Goal: Task Accomplishment & Management: Manage account settings

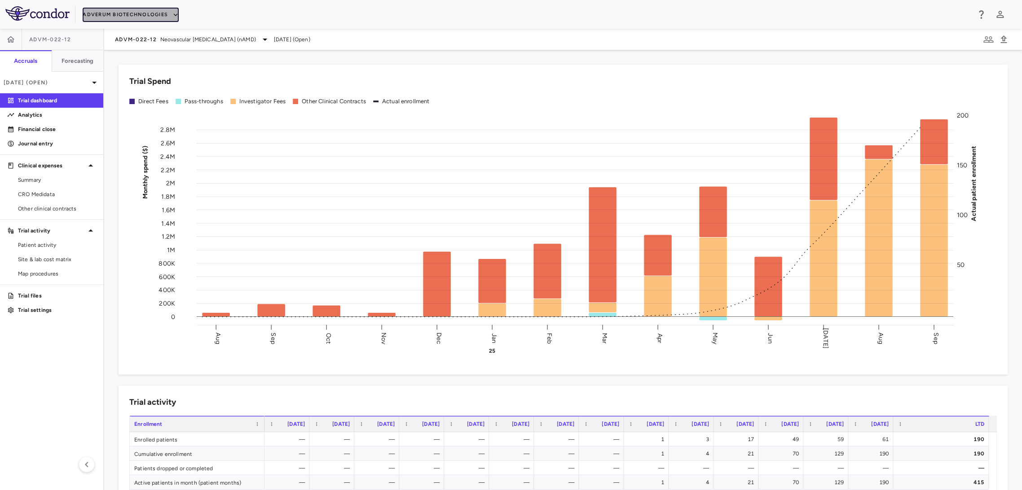
click at [106, 13] on button "Adverum Biotechnologies" at bounding box center [131, 15] width 96 height 14
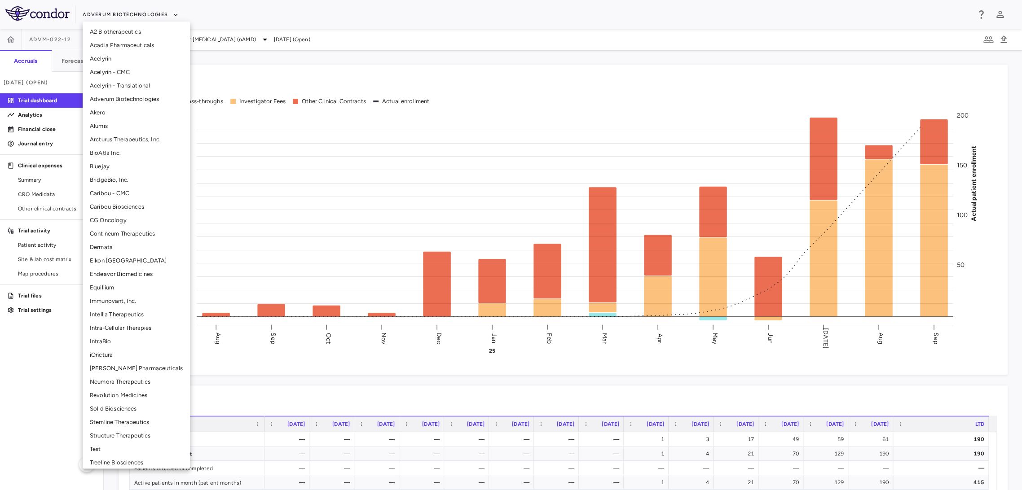
click at [116, 404] on li "Solid Biosciences" at bounding box center [136, 408] width 107 height 13
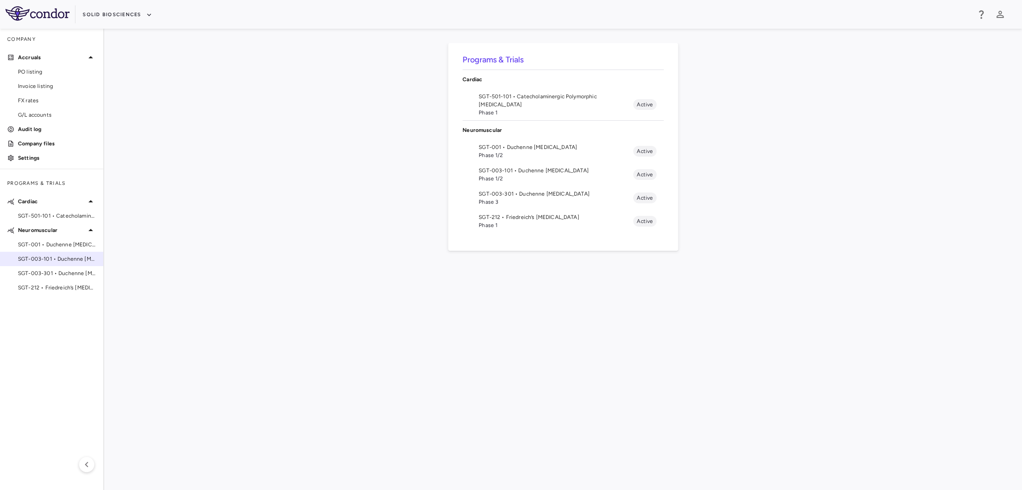
click at [71, 258] on span "SGT-003-101 • Duchenne muscular dystrophy" at bounding box center [57, 259] width 78 height 8
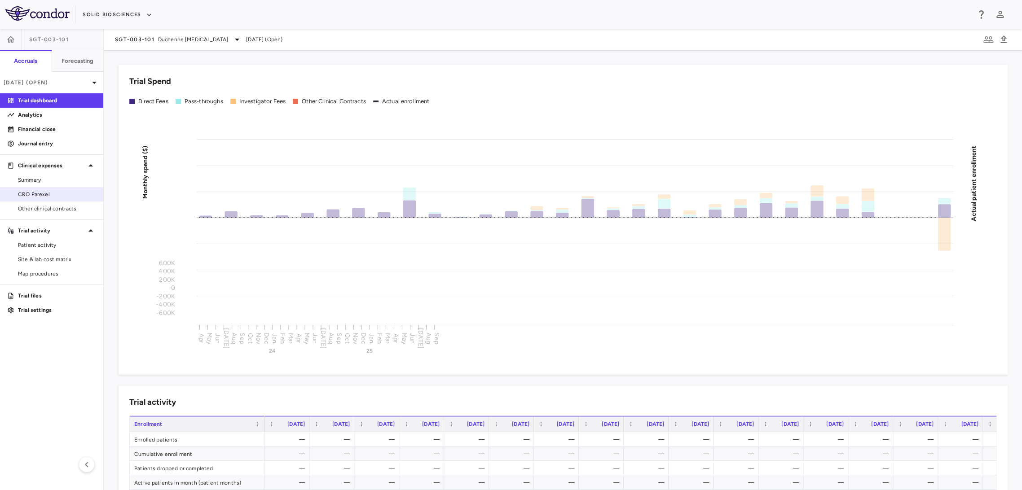
click at [75, 194] on span "CRO Parexel" at bounding box center [57, 194] width 78 height 8
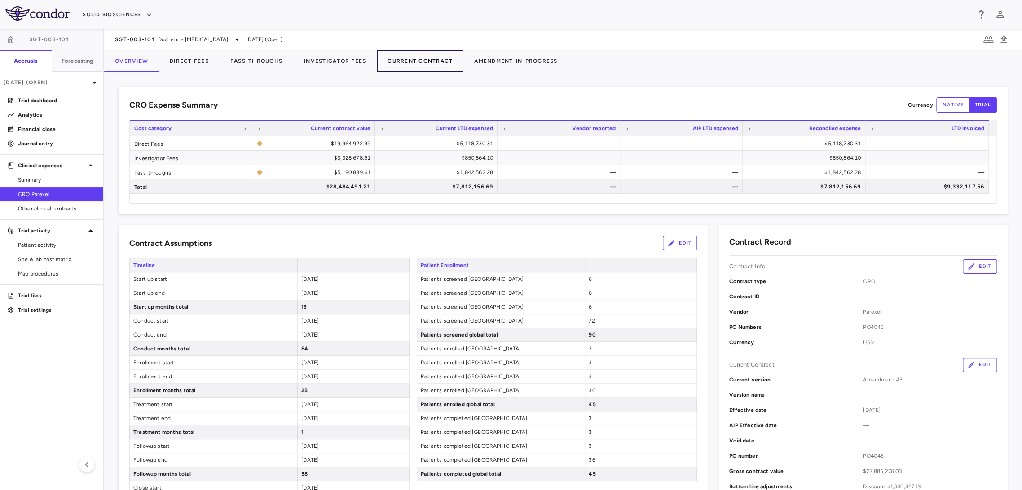
click at [446, 67] on button "Current Contract" at bounding box center [420, 61] width 87 height 22
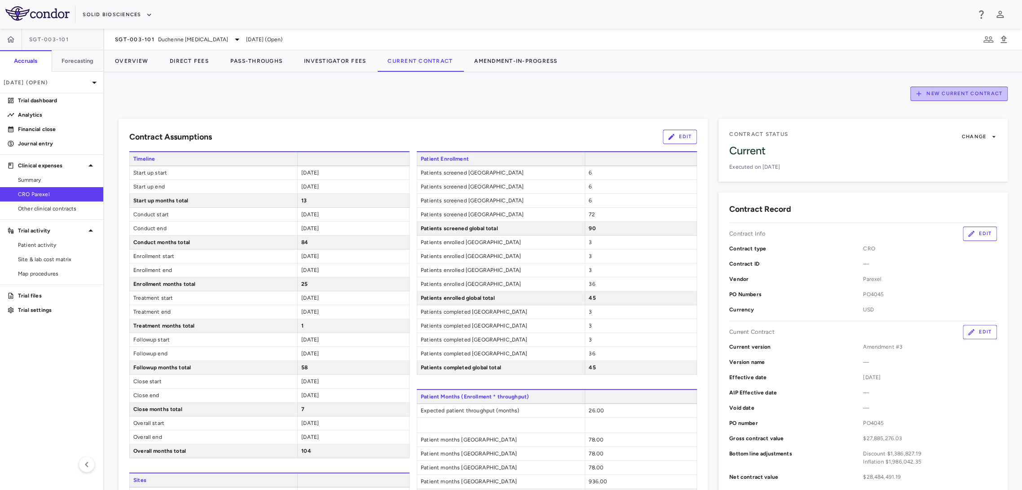
click at [916, 95] on button "New Current Contract" at bounding box center [958, 94] width 97 height 14
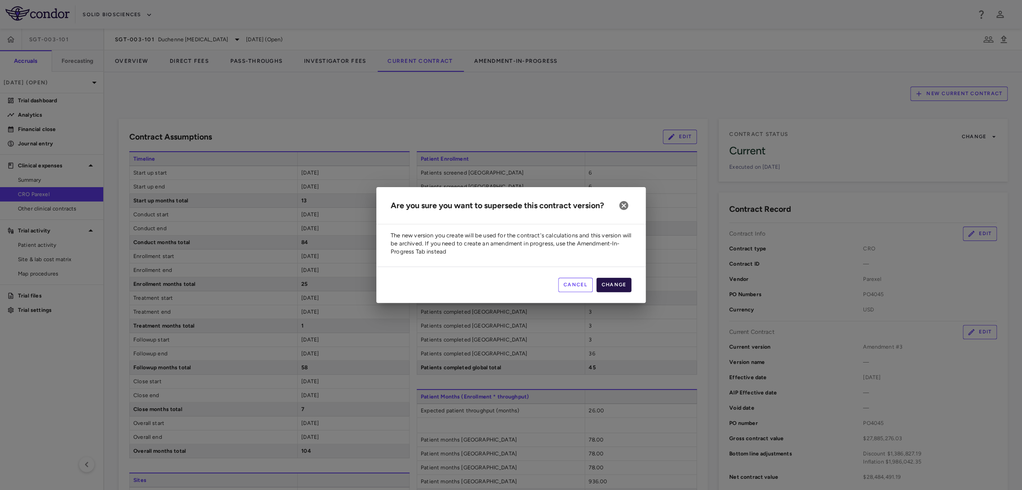
click at [627, 283] on button "Change" at bounding box center [613, 285] width 35 height 14
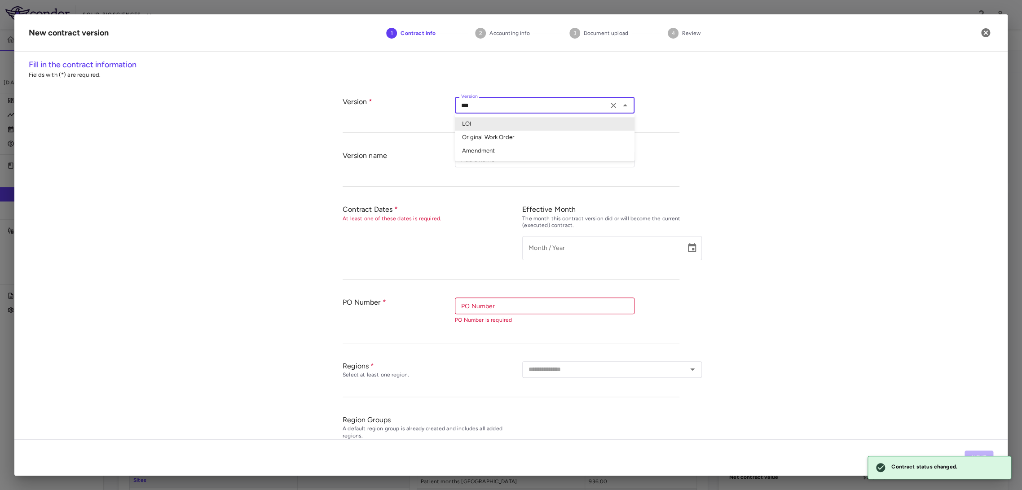
click at [512, 106] on input "***" at bounding box center [532, 105] width 148 height 11
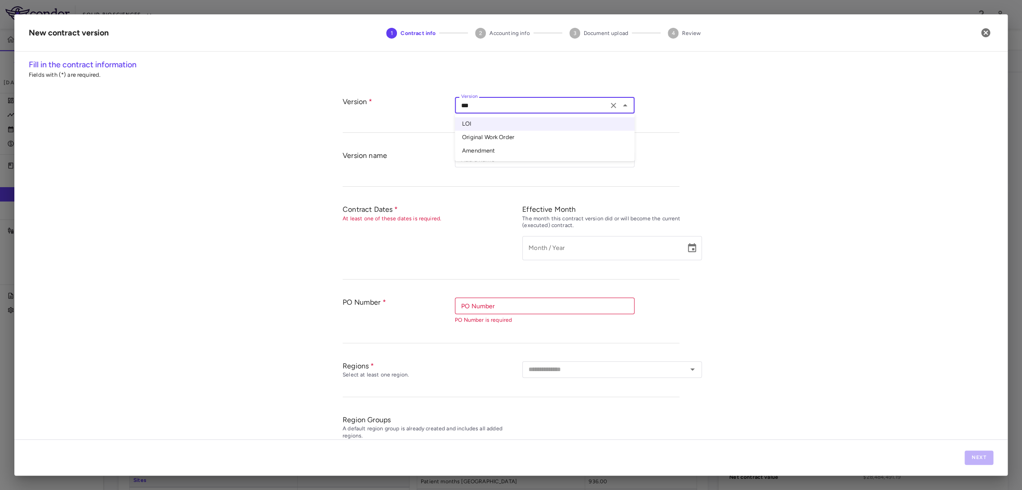
click at [509, 154] on li "Amendment" at bounding box center [545, 150] width 180 height 13
type input "*********"
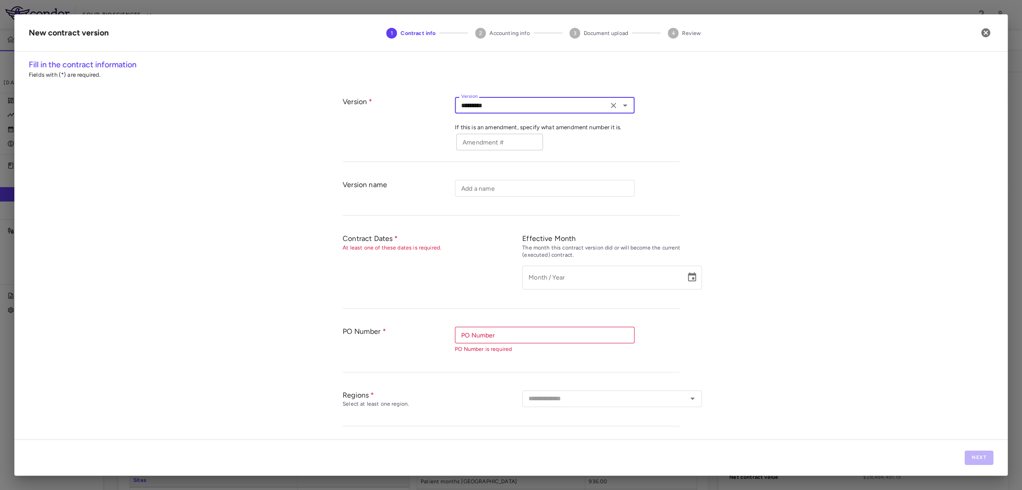
click at [498, 144] on input "Amendment #" at bounding box center [499, 142] width 87 height 17
type input "*"
click at [535, 281] on input "*********" at bounding box center [600, 278] width 157 height 24
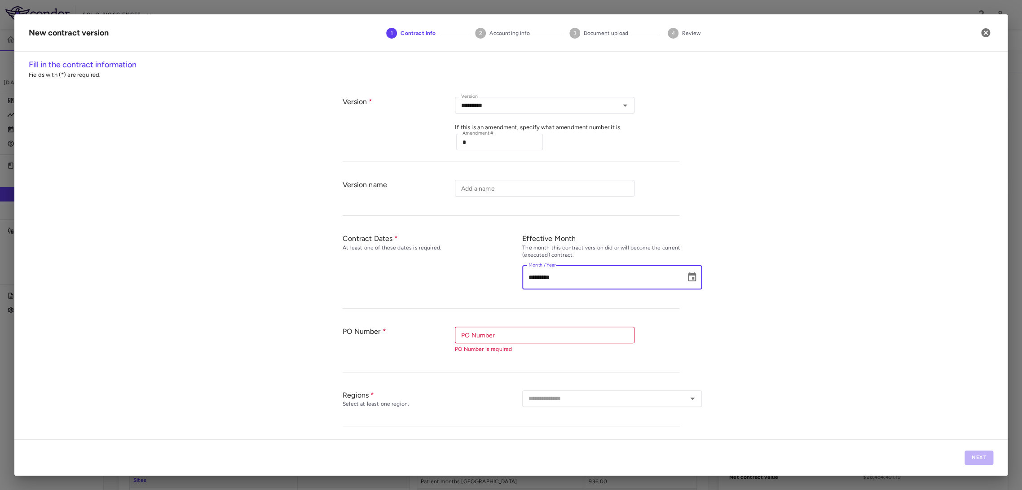
type input "*********"
click at [566, 334] on input "PO Number" at bounding box center [544, 335] width 173 height 11
click at [541, 355] on li "PO4045" at bounding box center [545, 353] width 180 height 13
type input "******"
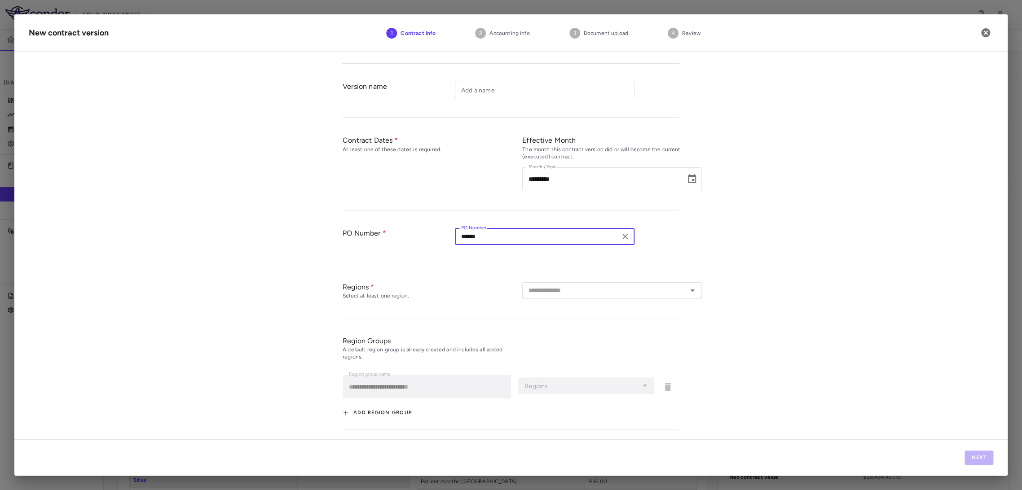
scroll to position [100, 0]
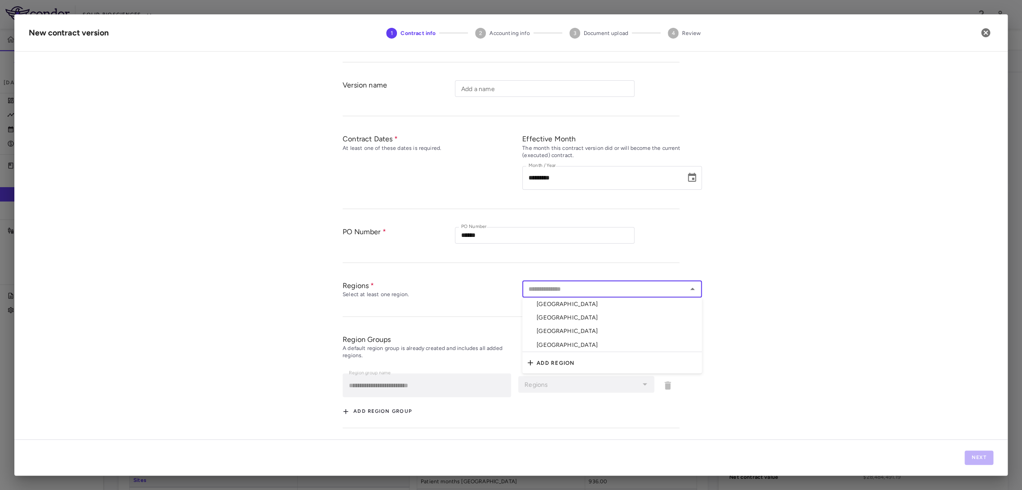
click at [578, 292] on input "text" at bounding box center [604, 289] width 159 height 11
click at [578, 275] on div "Regions Select at least one region. ​" at bounding box center [511, 293] width 337 height 45
click at [582, 288] on input "text" at bounding box center [604, 288] width 159 height 11
click at [579, 305] on li "Canada" at bounding box center [612, 303] width 180 height 13
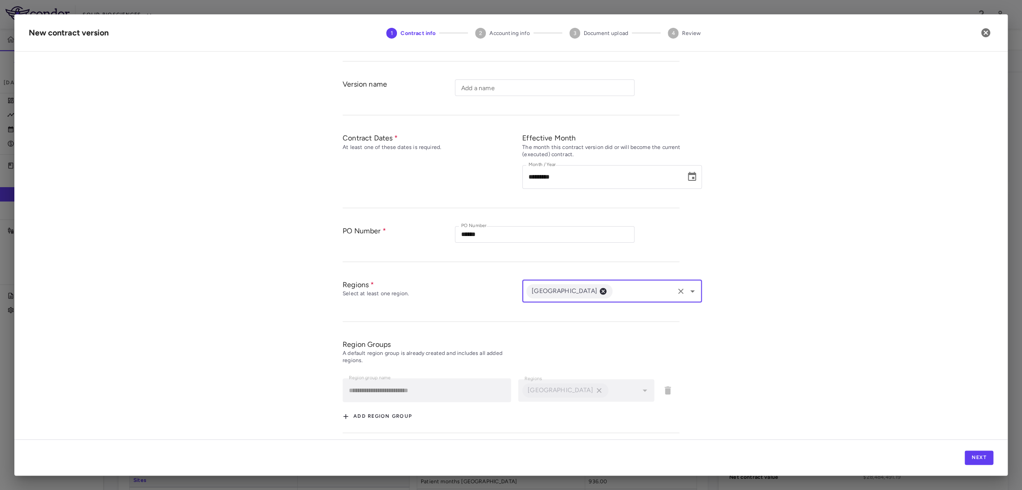
click at [614, 294] on input "text" at bounding box center [643, 291] width 59 height 11
click at [600, 325] on li "Italy" at bounding box center [612, 322] width 180 height 13
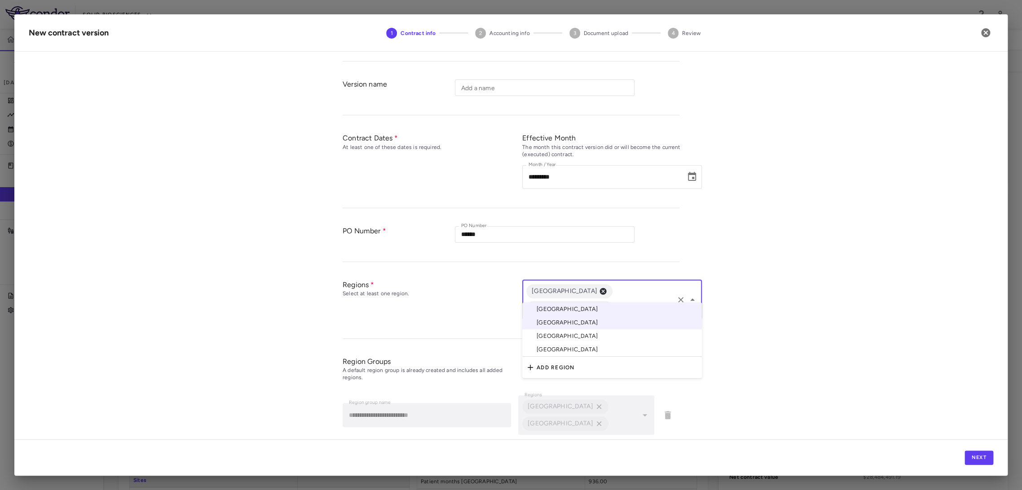
click at [629, 303] on input "text" at bounding box center [643, 308] width 59 height 11
click at [619, 333] on li "United Kingdom" at bounding box center [612, 336] width 180 height 13
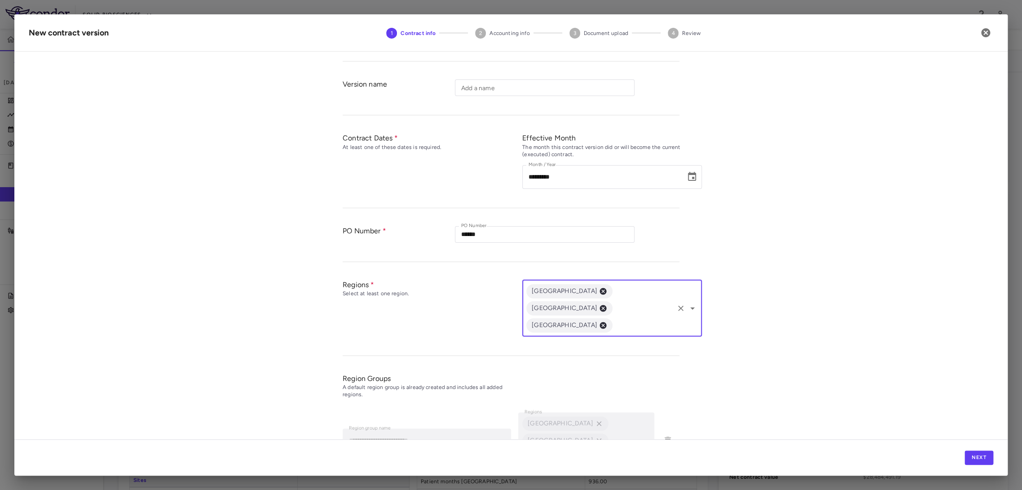
drag, startPoint x: 635, startPoint y: 298, endPoint x: 635, endPoint y: 313, distance: 14.8
click at [635, 298] on div "Canada Italy United Kingdom ​" at bounding box center [612, 308] width 180 height 57
click at [613, 367] on li "United States" at bounding box center [612, 367] width 180 height 14
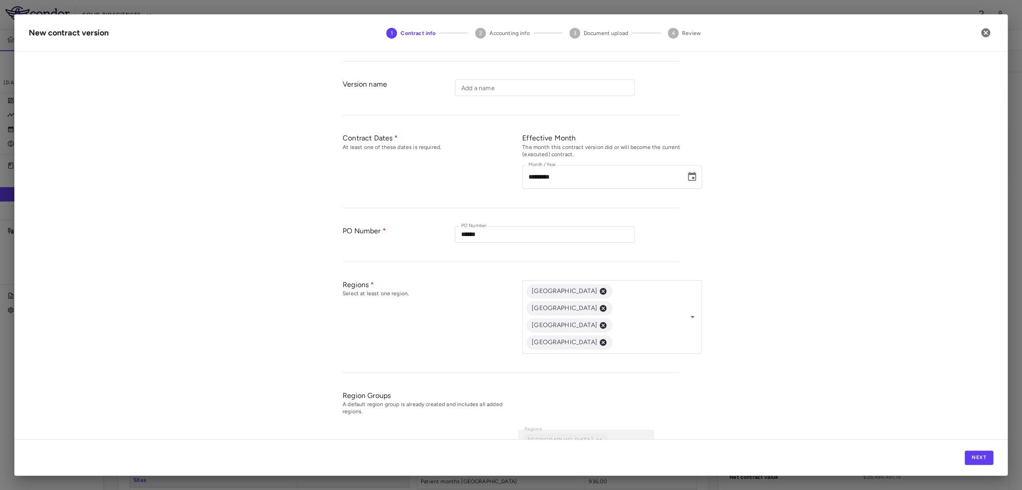
click at [822, 277] on div "**********" at bounding box center [511, 249] width 994 height 381
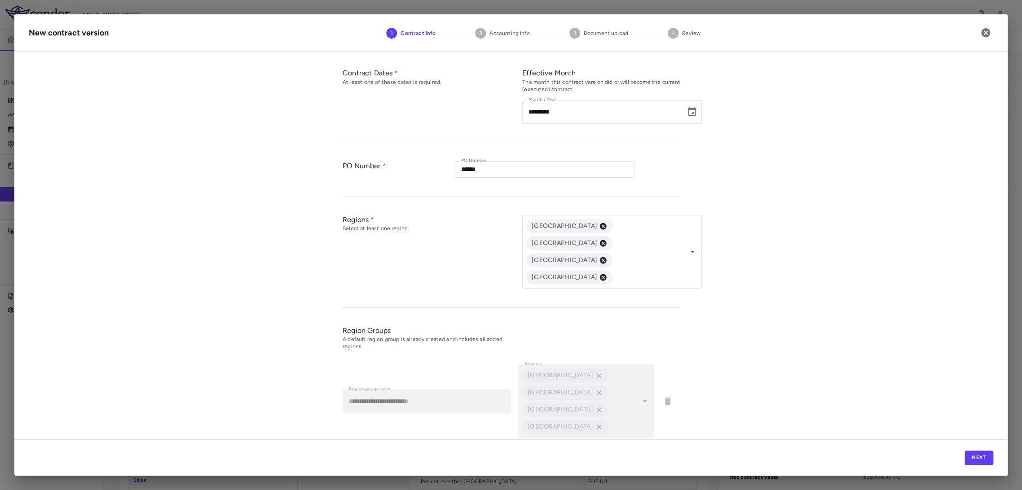
scroll to position [167, 0]
click at [977, 459] on button "Next" at bounding box center [979, 458] width 29 height 14
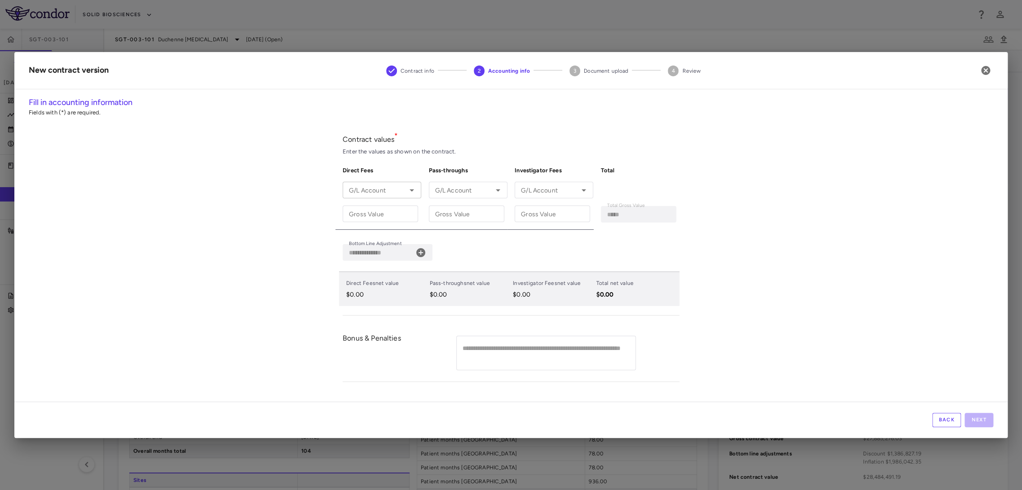
click at [386, 197] on div "G/L Account" at bounding box center [382, 190] width 79 height 17
click at [386, 215] on li "7780 - SVC - Research & Development : Trials Expense -" at bounding box center [382, 217] width 79 height 30
type input "**********"
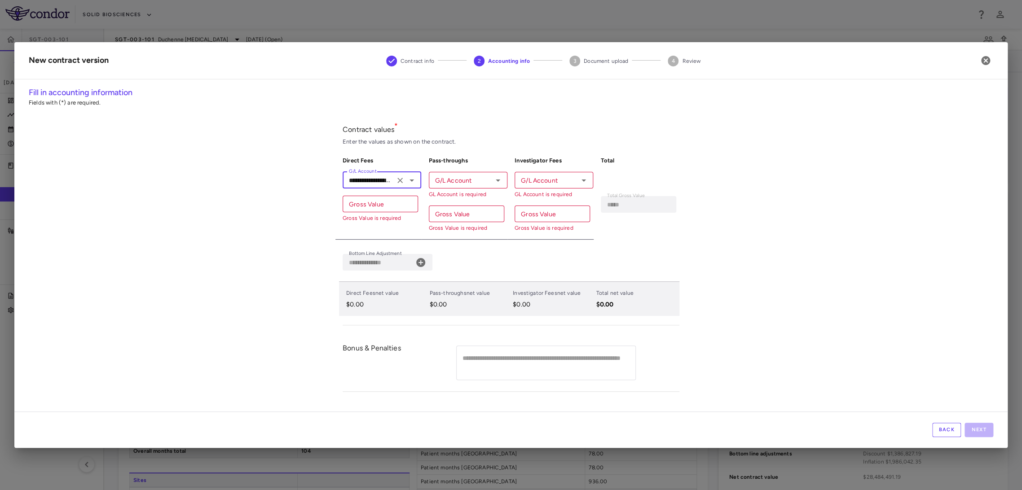
click at [446, 184] on input "G/L Account" at bounding box center [461, 180] width 58 height 11
click at [456, 207] on li "7780 - SVC - Research & Development : Trials Expense -" at bounding box center [468, 207] width 79 height 30
type input "**********"
click at [543, 174] on div "G/L Account" at bounding box center [554, 180] width 79 height 17
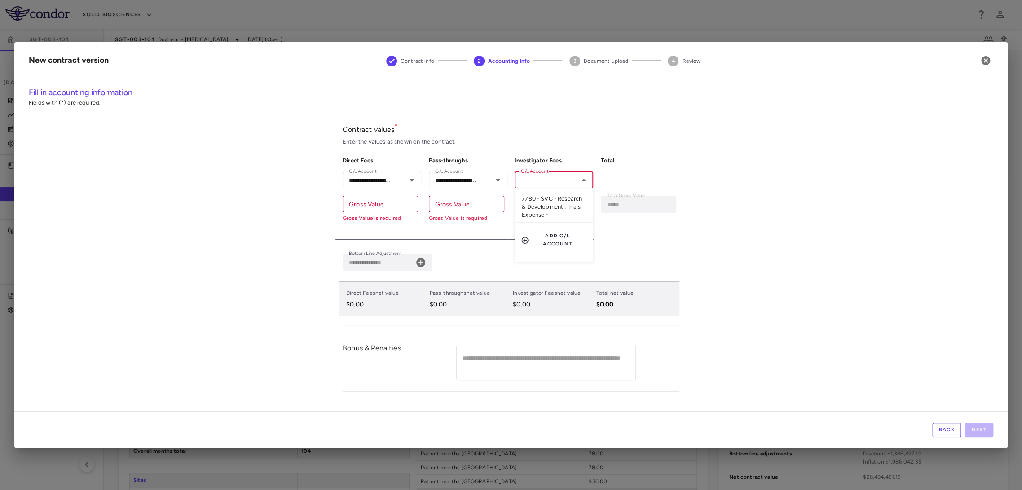
click at [546, 202] on li "7780 - SVC - Research & Development : Trials Expense -" at bounding box center [554, 207] width 79 height 30
type input "**********"
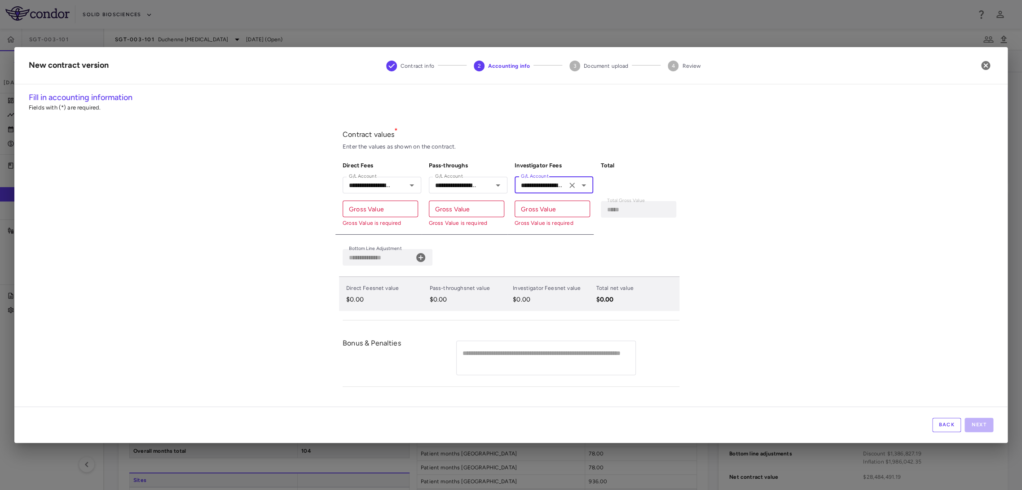
click at [380, 210] on input "Gross Value" at bounding box center [380, 209] width 75 height 17
drag, startPoint x: 388, startPoint y: 207, endPoint x: 425, endPoint y: 200, distance: 37.9
click at [388, 208] on input "Gross Value" at bounding box center [380, 209] width 75 height 17
type input "*"
type input "*****"
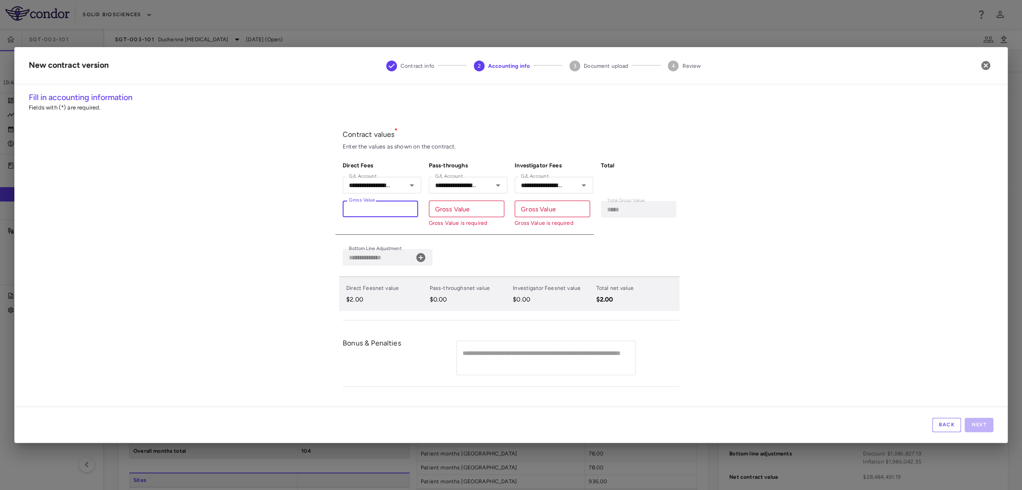
type input "**"
type input "******"
type input "***"
type input "*******"
type input "****"
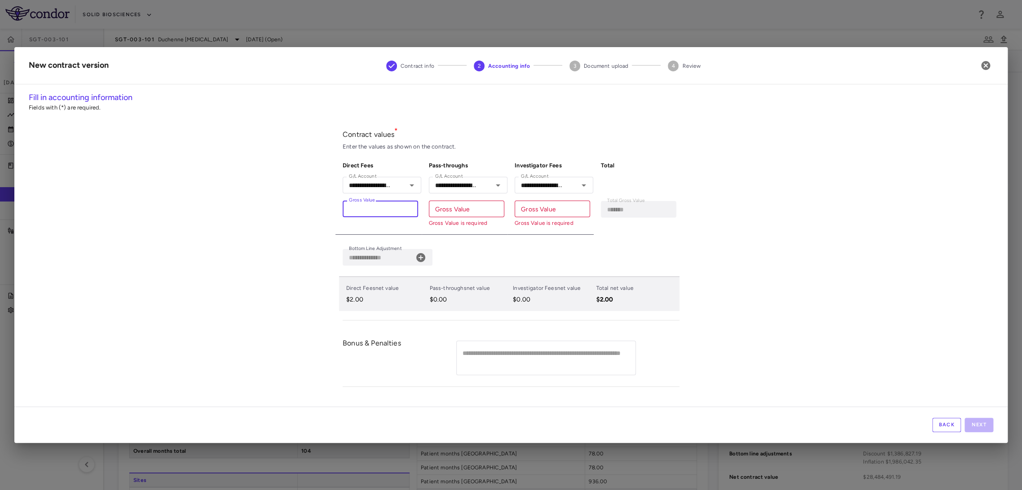
type input "*********"
type input "*****"
type input "**********"
type input "******"
type input "**********"
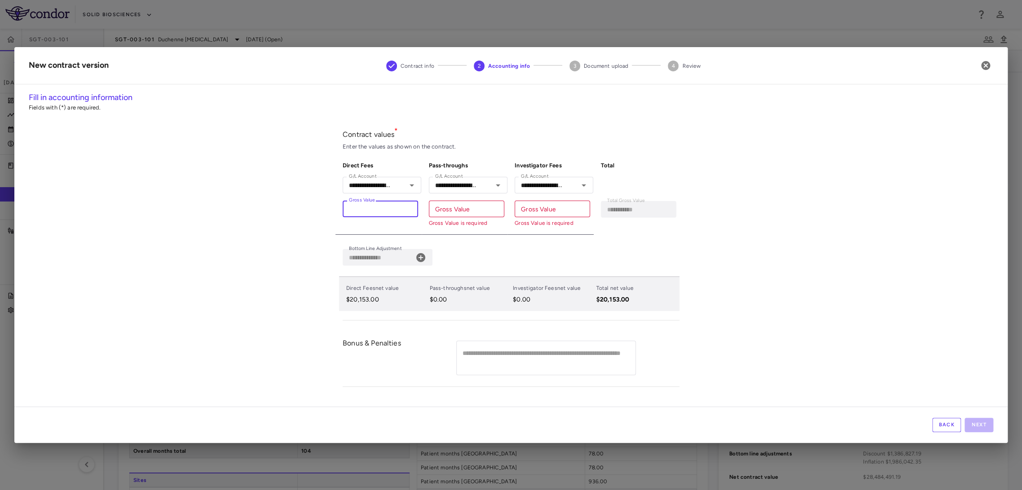
type input "*******"
type input "**********"
type input "********"
type input "**********"
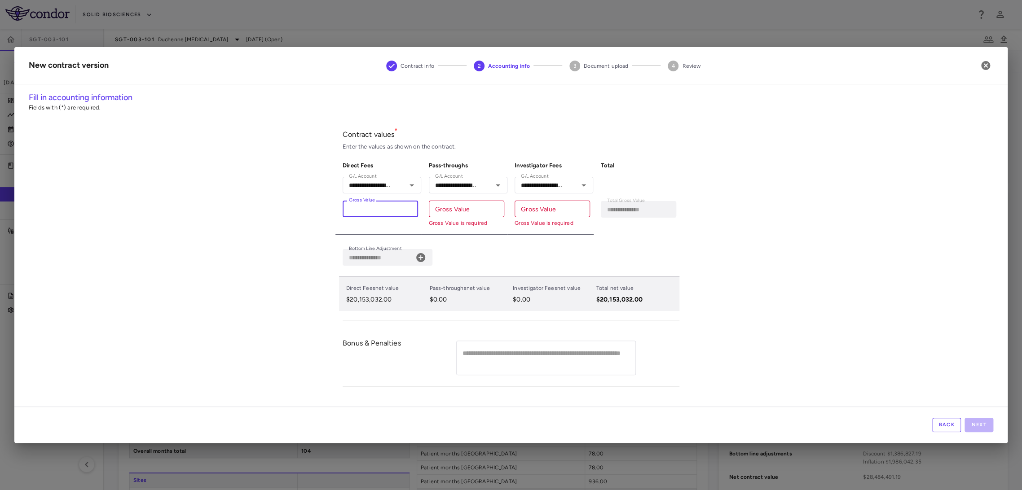
type input "**********"
click at [448, 207] on input "Gross Value" at bounding box center [466, 209] width 75 height 17
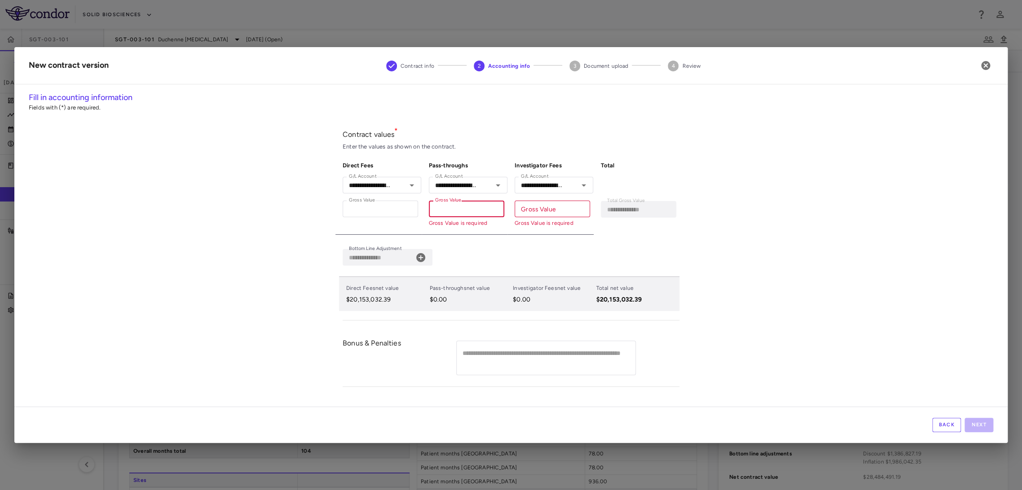
type input "*"
type input "**********"
type input "**"
type input "**********"
type input "***"
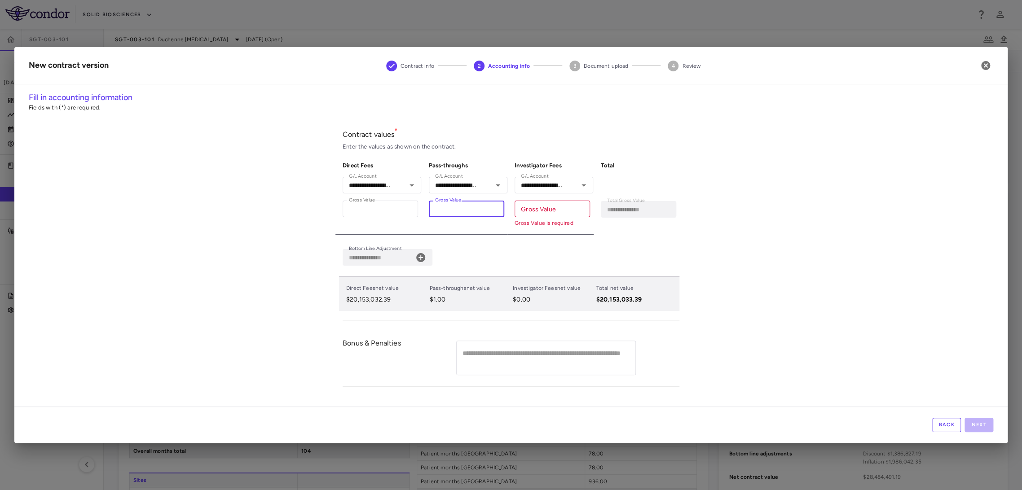
type input "**********"
type input "**"
type input "**********"
type input "*"
type input "**********"
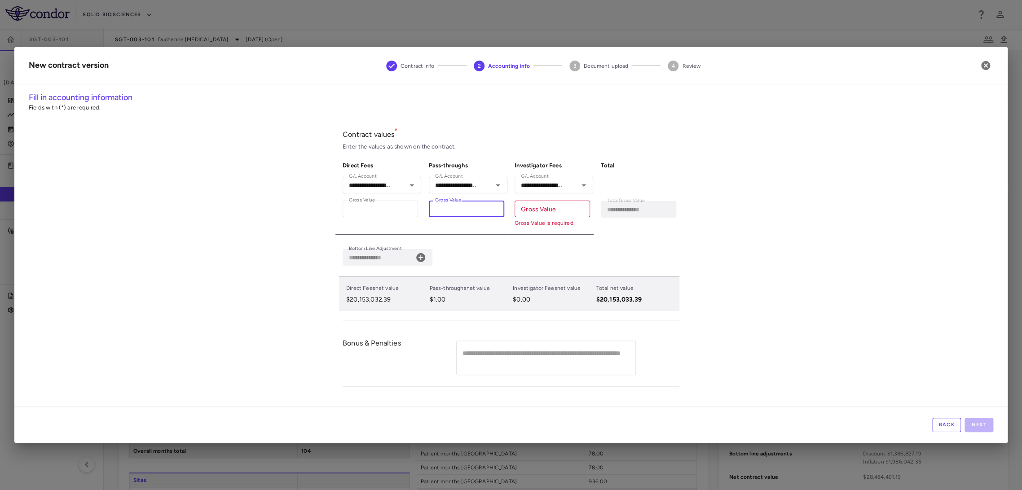
type input "****"
click at [471, 207] on input "Gross Value" at bounding box center [466, 209] width 75 height 17
type input "*"
type input "**********"
type input "**"
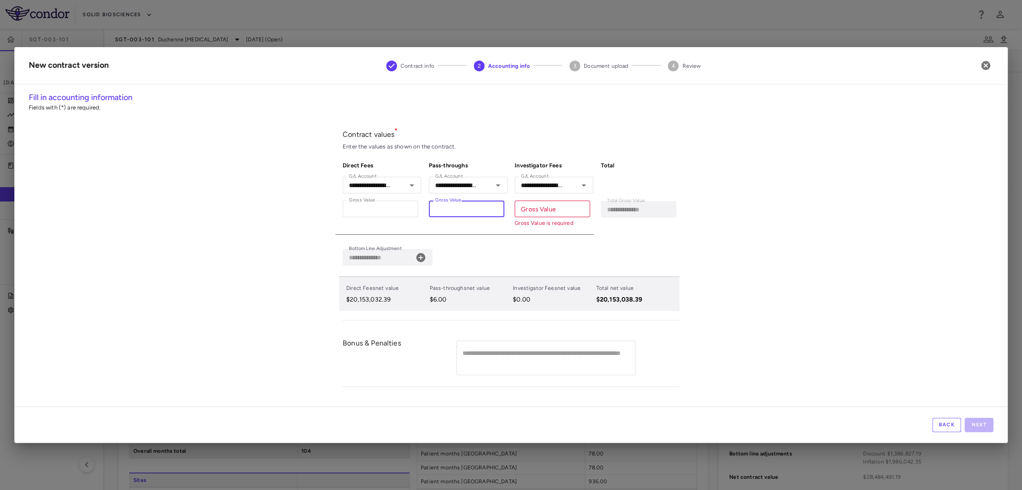
type input "**********"
type input "***"
type input "**********"
type input "****"
type input "**********"
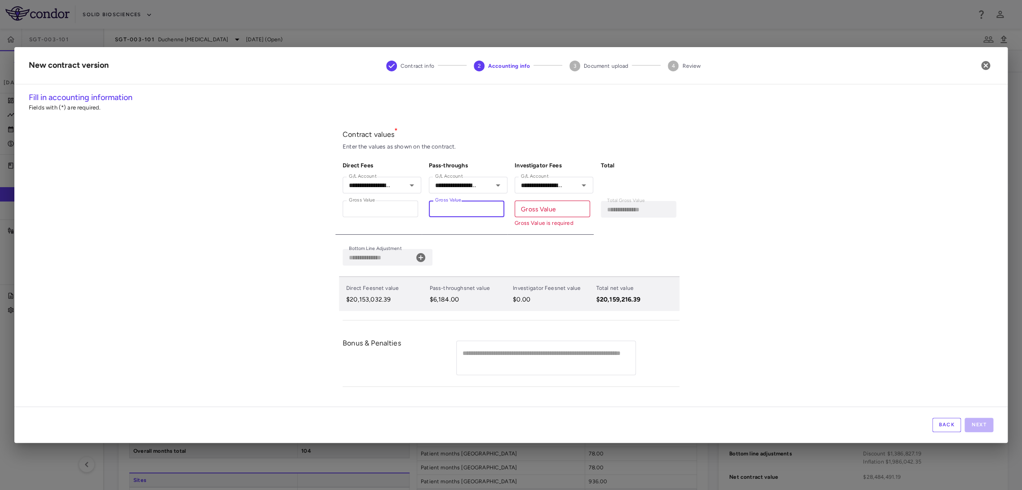
type input "*****"
type input "**********"
type input "******"
type input "**********"
type input "*******"
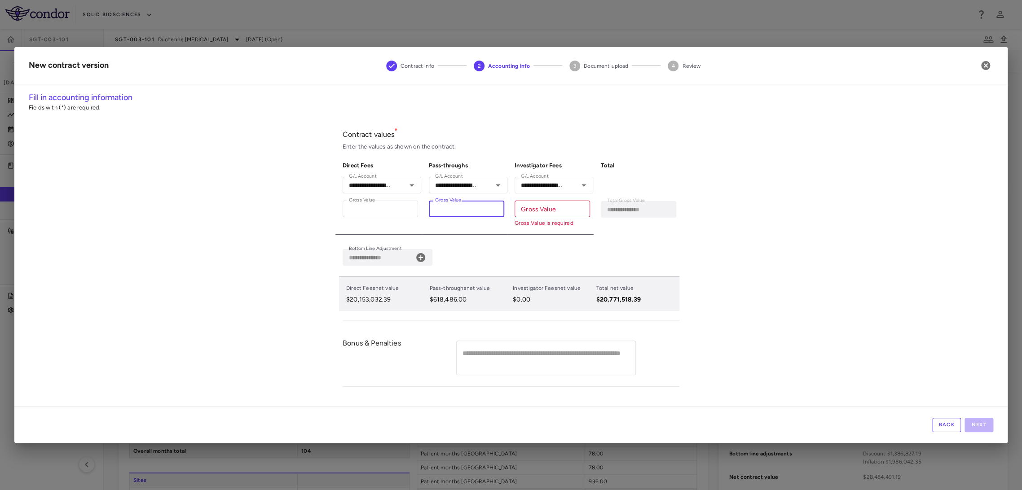
type input "**********"
type input "*********"
type input "**********"
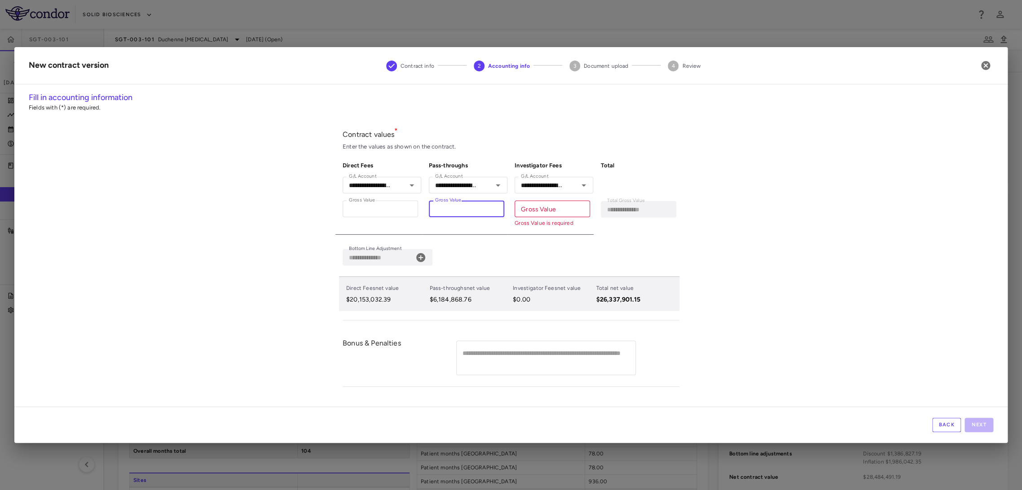
type input "**********"
click at [534, 213] on input "Gross Value" at bounding box center [552, 209] width 75 height 17
type input "*"
type input "**********"
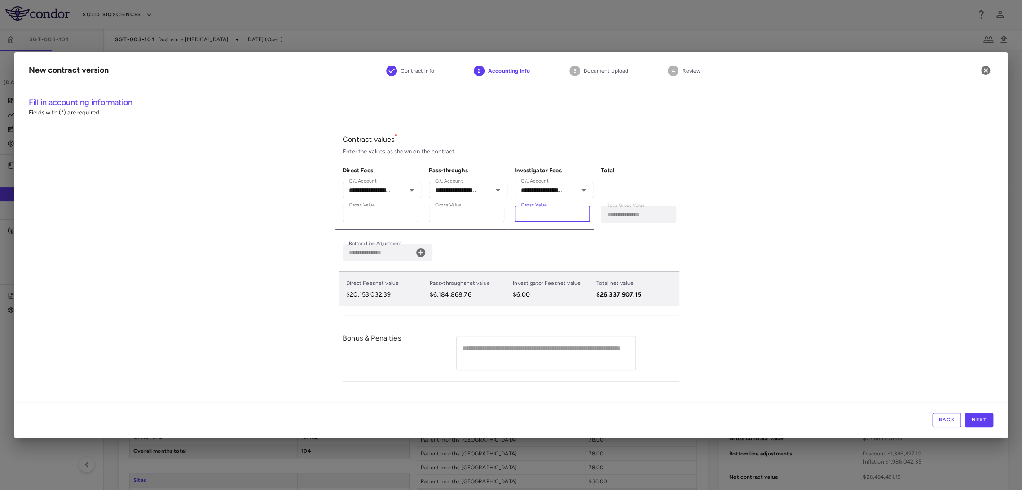
type input "**"
type input "**********"
type input "***"
type input "**********"
type input "****"
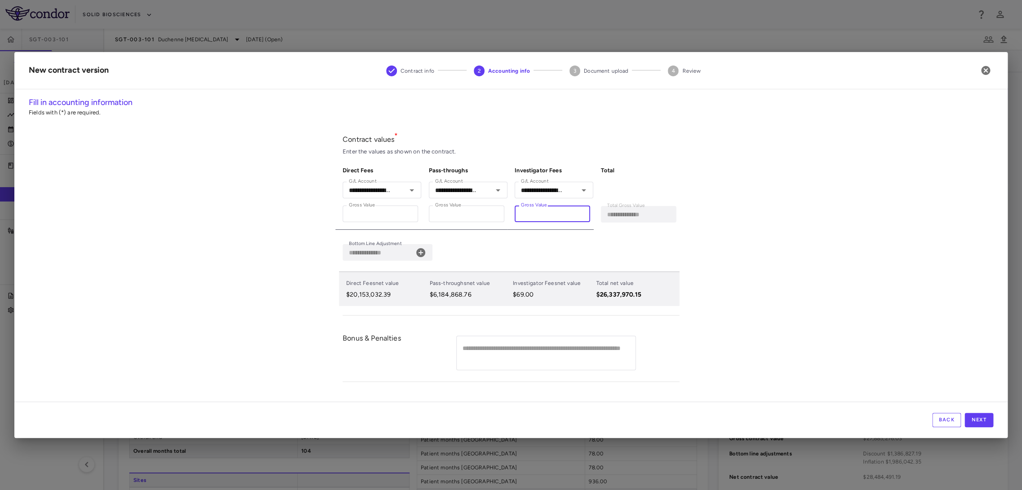
type input "**********"
type input "*****"
type input "**********"
type input "******"
type input "**********"
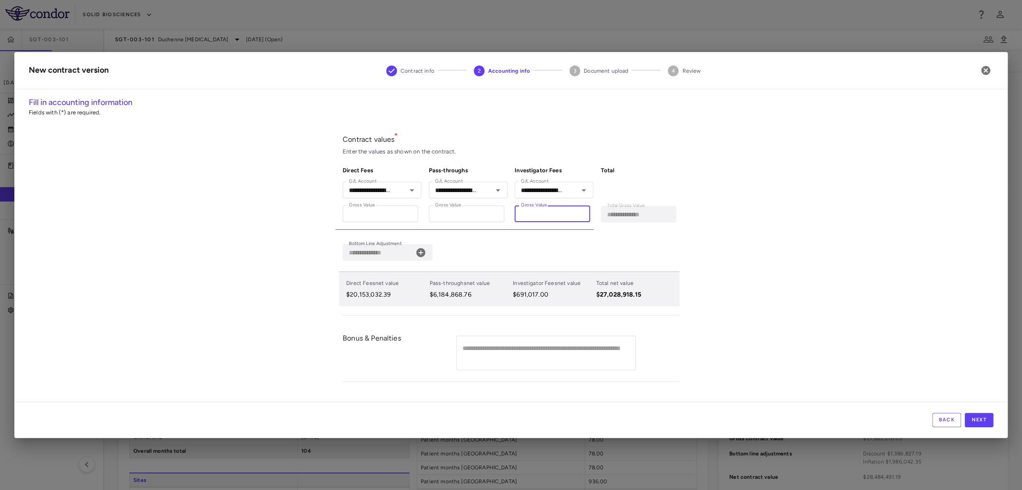
type input "*******"
type input "**********"
type input "*********"
type input "**********"
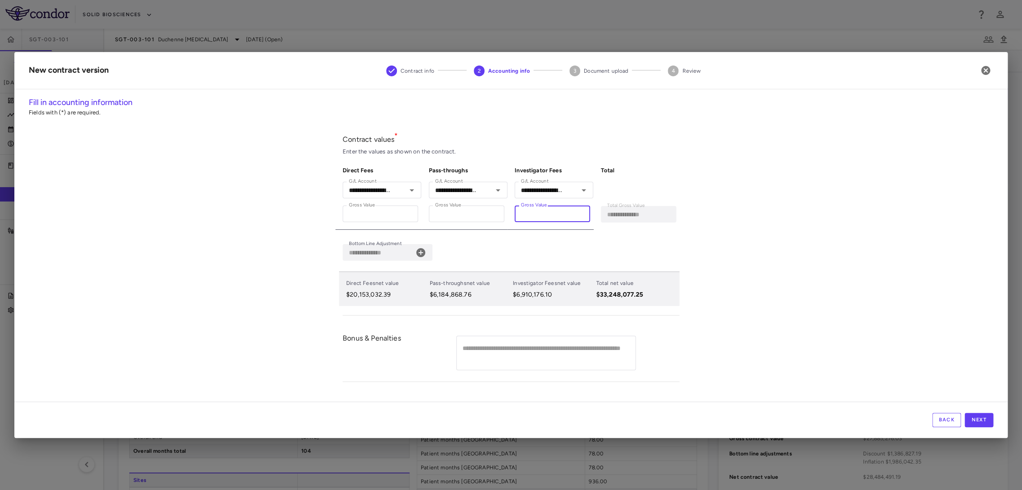
type input "**********"
click at [843, 274] on div "**********" at bounding box center [511, 250] width 994 height 306
click at [417, 257] on div "**********" at bounding box center [388, 252] width 90 height 17
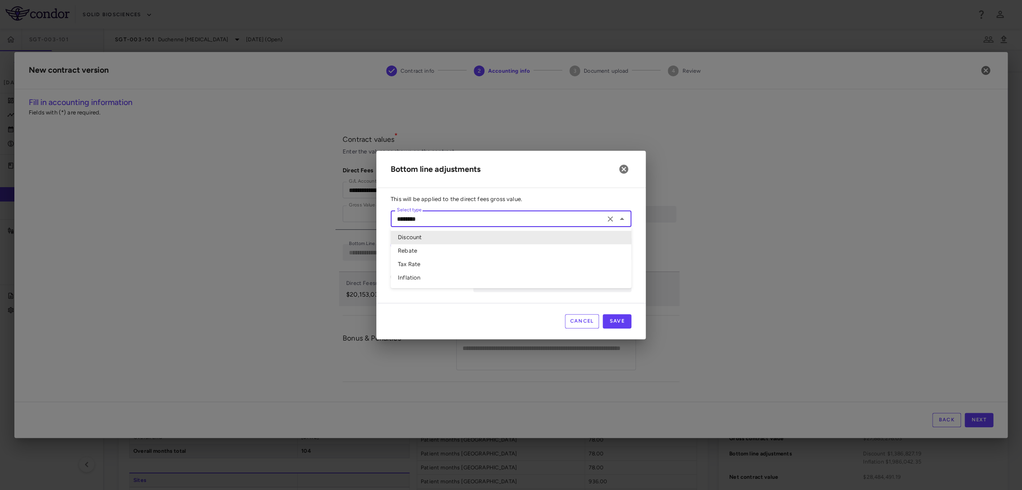
click at [431, 223] on input "********" at bounding box center [497, 218] width 209 height 11
click at [433, 280] on li "Inflation" at bounding box center [511, 278] width 241 height 13
type input "*********"
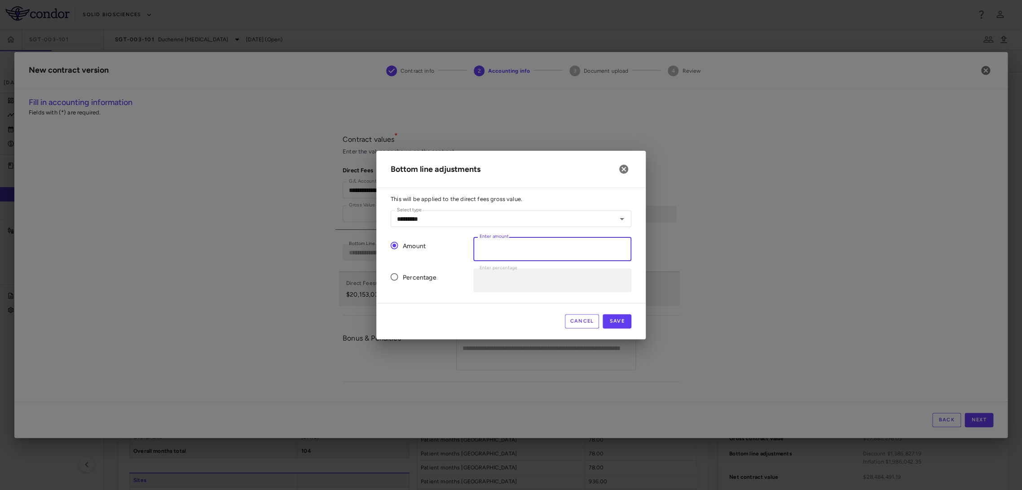
drag, startPoint x: 507, startPoint y: 252, endPoint x: 513, endPoint y: 251, distance: 6.0
click at [508, 252] on input "*" at bounding box center [552, 249] width 158 height 24
click at [623, 322] on button "Save" at bounding box center [617, 321] width 29 height 14
type input "*"
type input "********"
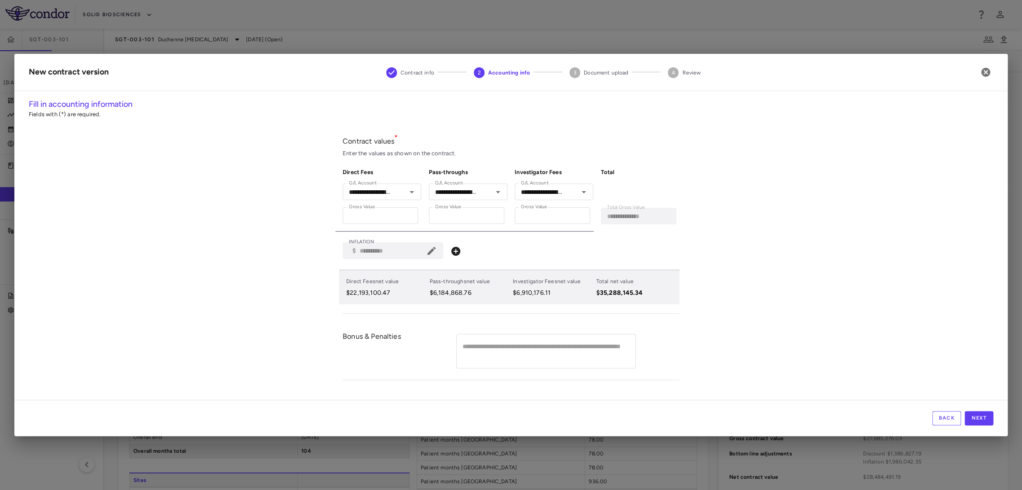
click at [456, 253] on icon at bounding box center [455, 251] width 9 height 9
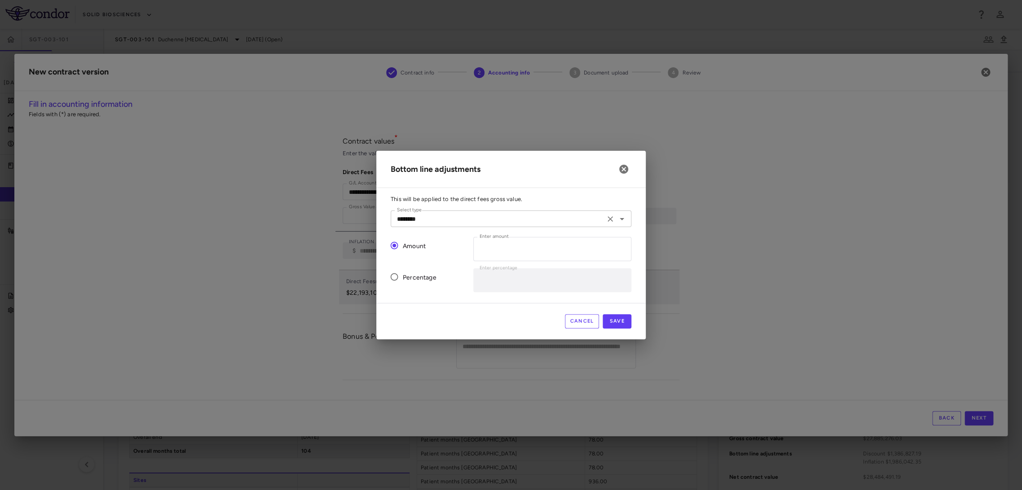
click at [442, 219] on input "********" at bounding box center [497, 218] width 209 height 11
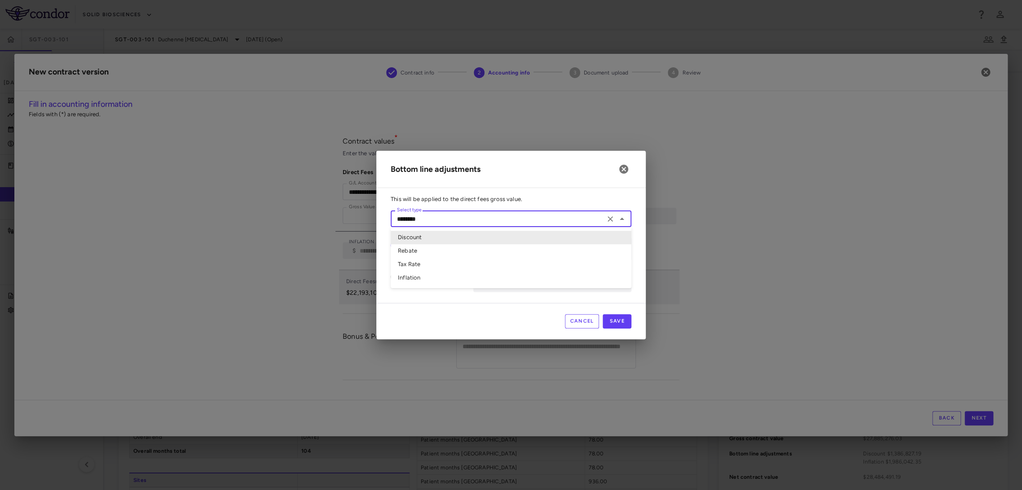
click at [517, 189] on div "Bottom line adjustments This will be applied to the direct fees gross value. Se…" at bounding box center [510, 245] width 269 height 188
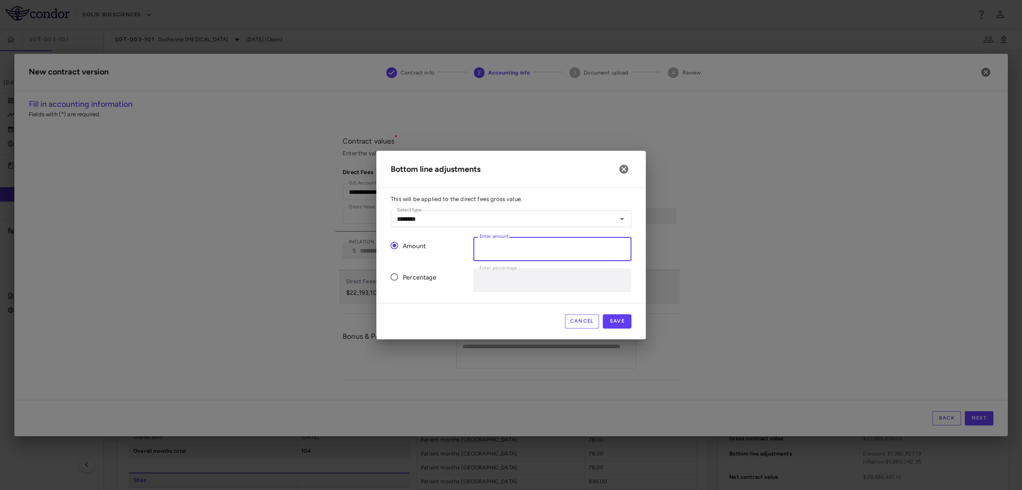
drag, startPoint x: 505, startPoint y: 255, endPoint x: 470, endPoint y: 256, distance: 34.6
click at [470, 256] on div "Enter amount * Enter amount" at bounding box center [548, 245] width 165 height 31
click at [504, 252] on input "*" at bounding box center [552, 249] width 158 height 24
click at [601, 322] on div "Cancel Save" at bounding box center [510, 321] width 269 height 36
click at [608, 321] on button "Save" at bounding box center [617, 321] width 29 height 14
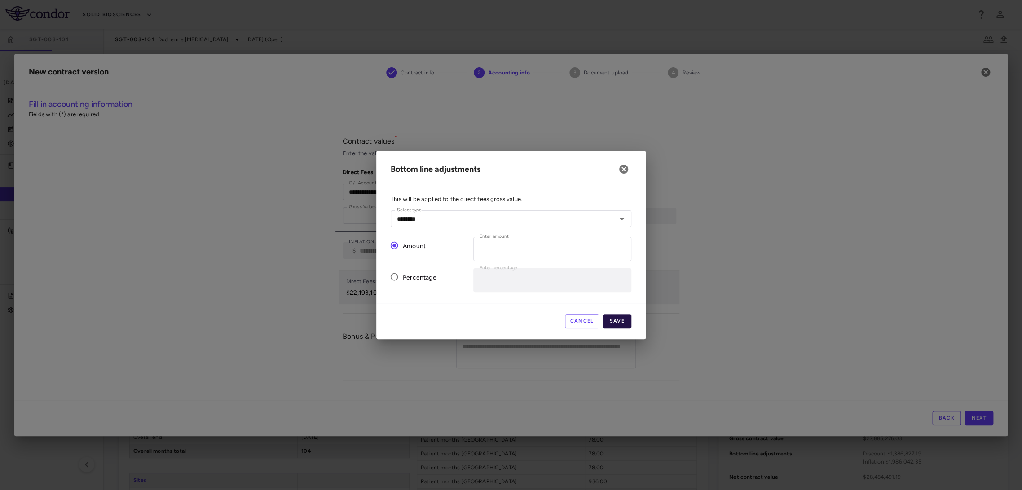
type input "*"
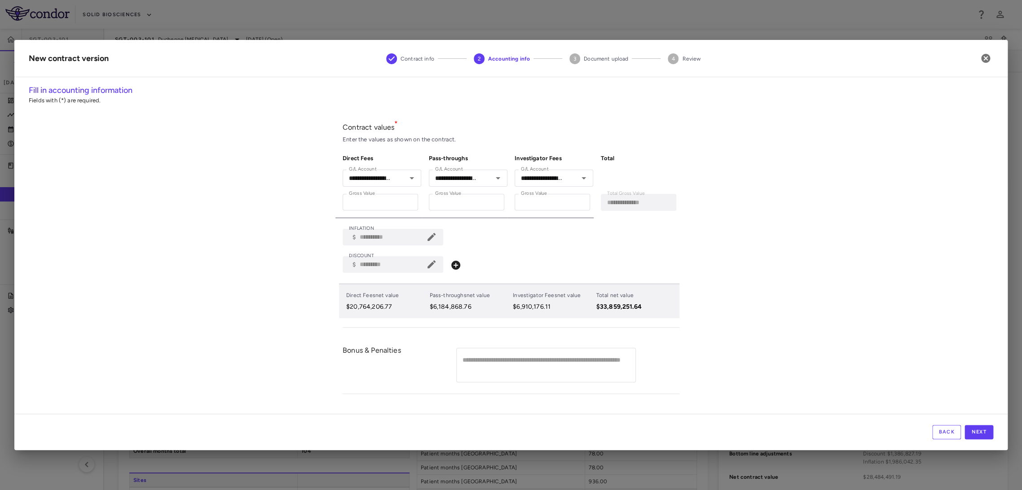
click at [857, 291] on div "**********" at bounding box center [511, 249] width 994 height 330
click at [890, 275] on div "**********" at bounding box center [511, 249] width 994 height 330
click at [982, 429] on button "Next" at bounding box center [979, 432] width 29 height 14
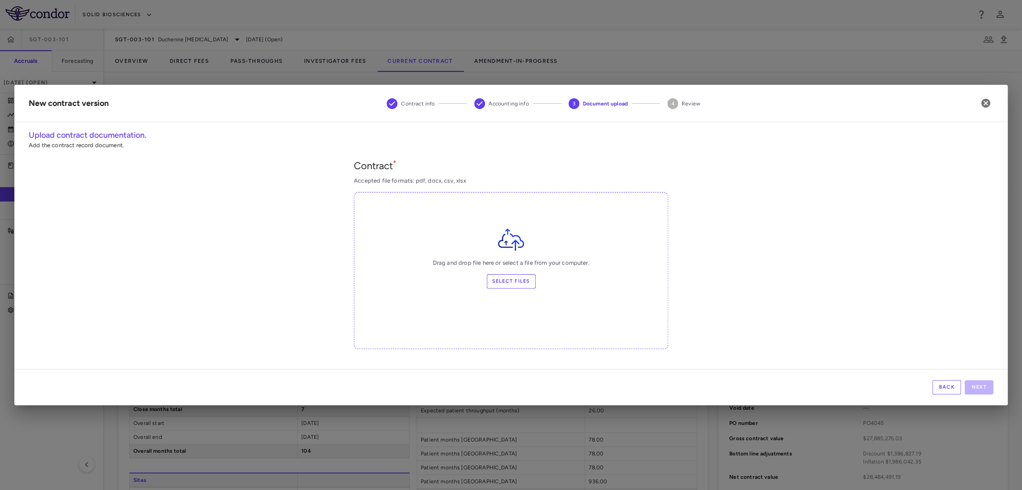
click at [517, 285] on label "Select files" at bounding box center [511, 281] width 49 height 14
click at [0, 0] on input "Select files" at bounding box center [0, 0] width 0 height 0
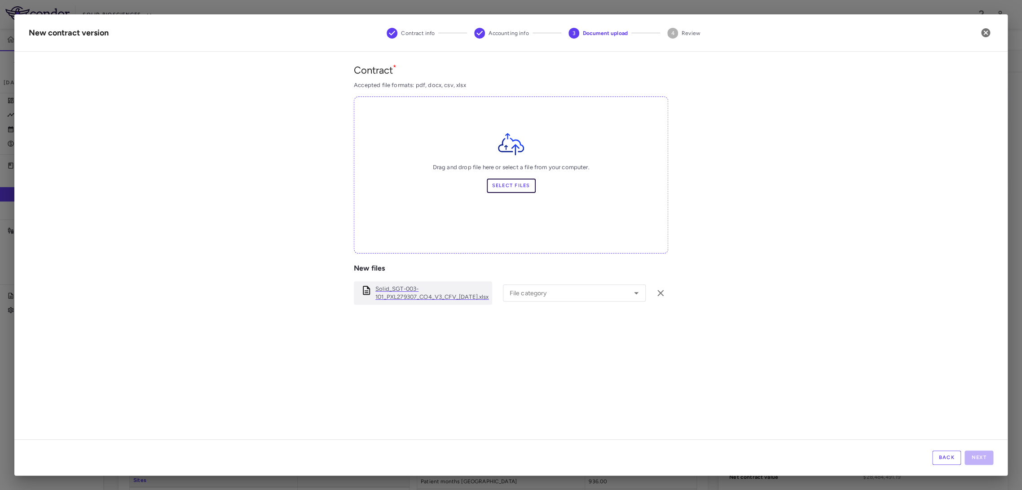
scroll to position [37, 0]
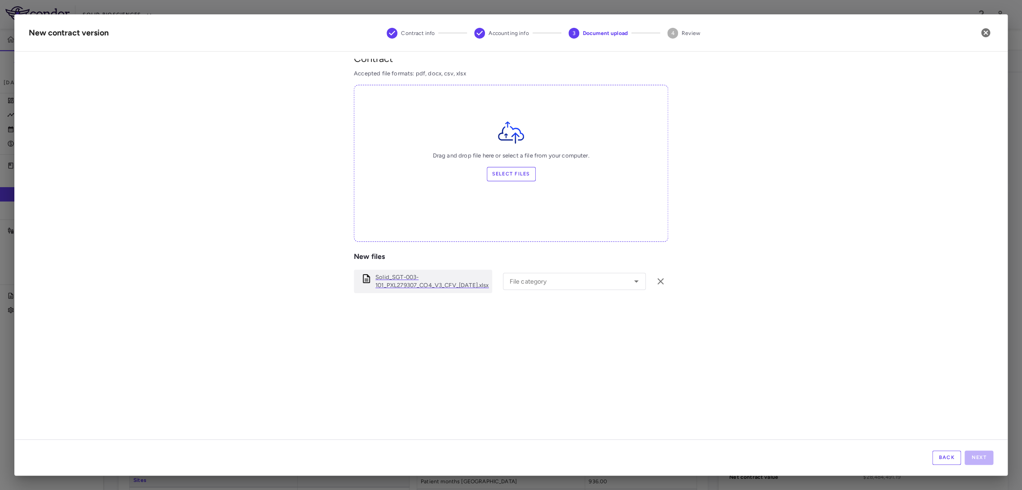
click at [608, 295] on div "New files Solid_SGT-003-101_PXL279307_CO4_V3_CFV_23Jun2025.xlsx File category F…" at bounding box center [511, 336] width 314 height 166
click at [592, 289] on div "File category" at bounding box center [574, 281] width 143 height 17
click at [574, 341] on li "Budget" at bounding box center [565, 346] width 124 height 13
drag, startPoint x: 574, startPoint y: 341, endPoint x: 572, endPoint y: 335, distance: 6.4
click at [573, 337] on div "New files Solid_SGT-003-101_PXL279307_CO4_V3_CFV_23Jun2025.xlsx File category *…" at bounding box center [511, 336] width 314 height 166
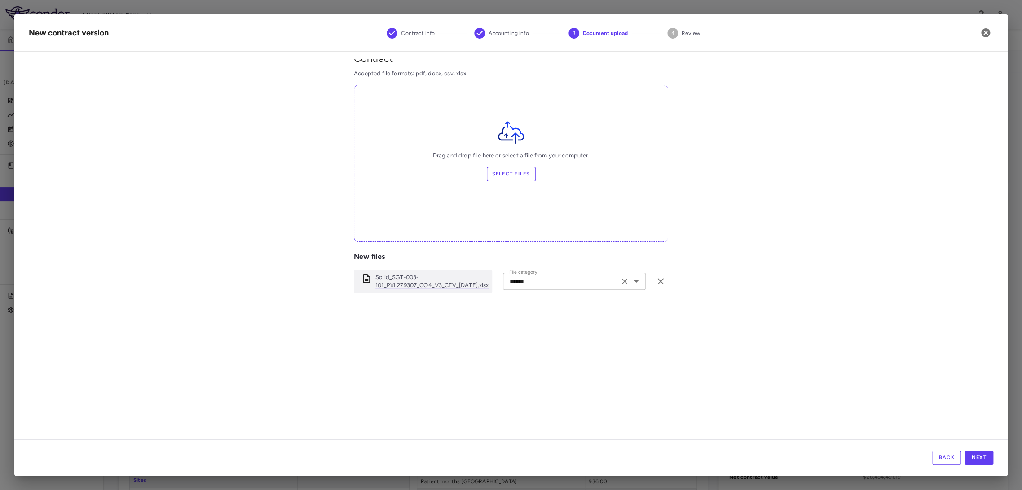
click at [572, 287] on div "****** File category" at bounding box center [574, 281] width 143 height 17
click at [556, 337] on li "Amendment" at bounding box center [565, 332] width 124 height 13
type input "*********"
click at [970, 460] on button "Next" at bounding box center [979, 458] width 29 height 14
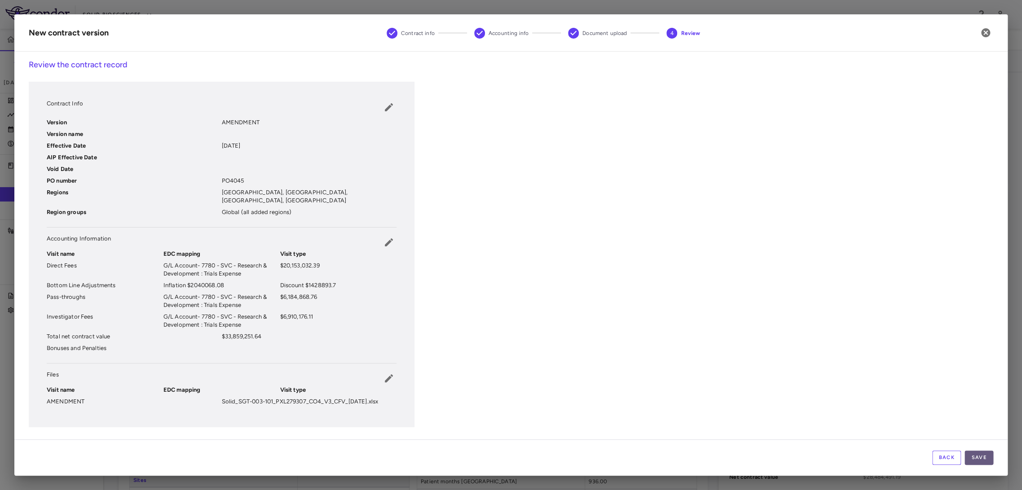
click at [969, 459] on button "Save" at bounding box center [979, 458] width 29 height 14
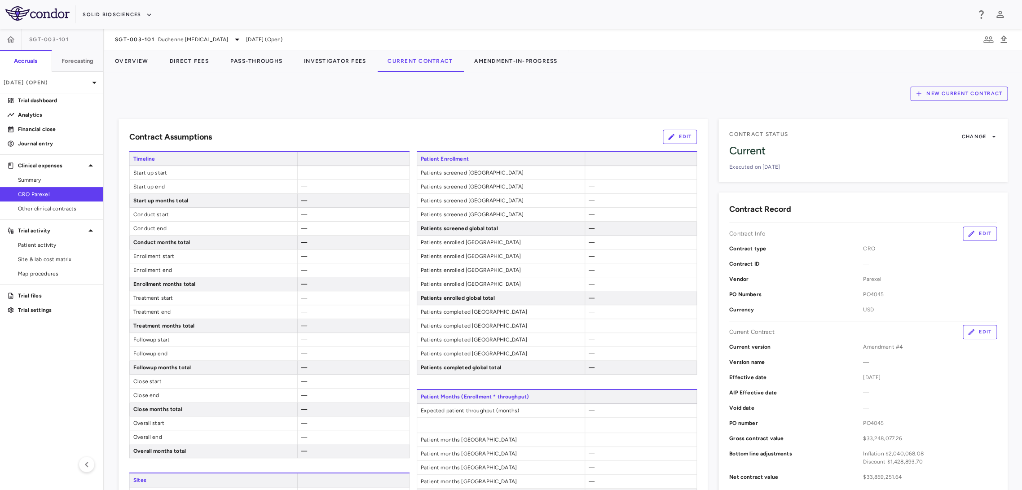
drag, startPoint x: 1016, startPoint y: 460, endPoint x: 857, endPoint y: 178, distance: 323.6
click at [857, 178] on div "Contract Status Change Current Executed on 2025-07-31" at bounding box center [863, 150] width 289 height 63
click at [848, 192] on div "Contract Status Change Current Executed on 2025-07-31 Contract Record Contract …" at bounding box center [863, 378] width 289 height 519
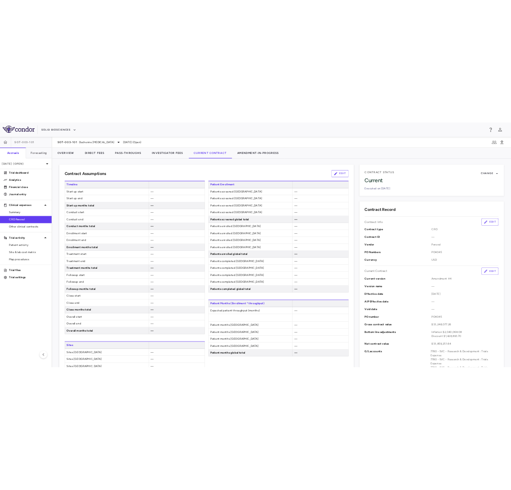
scroll to position [0, 0]
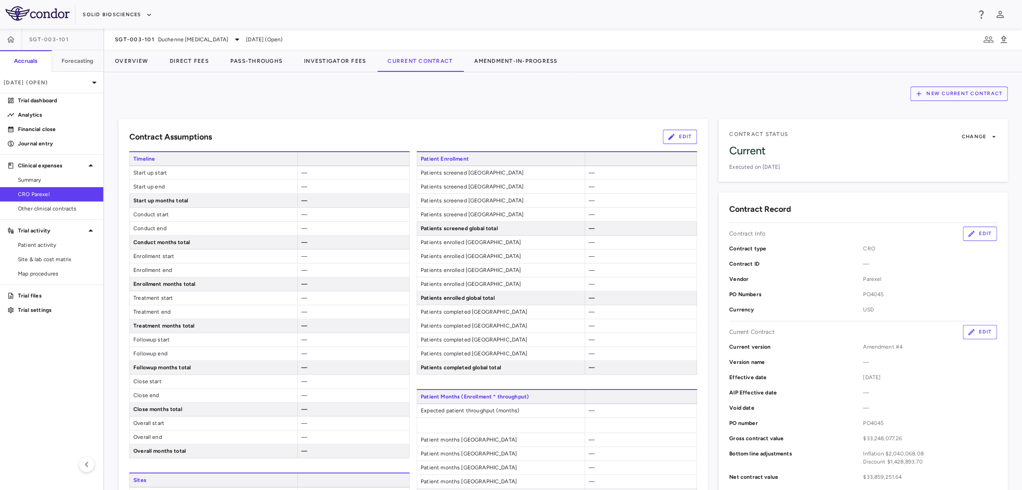
click at [690, 139] on button "Edit" at bounding box center [680, 137] width 34 height 14
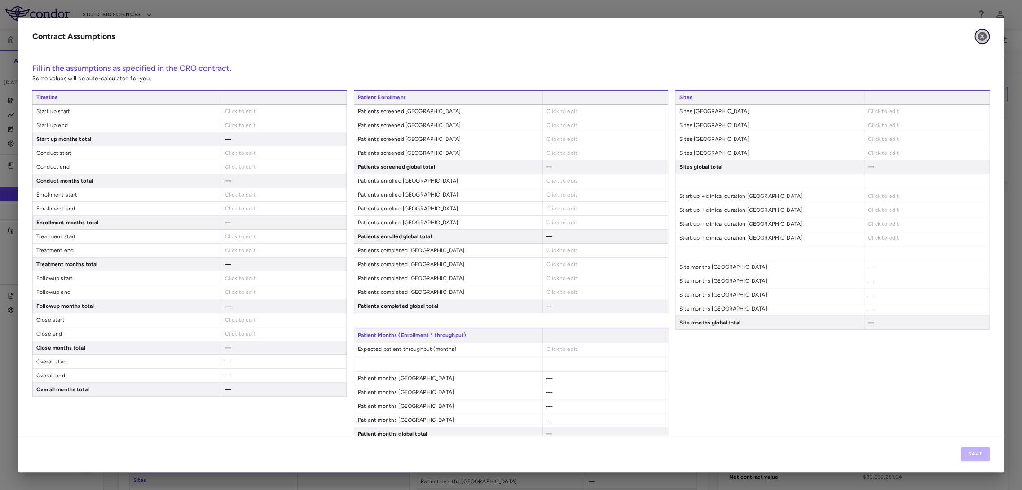
click at [979, 34] on icon "button" at bounding box center [982, 36] width 9 height 9
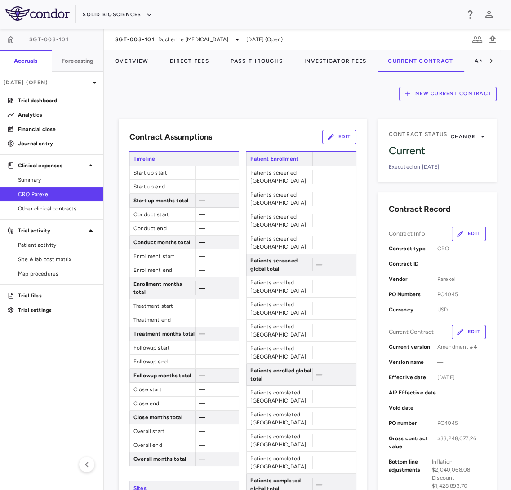
click at [336, 144] on div "Contract Assumptions Edit Timeline Start up start — Start up end — Start up mon…" at bounding box center [243, 490] width 248 height 742
click at [337, 140] on button "Edit" at bounding box center [339, 137] width 34 height 14
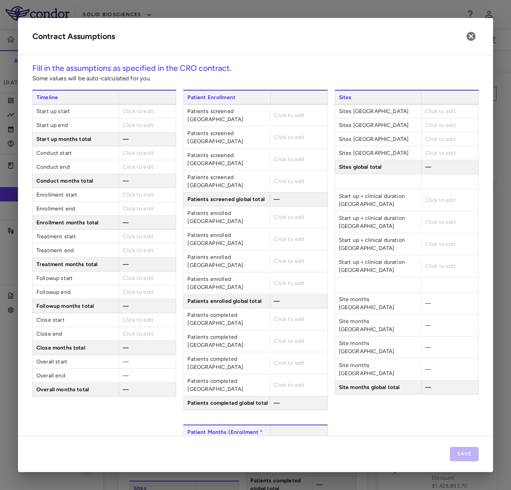
click at [136, 113] on span "Click to edit" at bounding box center [138, 111] width 31 height 6
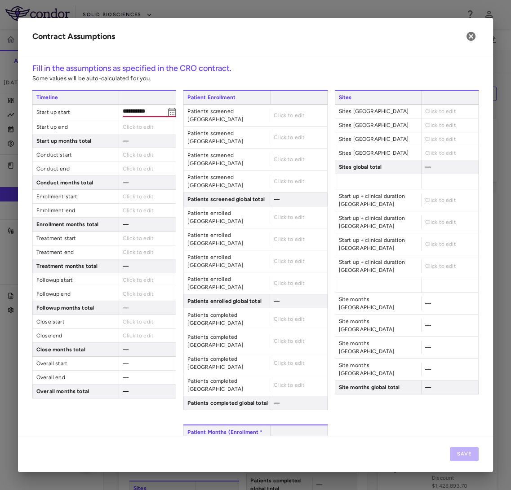
type input "**********"
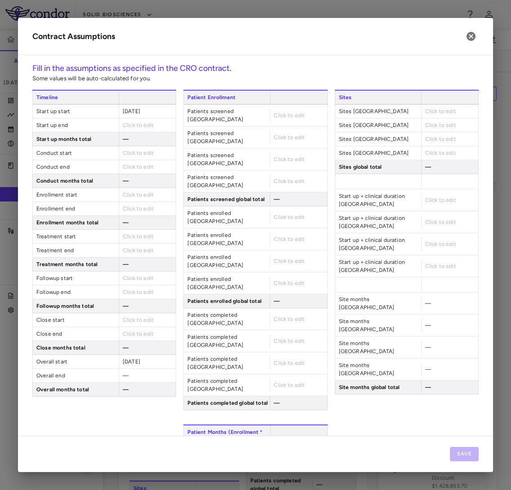
click at [140, 126] on span "Click to edit" at bounding box center [138, 125] width 31 height 6
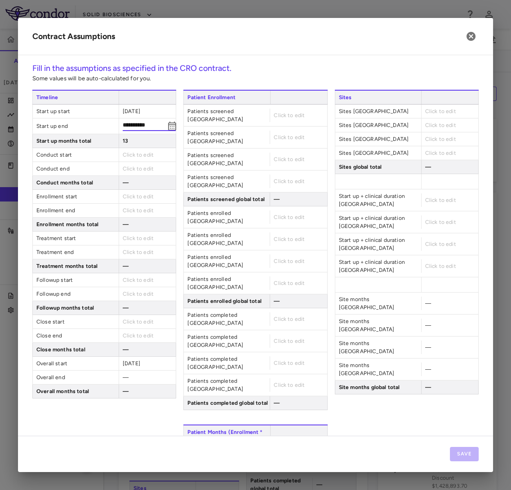
type input "**********"
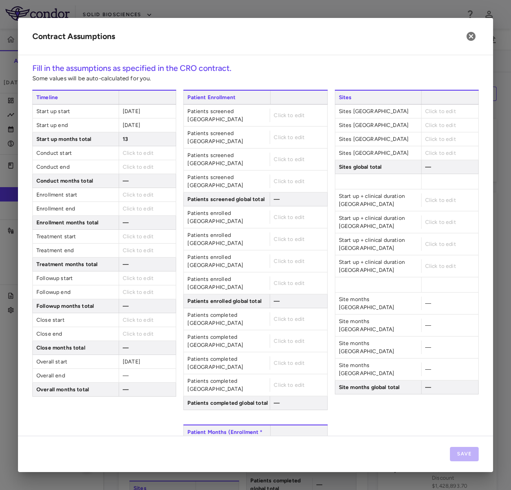
click at [126, 157] on div "Click to edit" at bounding box center [147, 152] width 57 height 13
click at [129, 154] on span "Click to edit" at bounding box center [138, 153] width 31 height 6
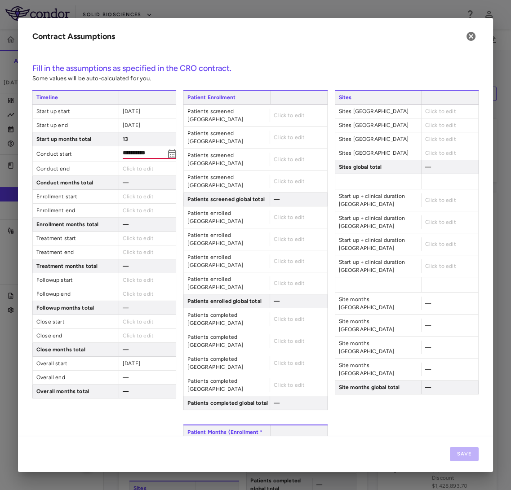
type input "**********"
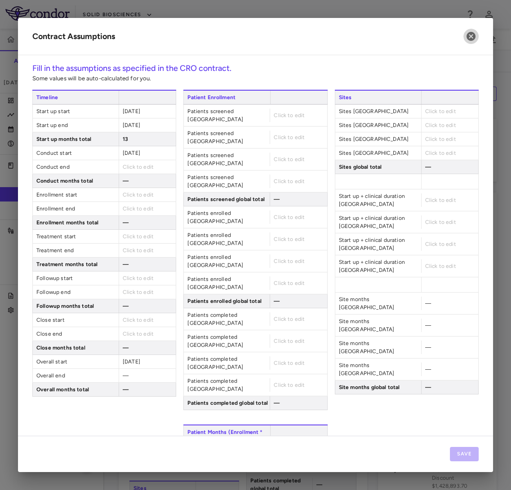
click at [136, 172] on div "Click to edit" at bounding box center [147, 166] width 57 height 13
click at [138, 169] on span "Click to edit" at bounding box center [138, 167] width 31 height 6
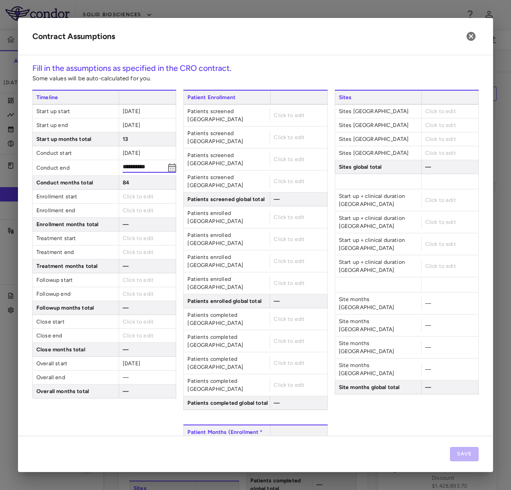
type input "**********"
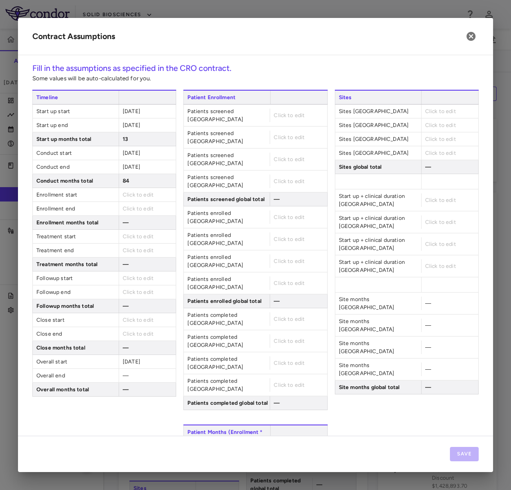
click at [134, 196] on span "Click to edit" at bounding box center [138, 195] width 31 height 6
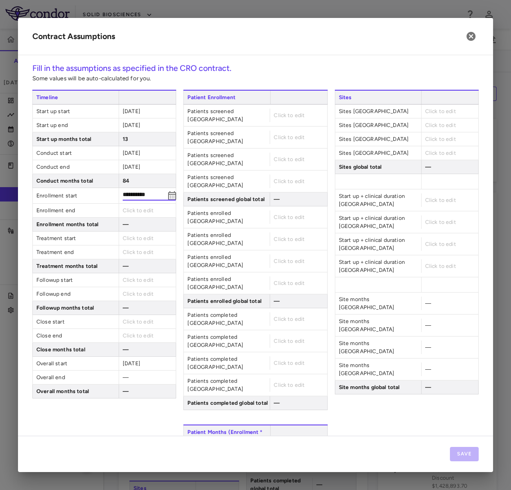
click at [132, 195] on input "**********" at bounding box center [144, 196] width 42 height 10
type input "**********"
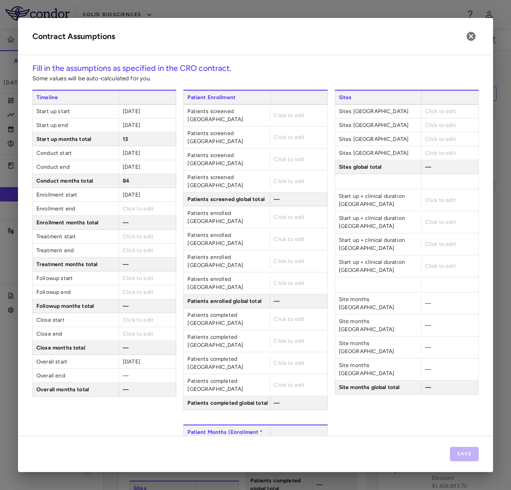
click at [132, 206] on span "Click to edit" at bounding box center [138, 209] width 31 height 6
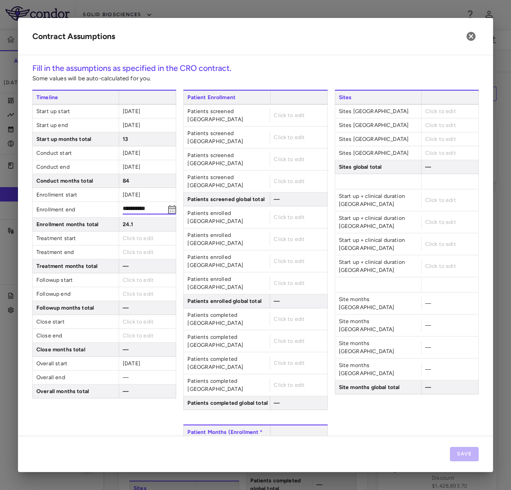
type input "**********"
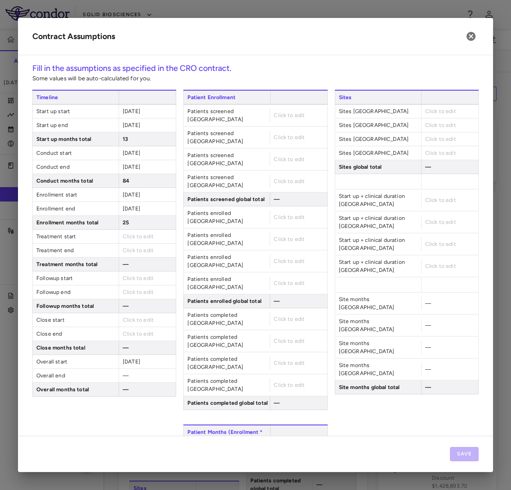
click at [140, 236] on span "Click to edit" at bounding box center [138, 237] width 31 height 6
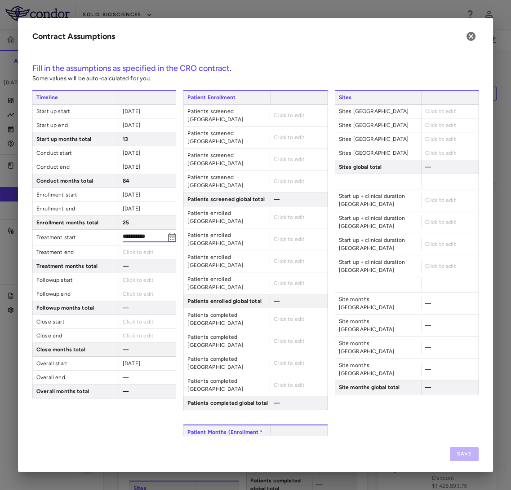
type input "**********"
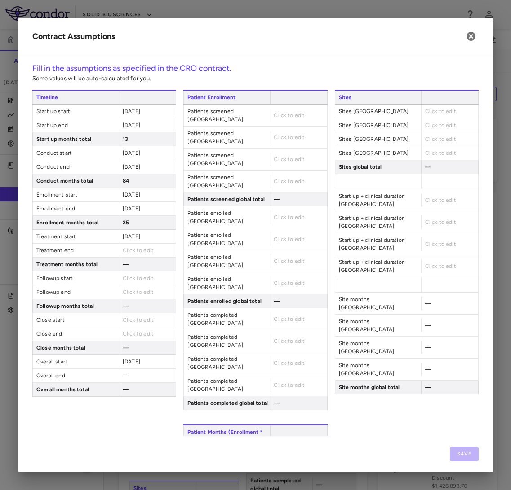
click at [139, 253] on span "Click to edit" at bounding box center [138, 250] width 31 height 6
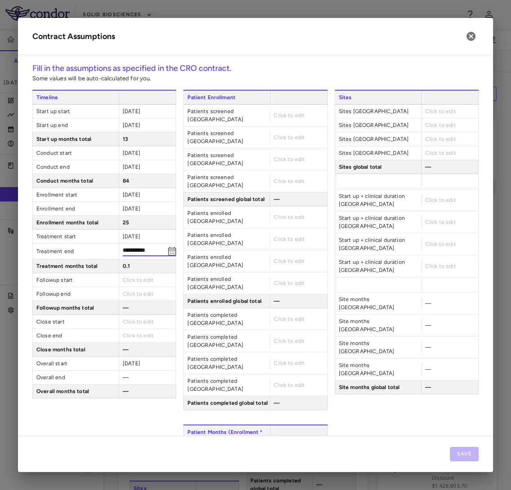
type input "**********"
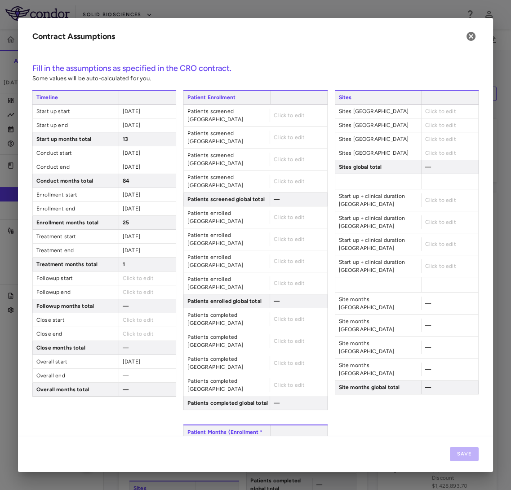
click at [137, 275] on span "Click to edit" at bounding box center [138, 278] width 31 height 6
type input "**********"
click at [135, 290] on span "Click to edit" at bounding box center [138, 292] width 31 height 6
type input "**********"
click at [147, 317] on span "Click to edit" at bounding box center [138, 320] width 31 height 6
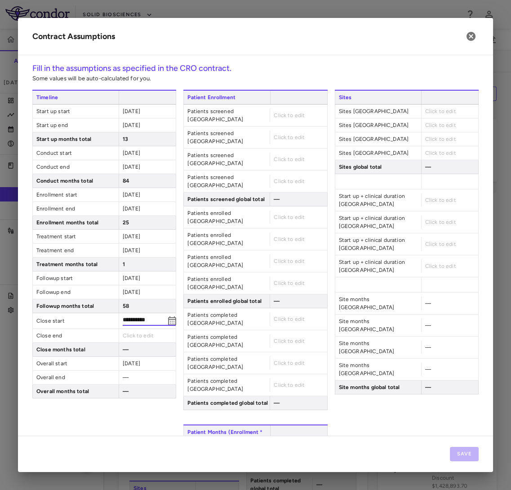
type input "**********"
click at [166, 332] on div "Click to edit" at bounding box center [147, 333] width 57 height 13
click at [129, 336] on span "Click to edit" at bounding box center [138, 334] width 31 height 6
type input "**********"
click at [291, 113] on span "Click to edit" at bounding box center [289, 115] width 31 height 6
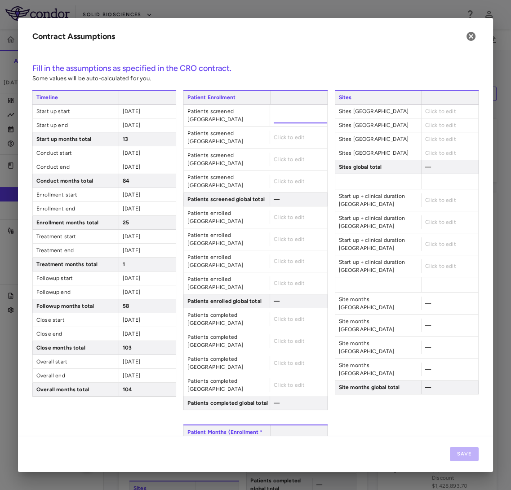
click at [285, 115] on input "number" at bounding box center [300, 115] width 53 height 16
type input "*"
click at [290, 134] on span "Click to edit" at bounding box center [289, 137] width 31 height 6
type input "*"
click at [283, 160] on div "Patient Enrollment Patients screened United Kingdom 6 Patients screened Italy 6…" at bounding box center [255, 250] width 144 height 321
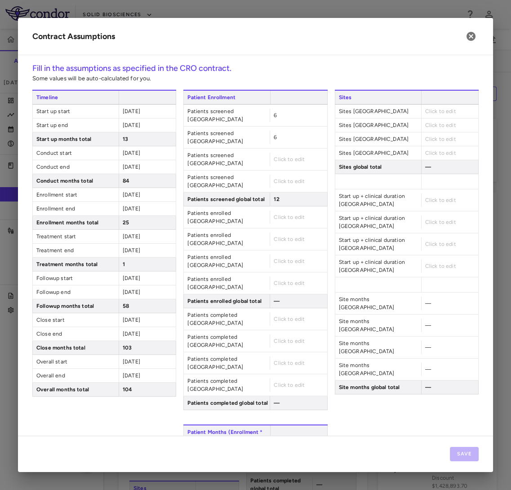
click at [281, 156] on span "Click to edit" at bounding box center [289, 159] width 31 height 6
type input "*"
click at [284, 174] on div "Patient Enrollment Patients screened United Kingdom 6 Patients screened Italy 6…" at bounding box center [255, 250] width 144 height 321
click at [280, 178] on span "Click to edit" at bounding box center [289, 181] width 31 height 6
type input "**"
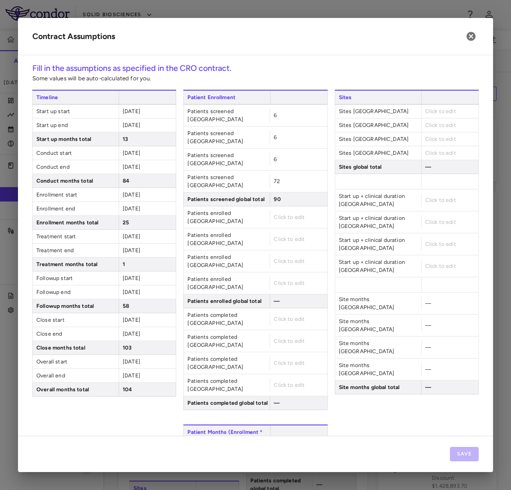
click at [280, 214] on span "Click to edit" at bounding box center [289, 217] width 31 height 6
type input "*"
click at [280, 255] on div "Click to edit" at bounding box center [297, 261] width 57 height 13
click at [281, 236] on span "Click to edit" at bounding box center [289, 239] width 31 height 6
type input "*"
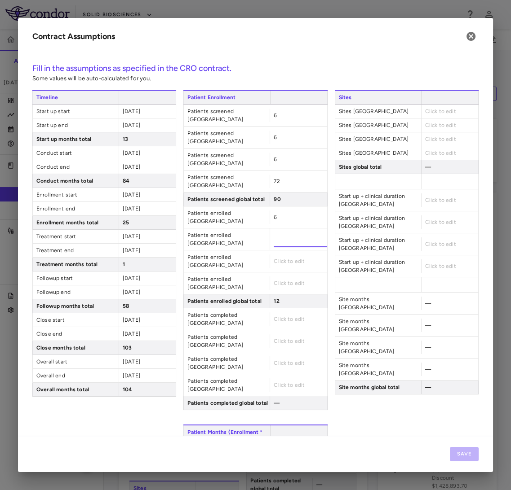
click at [281, 238] on div "Patient Enrollment Patients screened United Kingdom 6 Patients screened Italy 6…" at bounding box center [255, 250] width 144 height 321
click at [275, 211] on div "6" at bounding box center [297, 217] width 57 height 13
click at [274, 214] on span "6" at bounding box center [275, 217] width 3 height 6
drag, startPoint x: 271, startPoint y: 194, endPoint x: 284, endPoint y: 193, distance: 12.6
click at [284, 209] on input "*" at bounding box center [300, 217] width 53 height 16
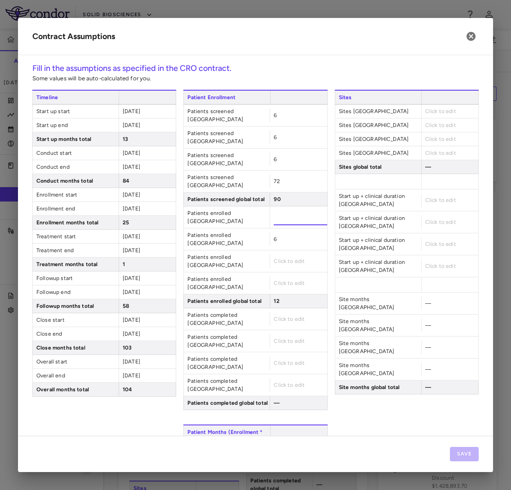
type input "*"
drag, startPoint x: 274, startPoint y: 203, endPoint x: 274, endPoint y: 212, distance: 8.5
click at [274, 204] on div "Patient Enrollment Patients screened United Kingdom 6 Patients screened Italy 6…" at bounding box center [255, 250] width 144 height 321
click at [273, 233] on div "6" at bounding box center [297, 239] width 57 height 13
click at [274, 236] on span "6" at bounding box center [275, 239] width 3 height 6
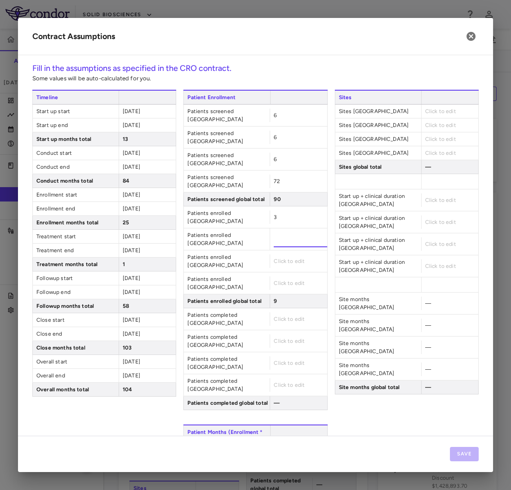
drag, startPoint x: 272, startPoint y: 210, endPoint x: 280, endPoint y: 211, distance: 8.6
click at [280, 231] on input "*" at bounding box center [300, 239] width 53 height 16
type input "*"
click at [281, 255] on div "Click to edit" at bounding box center [297, 261] width 57 height 13
click at [276, 258] on span "Click to edit" at bounding box center [289, 261] width 31 height 6
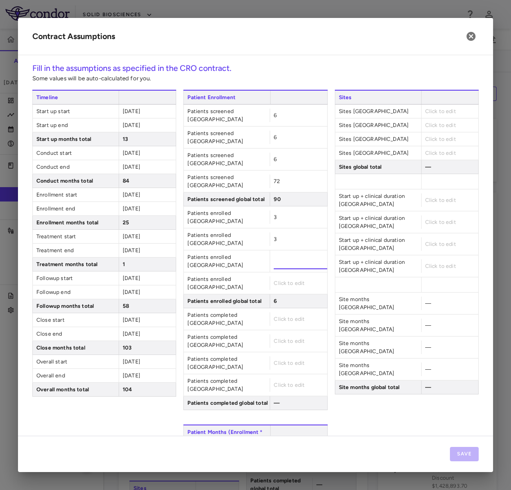
type input "*"
click at [281, 277] on div "Click to edit" at bounding box center [297, 283] width 57 height 13
click at [278, 277] on div "Click to edit" at bounding box center [297, 283] width 57 height 13
click at [277, 280] on span "Click to edit" at bounding box center [289, 283] width 31 height 6
type input "*"
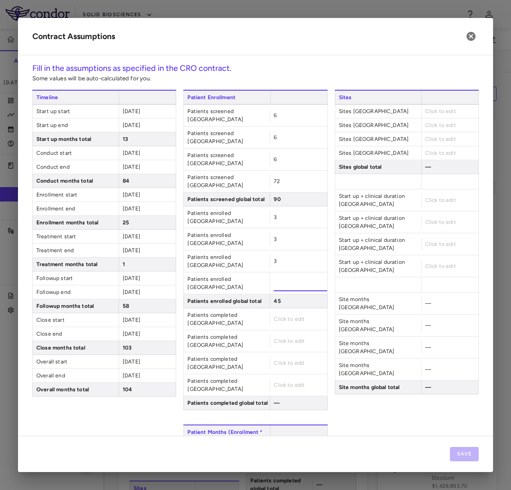
type input "**"
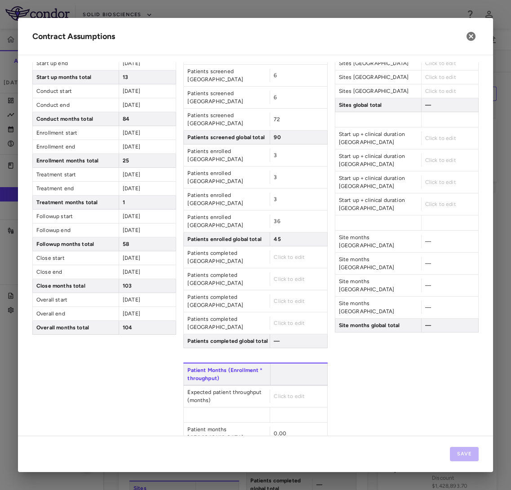
scroll to position [63, 0]
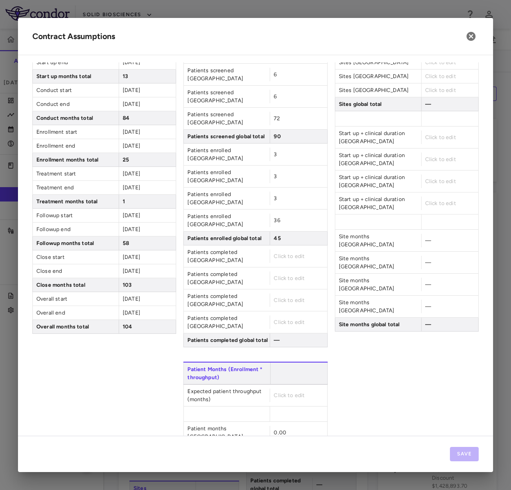
click at [278, 250] on div "Click to edit" at bounding box center [297, 256] width 57 height 13
click at [278, 253] on span "Click to edit" at bounding box center [289, 256] width 31 height 6
type input "*"
click at [277, 275] on span "Click to edit" at bounding box center [289, 278] width 31 height 6
type input "*"
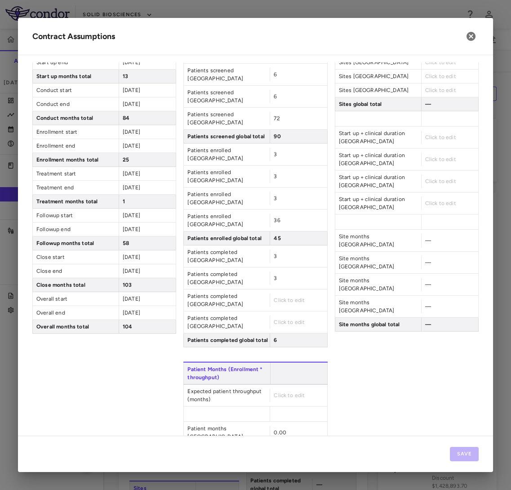
click at [281, 297] on span "Click to edit" at bounding box center [289, 300] width 31 height 6
type input "*"
click at [281, 316] on div "Click to edit" at bounding box center [297, 322] width 57 height 13
click at [279, 319] on span "Click to edit" at bounding box center [289, 322] width 31 height 6
type input "**"
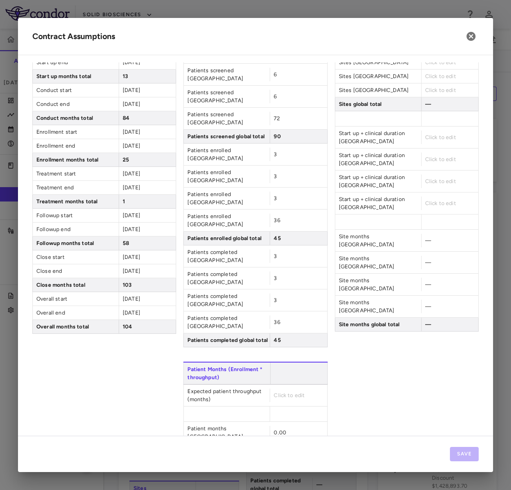
click at [278, 393] on span "Click to edit" at bounding box center [289, 396] width 31 height 6
type input "**"
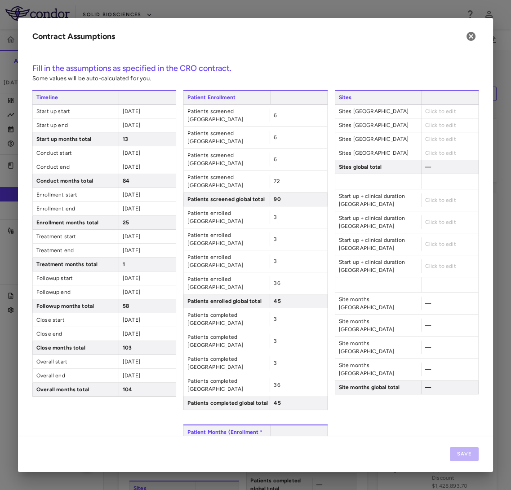
scroll to position [0, 0]
click at [432, 111] on span "Click to edit" at bounding box center [440, 111] width 31 height 6
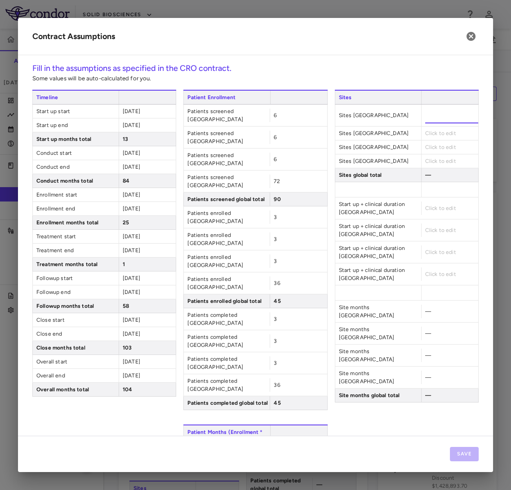
type input "*"
click at [442, 135] on div "Sites Sites United Kingdom * Sites Italy Click to edit Sites Canada Click to ed…" at bounding box center [407, 338] width 144 height 497
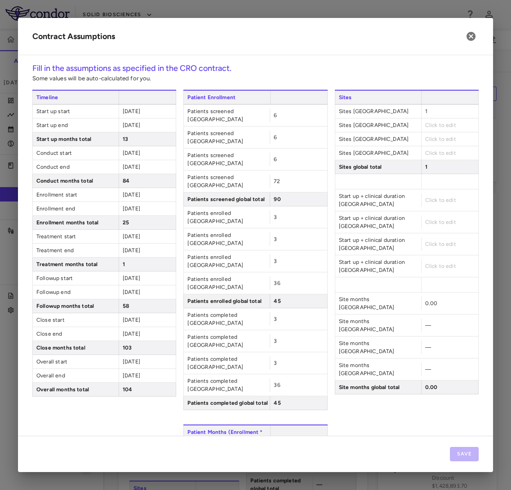
click at [436, 127] on span "Click to edit" at bounding box center [440, 125] width 31 height 6
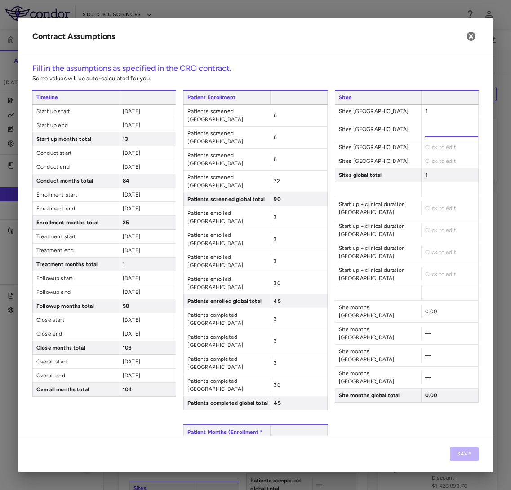
type input "*"
click at [415, 164] on div "Sites Sites United Kingdom 1 Sites Italy * Sites Canada Click to edit Sites Uni…" at bounding box center [407, 338] width 144 height 497
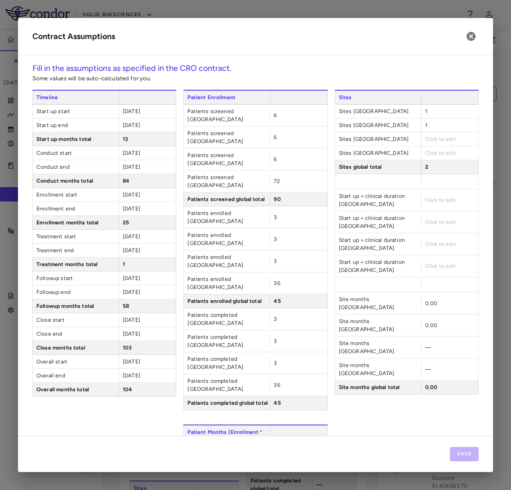
click at [425, 141] on span "Click to edit" at bounding box center [440, 139] width 31 height 6
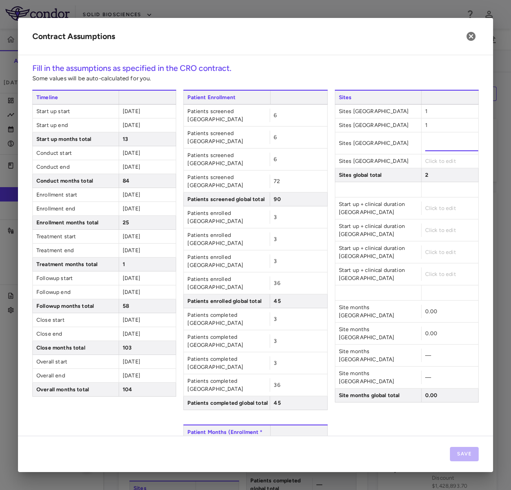
type input "*"
click at [404, 187] on span at bounding box center [378, 189] width 86 height 15
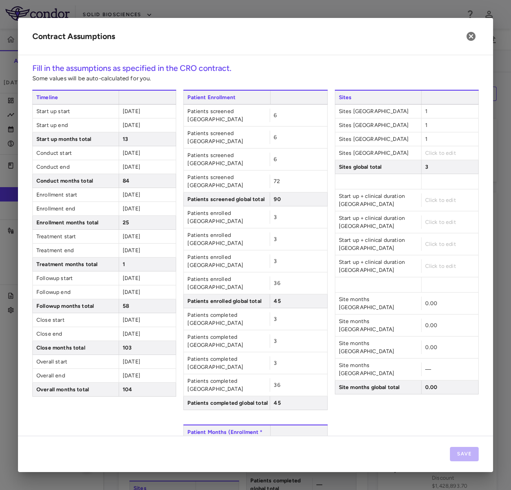
click at [427, 151] on span "Click to edit" at bounding box center [440, 153] width 31 height 6
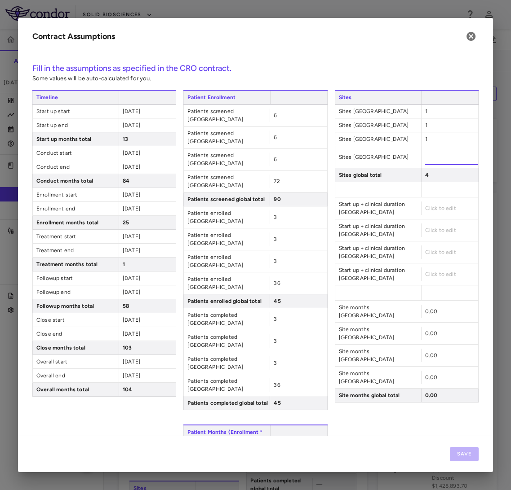
type input "**"
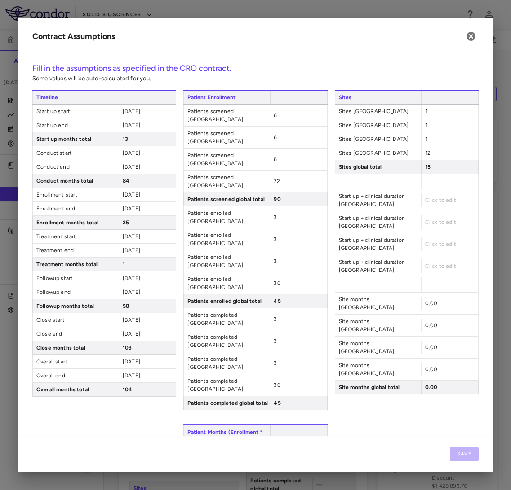
click at [433, 209] on div "Start up + clinical duration United Kingdom Click to edit" at bounding box center [407, 201] width 144 height 22
click at [431, 201] on span "Click to edit" at bounding box center [440, 200] width 31 height 6
type input "**"
click at [427, 219] on span "Click to edit" at bounding box center [440, 222] width 31 height 6
type input "**"
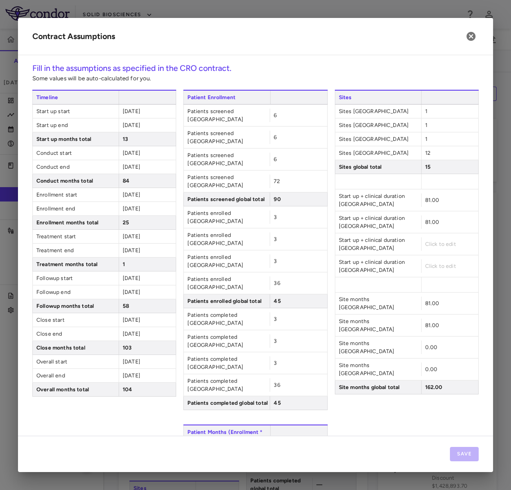
click at [425, 241] on span "Click to edit" at bounding box center [440, 244] width 31 height 6
type input "**"
click at [427, 263] on span "Click to edit" at bounding box center [440, 266] width 31 height 6
type input "**"
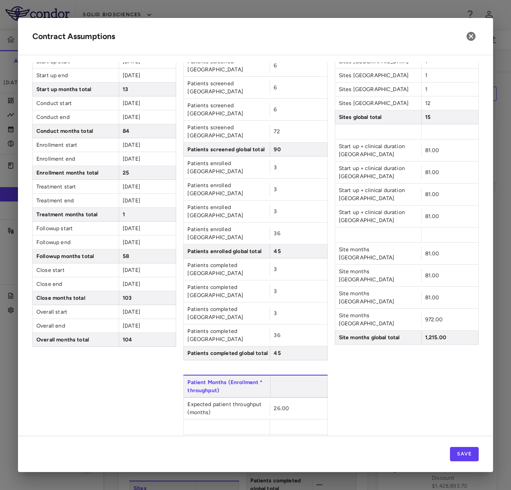
scroll to position [63, 0]
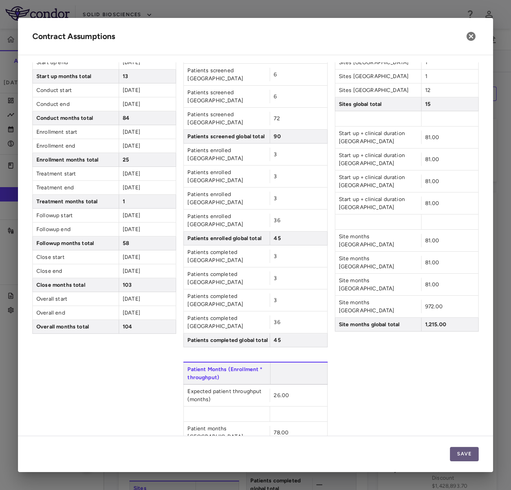
click at [465, 449] on button "Save" at bounding box center [464, 454] width 29 height 14
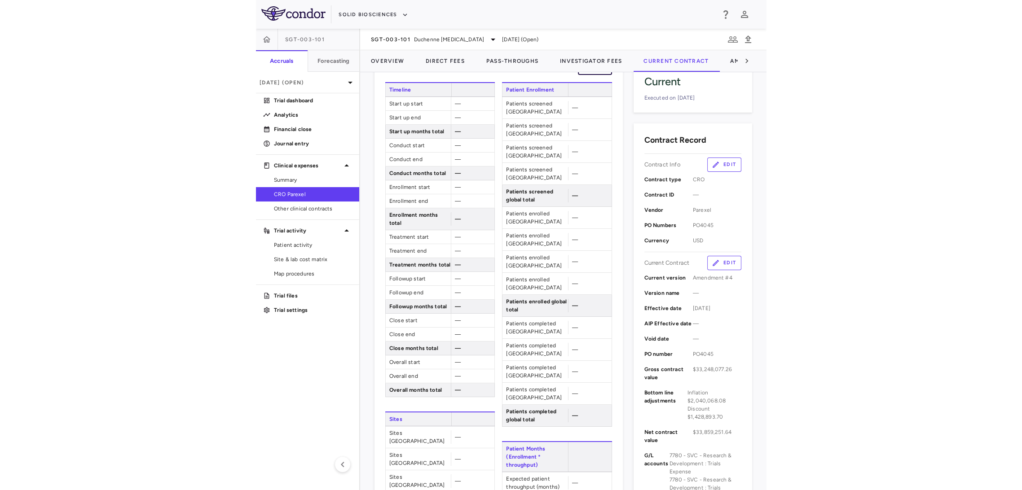
scroll to position [0, 0]
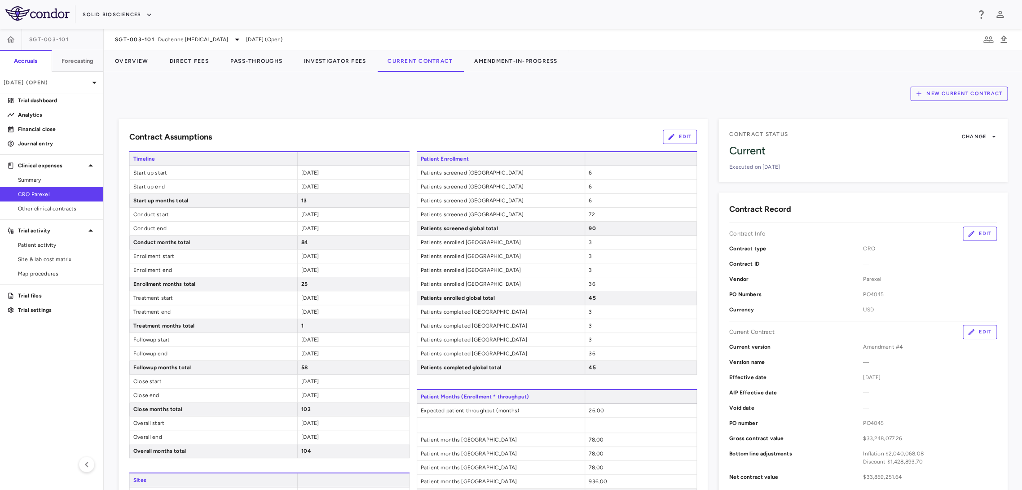
click at [428, 29] on div "SGT-003-101 Duchenne muscular dystrophy Sep 2025 (Open)" at bounding box center [563, 40] width 918 height 22
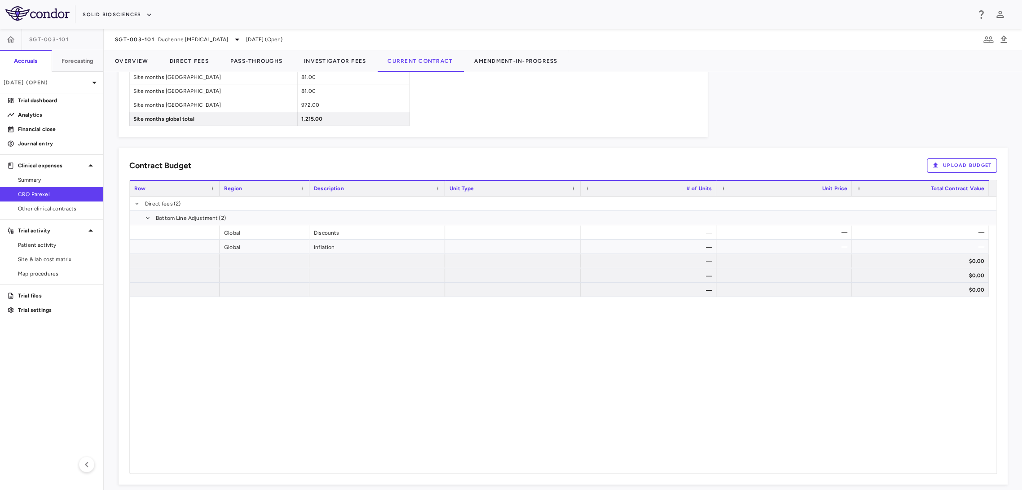
scroll to position [594, 0]
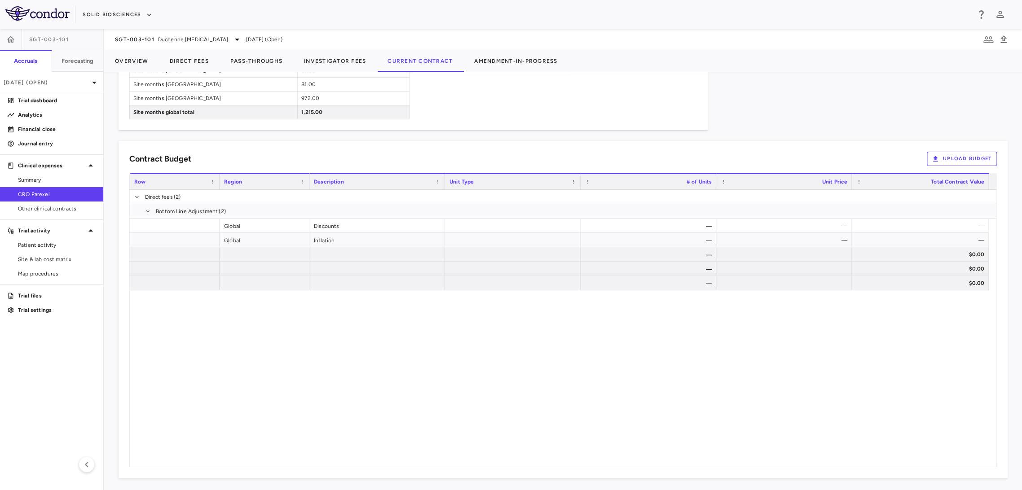
click at [941, 153] on button "Upload Budget" at bounding box center [962, 159] width 70 height 14
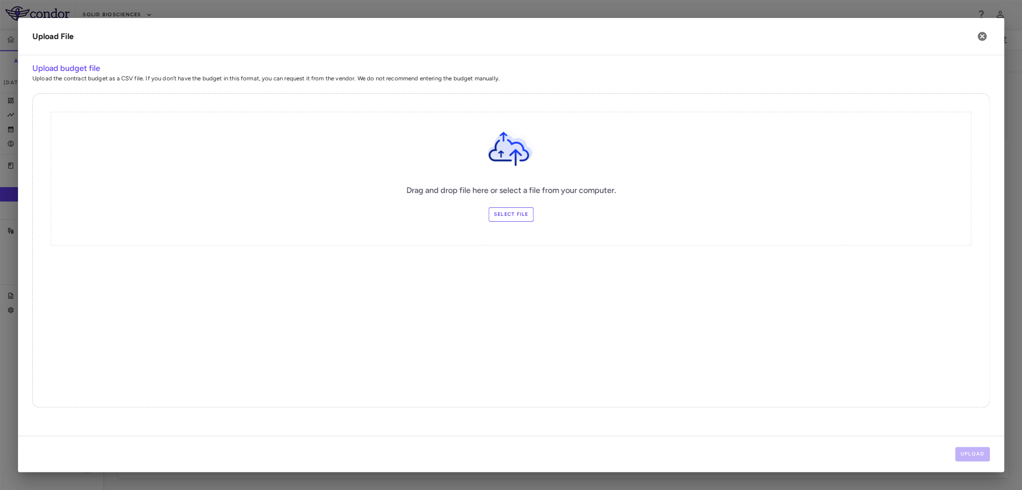
click at [476, 213] on div "Drag and drop file here or select a file from your computer. Select file" at bounding box center [511, 179] width 921 height 134
click at [515, 212] on label "Select file" at bounding box center [511, 215] width 45 height 14
click at [0, 0] on input "Select file" at bounding box center [0, 0] width 0 height 0
click at [508, 213] on label "Change Files" at bounding box center [511, 215] width 53 height 14
click at [0, 0] on input "Change Files" at bounding box center [0, 0] width 0 height 0
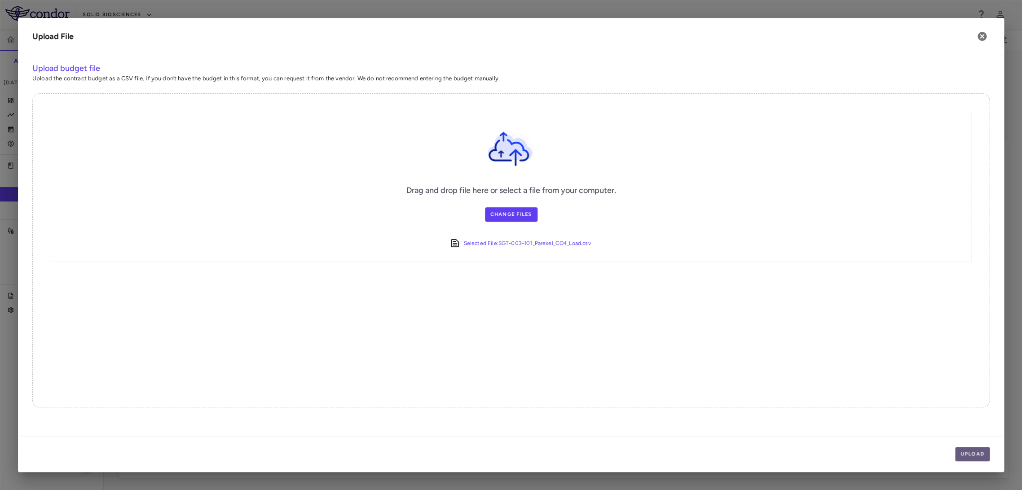
click at [977, 454] on button "Upload" at bounding box center [972, 454] width 35 height 14
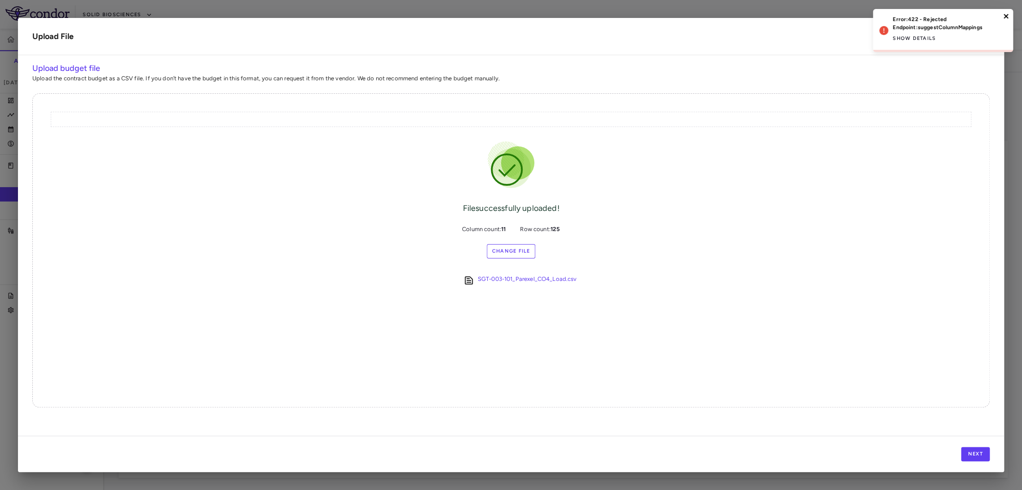
click at [1004, 17] on icon "close" at bounding box center [1006, 16] width 6 height 7
click at [979, 38] on icon "button" at bounding box center [982, 36] width 9 height 9
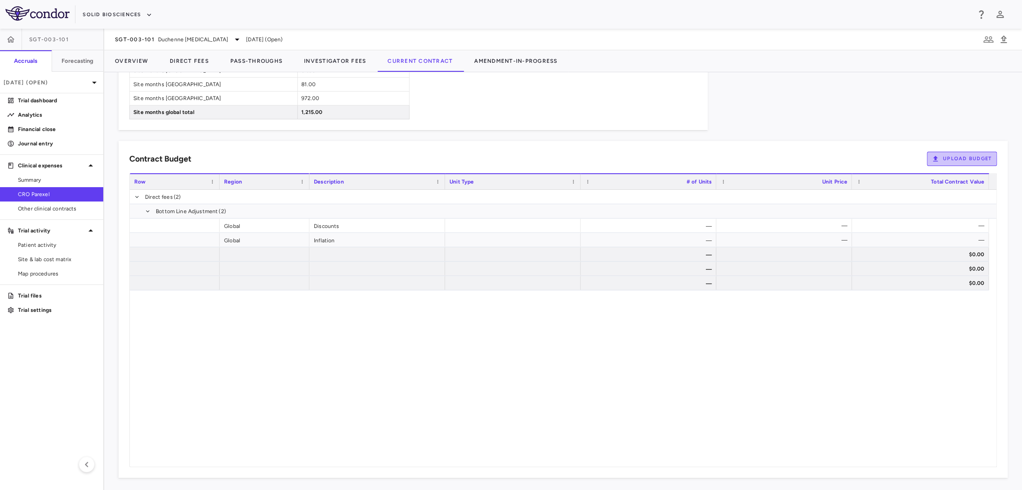
click at [932, 159] on icon "button" at bounding box center [936, 159] width 8 height 8
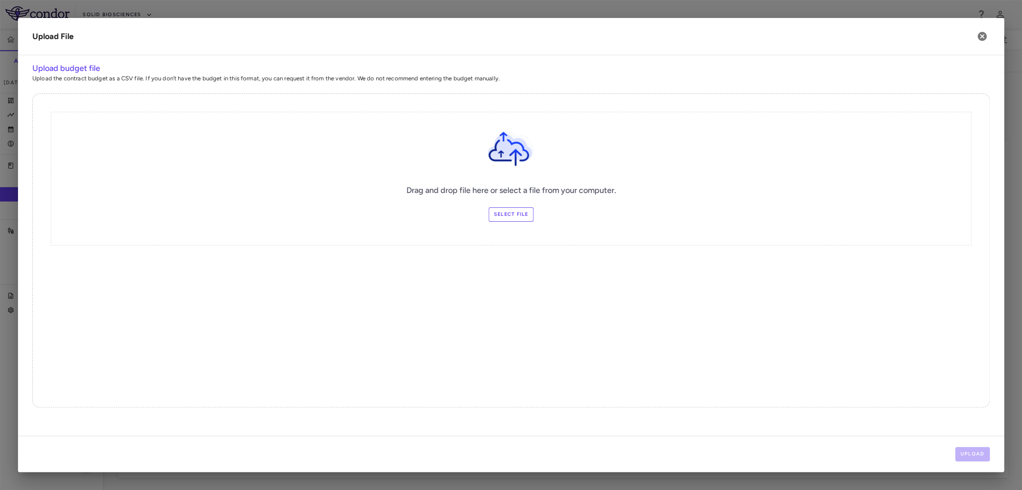
click at [503, 213] on label "Select file" at bounding box center [511, 215] width 45 height 14
click at [0, 0] on input "Select file" at bounding box center [0, 0] width 0 height 0
click at [981, 458] on button "Upload" at bounding box center [972, 454] width 35 height 14
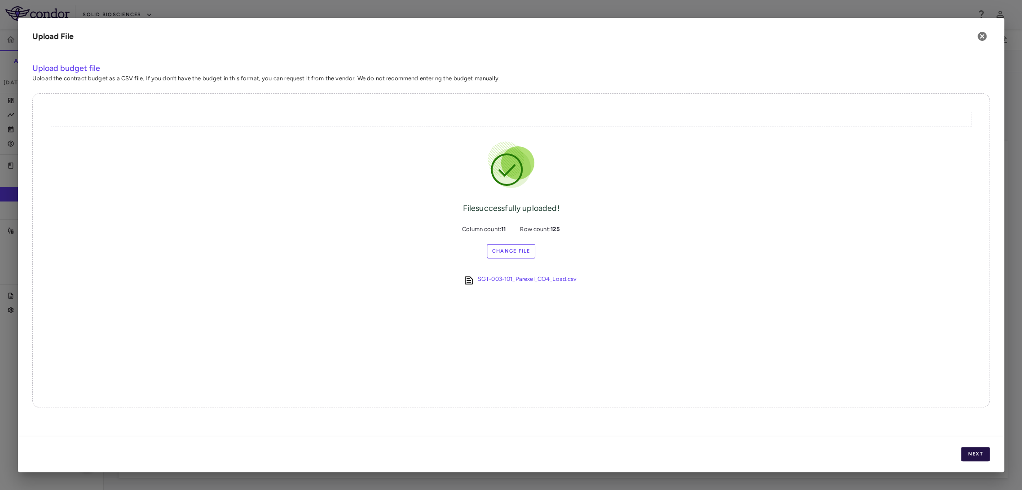
click at [974, 459] on button "Next" at bounding box center [975, 454] width 29 height 14
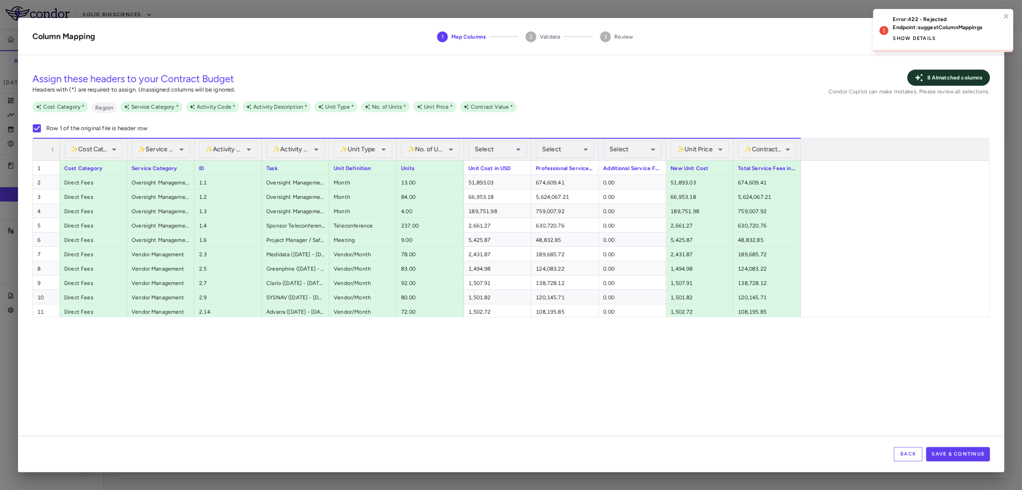
click at [923, 36] on button "Show details" at bounding box center [914, 38] width 43 height 14
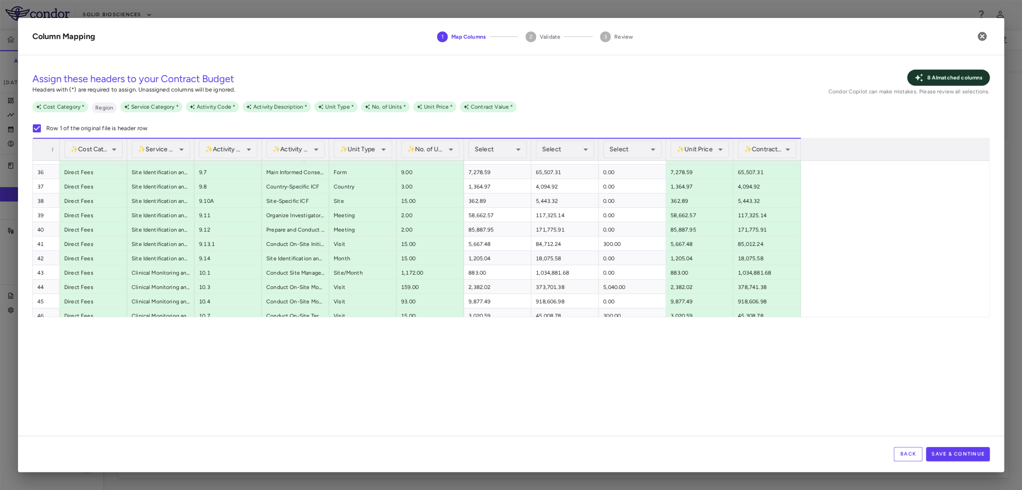
scroll to position [0, 0]
click at [949, 453] on button "Save & Continue" at bounding box center [958, 454] width 64 height 14
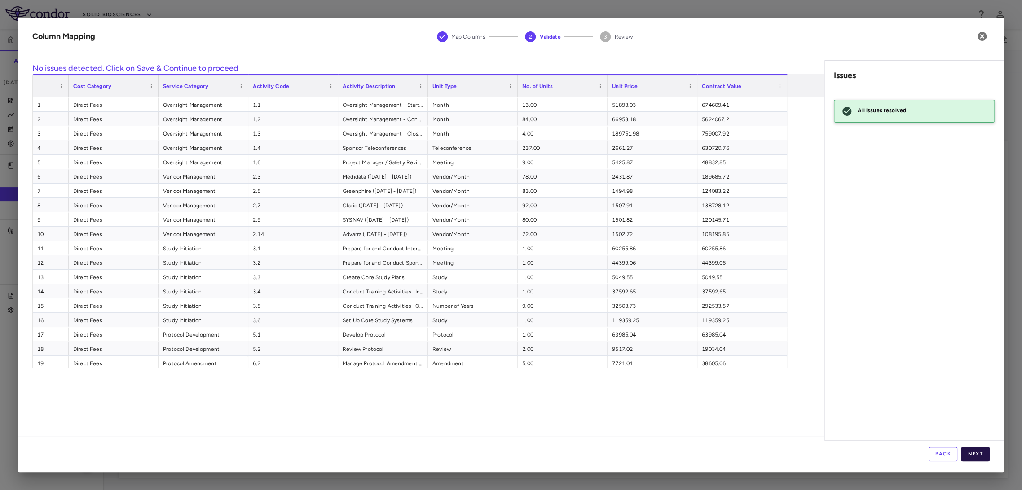
click at [974, 451] on button "Next" at bounding box center [975, 454] width 29 height 14
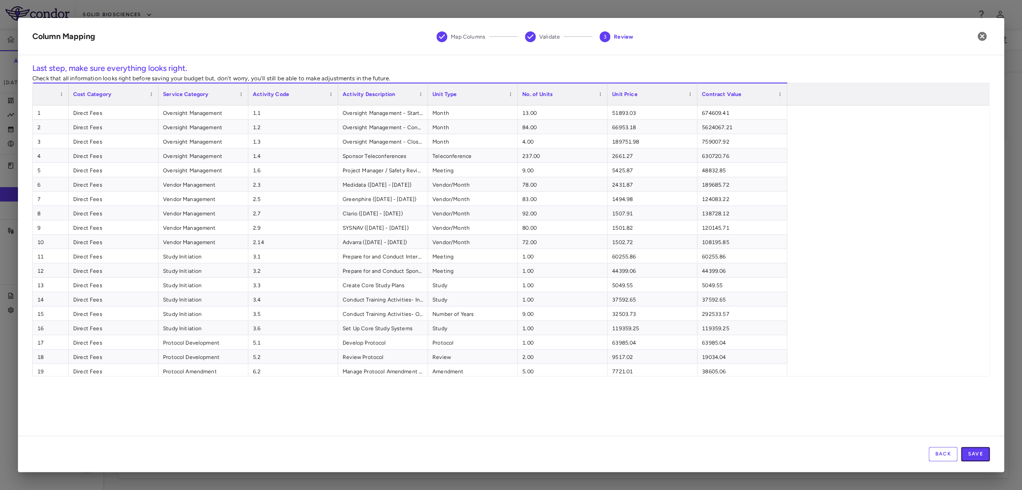
click at [974, 451] on button "Save" at bounding box center [975, 454] width 29 height 14
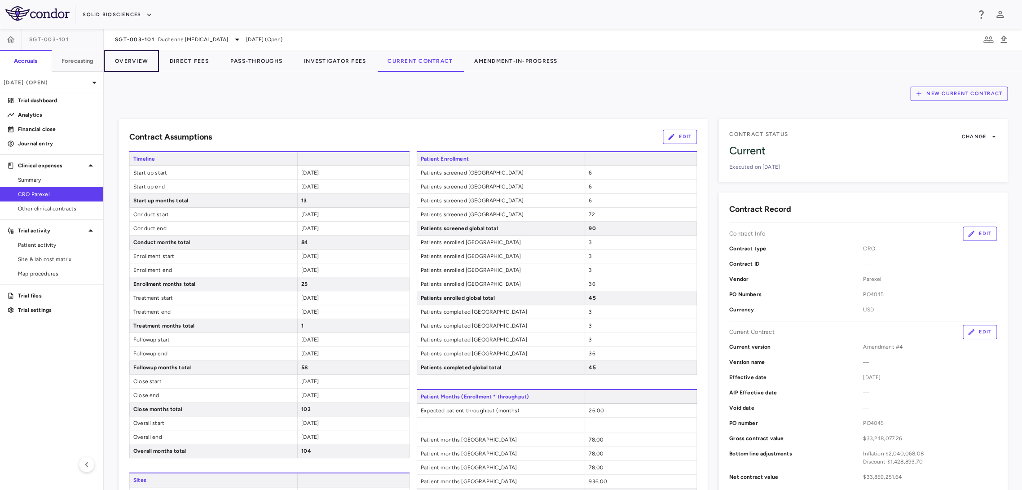
drag, startPoint x: 129, startPoint y: 56, endPoint x: 194, endPoint y: 82, distance: 69.5
click at [129, 56] on button "Overview" at bounding box center [131, 61] width 55 height 22
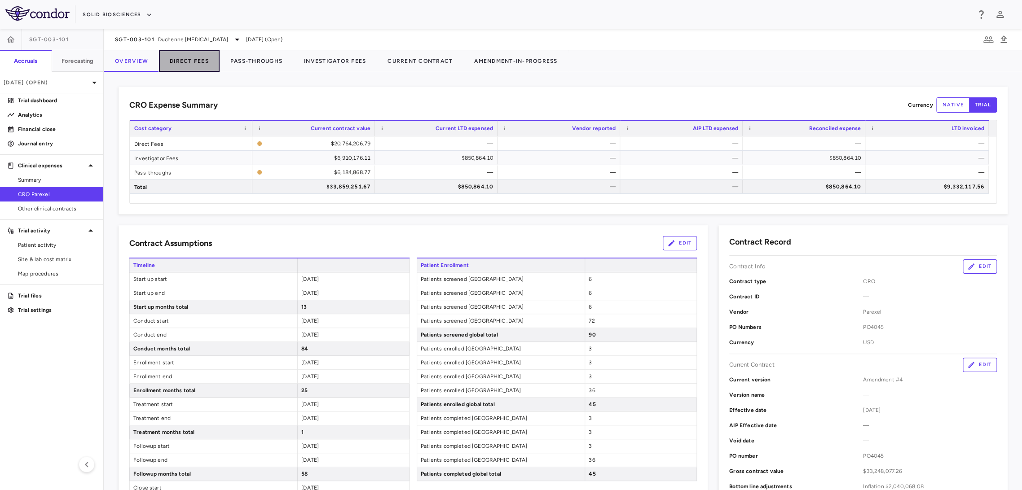
drag, startPoint x: 186, startPoint y: 60, endPoint x: 208, endPoint y: 69, distance: 24.2
click at [186, 60] on button "Direct Fees" at bounding box center [189, 61] width 61 height 22
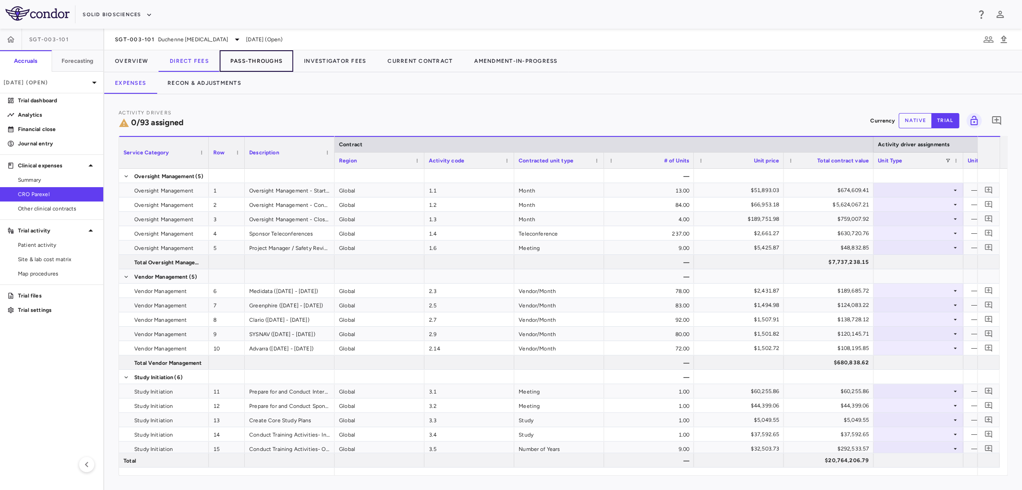
click at [268, 63] on button "Pass-Throughs" at bounding box center [257, 61] width 74 height 22
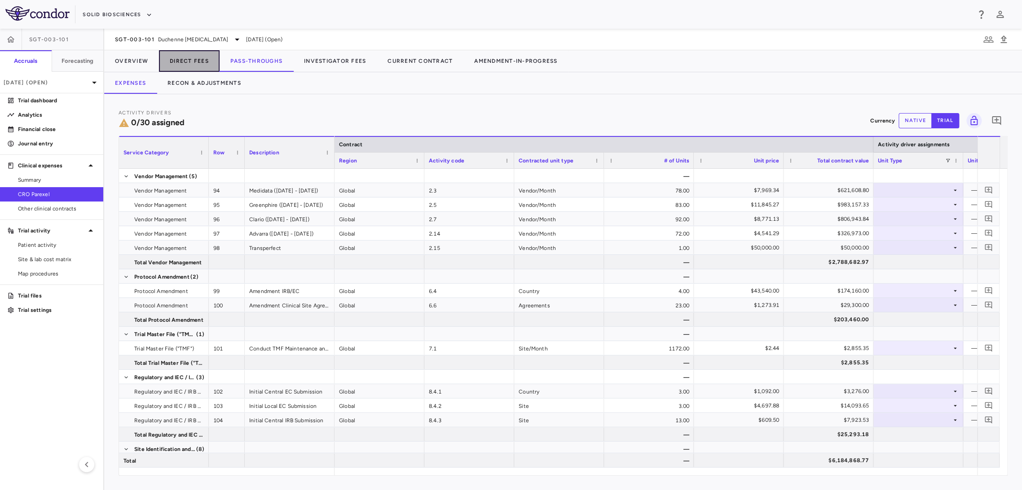
click at [204, 64] on button "Direct Fees" at bounding box center [189, 61] width 61 height 22
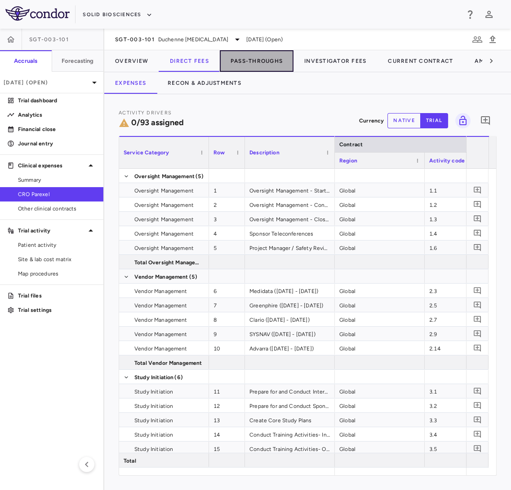
click at [262, 64] on button "Pass-Throughs" at bounding box center [257, 61] width 74 height 22
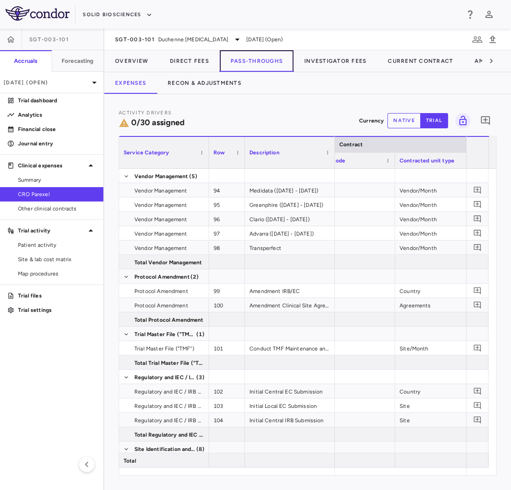
scroll to position [0, 280]
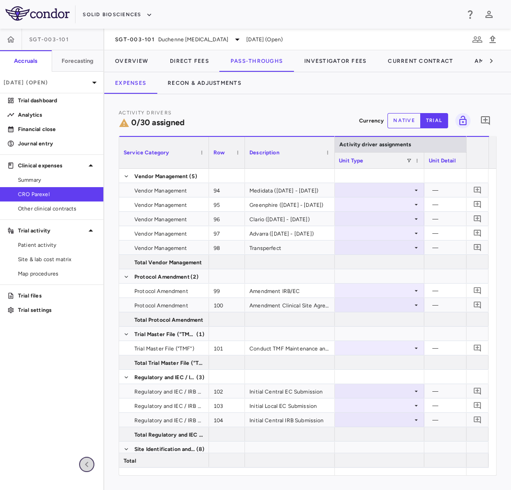
click at [88, 468] on icon "button" at bounding box center [86, 464] width 11 height 11
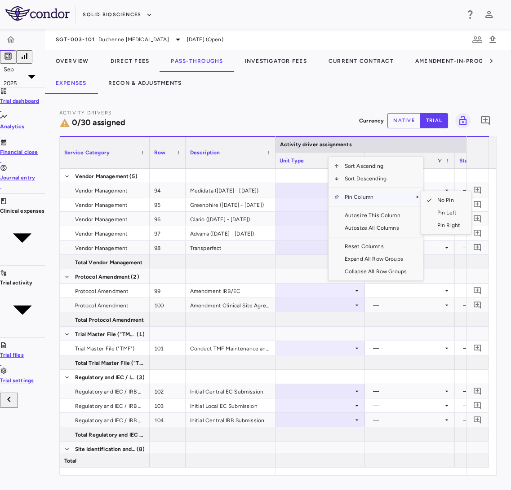
click at [364, 199] on span "Pin Column" at bounding box center [375, 197] width 73 height 13
click at [434, 216] on span "Pin Left" at bounding box center [449, 213] width 34 height 13
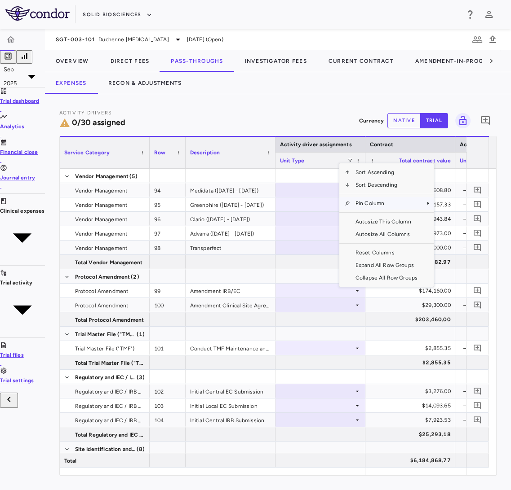
click at [351, 203] on span "Pin Column" at bounding box center [386, 203] width 73 height 13
click at [387, 207] on span "Pin Column" at bounding box center [386, 203] width 73 height 13
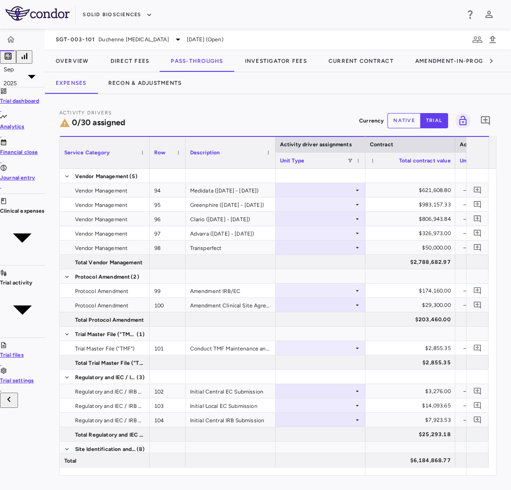
click at [311, 95] on div "Activity Drivers 0/30 assigned Currency native trial 0 Press ENTER to sort. Pre…" at bounding box center [278, 292] width 466 height 396
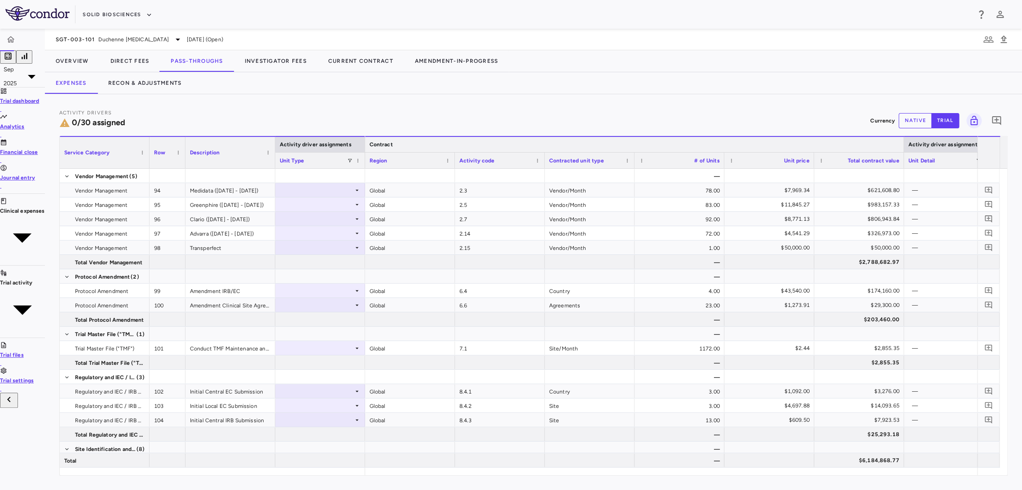
click at [902, 148] on div at bounding box center [904, 144] width 4 height 15
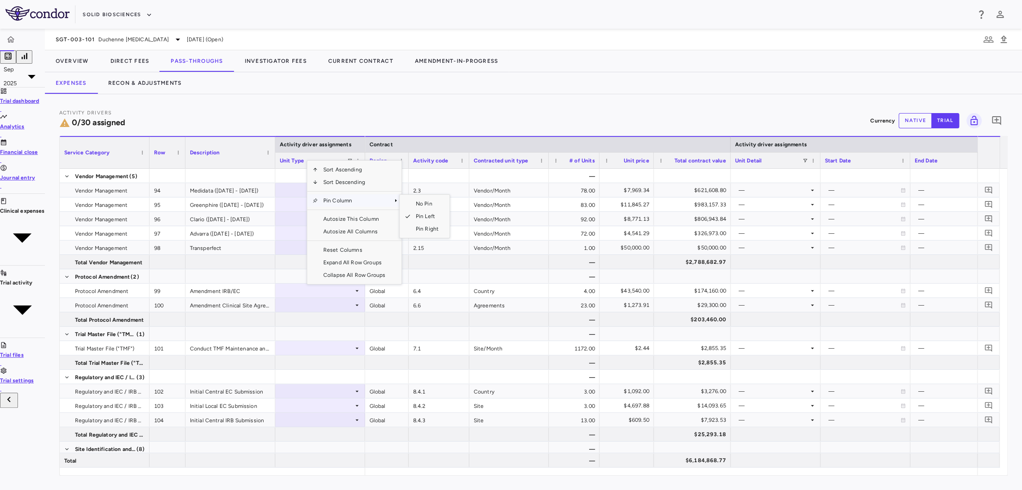
click at [337, 204] on span "Pin Column" at bounding box center [354, 200] width 73 height 13
click at [412, 216] on span "Pin Left" at bounding box center [428, 216] width 34 height 13
click at [428, 200] on span "No Pin" at bounding box center [445, 202] width 34 height 13
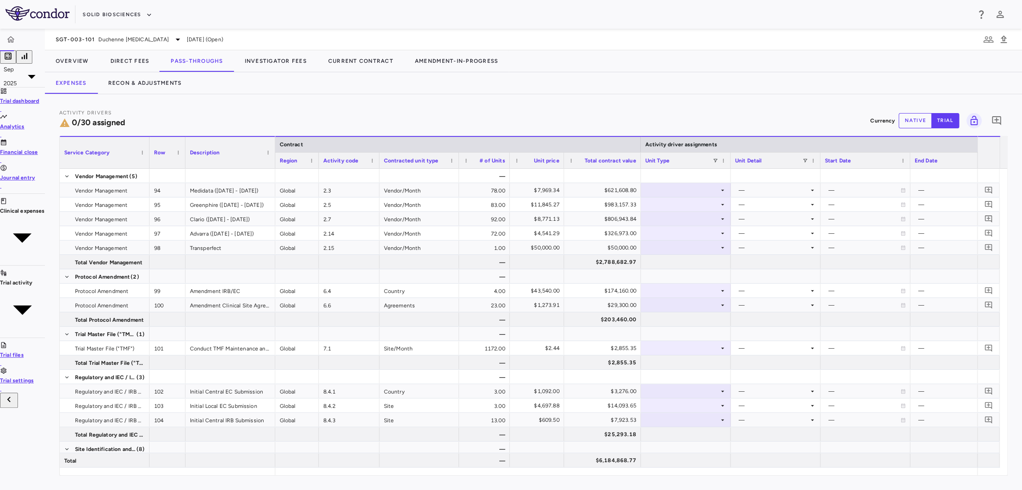
click at [729, 161] on div at bounding box center [731, 161] width 4 height 16
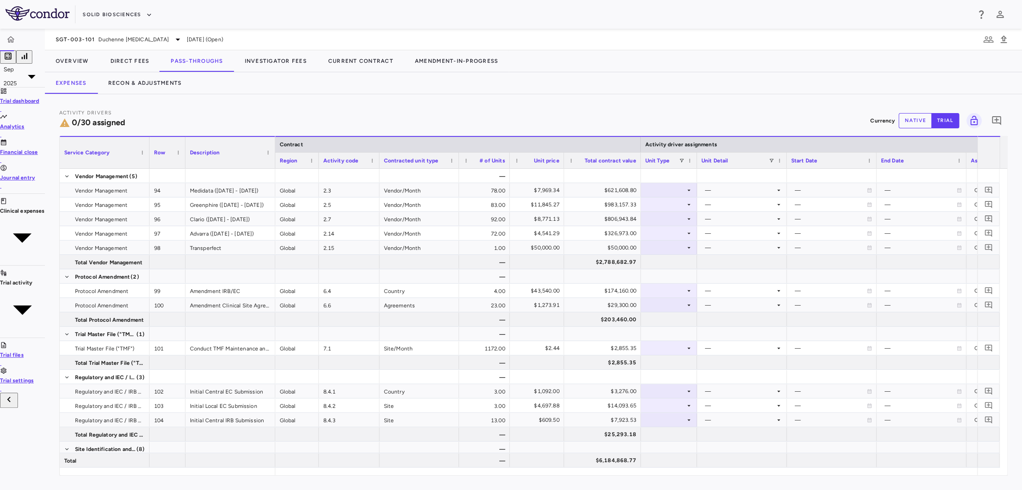
click at [785, 160] on div at bounding box center [787, 161] width 4 height 16
click at [843, 159] on div at bounding box center [845, 161] width 4 height 16
click at [895, 158] on div at bounding box center [897, 161] width 4 height 16
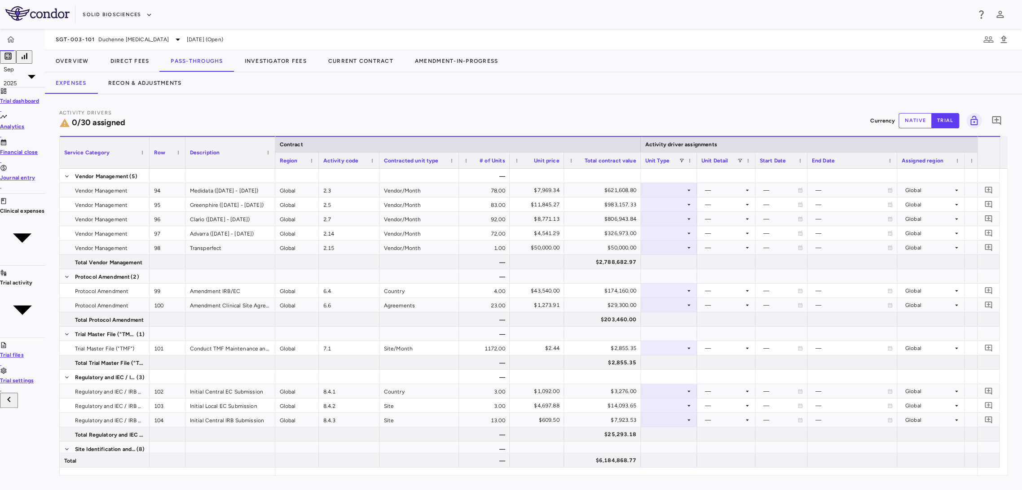
click at [895, 158] on div at bounding box center [897, 161] width 4 height 16
click at [924, 159] on div "# of units" at bounding box center [969, 160] width 90 height 16
click at [922, 159] on div at bounding box center [924, 161] width 4 height 16
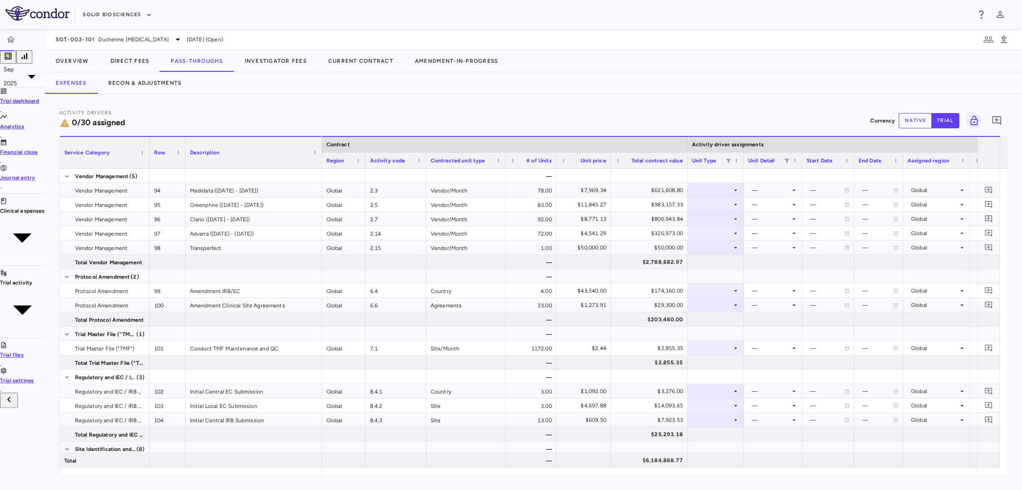
drag, startPoint x: 258, startPoint y: 154, endPoint x: 305, endPoint y: 167, distance: 48.6
click at [320, 167] on div at bounding box center [322, 152] width 4 height 31
click at [692, 189] on div at bounding box center [715, 190] width 47 height 13
click at [694, 249] on div "Month" at bounding box center [697, 245] width 55 height 8
click at [748, 190] on div at bounding box center [772, 190] width 49 height 13
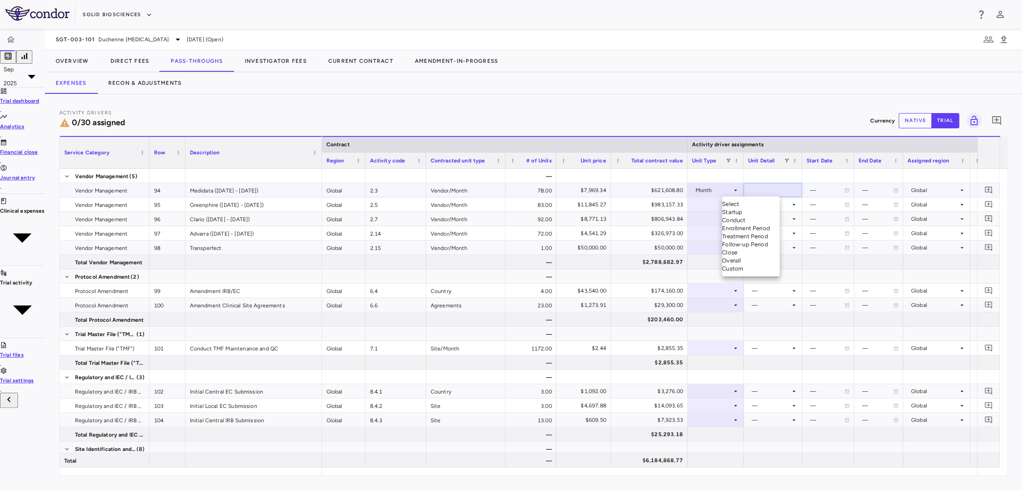
click at [765, 273] on li "Custom" at bounding box center [750, 269] width 57 height 8
click at [702, 177] on div at bounding box center [715, 175] width 47 height 13
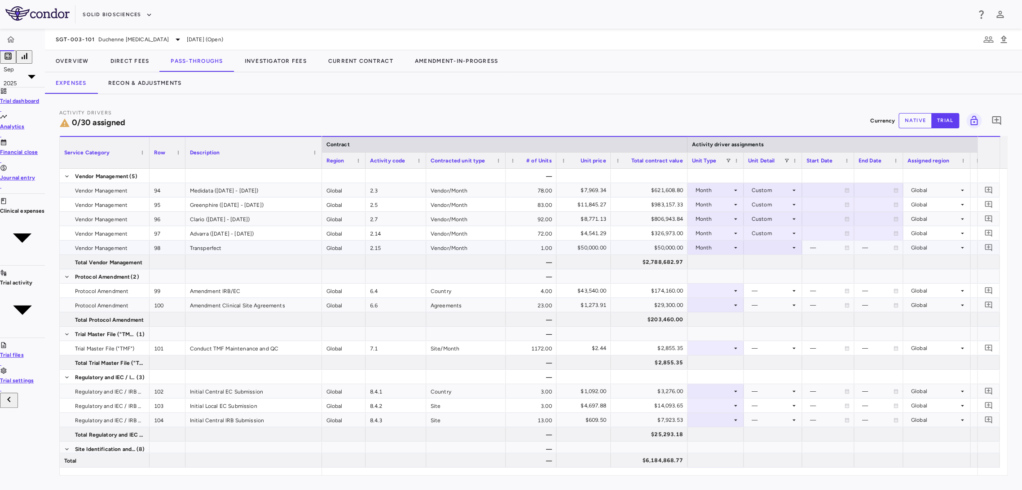
click at [762, 252] on div at bounding box center [772, 247] width 49 height 13
click at [755, 268] on div "Startup" at bounding box center [750, 270] width 57 height 8
click at [812, 172] on div at bounding box center [828, 175] width 43 height 13
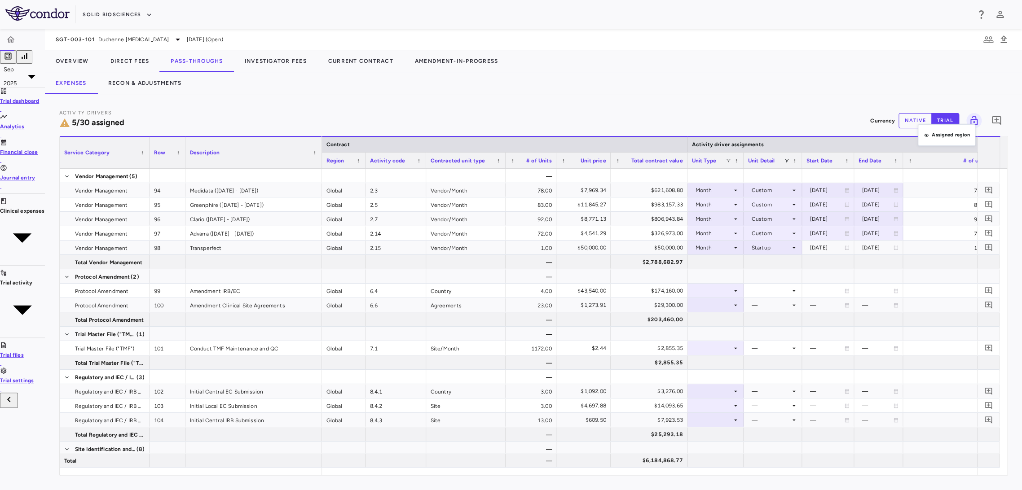
drag, startPoint x: 920, startPoint y: 146, endPoint x: 923, endPoint y: 127, distance: 19.6
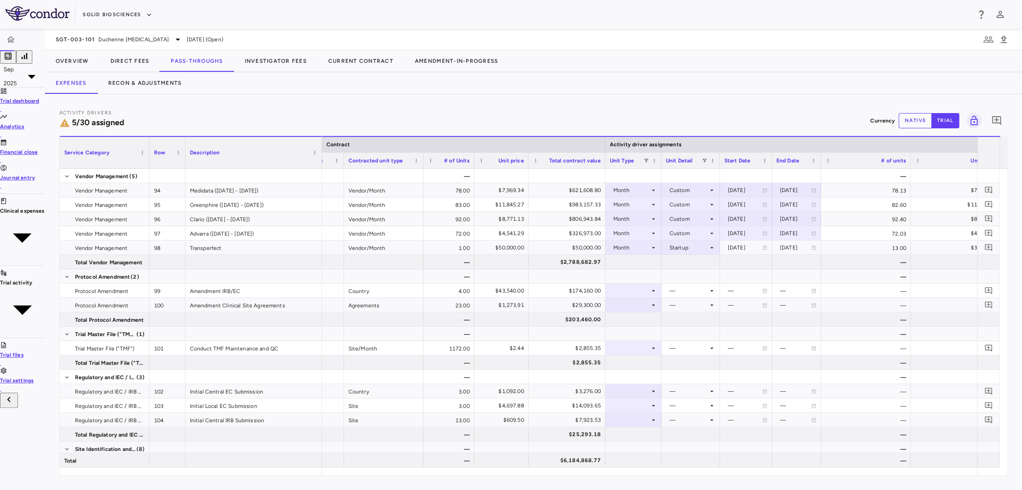
scroll to position [0, 210]
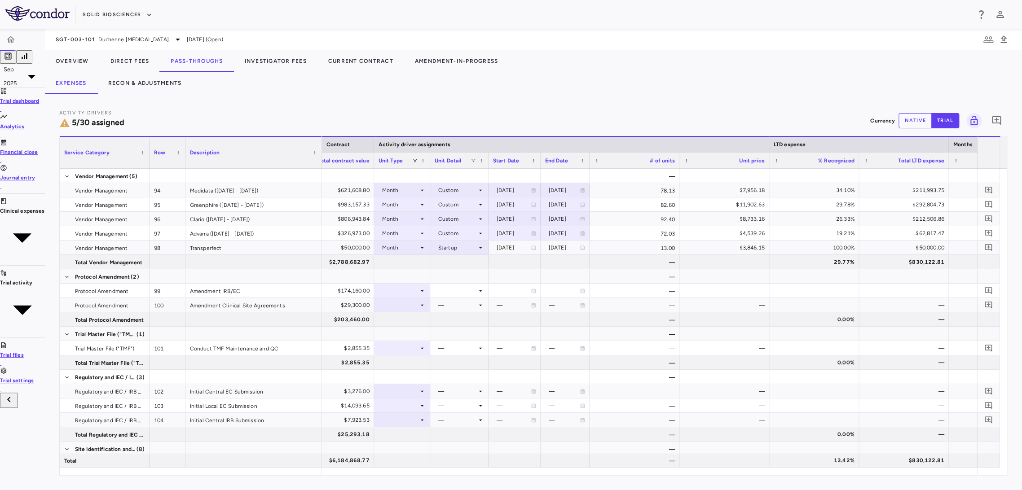
click at [677, 160] on div at bounding box center [679, 161] width 4 height 16
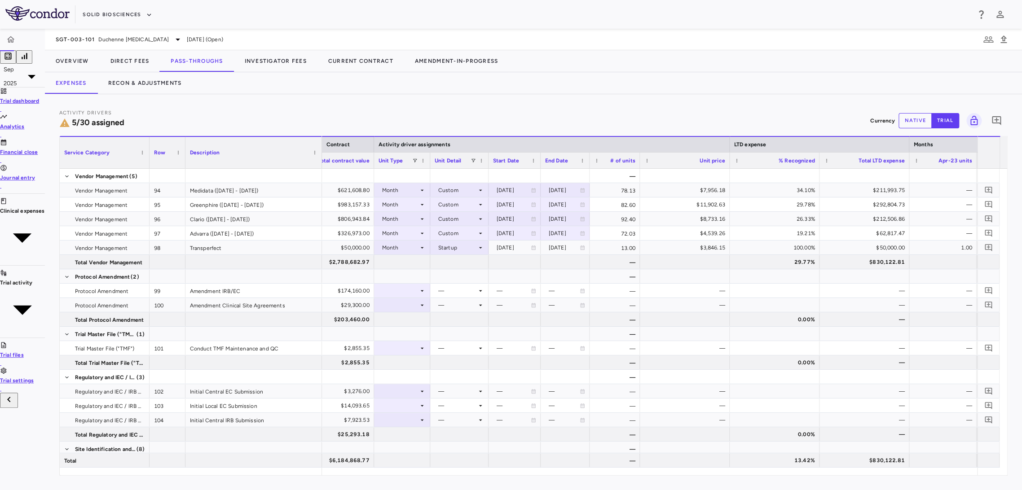
click at [728, 160] on div at bounding box center [730, 161] width 4 height 16
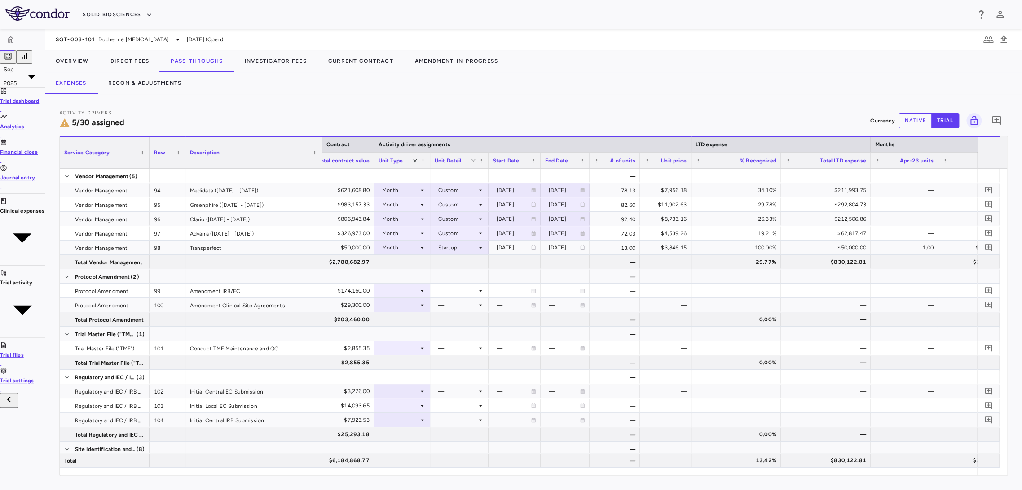
click at [759, 159] on span "% Recognized" at bounding box center [758, 161] width 36 height 6
click at [752, 159] on span "% Recognized" at bounding box center [758, 161] width 36 height 6
click at [779, 161] on div at bounding box center [781, 161] width 4 height 16
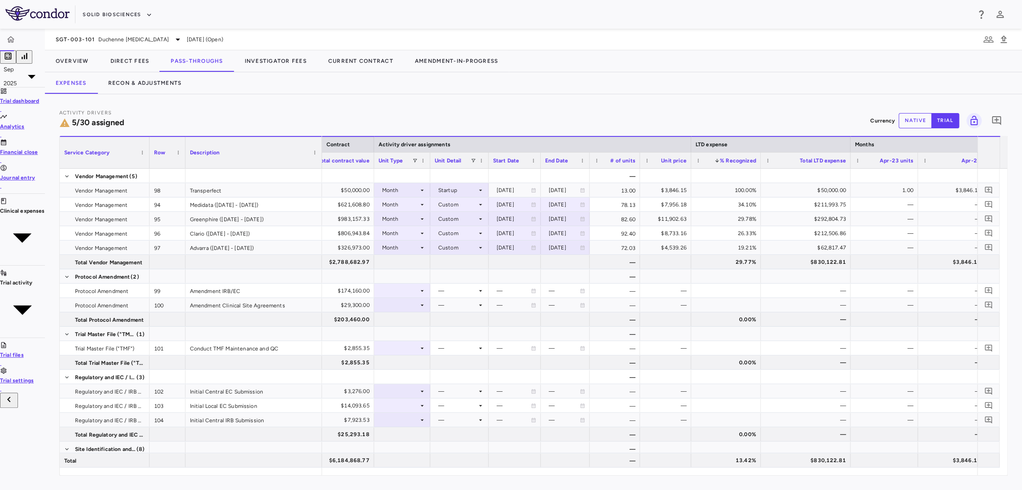
click at [154, 155] on div "Row" at bounding box center [163, 152] width 19 height 27
click at [848, 157] on div at bounding box center [850, 161] width 4 height 16
click at [849, 157] on div at bounding box center [851, 161] width 4 height 16
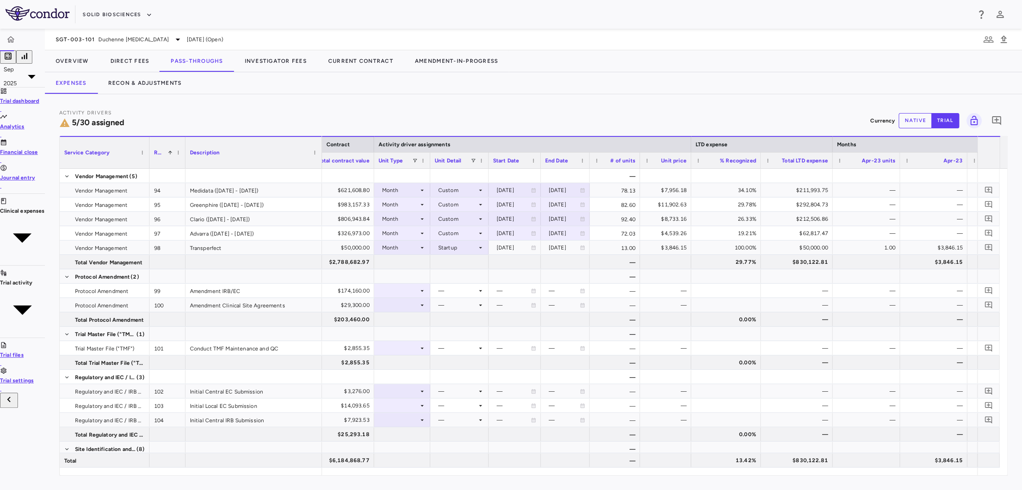
click at [759, 161] on div at bounding box center [761, 161] width 4 height 16
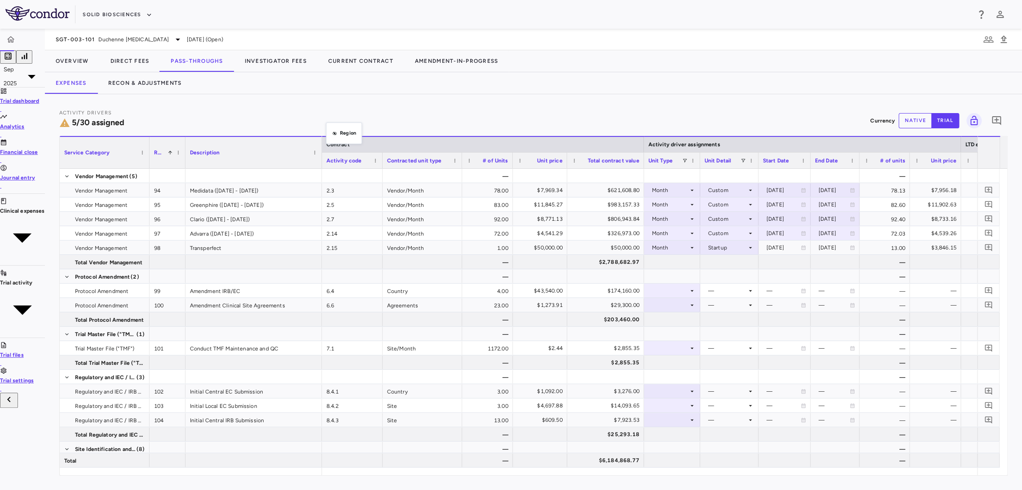
drag, startPoint x: 325, startPoint y: 160, endPoint x: 333, endPoint y: 125, distance: 36.5
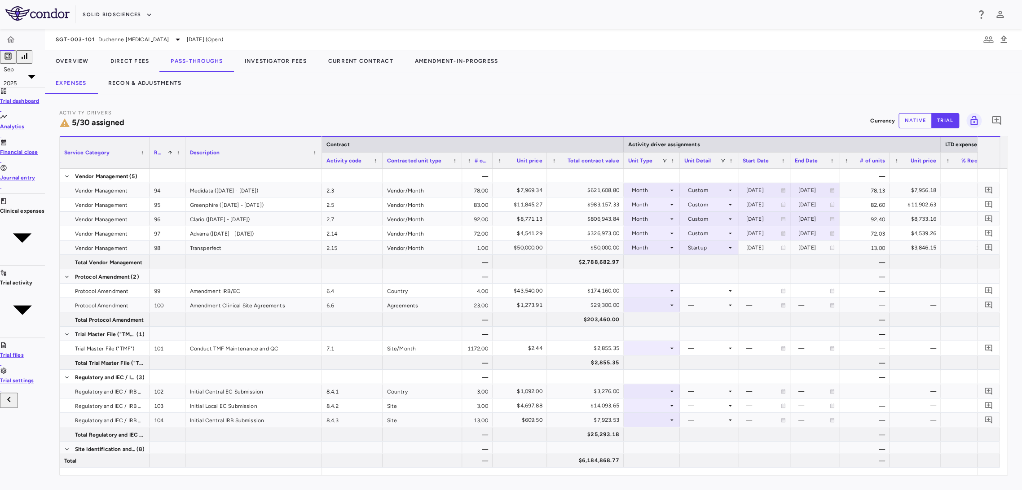
drag, startPoint x: 496, startPoint y: 160, endPoint x: 476, endPoint y: 167, distance: 21.3
click at [490, 167] on div at bounding box center [492, 161] width 4 height 16
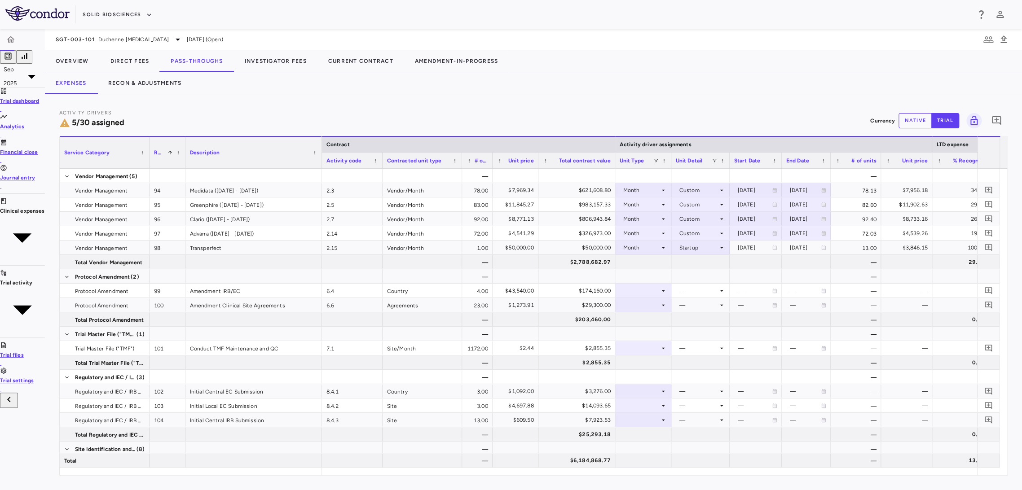
drag, startPoint x: 529, startPoint y: 163, endPoint x: 521, endPoint y: 163, distance: 8.5
click at [536, 163] on div at bounding box center [538, 161] width 4 height 16
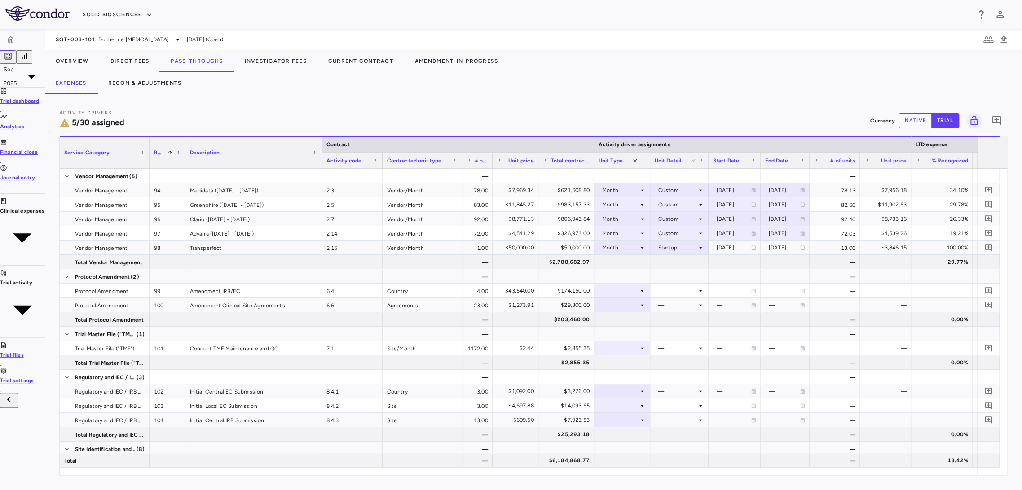
drag, startPoint x: 596, startPoint y: 161, endPoint x: 575, endPoint y: 159, distance: 21.2
click at [592, 159] on div at bounding box center [594, 161] width 4 height 16
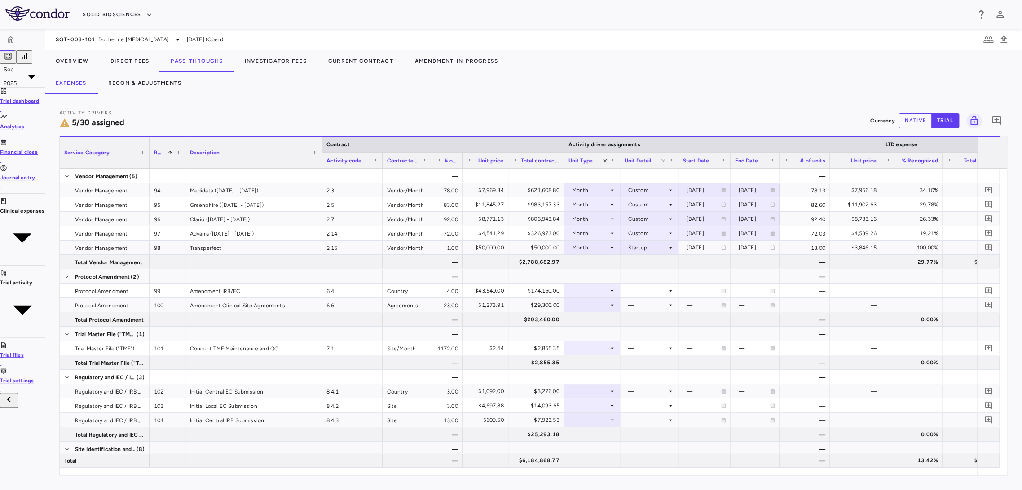
drag, startPoint x: 446, startPoint y: 162, endPoint x: 415, endPoint y: 164, distance: 30.2
click at [430, 164] on div at bounding box center [432, 161] width 4 height 16
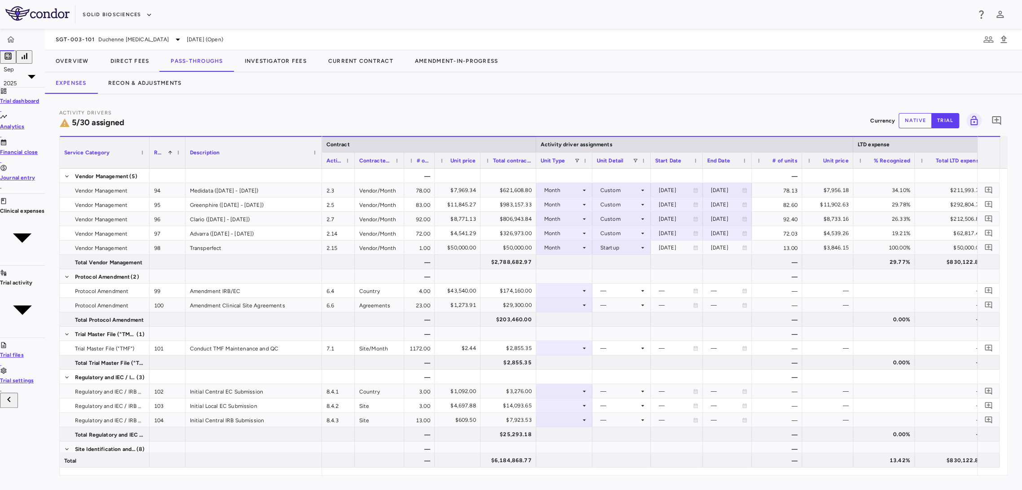
drag, startPoint x: 365, startPoint y: 160, endPoint x: 336, endPoint y: 165, distance: 28.7
click at [353, 165] on div at bounding box center [355, 161] width 4 height 16
click at [552, 290] on div at bounding box center [563, 290] width 47 height 13
click at [556, 358] on li "As Invoiced" at bounding box center [545, 353] width 55 height 8
click at [600, 294] on div at bounding box center [620, 290] width 49 height 13
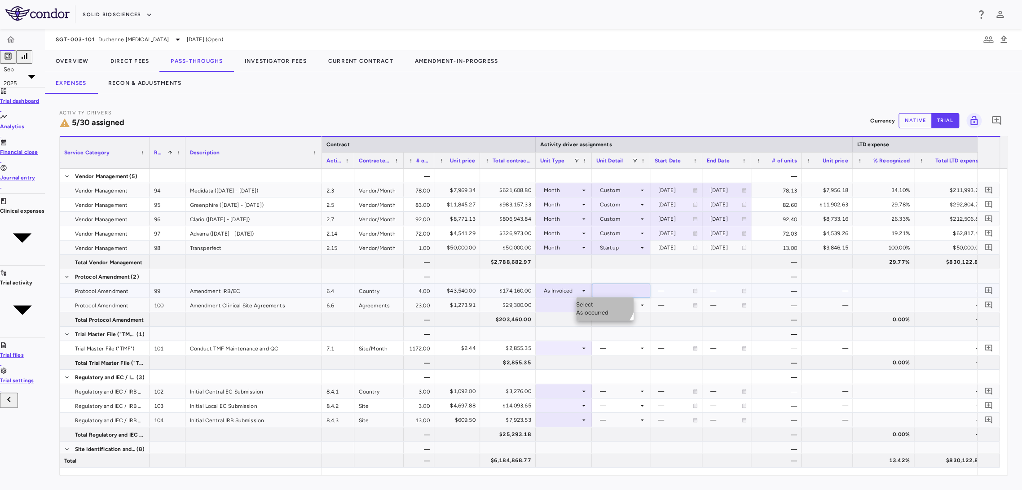
click at [602, 309] on div "As occurred" at bounding box center [604, 313] width 57 height 8
click at [542, 304] on div at bounding box center [563, 305] width 47 height 13
click at [553, 302] on div at bounding box center [563, 305] width 47 height 13
click at [549, 372] on div "As Invoiced" at bounding box center [545, 368] width 55 height 8
click at [604, 307] on div at bounding box center [620, 305] width 49 height 13
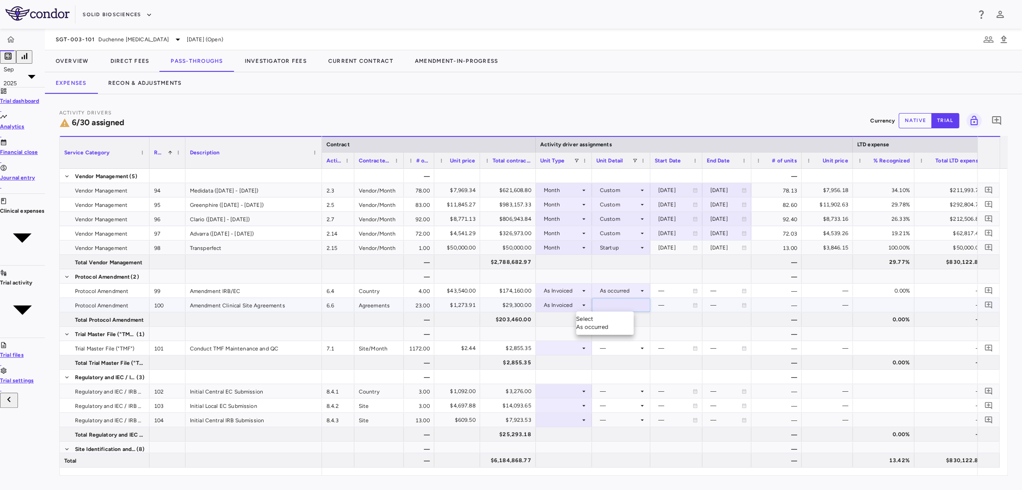
click at [604, 323] on div "As occurred" at bounding box center [604, 327] width 57 height 8
click at [553, 353] on div at bounding box center [563, 348] width 47 height 13
click at [557, 399] on div "Site Month" at bounding box center [545, 395] width 55 height 8
click at [619, 347] on div at bounding box center [620, 348] width 49 height 13
click at [619, 367] on div "As Initiated" at bounding box center [604, 371] width 57 height 8
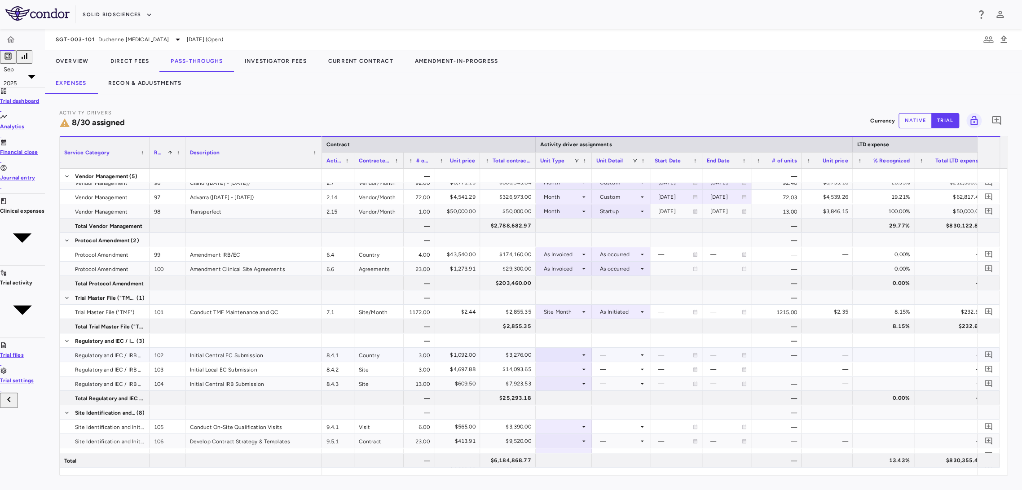
scroll to position [50, 0]
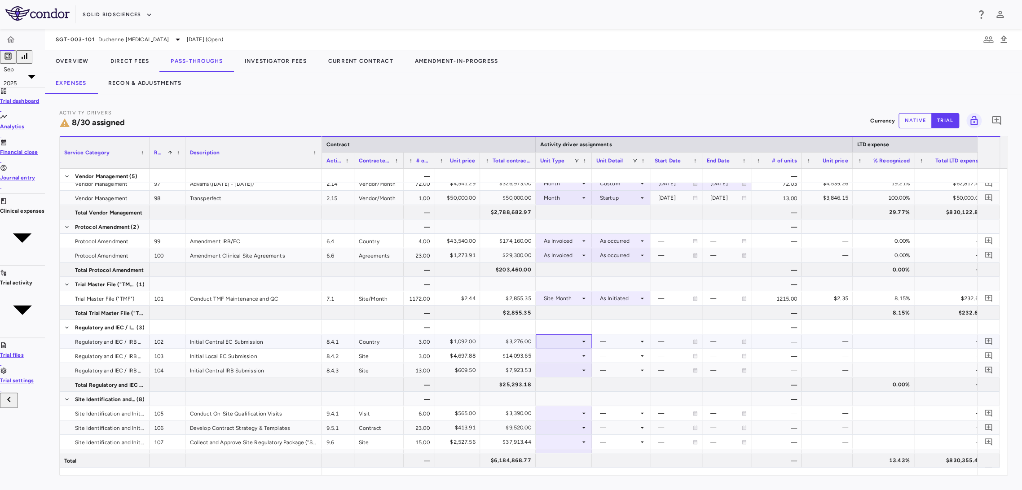
click at [557, 340] on div at bounding box center [563, 341] width 47 height 13
drag, startPoint x: 551, startPoint y: 382, endPoint x: 557, endPoint y: 365, distance: 17.9
click at [552, 382] on li "Site" at bounding box center [545, 380] width 55 height 8
click at [596, 337] on div at bounding box center [620, 341] width 49 height 13
click at [598, 374] on div "Initiated" at bounding box center [604, 372] width 57 height 8
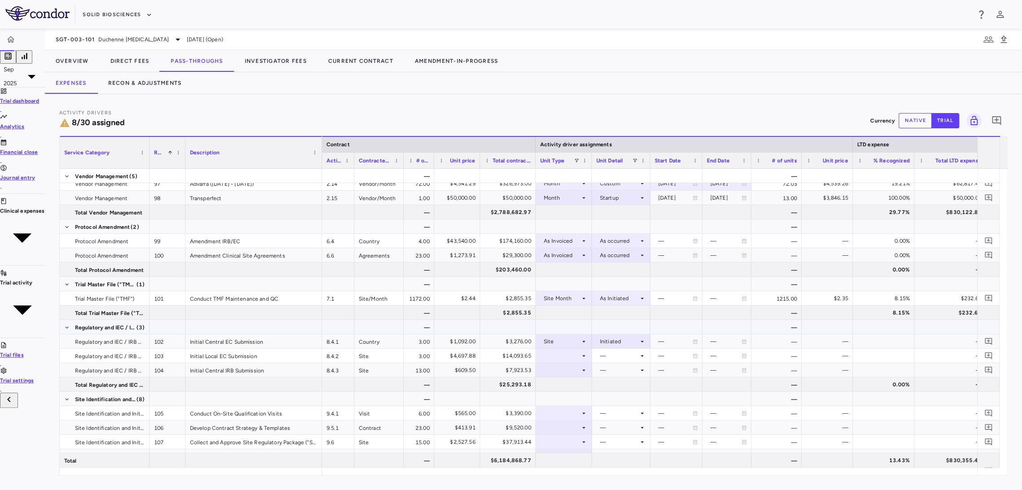
click at [552, 331] on div at bounding box center [563, 327] width 47 height 13
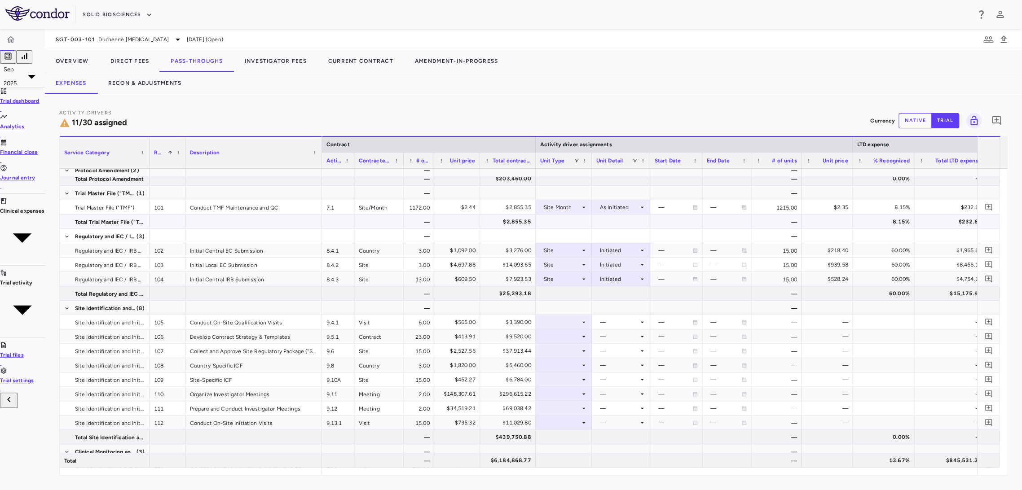
scroll to position [150, 0]
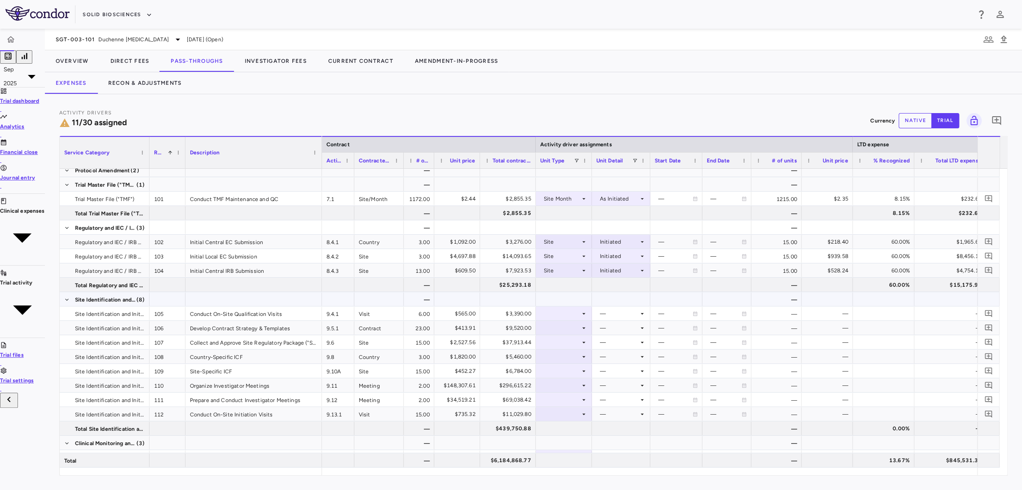
click at [552, 296] on div at bounding box center [563, 299] width 47 height 13
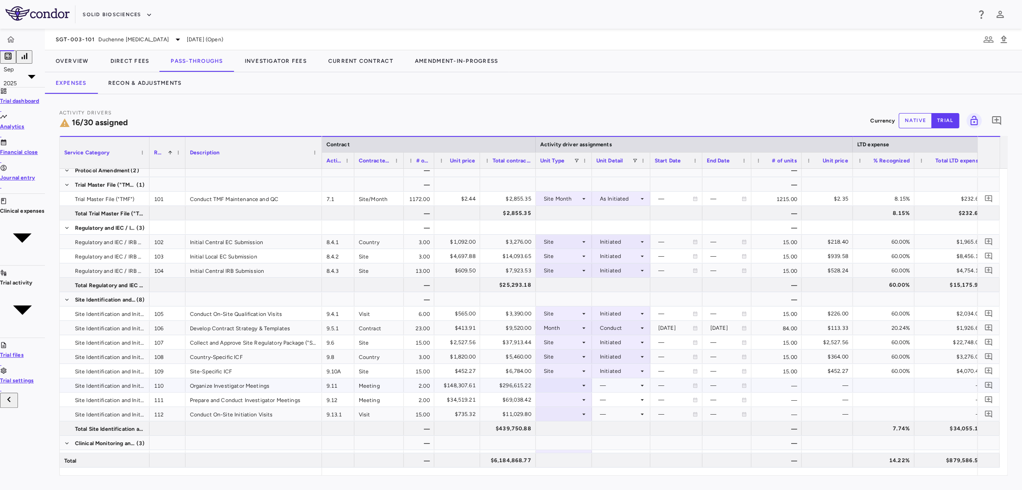
click at [548, 385] on div at bounding box center [563, 385] width 47 height 13
click at [559, 437] on div "% Complete" at bounding box center [545, 432] width 55 height 8
click at [601, 381] on div at bounding box center [620, 385] width 49 height 13
click at [611, 404] on div "As occurred" at bounding box center [604, 408] width 57 height 8
click at [567, 404] on div at bounding box center [563, 399] width 47 height 13
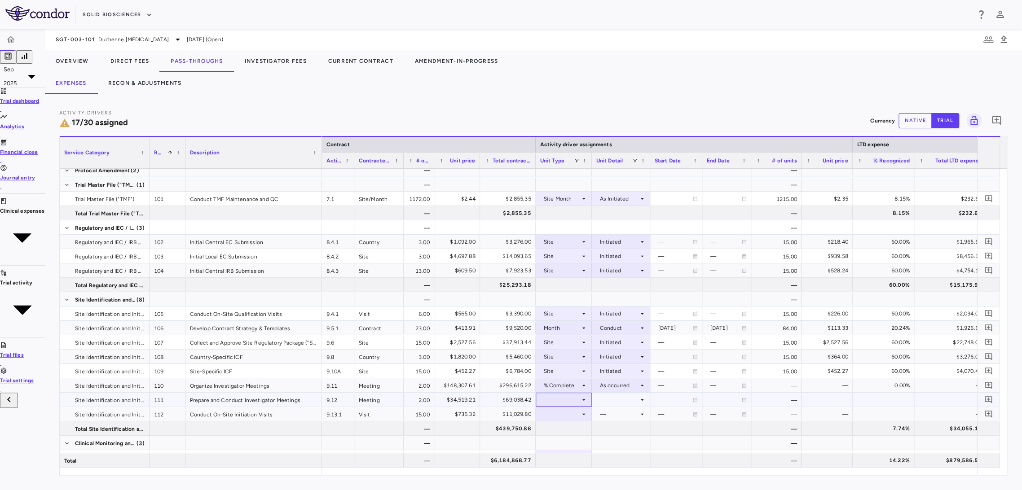
click at [557, 404] on div at bounding box center [563, 399] width 47 height 13
click at [560, 437] on div "% Complete" at bounding box center [545, 432] width 55 height 8
click at [597, 398] on div at bounding box center [620, 399] width 49 height 13
click at [605, 419] on div "As occurred" at bounding box center [604, 422] width 57 height 8
click at [556, 415] on div at bounding box center [563, 414] width 47 height 13
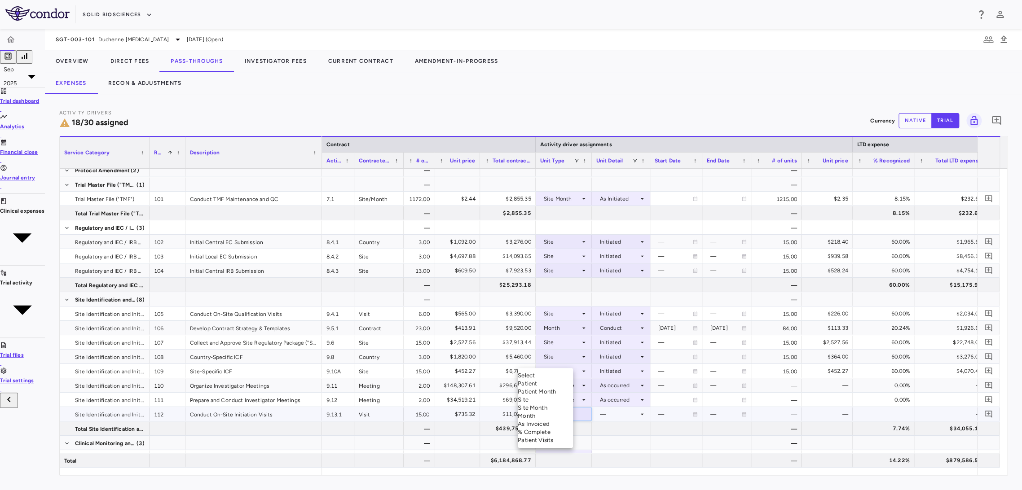
click at [557, 402] on li "Site" at bounding box center [545, 400] width 55 height 8
click at [639, 413] on icon at bounding box center [642, 414] width 7 height 7
click at [617, 443] on div "Initiated" at bounding box center [604, 445] width 57 height 8
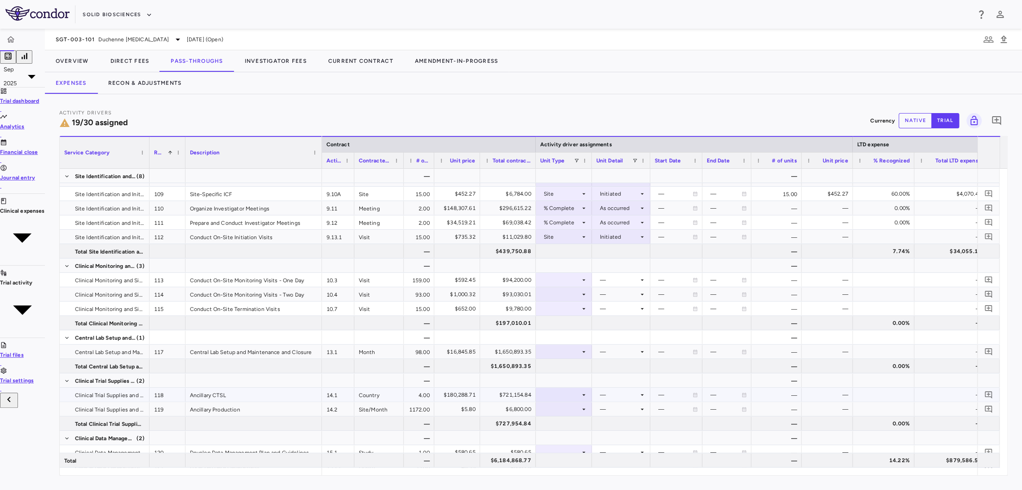
scroll to position [349, 0]
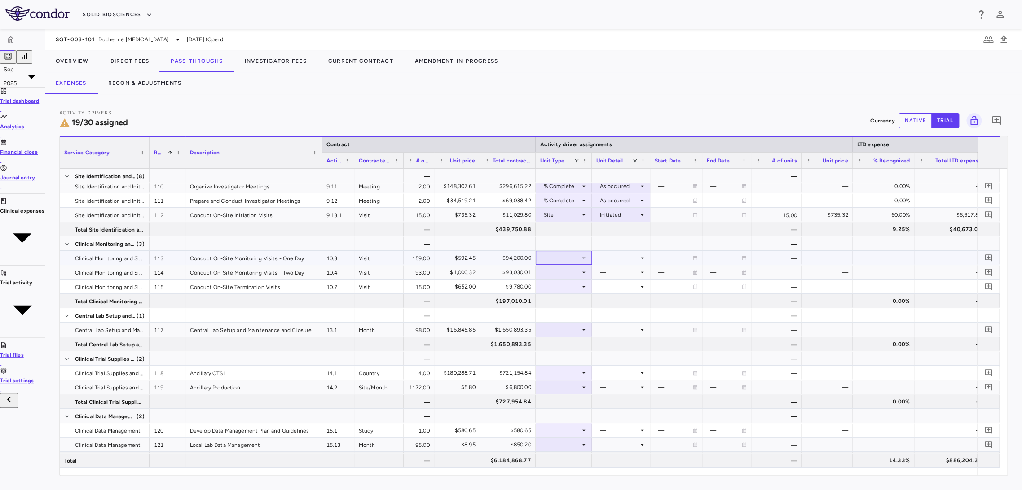
click at [558, 253] on div at bounding box center [563, 258] width 47 height 13
click at [556, 340] on div "Patient Visits" at bounding box center [545, 336] width 55 height 8
click at [553, 256] on div "Patient Visits" at bounding box center [562, 258] width 36 height 14
click at [565, 292] on li "Patient Month" at bounding box center [545, 288] width 55 height 8
click at [596, 261] on div at bounding box center [620, 258] width 49 height 13
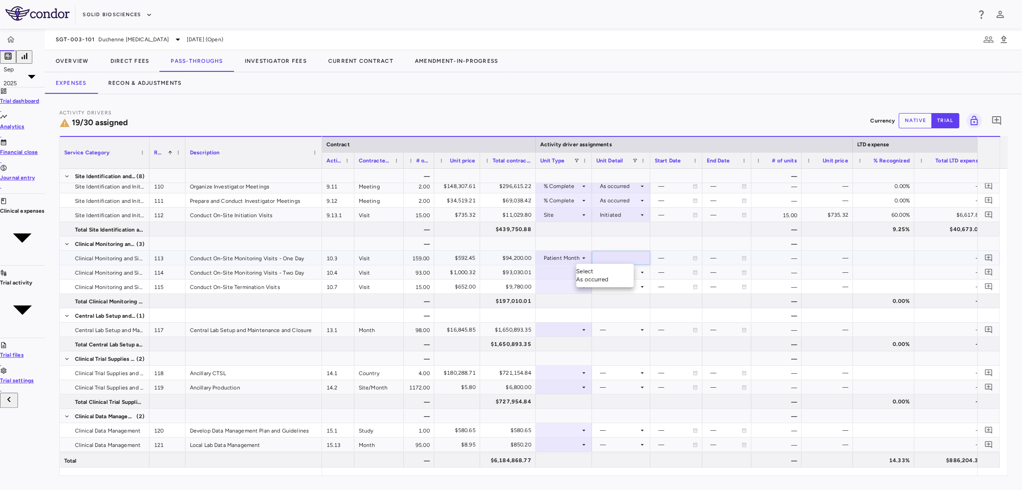
click at [592, 276] on div "As occurred" at bounding box center [604, 280] width 57 height 8
click at [555, 237] on div at bounding box center [563, 243] width 47 height 13
click at [552, 285] on div at bounding box center [563, 286] width 47 height 13
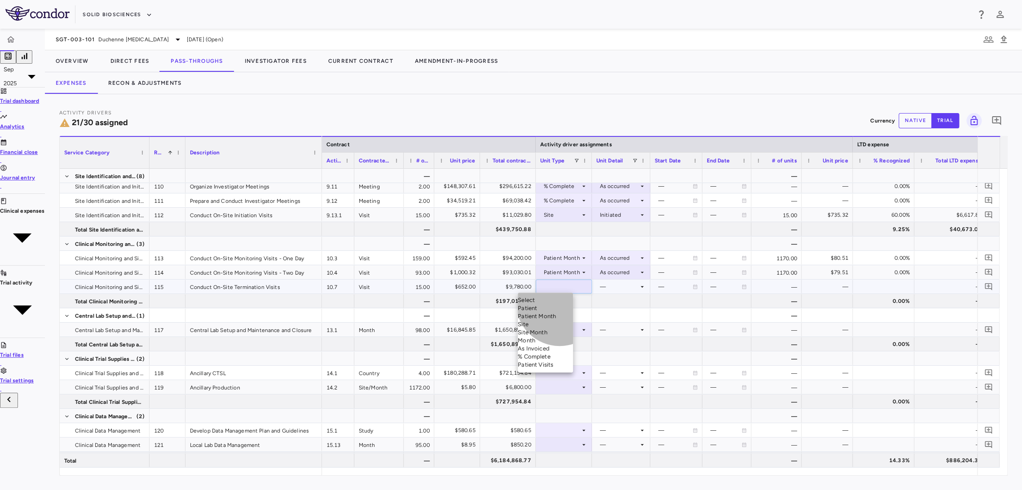
click at [560, 329] on li "Site" at bounding box center [545, 325] width 55 height 8
click at [600, 285] on div at bounding box center [620, 286] width 49 height 13
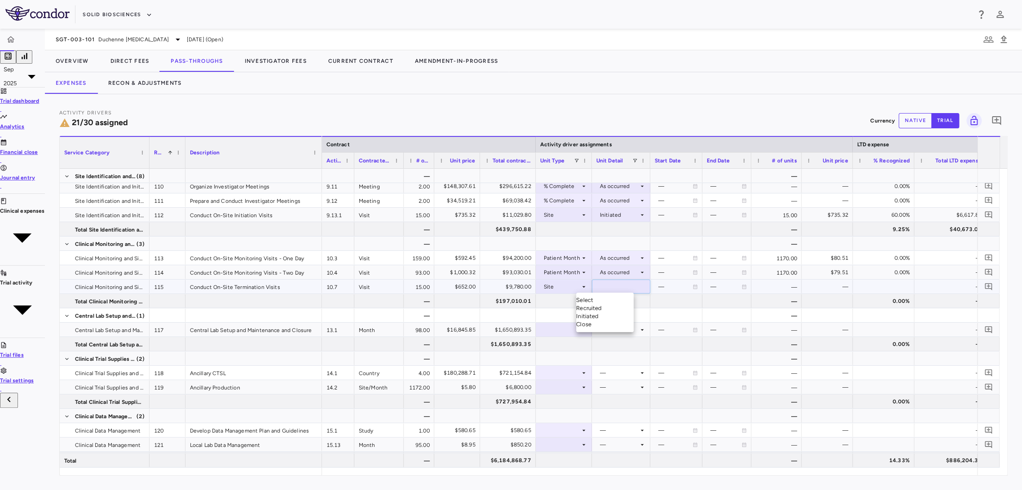
click at [612, 329] on div "Close" at bounding box center [604, 325] width 57 height 8
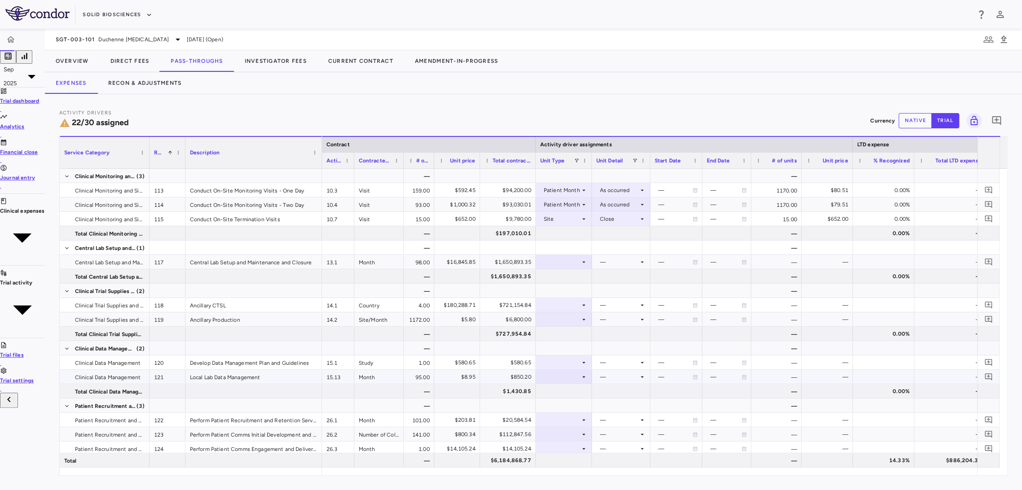
scroll to position [433, 0]
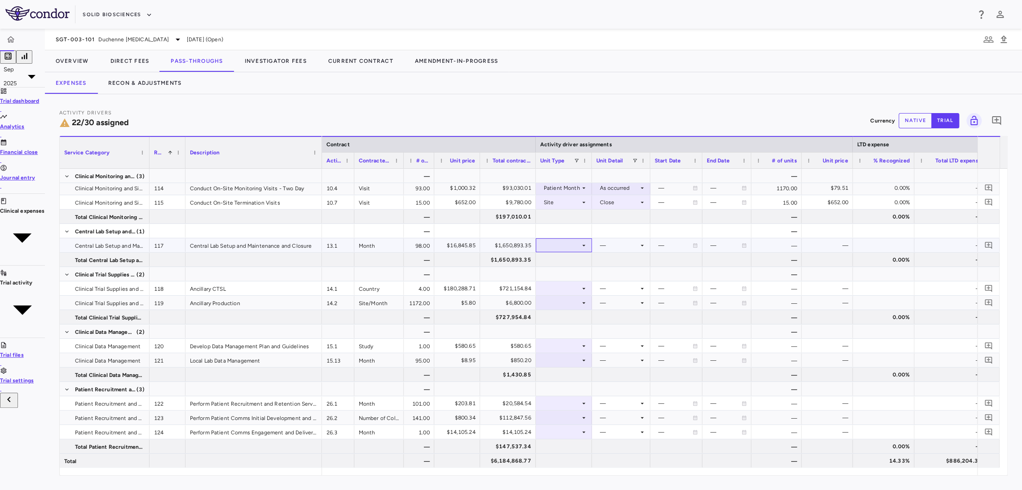
click at [551, 250] on div at bounding box center [563, 245] width 47 height 13
click at [553, 304] on div "Month" at bounding box center [545, 300] width 55 height 8
click at [603, 246] on div at bounding box center [620, 245] width 49 height 13
click at [611, 320] on li "Overall" at bounding box center [598, 316] width 57 height 8
click at [540, 289] on div at bounding box center [563, 288] width 47 height 13
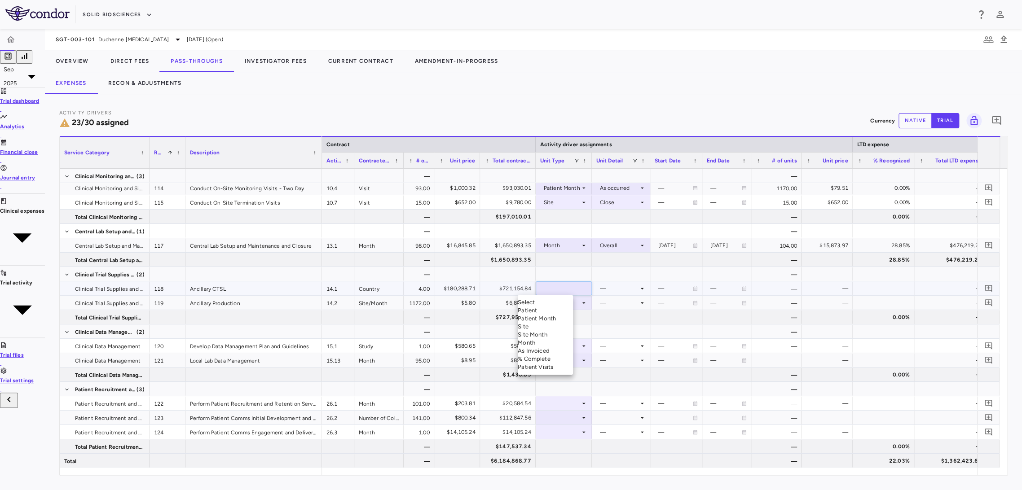
click at [549, 347] on div "Month" at bounding box center [545, 343] width 55 height 8
click at [607, 287] on div at bounding box center [620, 288] width 49 height 13
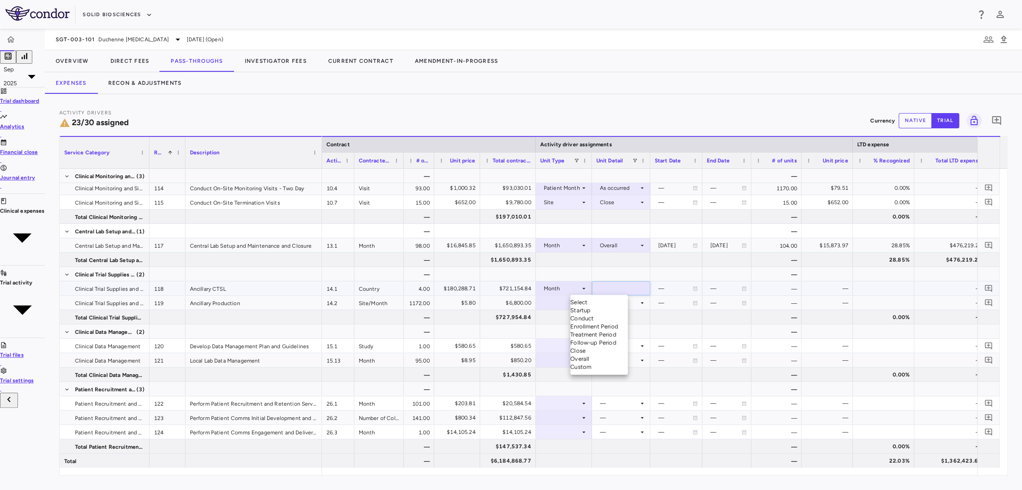
click at [611, 310] on li "Startup" at bounding box center [598, 311] width 57 height 8
click at [560, 302] on div at bounding box center [563, 302] width 47 height 13
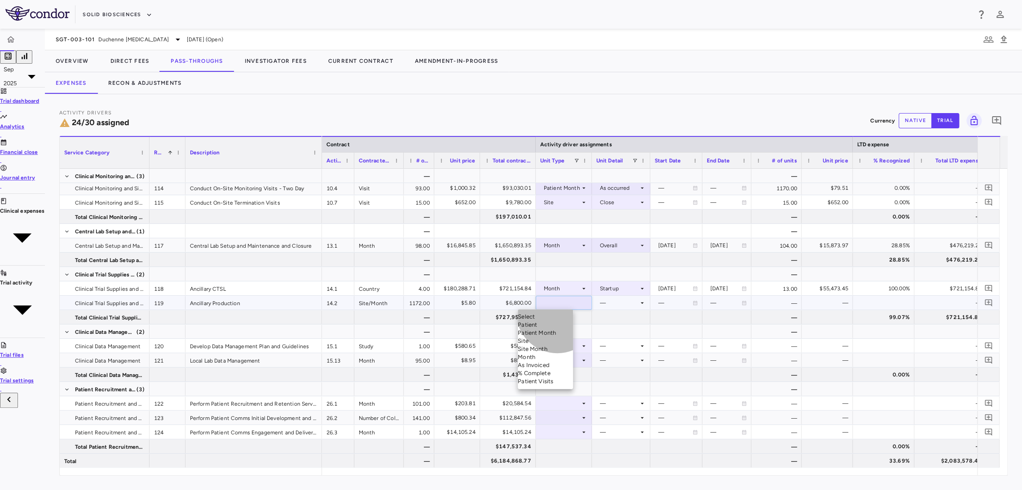
click at [557, 353] on div "Site Month" at bounding box center [545, 349] width 55 height 8
click at [607, 302] on div at bounding box center [620, 302] width 49 height 13
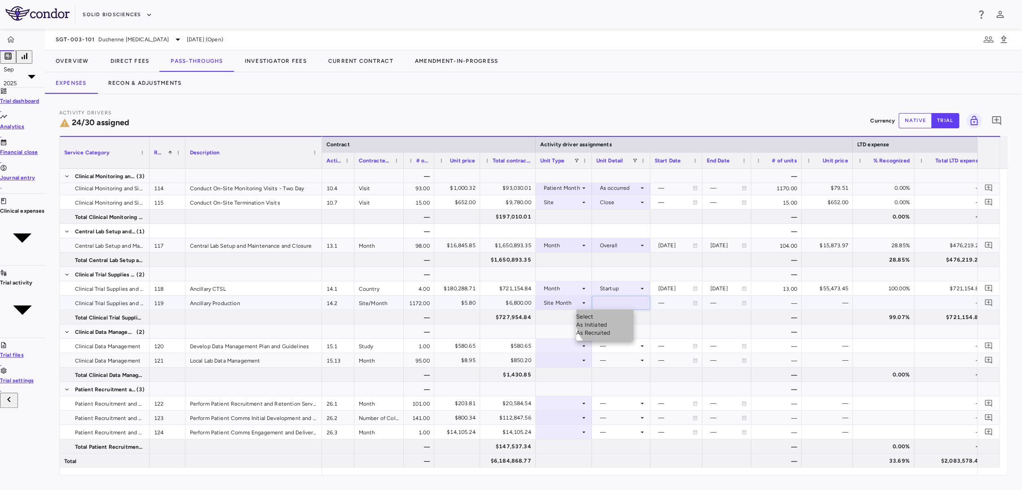
click at [614, 321] on div "As Initiated" at bounding box center [604, 325] width 57 height 8
click at [556, 344] on div at bounding box center [563, 346] width 47 height 13
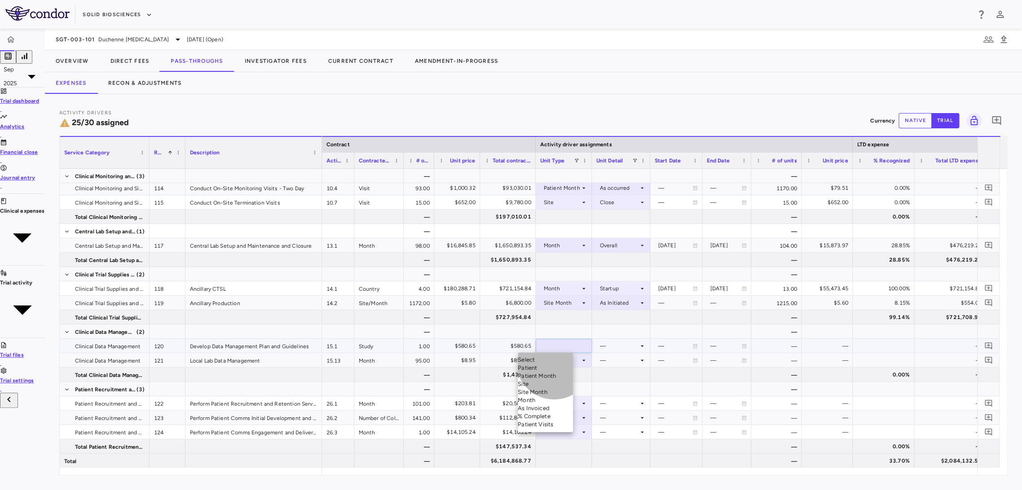
click at [554, 405] on div "Month" at bounding box center [545, 401] width 55 height 8
click at [604, 351] on div at bounding box center [620, 346] width 49 height 13
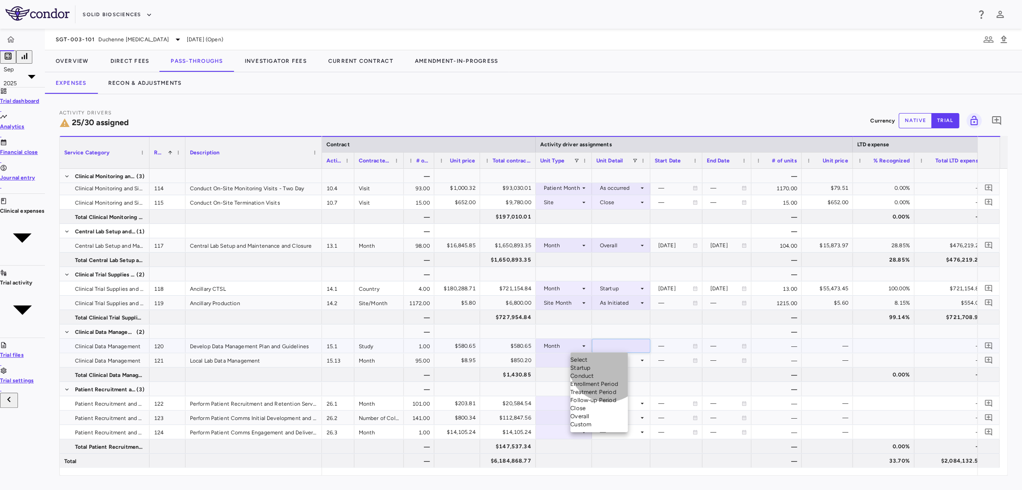
click at [607, 367] on li "Startup" at bounding box center [598, 368] width 57 height 8
click at [540, 364] on div at bounding box center [563, 360] width 47 height 13
click at [540, 361] on div at bounding box center [563, 360] width 47 height 13
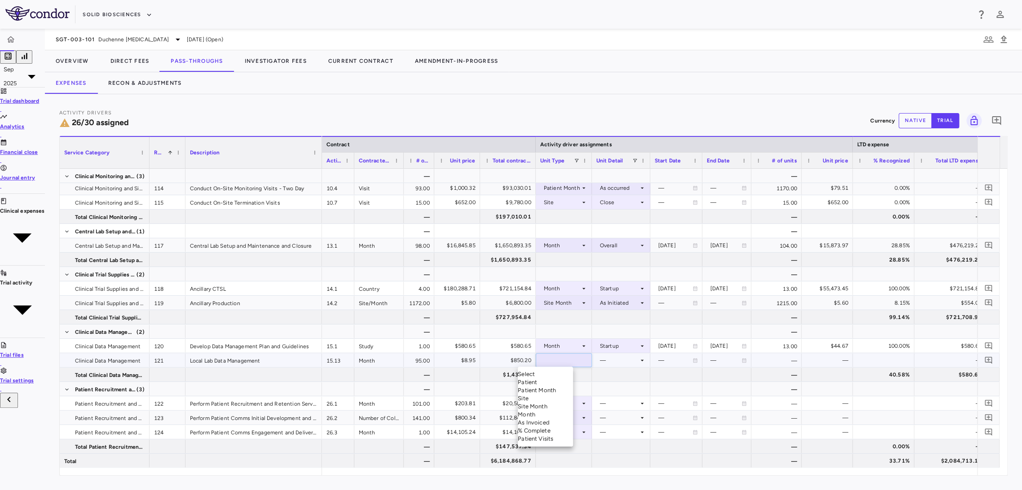
click at [554, 419] on li "Month" at bounding box center [545, 415] width 55 height 8
click at [595, 367] on div at bounding box center [621, 360] width 58 height 14
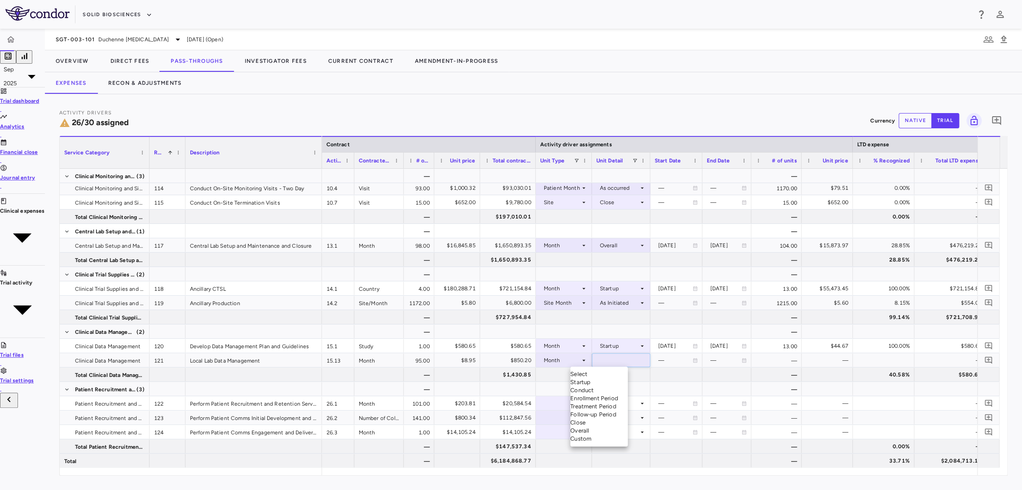
click at [607, 443] on div "Custom" at bounding box center [598, 439] width 57 height 8
click at [655, 359] on div at bounding box center [676, 360] width 43 height 13
click at [676, 373] on div at bounding box center [676, 374] width 43 height 13
click at [540, 406] on div at bounding box center [563, 403] width 47 height 13
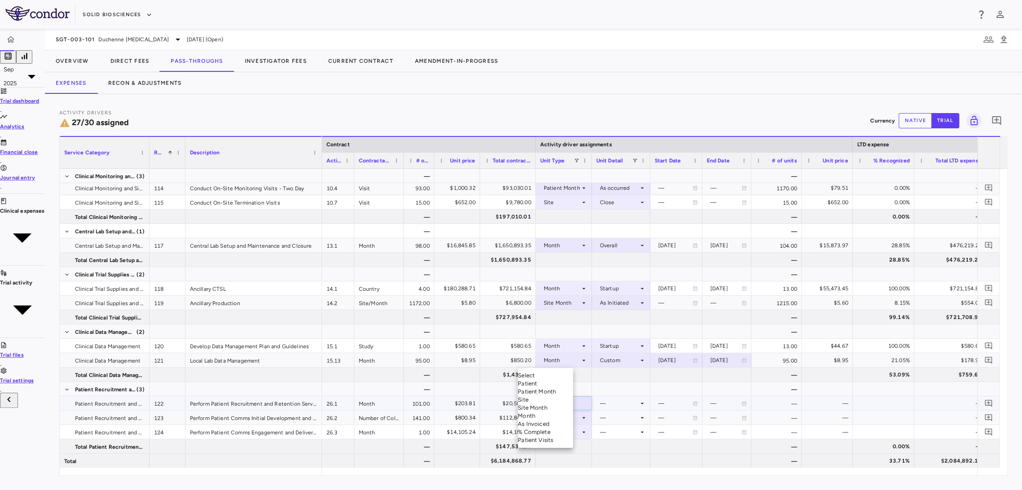
click at [668, 371] on div at bounding box center [511, 245] width 1022 height 490
click at [665, 362] on div "[DATE]" at bounding box center [675, 360] width 34 height 14
click at [662, 359] on input "**********" at bounding box center [684, 362] width 66 height 16
type input "**********"
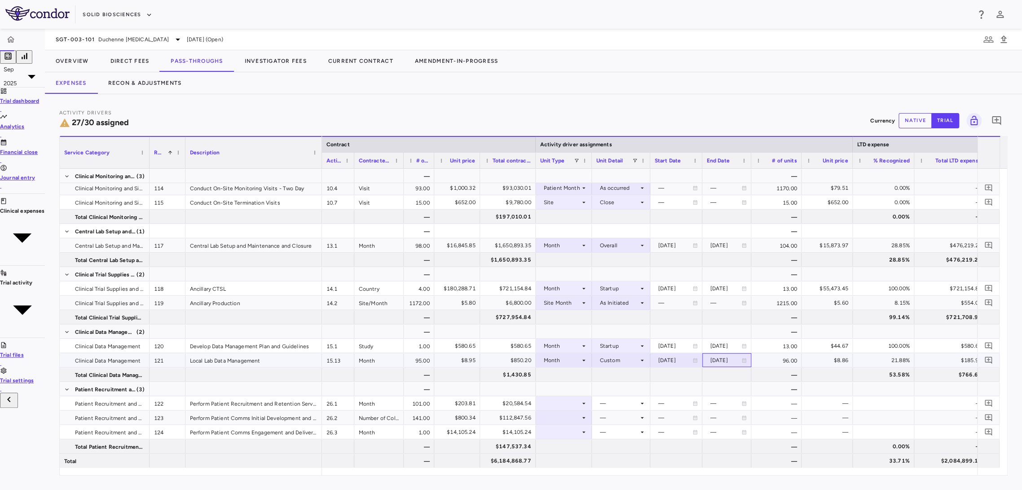
click at [711, 362] on div "[DATE]" at bounding box center [726, 360] width 31 height 14
click at [708, 361] on input "**********" at bounding box center [734, 362] width 62 height 16
click at [711, 360] on input "**********" at bounding box center [734, 362] width 62 height 16
type input "**********"
click at [550, 402] on div at bounding box center [563, 403] width 47 height 13
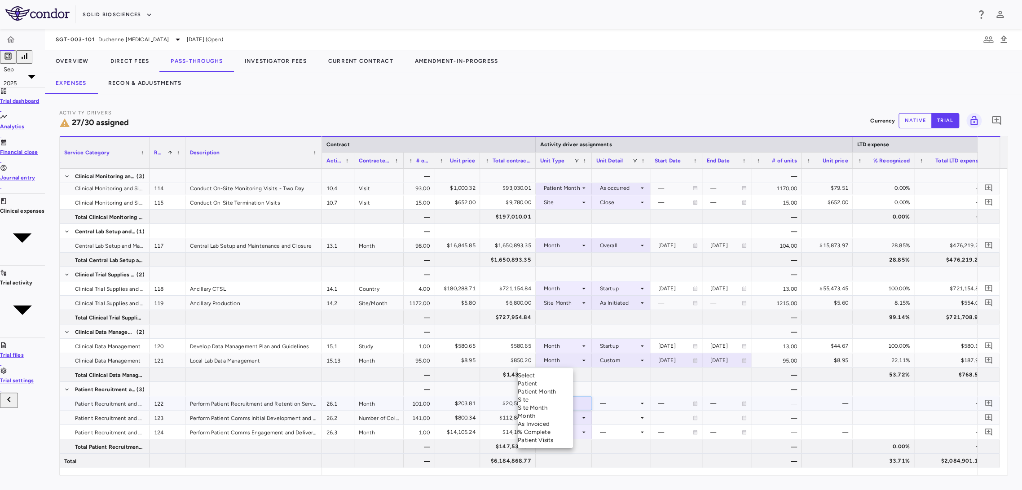
click at [557, 420] on li "Month" at bounding box center [545, 416] width 55 height 8
click at [596, 401] on div at bounding box center [620, 403] width 49 height 13
click at [604, 437] on div "Overall" at bounding box center [598, 432] width 57 height 8
click at [552, 419] on div at bounding box center [563, 417] width 47 height 13
click at [553, 415] on div at bounding box center [563, 417] width 47 height 13
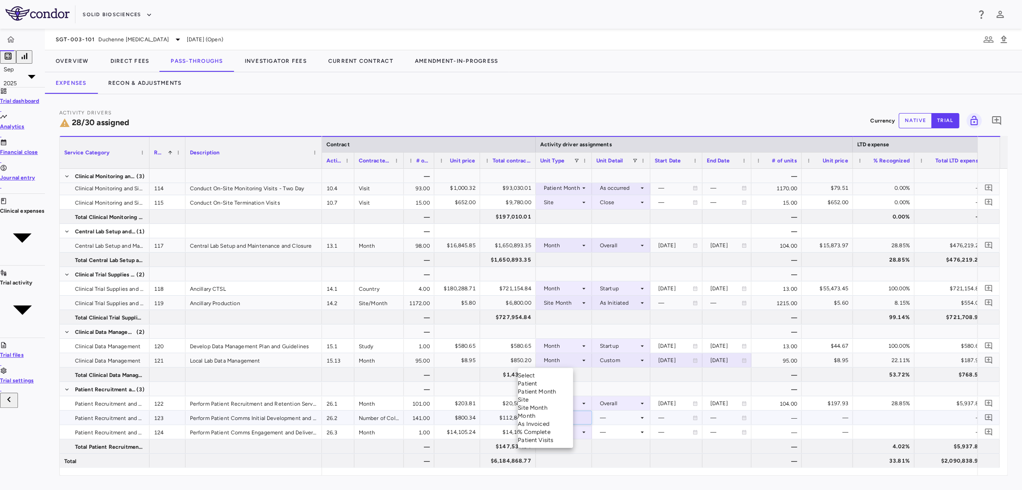
click at [555, 420] on li "Month" at bounding box center [545, 416] width 55 height 8
click at [596, 419] on div at bounding box center [620, 417] width 49 height 13
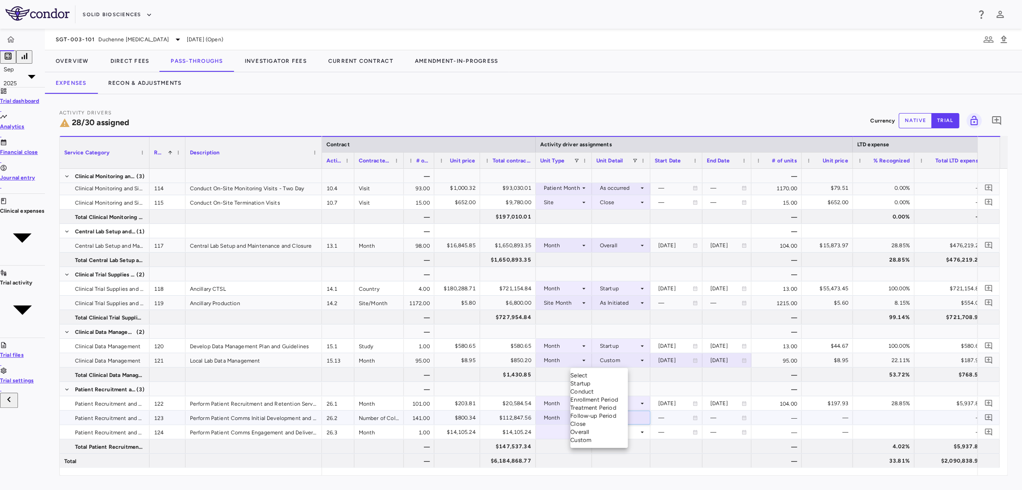
click at [597, 380] on div "Startup" at bounding box center [598, 384] width 57 height 8
click at [561, 435] on div at bounding box center [563, 432] width 47 height 13
click at [560, 433] on div at bounding box center [563, 432] width 47 height 13
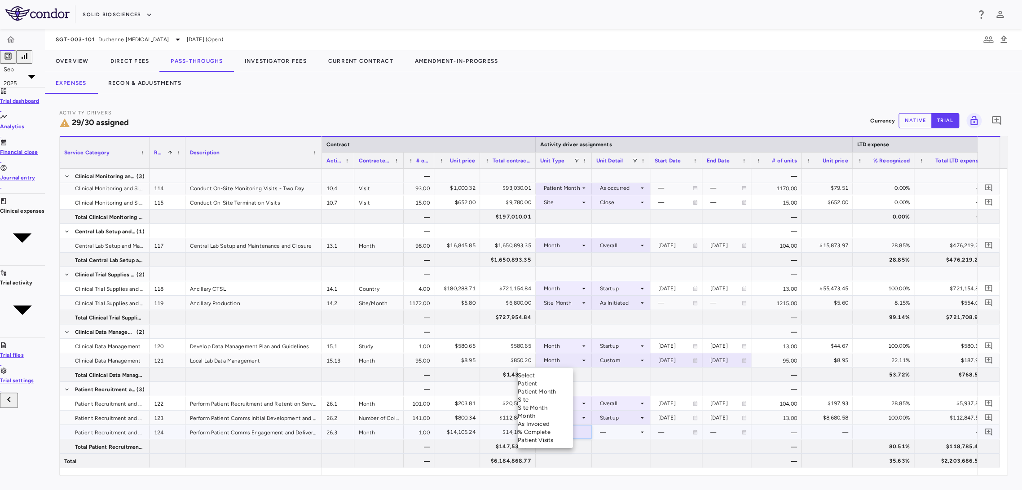
click at [556, 420] on div "Month" at bounding box center [545, 416] width 55 height 8
click at [618, 431] on div at bounding box center [620, 432] width 49 height 13
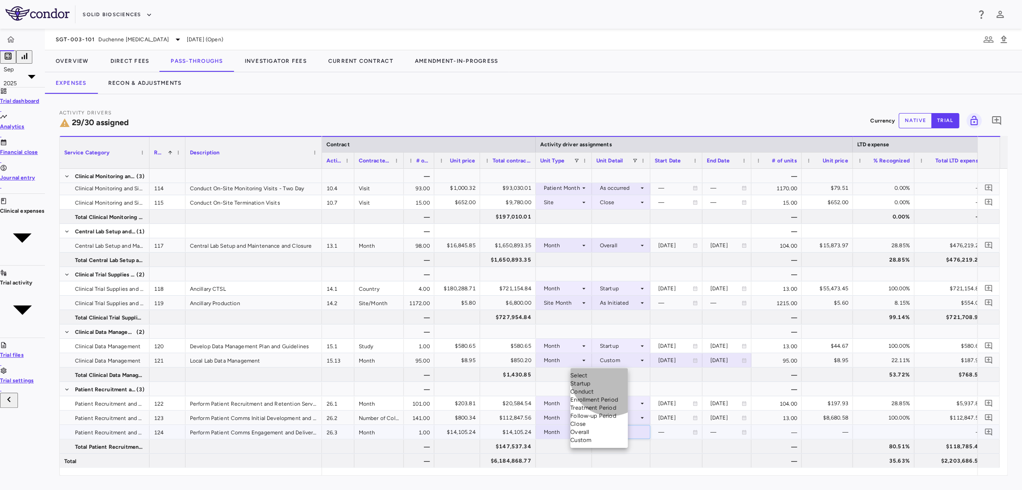
click at [611, 380] on div "Startup" at bounding box center [598, 384] width 57 height 8
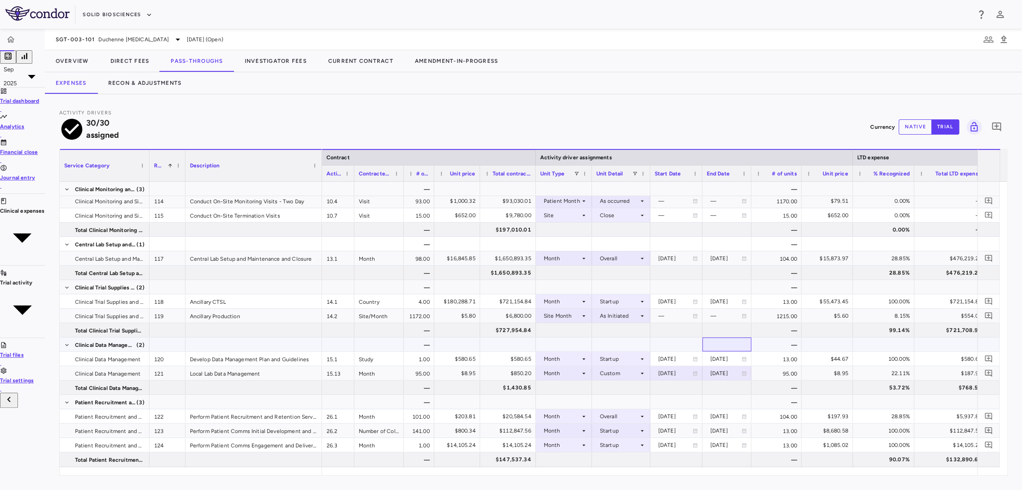
click at [707, 338] on div at bounding box center [727, 344] width 40 height 13
click at [108, 65] on button "Direct Fees" at bounding box center [130, 61] width 61 height 22
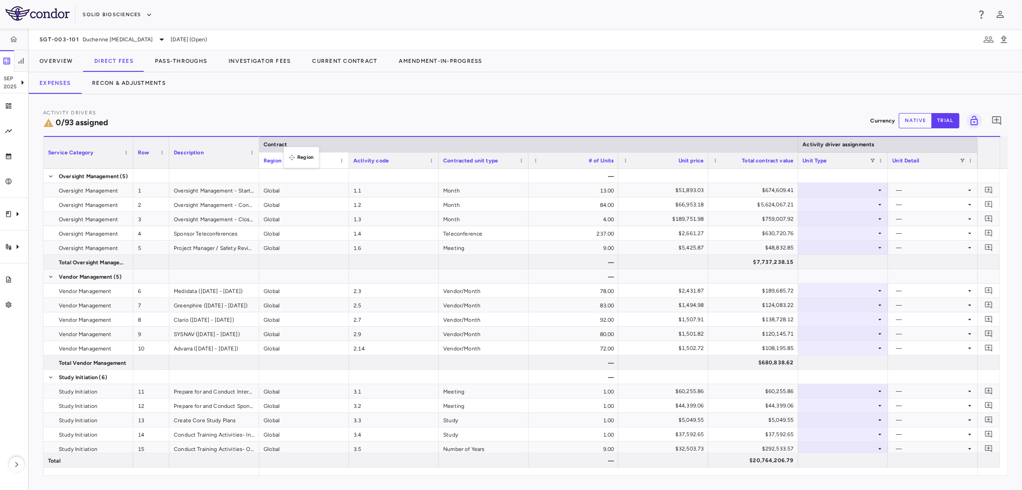
drag, startPoint x: 286, startPoint y: 164, endPoint x: 295, endPoint y: 126, distance: 39.2
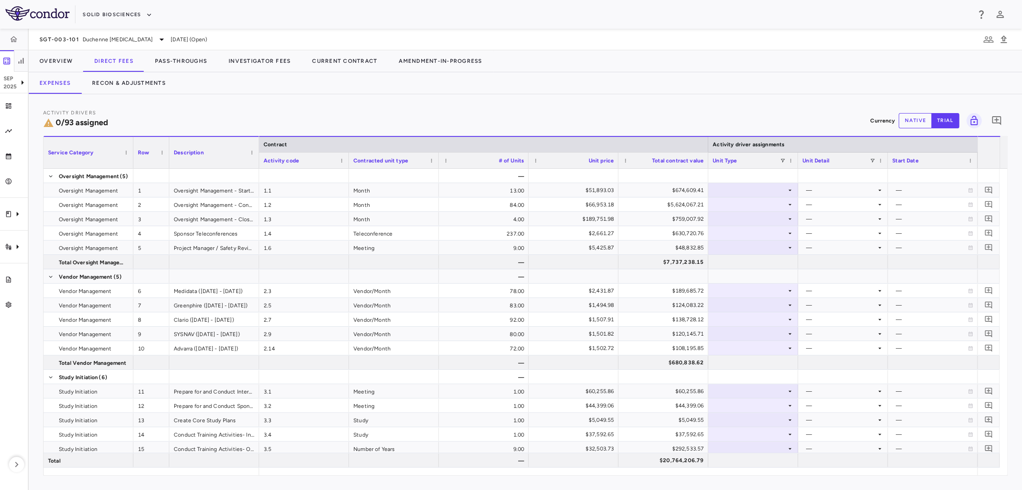
click at [707, 159] on div at bounding box center [708, 161] width 4 height 16
click at [707, 145] on div at bounding box center [708, 144] width 4 height 15
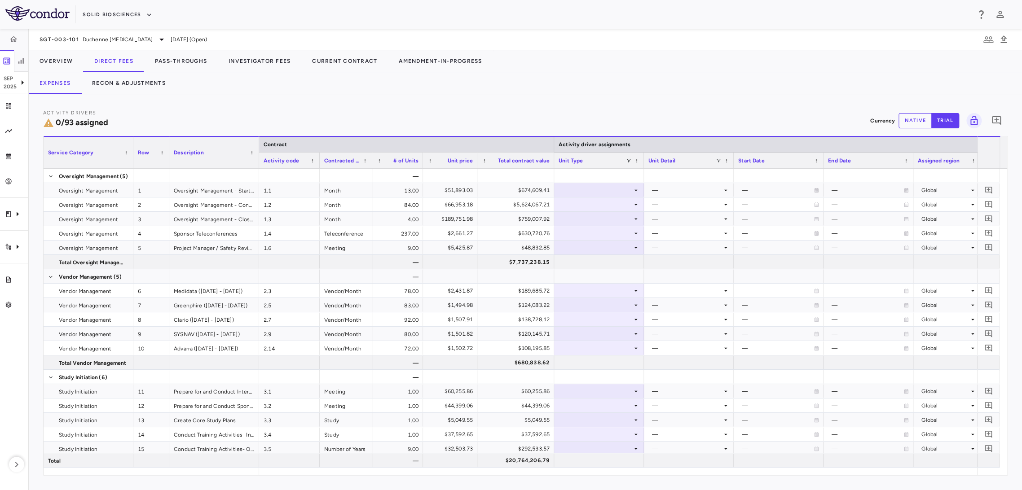
drag, startPoint x: 398, startPoint y: 160, endPoint x: 371, endPoint y: 164, distance: 27.3
click at [371, 164] on div at bounding box center [372, 161] width 4 height 16
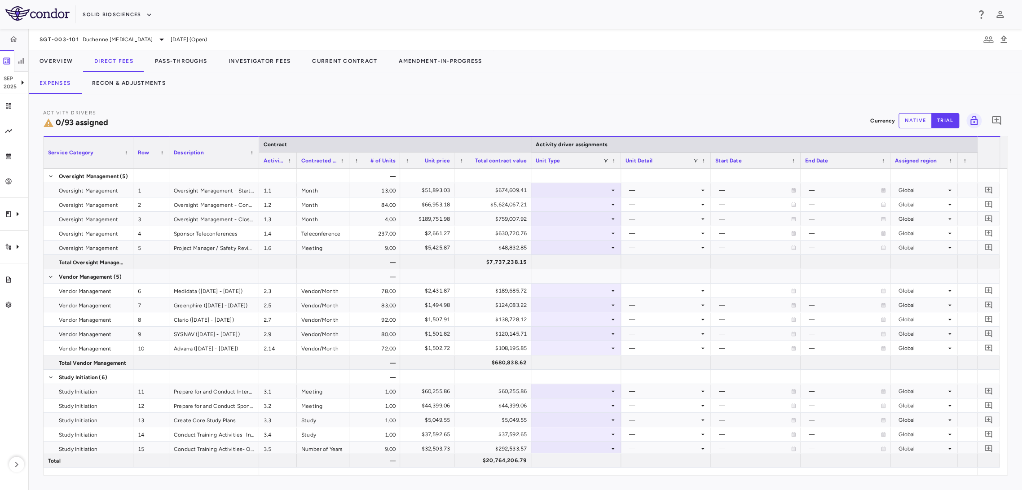
drag, startPoint x: 318, startPoint y: 161, endPoint x: 295, endPoint y: 170, distance: 24.8
click at [295, 170] on div "Service Category Row Description Contract Activity driver assignments 1" at bounding box center [526, 306] width 964 height 340
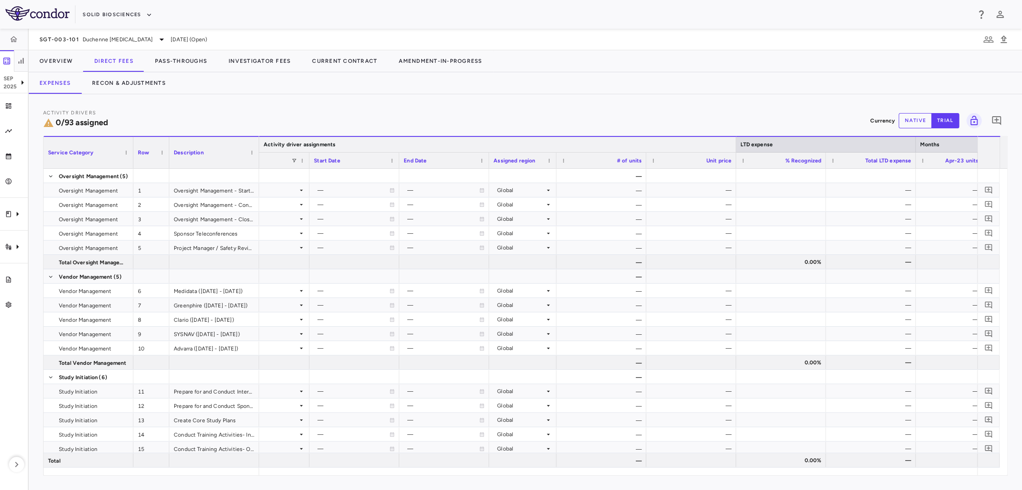
click at [734, 143] on div at bounding box center [736, 144] width 4 height 15
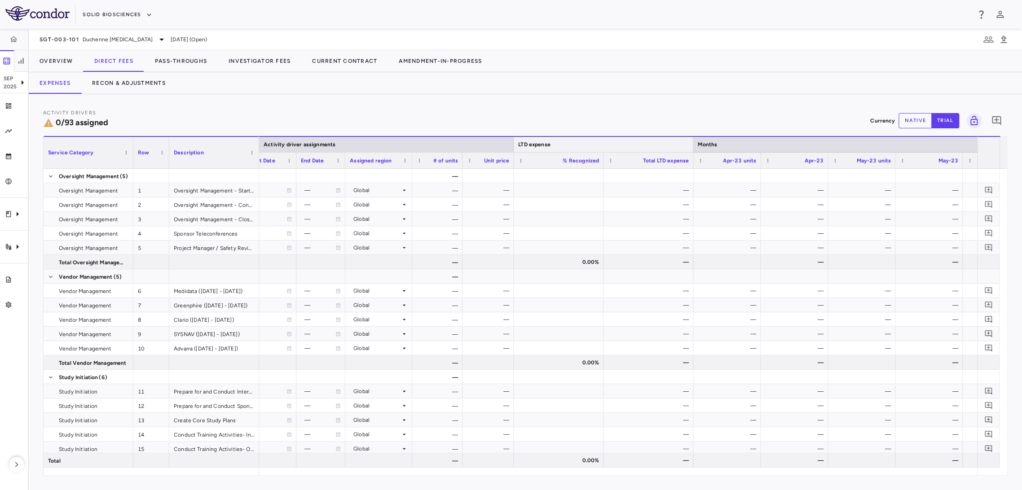
click at [691, 142] on div at bounding box center [693, 144] width 4 height 15
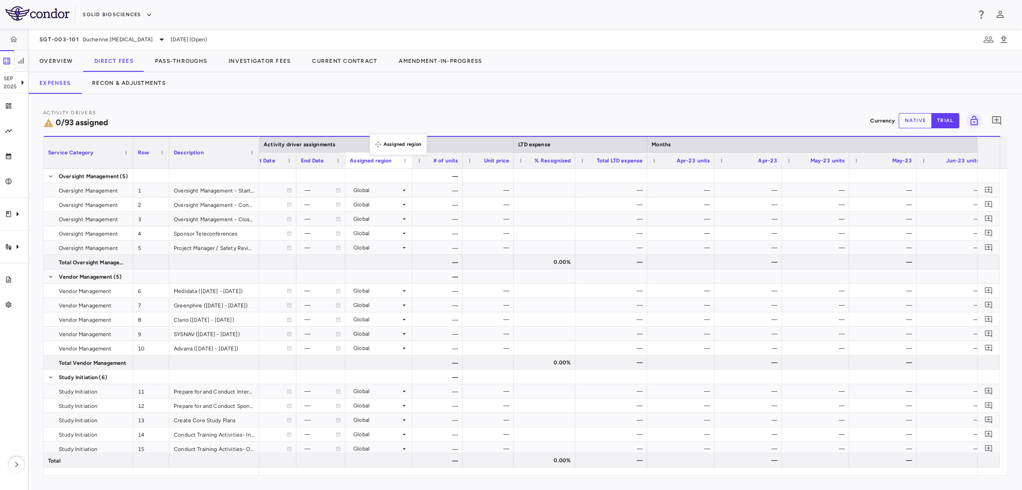
drag, startPoint x: 375, startPoint y: 164, endPoint x: 380, endPoint y: 122, distance: 43.0
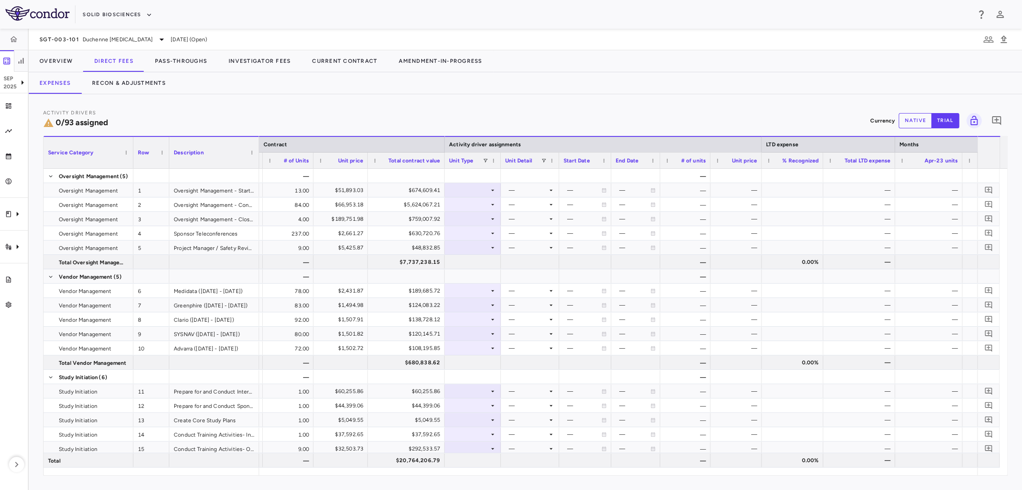
scroll to position [0, 155]
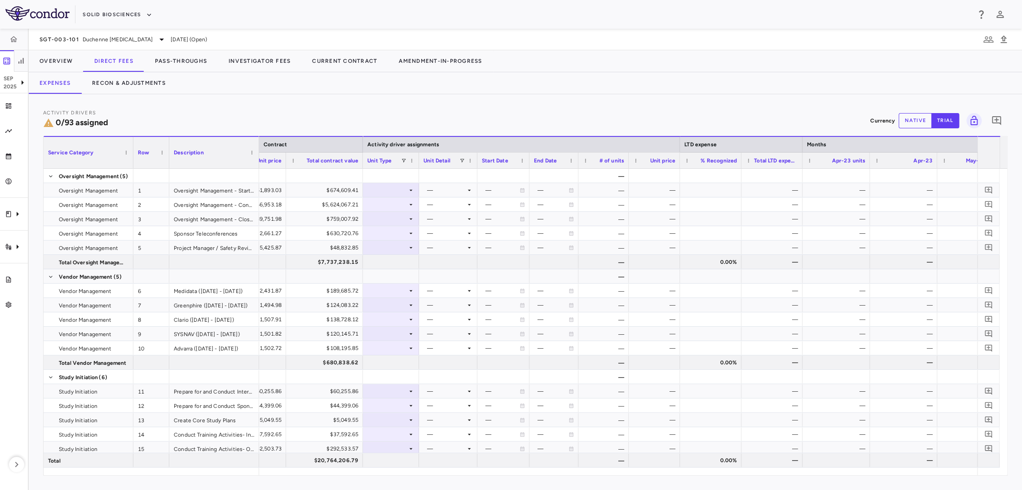
drag, startPoint x: 812, startPoint y: 159, endPoint x: 801, endPoint y: 162, distance: 11.7
click at [801, 160] on div at bounding box center [802, 161] width 4 height 16
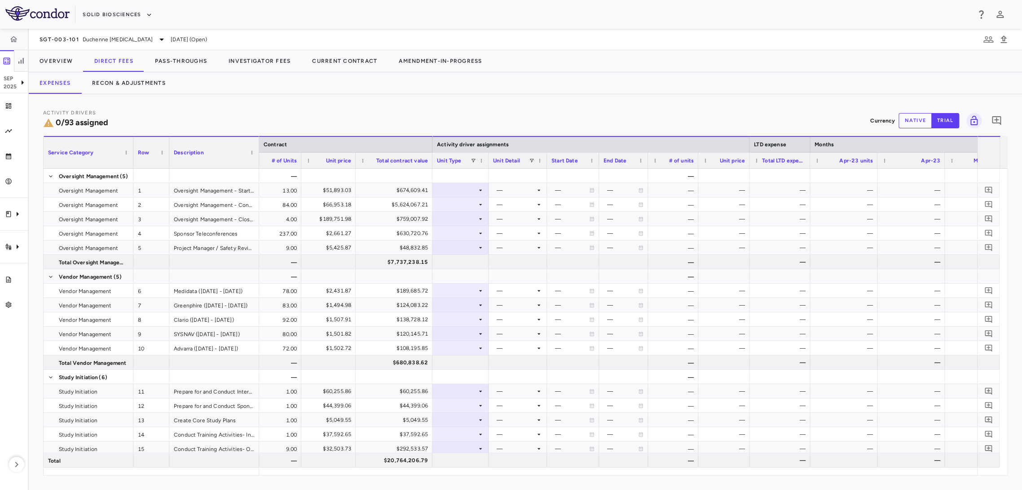
scroll to position [0, 0]
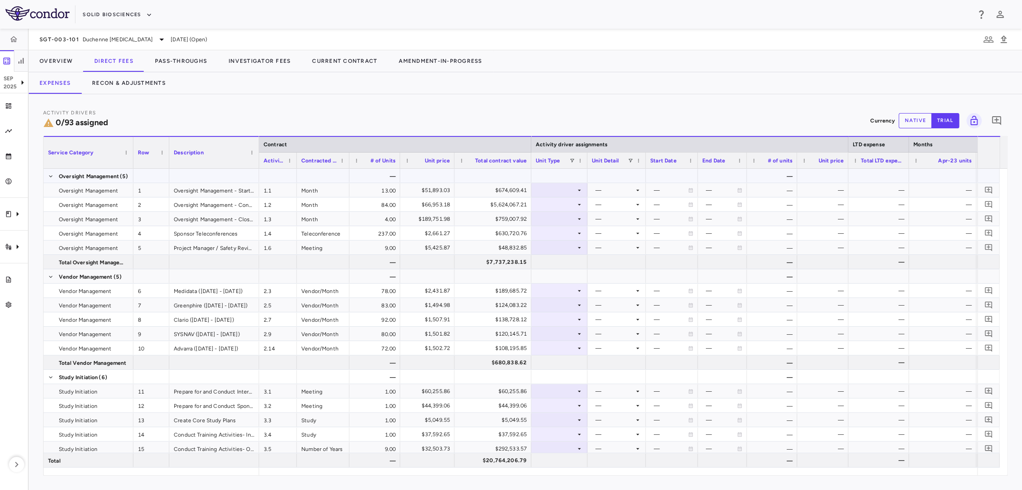
click at [561, 176] on div at bounding box center [559, 175] width 47 height 13
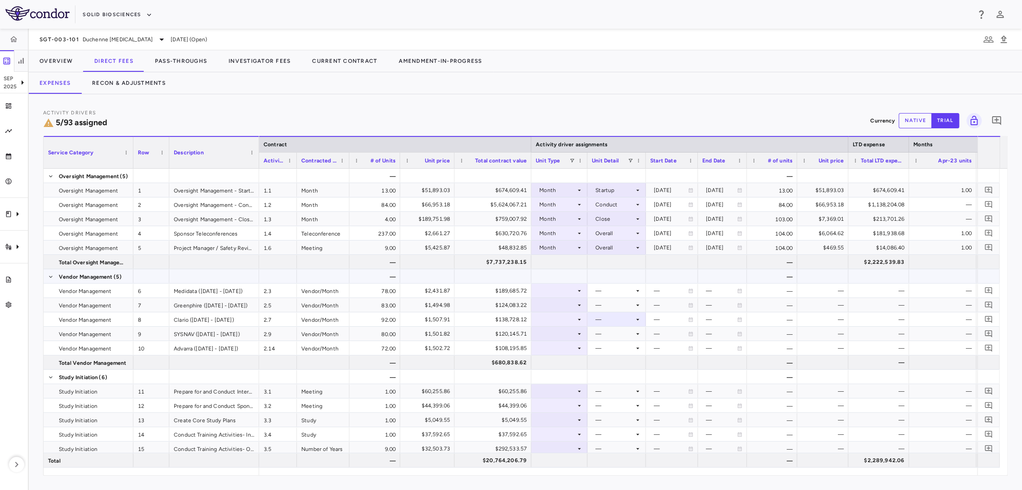
click at [539, 275] on div at bounding box center [559, 276] width 47 height 13
click at [634, 293] on icon at bounding box center [637, 290] width 7 height 7
click at [617, 405] on div "Custom" at bounding box center [612, 402] width 25 height 8
click at [581, 276] on div at bounding box center [559, 276] width 47 height 13
click at [640, 291] on icon at bounding box center [637, 290] width 7 height 7
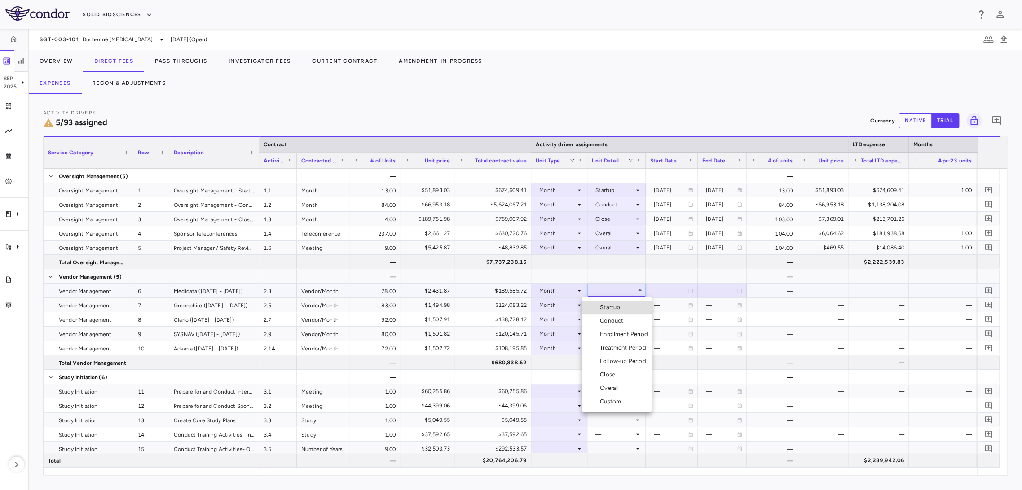
click at [631, 402] on li "Custom" at bounding box center [617, 401] width 70 height 13
drag, startPoint x: 578, startPoint y: 277, endPoint x: 579, endPoint y: 272, distance: 5.1
click at [578, 275] on div at bounding box center [559, 276] width 47 height 13
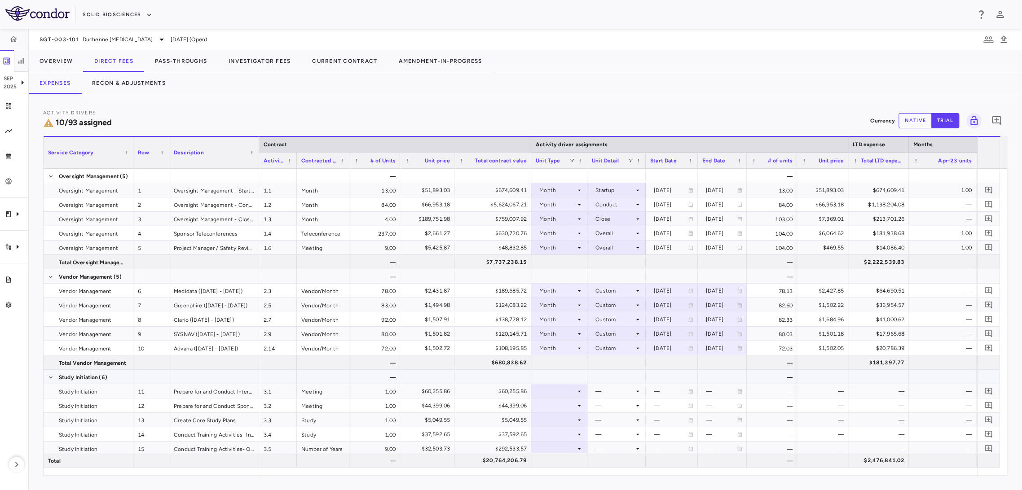
click at [590, 375] on div at bounding box center [616, 377] width 58 height 14
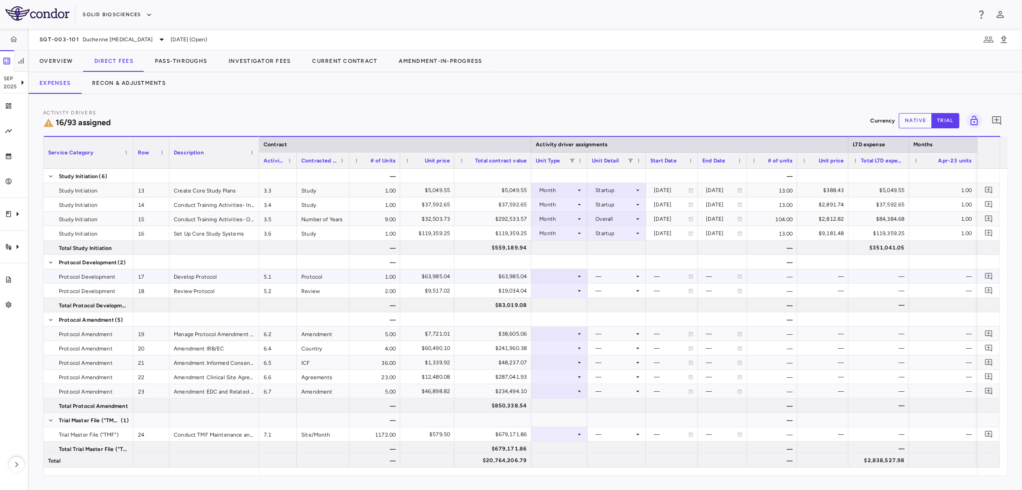
scroll to position [245, 0]
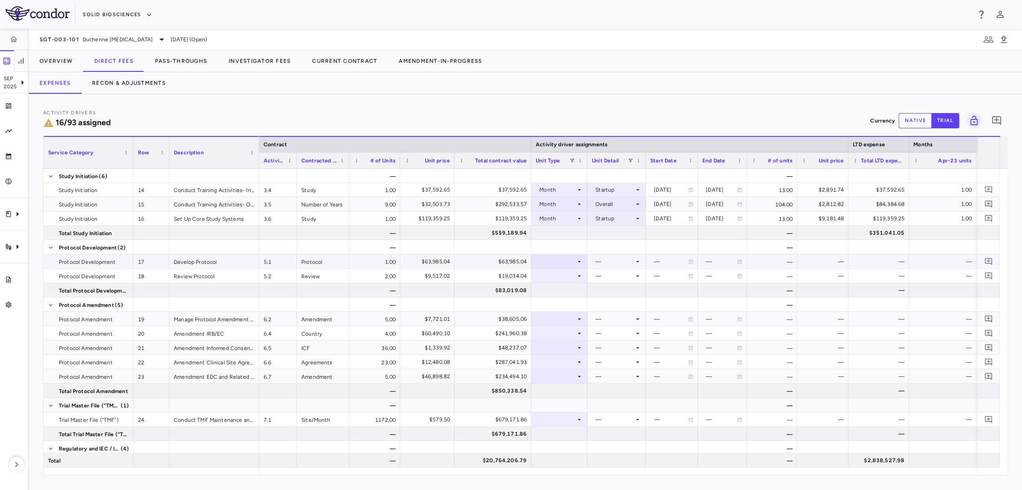
click at [565, 261] on div at bounding box center [559, 261] width 47 height 13
click at [561, 335] on div "Month" at bounding box center [558, 332] width 21 height 8
click at [602, 263] on div at bounding box center [616, 261] width 49 height 13
click at [611, 274] on div "Startup" at bounding box center [612, 278] width 24 height 8
click at [564, 275] on div at bounding box center [559, 275] width 47 height 13
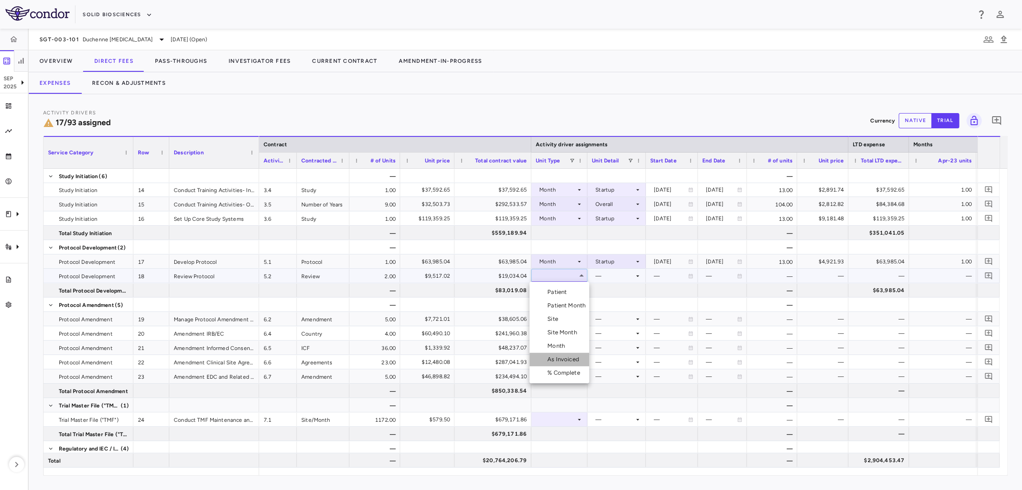
click at [561, 358] on div "As Invoiced" at bounding box center [565, 360] width 35 height 8
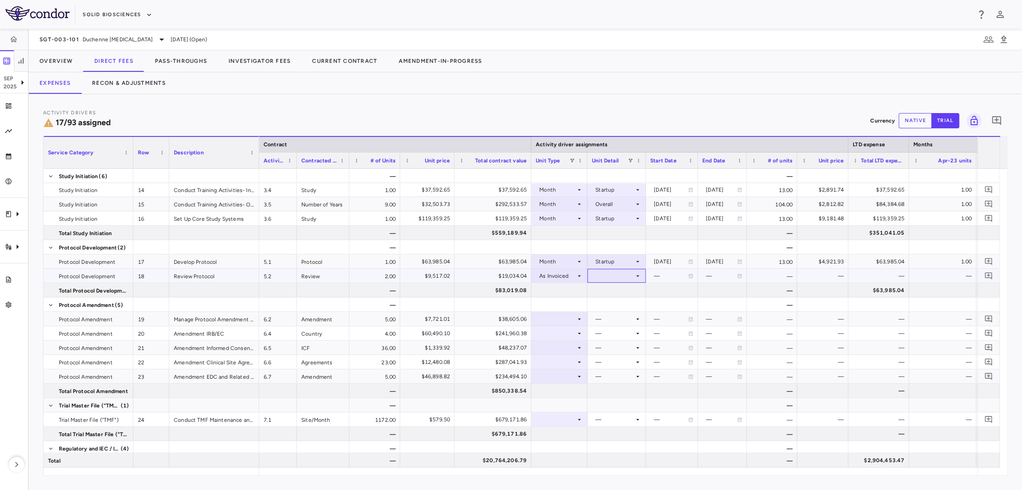
click at [627, 275] on div at bounding box center [616, 275] width 49 height 13
click at [625, 294] on div "As occurred" at bounding box center [624, 292] width 36 height 8
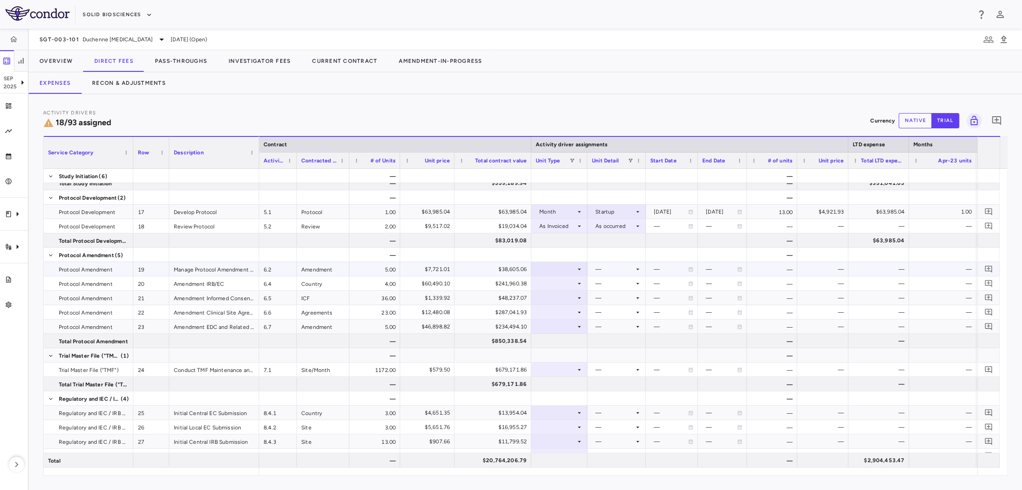
click at [555, 267] on div at bounding box center [559, 269] width 47 height 13
click at [558, 353] on div "As Invoiced" at bounding box center [565, 353] width 35 height 8
click at [597, 267] on div at bounding box center [616, 269] width 49 height 13
click at [598, 284] on div at bounding box center [597, 286] width 11 height 8
click at [581, 261] on div at bounding box center [559, 255] width 56 height 14
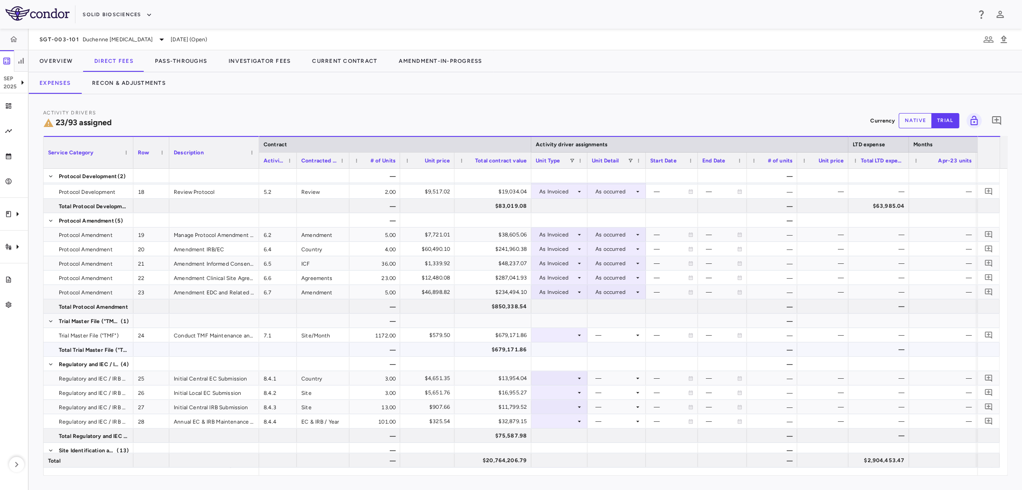
scroll to position [345, 0]
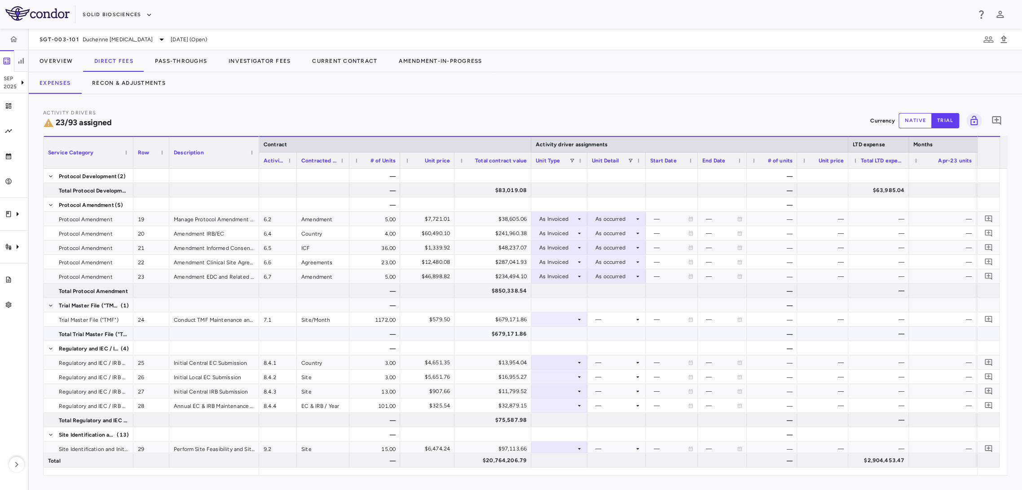
click at [566, 322] on div at bounding box center [559, 319] width 47 height 13
click at [565, 373] on div "Site Month" at bounding box center [564, 377] width 33 height 8
click at [605, 322] on div at bounding box center [616, 319] width 49 height 13
click at [609, 336] on div "As Initiated" at bounding box center [623, 336] width 35 height 8
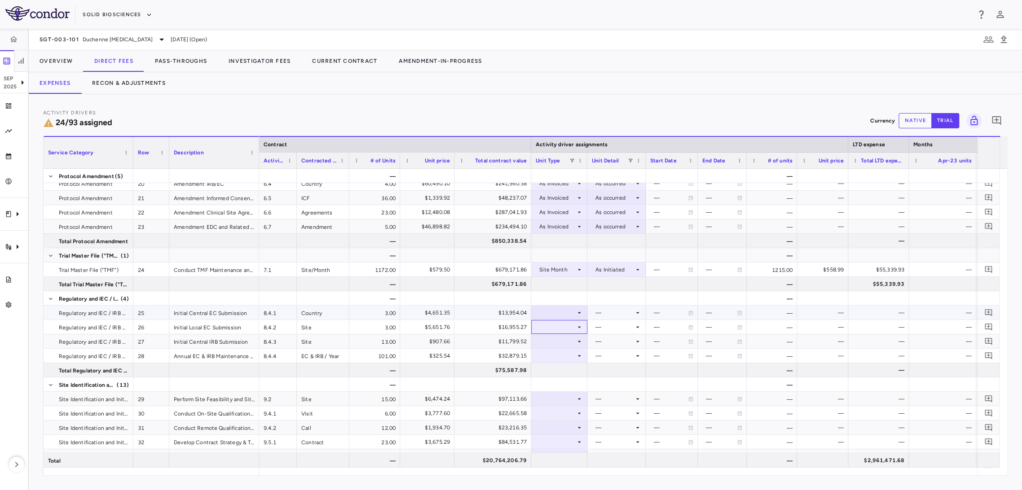
click at [562, 317] on div at bounding box center [559, 312] width 47 height 13
click at [561, 363] on li "Site Month" at bounding box center [560, 369] width 60 height 13
click at [571, 309] on div "Site Month" at bounding box center [557, 313] width 36 height 14
click at [561, 352] on li "Site" at bounding box center [560, 356] width 60 height 13
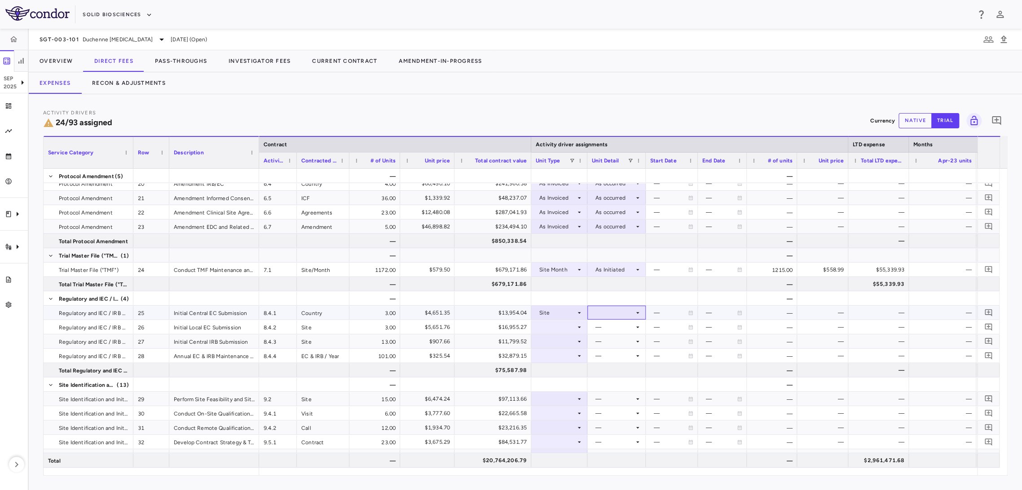
click at [595, 317] on div at bounding box center [616, 312] width 49 height 13
click at [603, 340] on div "Initiated" at bounding box center [610, 343] width 44 height 8
click at [582, 300] on div at bounding box center [559, 298] width 47 height 13
click at [605, 356] on div at bounding box center [616, 355] width 49 height 13
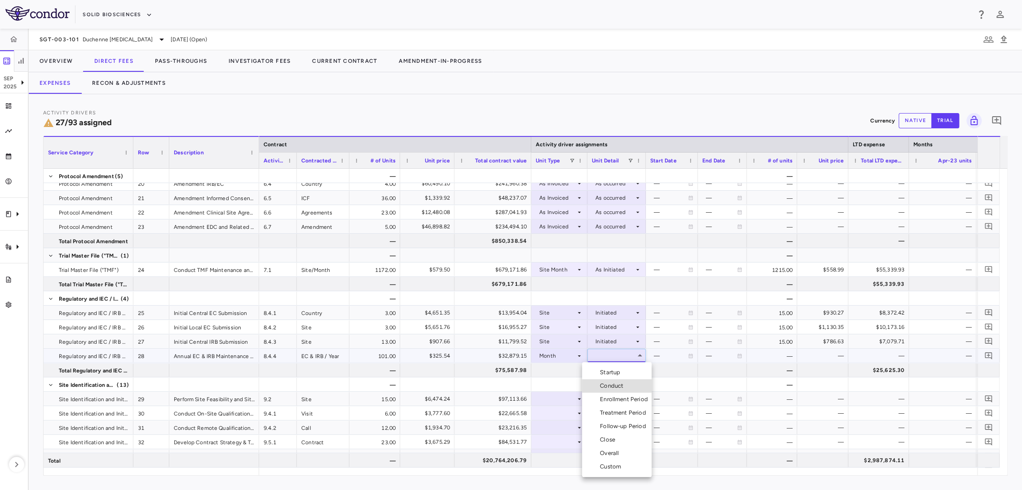
click at [608, 388] on div "Conduct" at bounding box center [613, 386] width 27 height 8
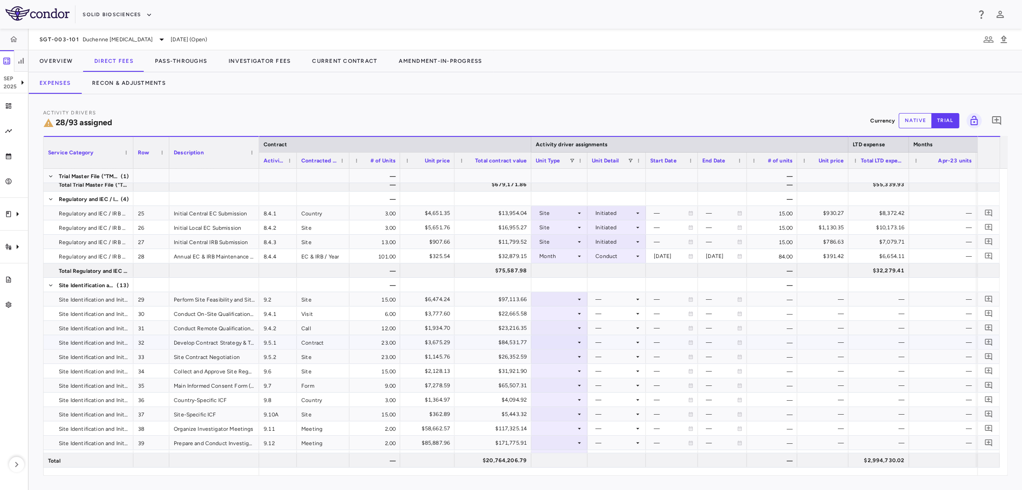
scroll to position [544, 0]
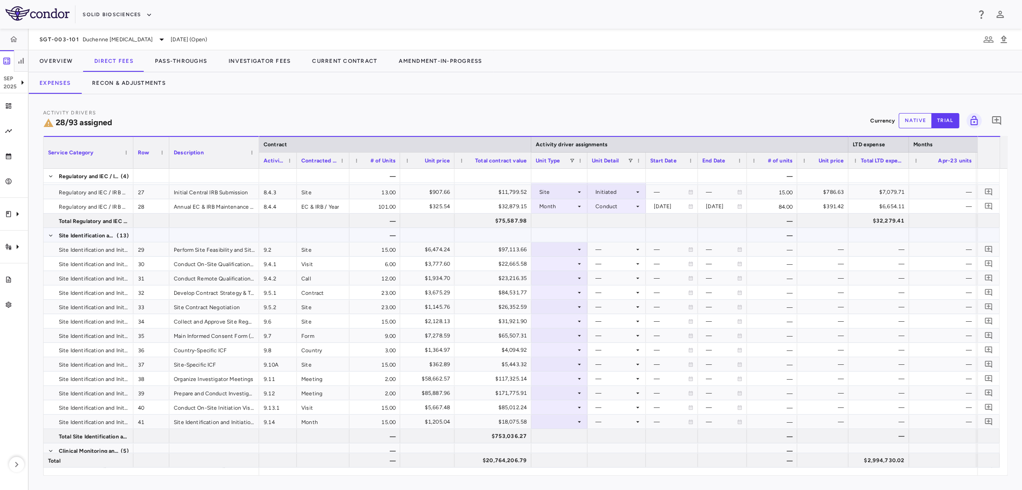
click at [569, 239] on div at bounding box center [559, 235] width 47 height 13
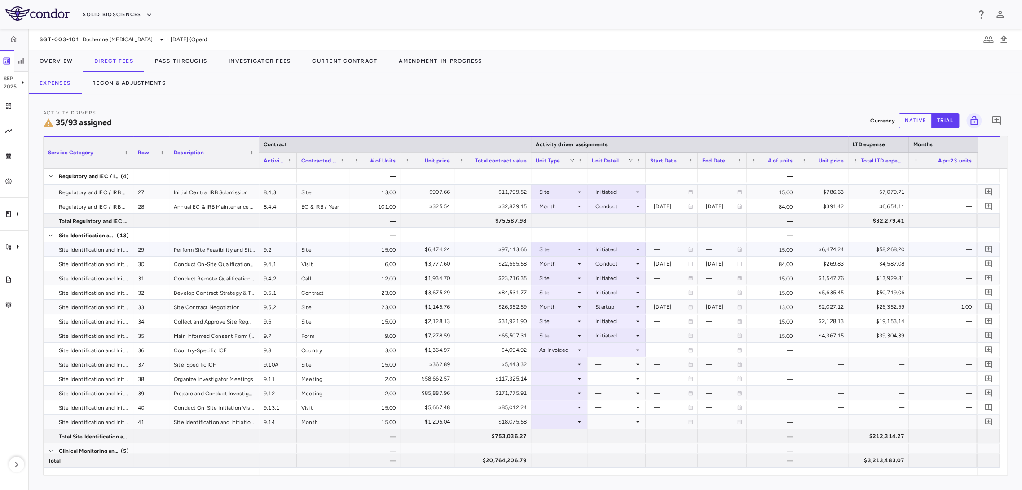
click at [614, 253] on div "Initiated" at bounding box center [615, 250] width 39 height 14
click at [619, 228] on div at bounding box center [511, 245] width 1022 height 490
click at [564, 265] on div "Month" at bounding box center [557, 264] width 36 height 14
click at [557, 304] on div "Site" at bounding box center [555, 308] width 14 height 8
click at [614, 263] on div at bounding box center [616, 263] width 49 height 13
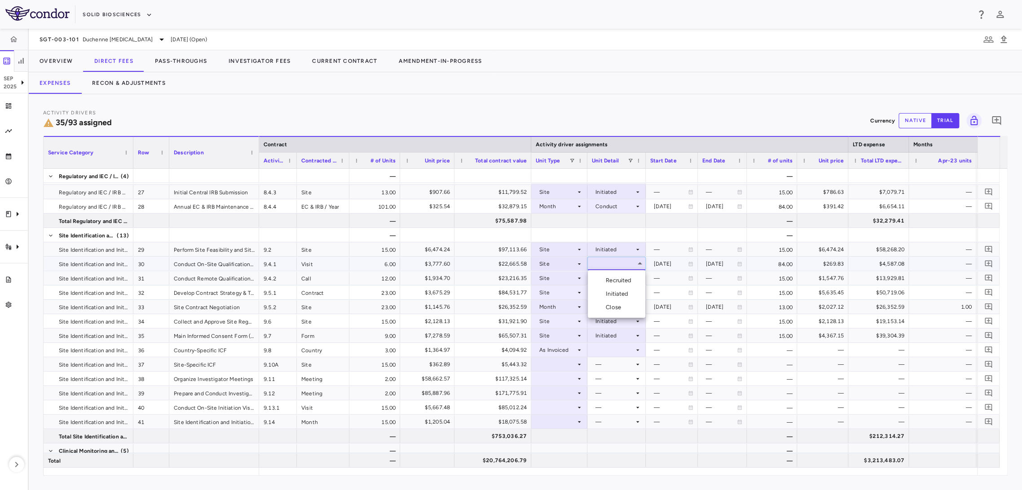
click at [623, 291] on div "Initiated" at bounding box center [619, 294] width 26 height 8
click at [577, 293] on icon at bounding box center [579, 292] width 7 height 7
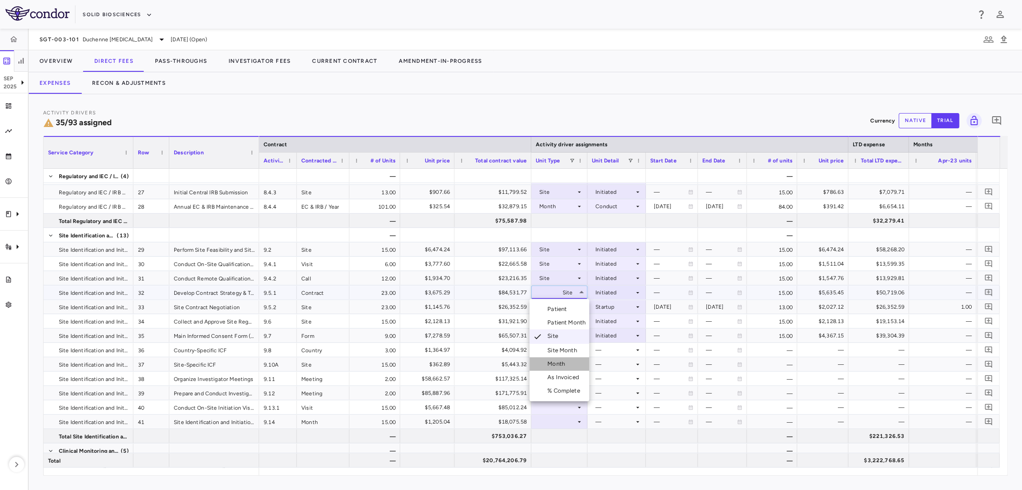
click at [567, 366] on div "Month" at bounding box center [558, 364] width 21 height 8
click at [611, 292] on div at bounding box center [616, 292] width 49 height 13
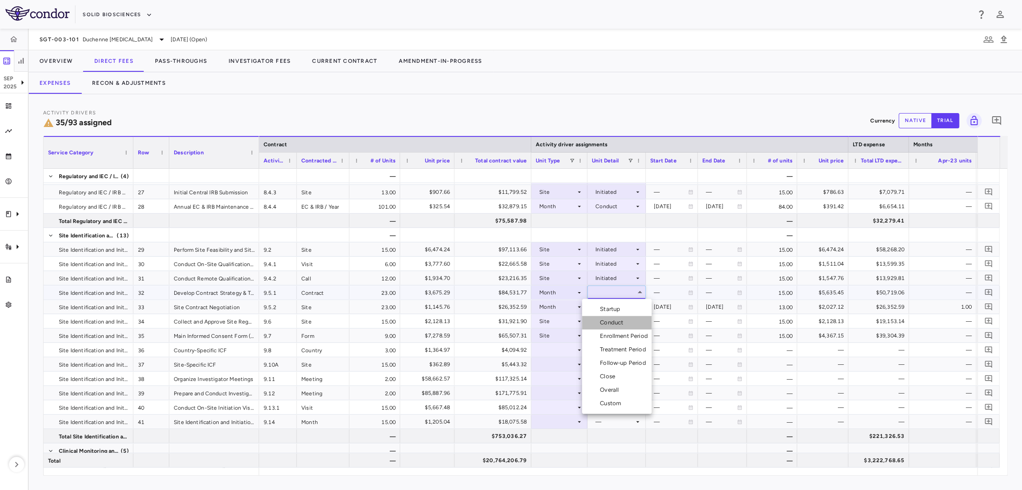
click at [618, 323] on div "Conduct" at bounding box center [613, 323] width 27 height 8
click at [570, 303] on div "Month" at bounding box center [557, 307] width 36 height 14
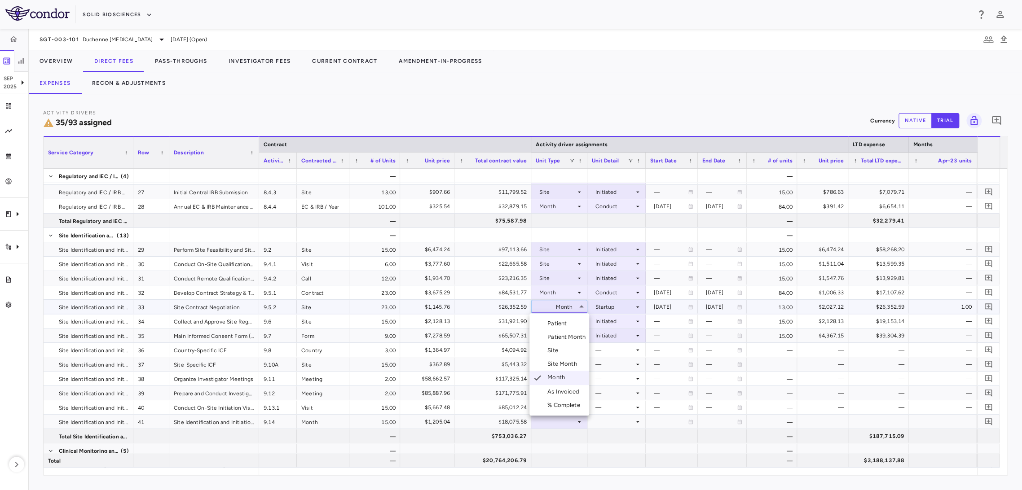
click at [571, 356] on li "Site" at bounding box center [560, 350] width 60 height 13
click at [609, 308] on div at bounding box center [616, 306] width 49 height 13
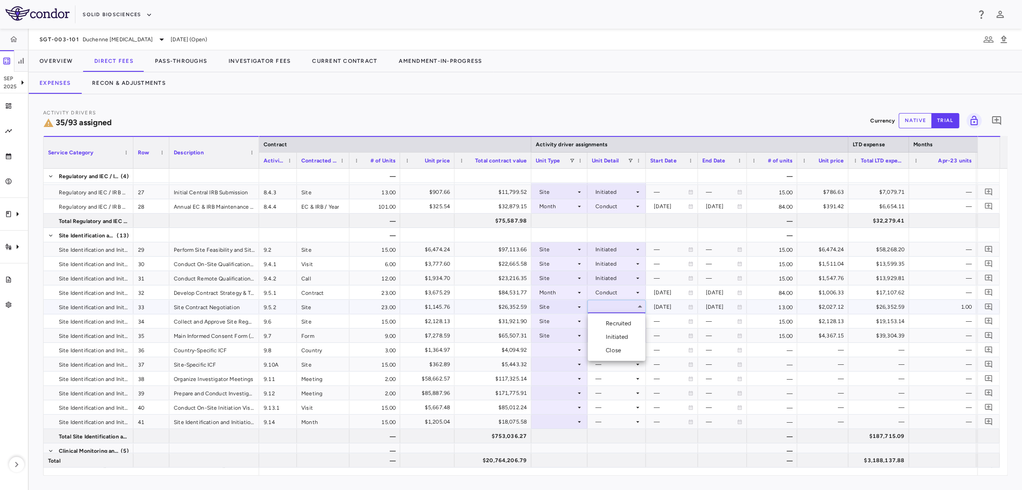
click at [610, 335] on div "Initiated" at bounding box center [619, 337] width 26 height 8
click at [609, 333] on div "Initiated" at bounding box center [615, 336] width 39 height 14
click at [571, 337] on div at bounding box center [511, 245] width 1022 height 490
click at [571, 337] on div "Site" at bounding box center [557, 336] width 36 height 14
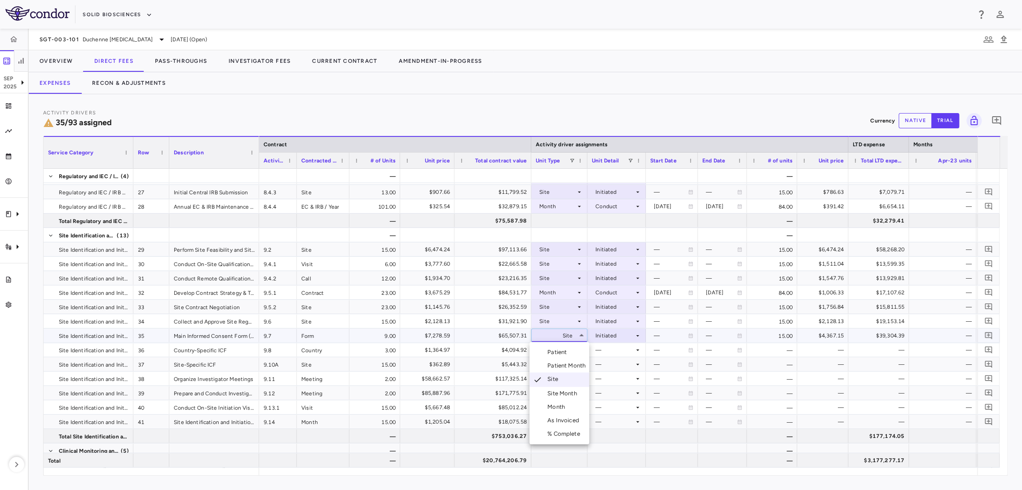
click at [563, 404] on div "Month" at bounding box center [558, 407] width 21 height 8
click at [607, 337] on div at bounding box center [616, 335] width 49 height 13
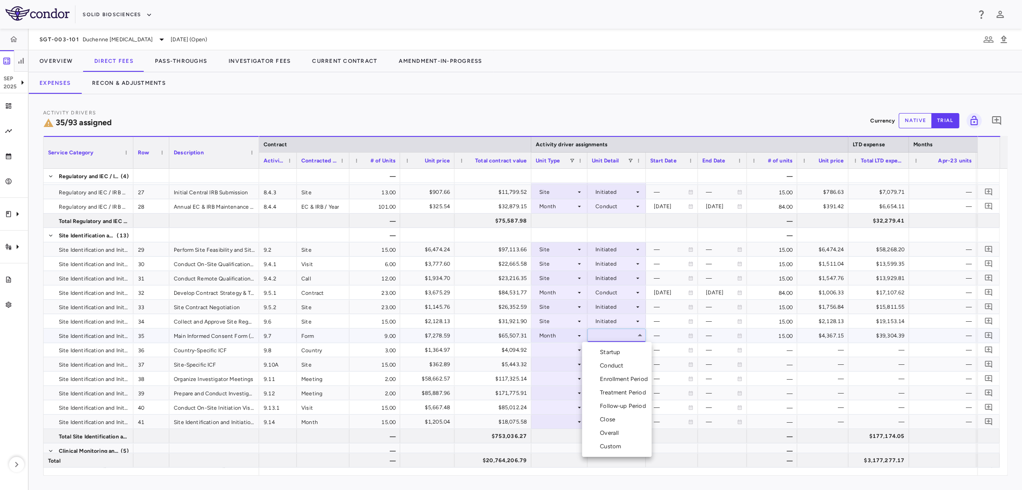
click at [607, 349] on div "Startup" at bounding box center [612, 353] width 24 height 8
click at [540, 350] on div at bounding box center [559, 350] width 47 height 13
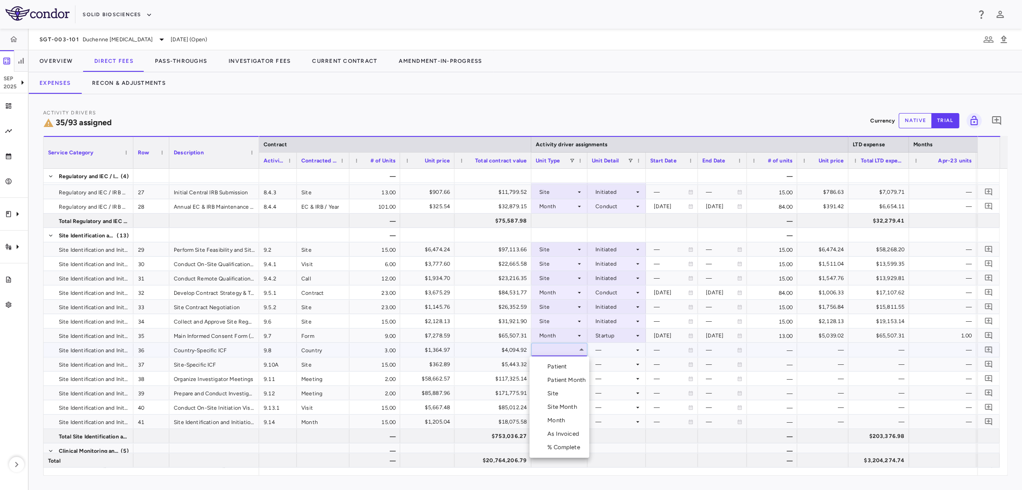
click at [549, 397] on div "Site" at bounding box center [555, 394] width 14 height 8
click at [603, 352] on div at bounding box center [616, 350] width 49 height 13
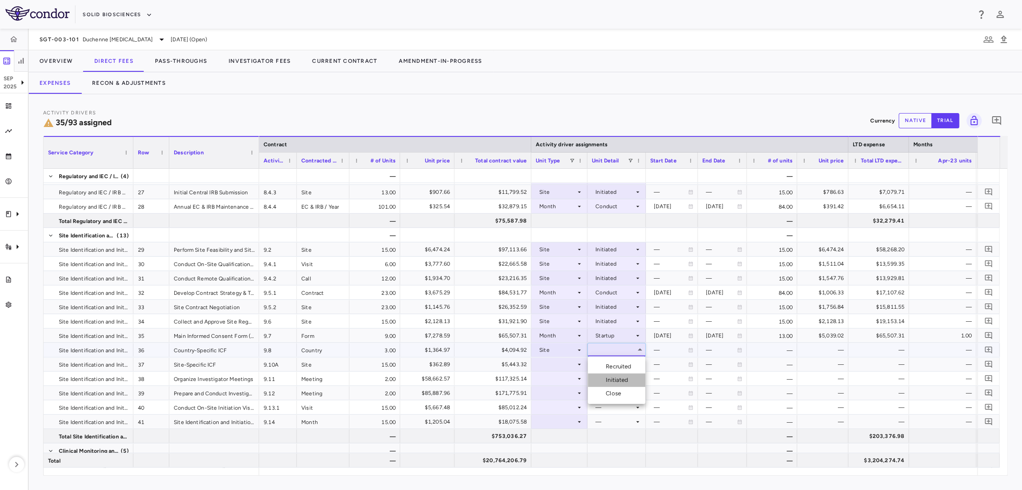
click at [606, 380] on div "Initiated" at bounding box center [619, 380] width 26 height 8
click at [578, 369] on div at bounding box center [559, 364] width 47 height 13
click at [571, 362] on div at bounding box center [559, 364] width 47 height 13
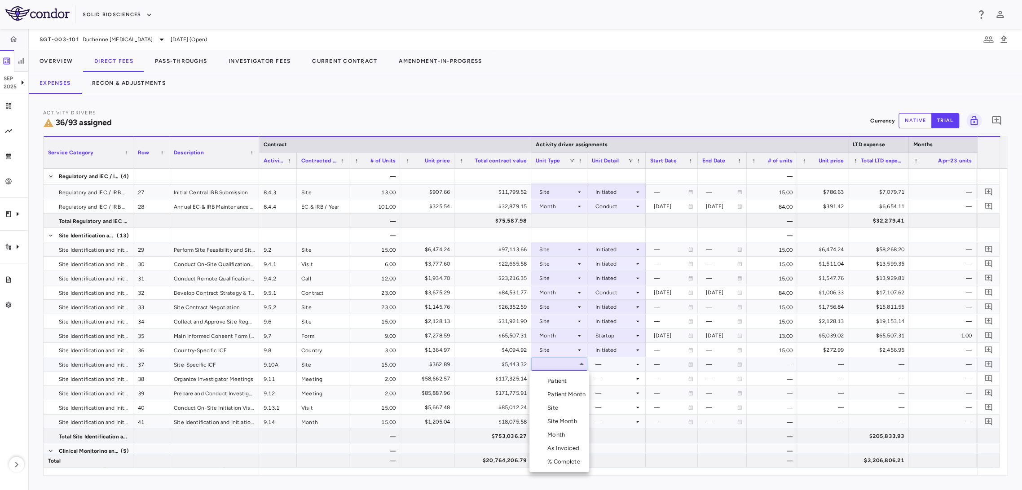
click at [564, 413] on li "Site" at bounding box center [560, 408] width 60 height 13
click at [605, 368] on div at bounding box center [616, 364] width 49 height 13
click at [607, 391] on div "Initiated" at bounding box center [619, 395] width 26 height 8
click at [573, 379] on div at bounding box center [559, 378] width 47 height 13
click at [564, 462] on div "As Invoiced" at bounding box center [565, 459] width 35 height 8
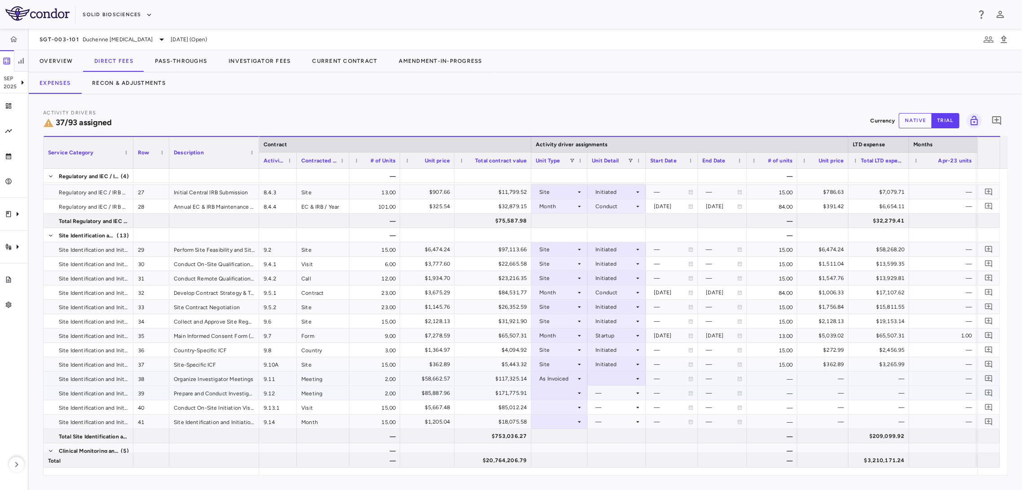
click at [600, 383] on div at bounding box center [616, 378] width 49 height 13
click at [600, 393] on div at bounding box center [597, 396] width 11 height 8
click at [573, 394] on div at bounding box center [559, 393] width 47 height 13
click at [567, 459] on div at bounding box center [559, 460] width 47 height 13
click at [573, 393] on div at bounding box center [559, 393] width 47 height 13
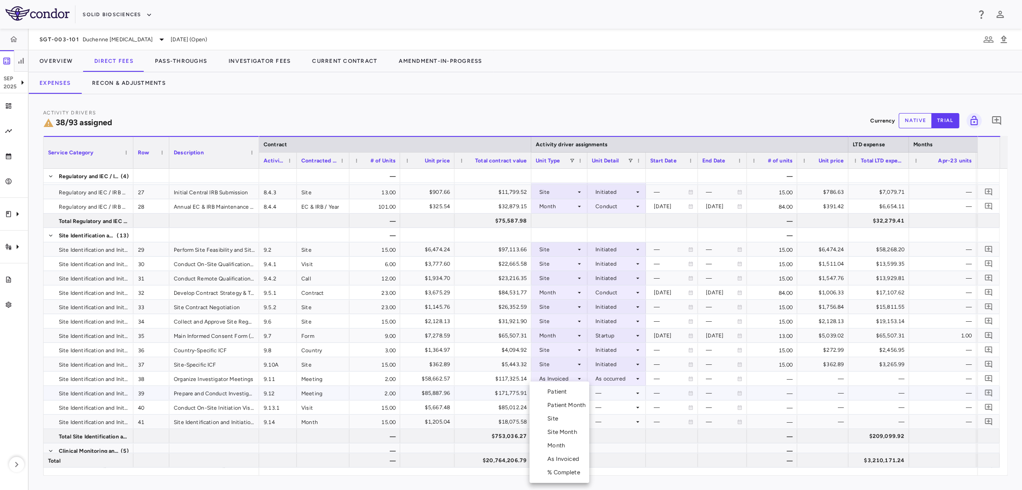
click at [564, 459] on div "As Invoiced" at bounding box center [565, 459] width 35 height 8
click at [603, 395] on div at bounding box center [616, 393] width 49 height 13
click at [606, 412] on div "As occurred" at bounding box center [624, 410] width 36 height 8
click at [584, 402] on div at bounding box center [559, 408] width 56 height 14
click at [571, 418] on li "Site" at bounding box center [560, 418] width 60 height 13
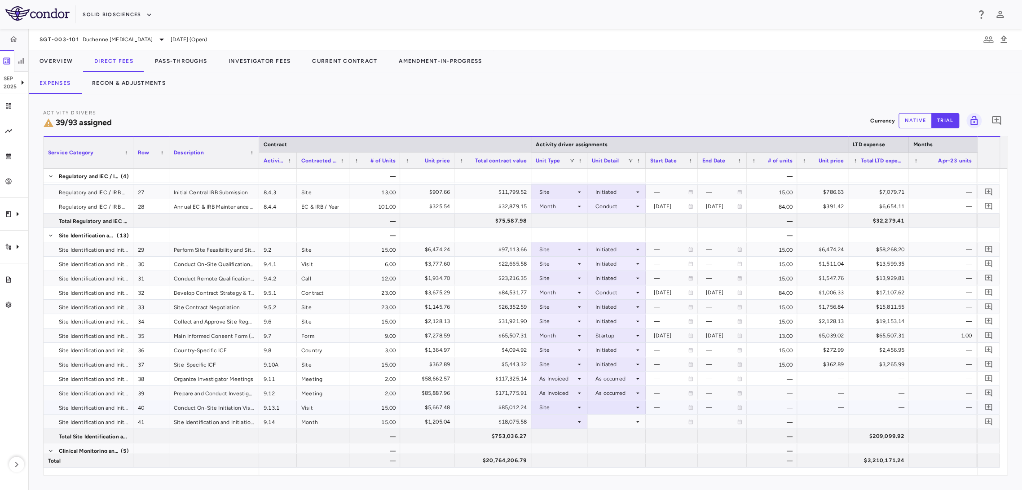
click at [609, 411] on div at bounding box center [616, 407] width 49 height 13
click at [611, 433] on li "Initiated" at bounding box center [616, 437] width 57 height 13
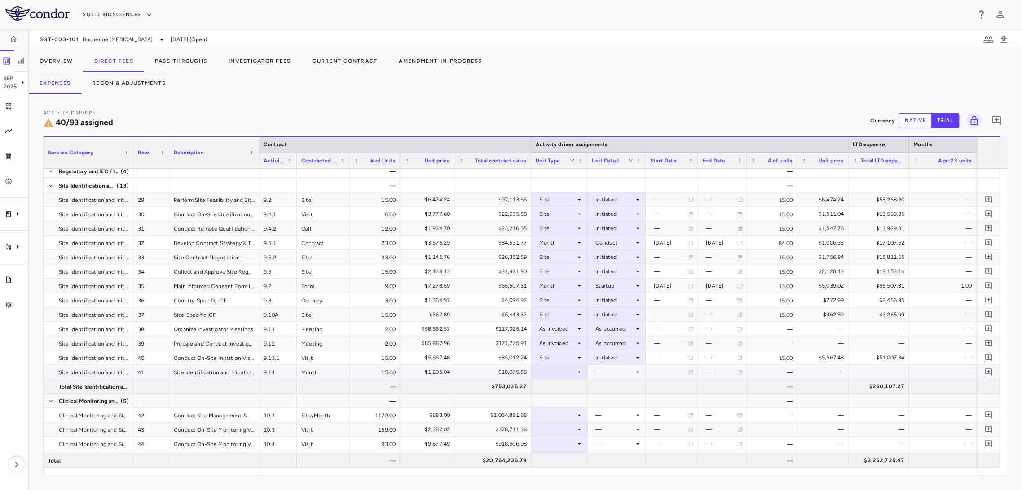
click at [571, 371] on div at bounding box center [559, 372] width 47 height 13
click at [566, 438] on div "Month" at bounding box center [558, 442] width 21 height 8
click at [607, 375] on div at bounding box center [616, 372] width 49 height 13
click at [626, 376] on li "Startup" at bounding box center [617, 378] width 70 height 13
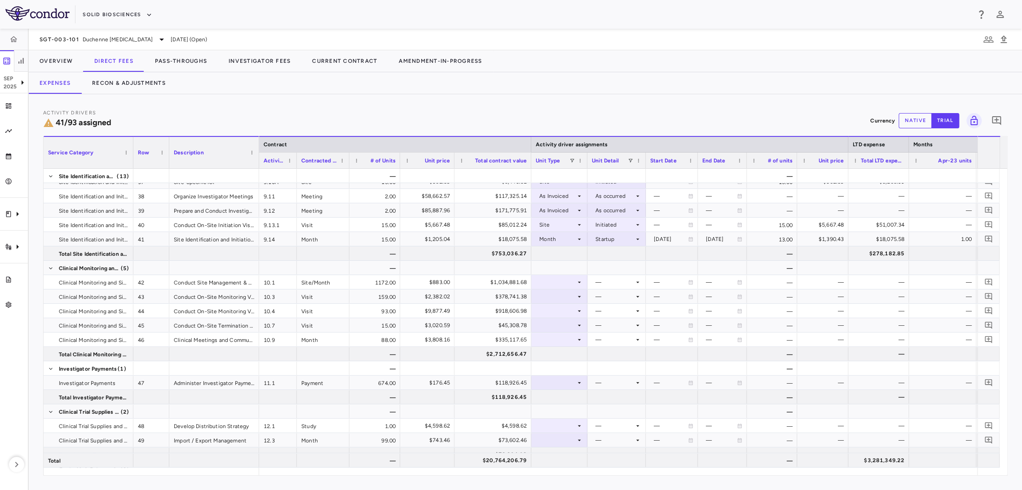
scroll to position [744, 0]
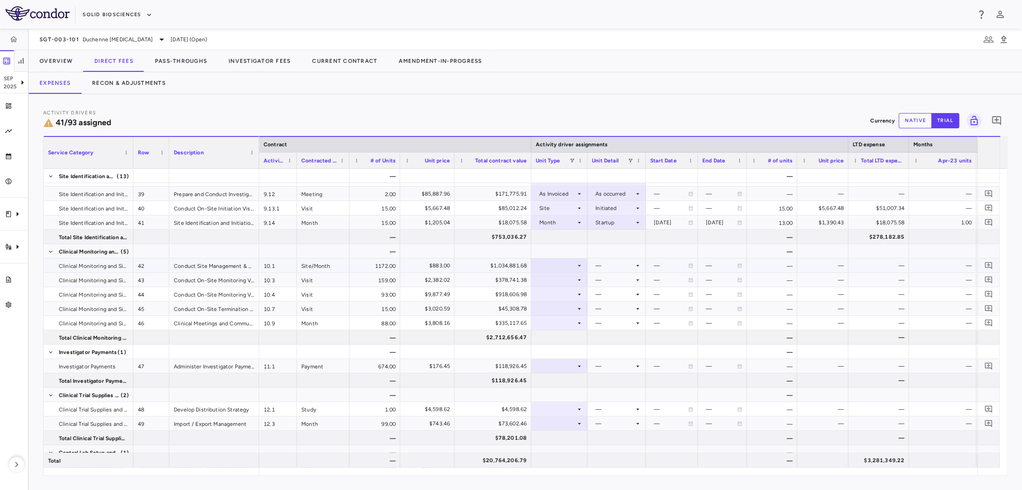
click at [549, 268] on div at bounding box center [559, 265] width 47 height 13
click at [572, 318] on div "Site Month" at bounding box center [564, 322] width 33 height 8
click at [633, 269] on div at bounding box center [616, 265] width 49 height 13
click at [631, 279] on div "As Initiated" at bounding box center [623, 282] width 35 height 8
click at [554, 280] on div at bounding box center [559, 280] width 47 height 13
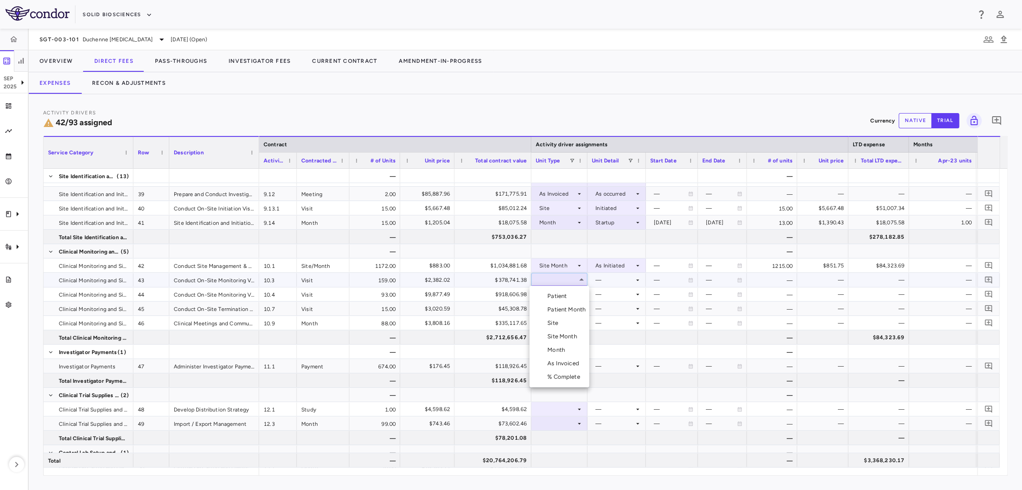
click at [572, 311] on div "Patient Month" at bounding box center [569, 310] width 42 height 8
click at [641, 279] on div at bounding box center [616, 280] width 58 height 14
click at [635, 296] on div "As occurred" at bounding box center [624, 296] width 36 height 8
click at [576, 295] on icon at bounding box center [579, 294] width 7 height 7
click at [569, 254] on div at bounding box center [559, 251] width 47 height 13
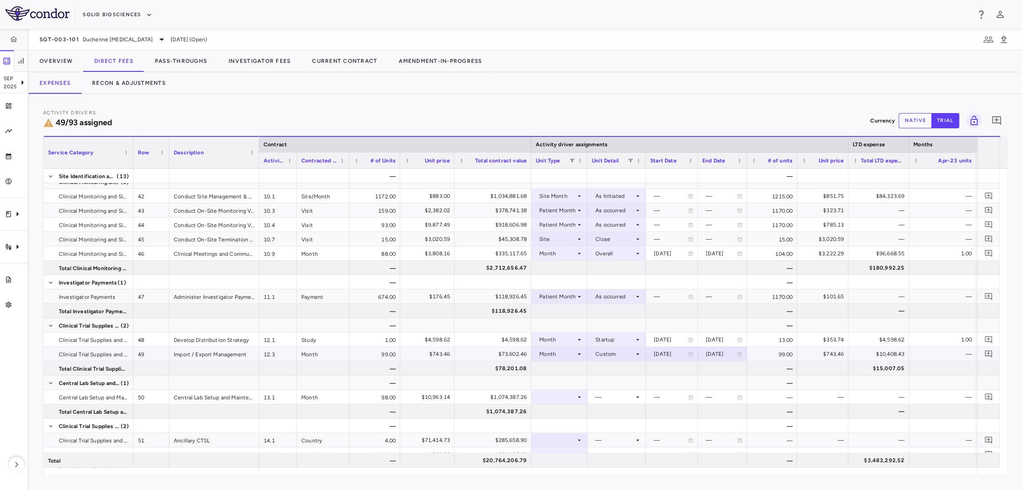
scroll to position [864, 0]
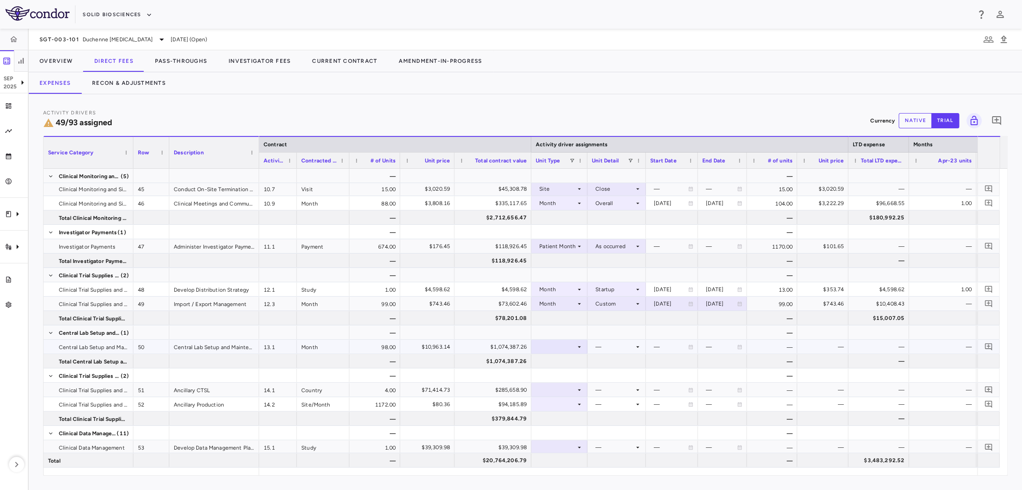
click at [574, 344] on div at bounding box center [559, 346] width 47 height 13
click at [567, 417] on div "Month" at bounding box center [558, 417] width 21 height 8
click at [629, 345] on div at bounding box center [616, 346] width 49 height 13
click at [619, 437] on li "Overall" at bounding box center [617, 443] width 70 height 13
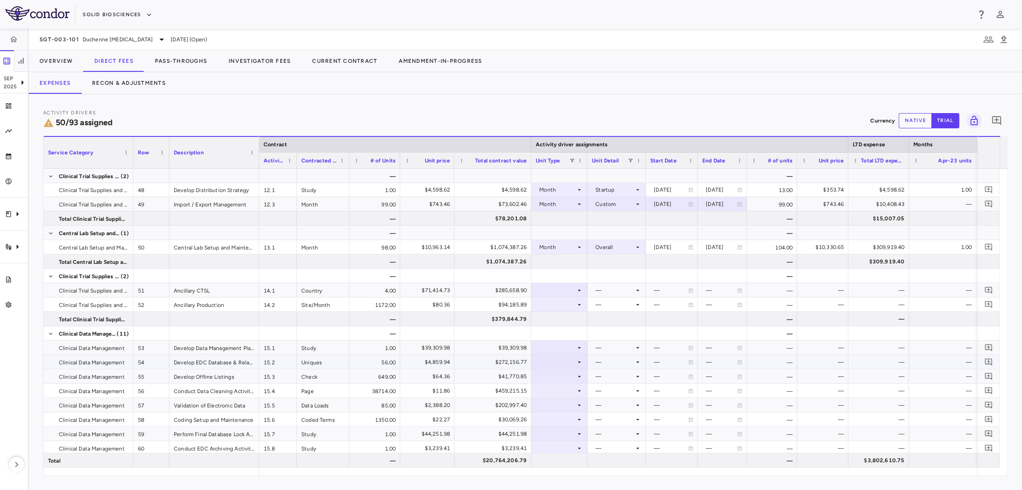
scroll to position [963, 0]
click at [566, 286] on div at bounding box center [559, 290] width 47 height 13
click at [557, 359] on div "Month" at bounding box center [558, 361] width 21 height 8
click at [623, 288] on div at bounding box center [616, 290] width 49 height 13
click at [624, 310] on li "Startup" at bounding box center [617, 306] width 70 height 13
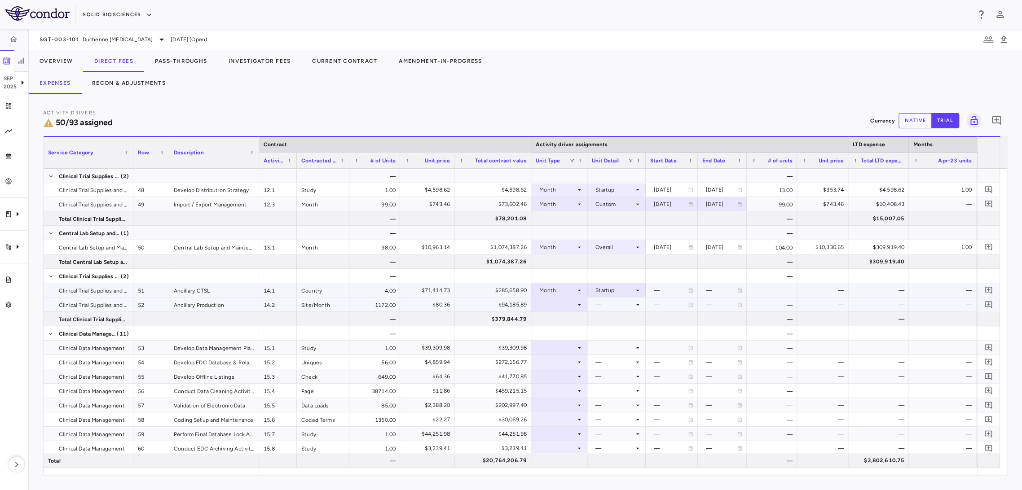
click at [569, 308] on div at bounding box center [559, 304] width 47 height 13
click at [578, 308] on div at bounding box center [559, 304] width 47 height 13
drag, startPoint x: 563, startPoint y: 344, endPoint x: 574, endPoint y: 337, distance: 12.6
click at [562, 347] on li "Site" at bounding box center [560, 347] width 60 height 13
click at [610, 305] on div at bounding box center [616, 304] width 49 height 13
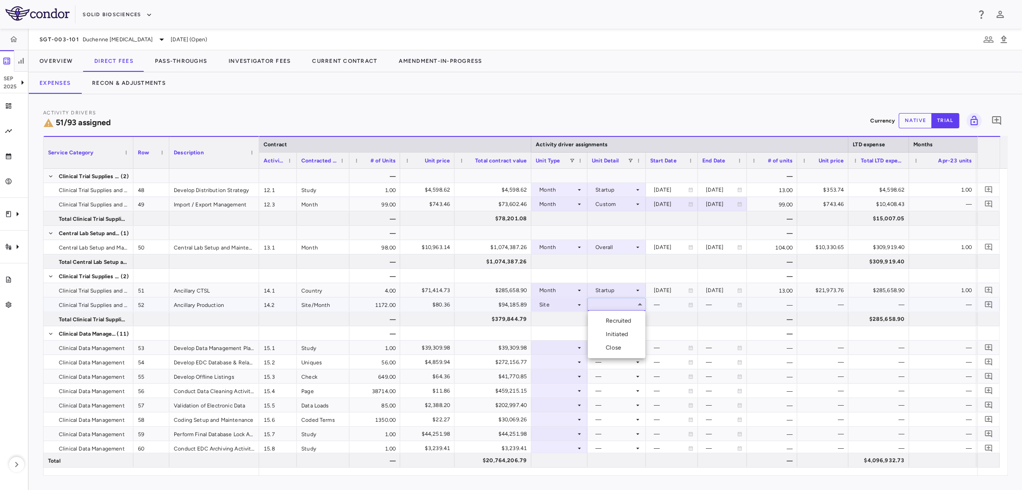
click at [626, 334] on div "Initiated" at bounding box center [619, 335] width 26 height 8
click at [543, 301] on div "Site" at bounding box center [557, 305] width 36 height 14
drag, startPoint x: 557, startPoint y: 361, endPoint x: 563, endPoint y: 355, distance: 7.6
click at [557, 360] on div "Site Month" at bounding box center [564, 362] width 33 height 8
click at [609, 311] on div at bounding box center [616, 305] width 58 height 14
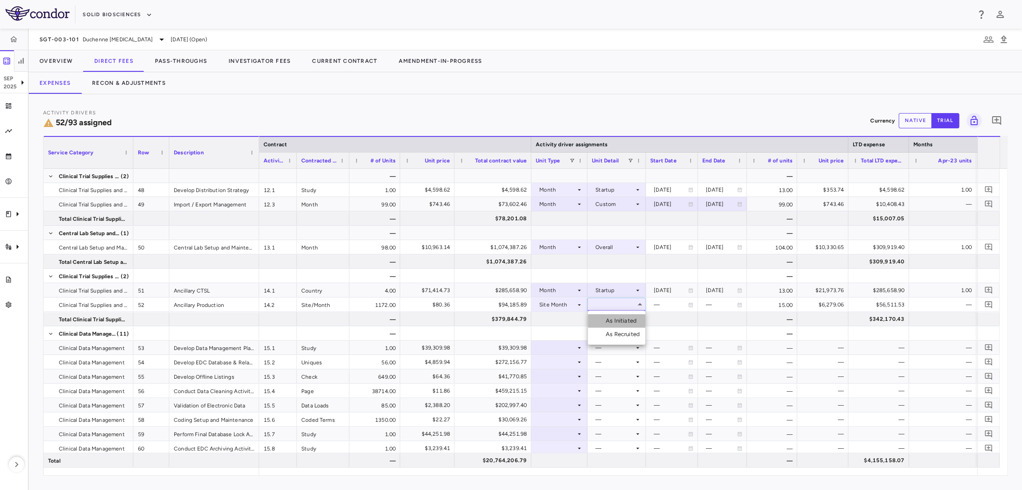
click at [609, 320] on div "As Initiated" at bounding box center [623, 321] width 35 height 8
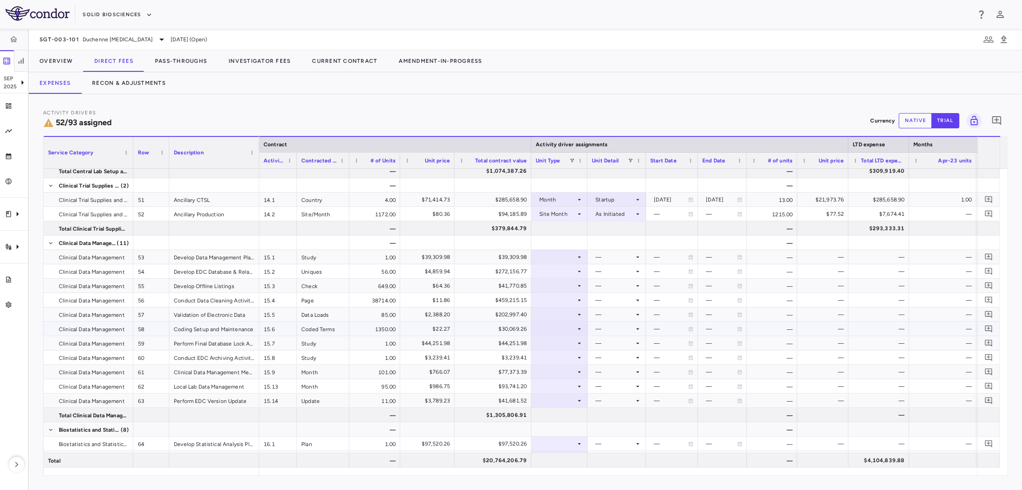
scroll to position [1064, 0]
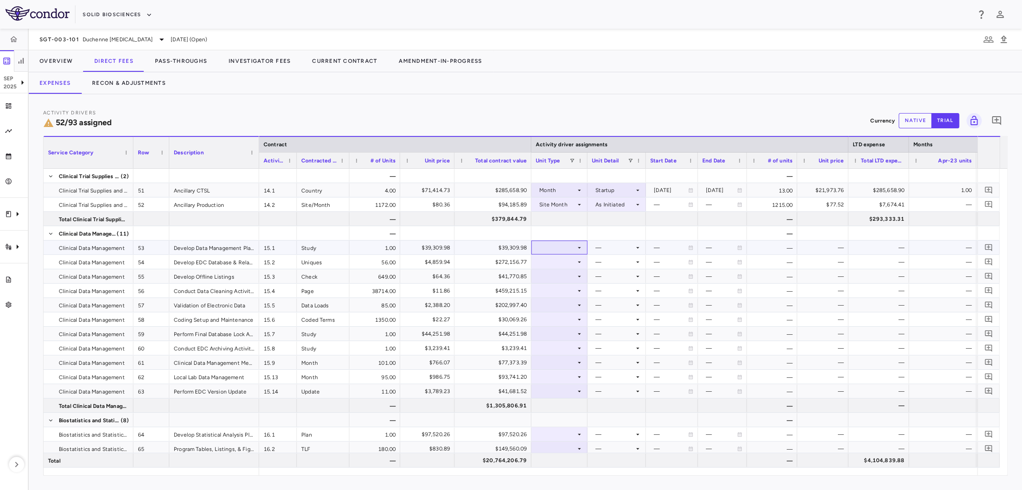
click at [565, 245] on div at bounding box center [559, 247] width 47 height 13
click at [564, 319] on div "Month" at bounding box center [558, 318] width 21 height 8
click at [622, 249] on div at bounding box center [616, 247] width 49 height 13
click at [622, 261] on div "Startup" at bounding box center [612, 265] width 24 height 8
click at [569, 263] on div at bounding box center [559, 262] width 47 height 13
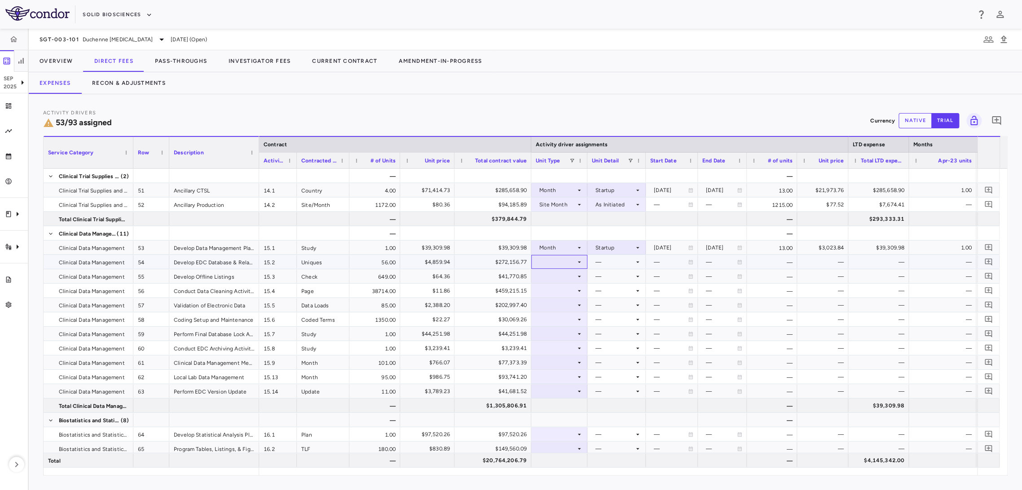
click at [562, 264] on div at bounding box center [559, 262] width 47 height 13
click at [566, 330] on div "Month" at bounding box center [558, 333] width 21 height 8
click at [609, 261] on div at bounding box center [616, 262] width 49 height 13
click at [626, 283] on li "Startup" at bounding box center [617, 278] width 70 height 13
click at [575, 279] on div at bounding box center [559, 276] width 47 height 13
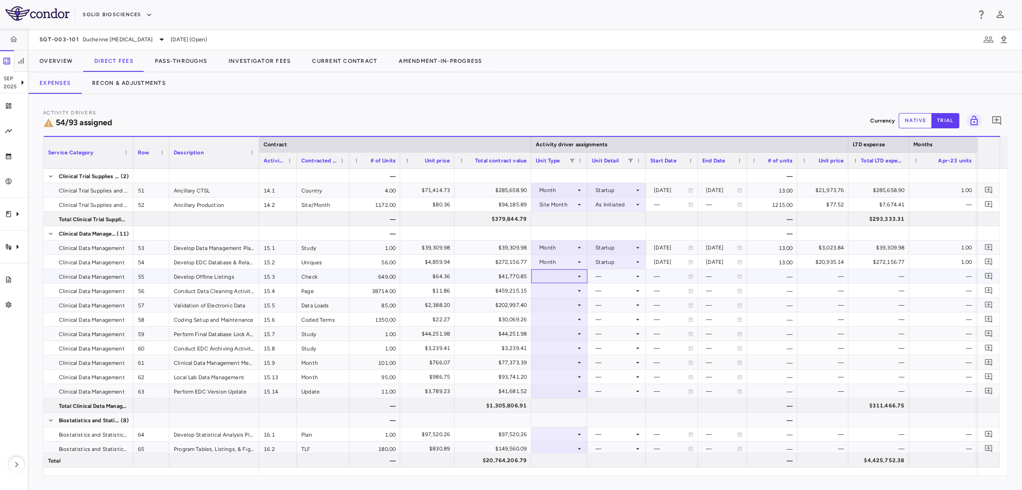
click at [571, 274] on div at bounding box center [559, 276] width 47 height 13
click at [557, 349] on div "Month" at bounding box center [558, 347] width 21 height 8
click at [605, 272] on div at bounding box center [616, 276] width 49 height 13
click at [626, 308] on div "Conduct" at bounding box center [613, 307] width 27 height 8
click at [576, 292] on icon at bounding box center [579, 290] width 7 height 7
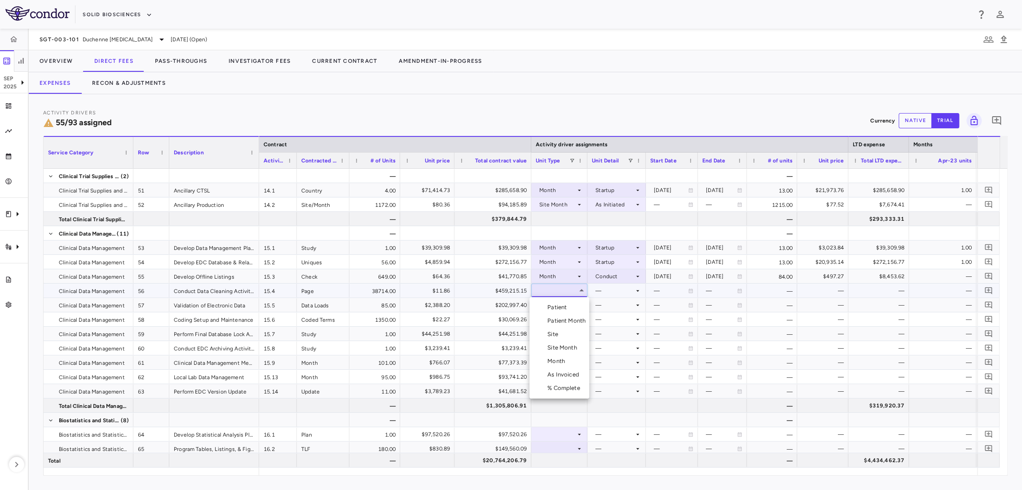
click at [573, 322] on div "Patient Month" at bounding box center [569, 321] width 42 height 8
click at [616, 294] on div at bounding box center [616, 290] width 49 height 13
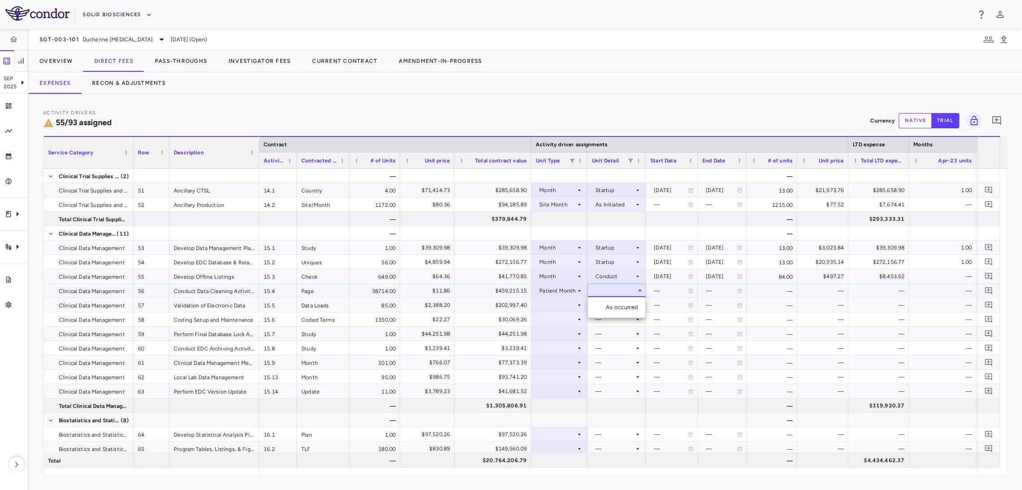
click at [616, 305] on div "As occurred" at bounding box center [624, 308] width 36 height 8
click at [584, 307] on div at bounding box center [559, 305] width 56 height 14
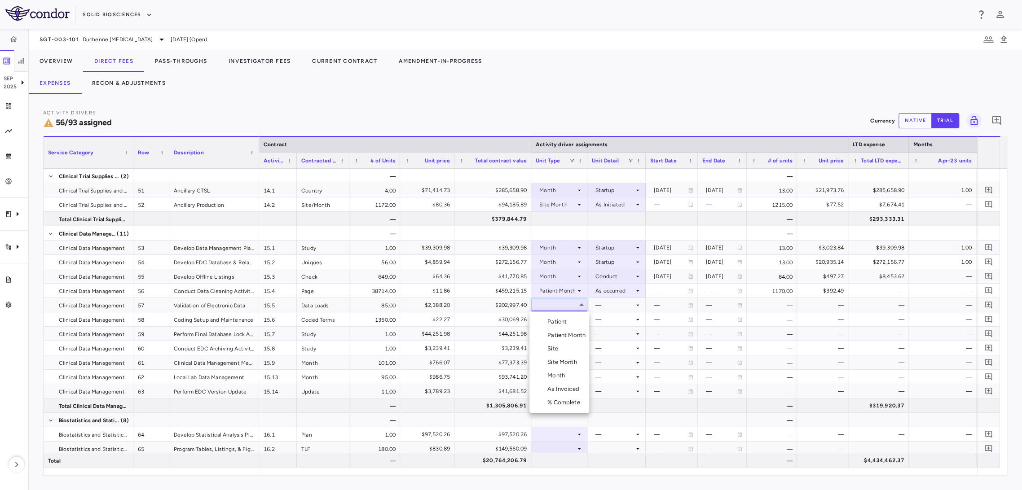
click at [581, 307] on div at bounding box center [511, 245] width 1022 height 490
click at [581, 307] on icon at bounding box center [579, 305] width 7 height 7
click at [573, 375] on li "Month" at bounding box center [560, 375] width 60 height 13
click at [622, 302] on div at bounding box center [616, 305] width 49 height 13
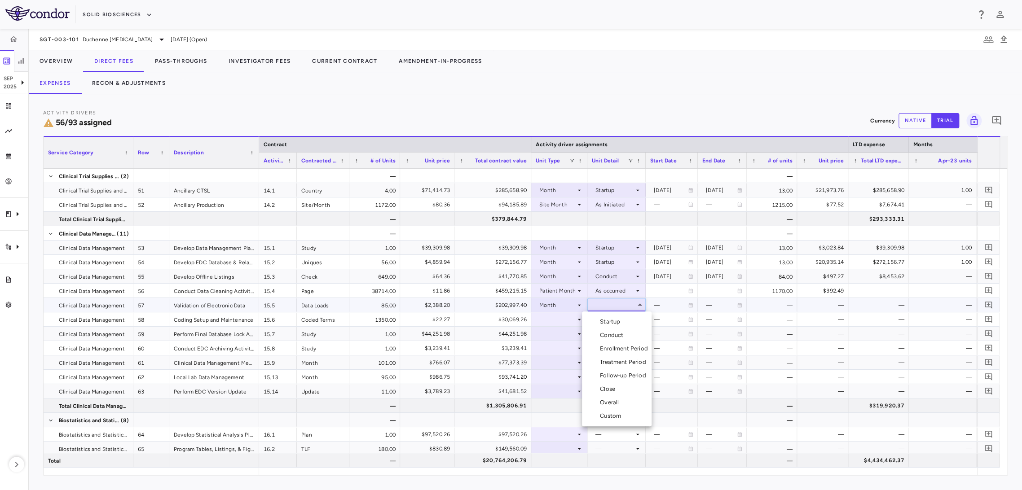
click at [621, 412] on div "Custom" at bounding box center [612, 416] width 25 height 8
click at [791, 307] on div "—" at bounding box center [772, 305] width 50 height 14
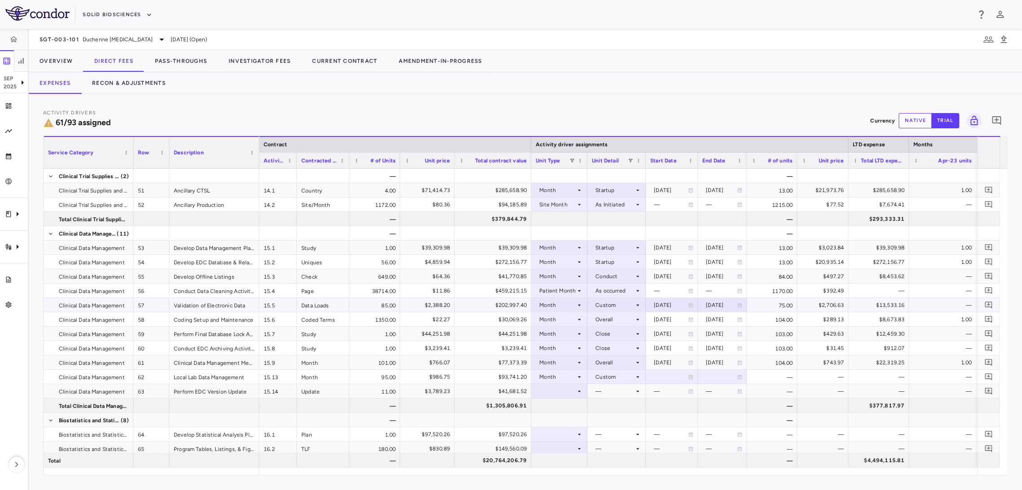
scroll to position [1083, 0]
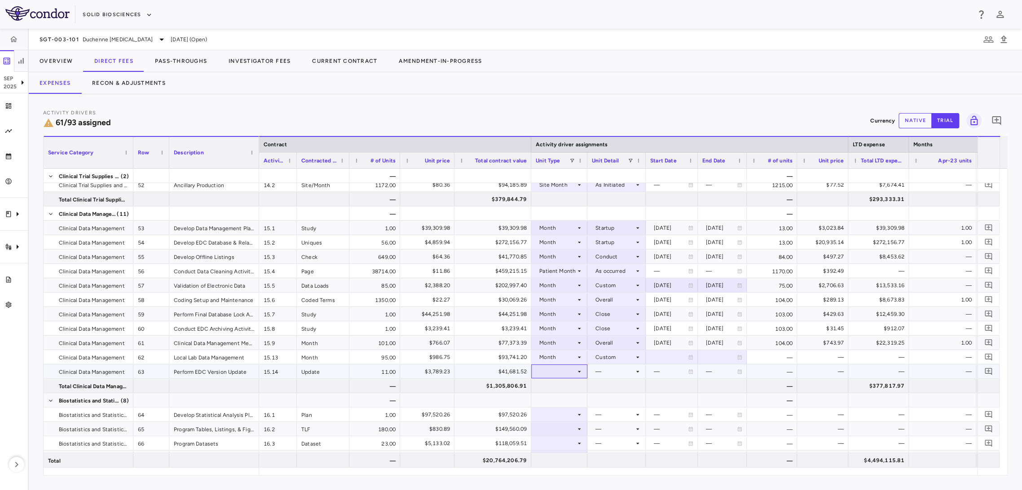
click at [563, 373] on div at bounding box center [559, 371] width 47 height 13
click at [566, 451] on li "As Invoiced" at bounding box center [560, 455] width 60 height 13
click at [614, 374] on div at bounding box center [616, 371] width 49 height 13
click at [617, 388] on div "As occurred" at bounding box center [624, 388] width 36 height 8
click at [782, 356] on div "—" at bounding box center [772, 357] width 50 height 14
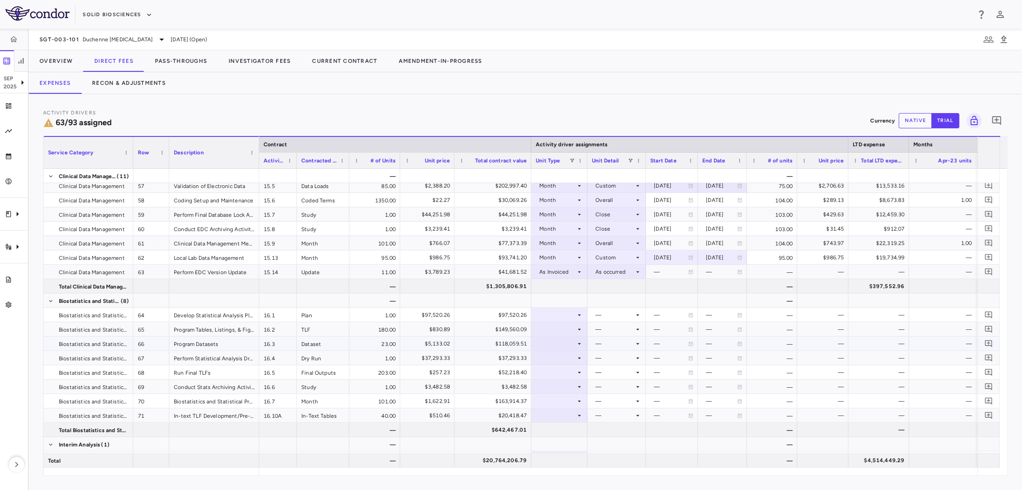
scroll to position [1233, 0]
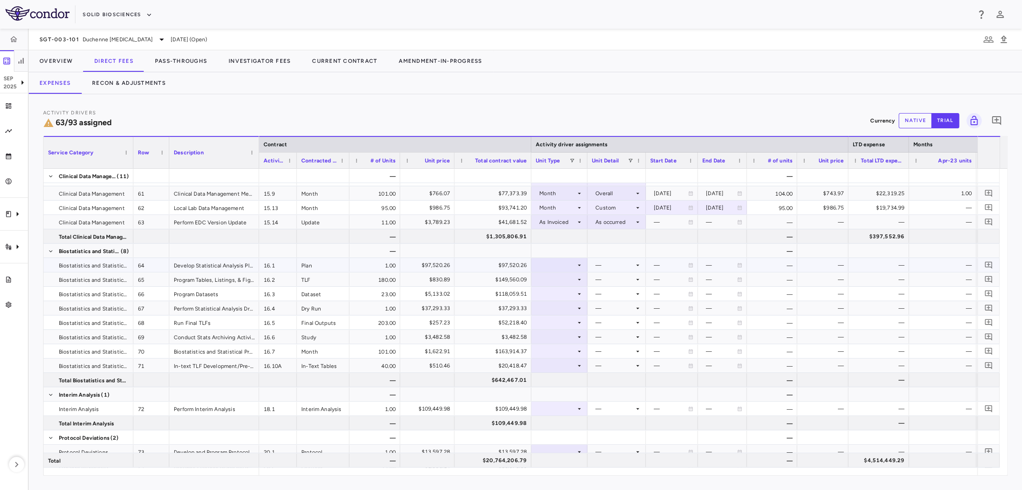
click at [552, 269] on div at bounding box center [559, 265] width 47 height 13
click at [552, 340] on li "Month" at bounding box center [560, 335] width 60 height 13
click at [615, 261] on div at bounding box center [616, 265] width 49 height 13
click at [638, 284] on li "Startup" at bounding box center [617, 281] width 70 height 13
click at [578, 279] on icon at bounding box center [579, 279] width 7 height 7
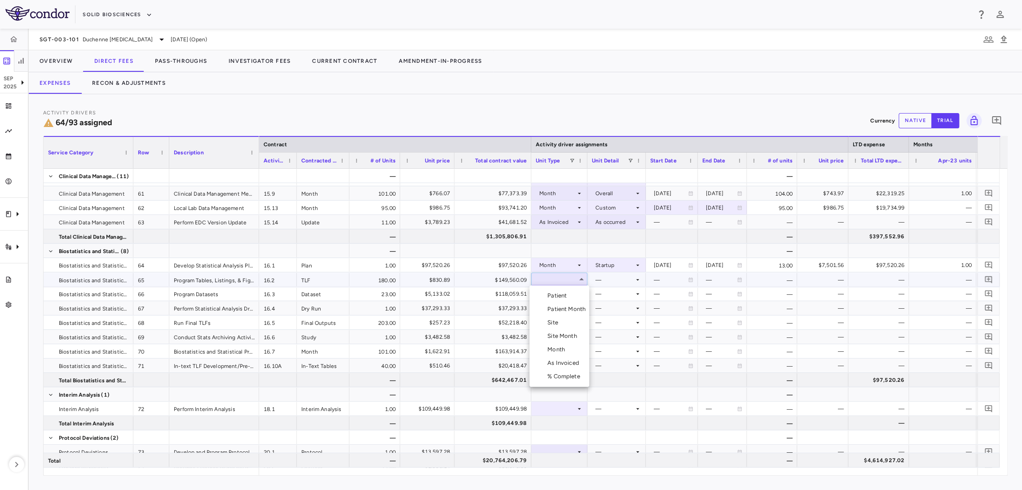
click at [561, 367] on li "As Invoiced" at bounding box center [560, 363] width 60 height 13
click at [627, 276] on div at bounding box center [616, 279] width 49 height 13
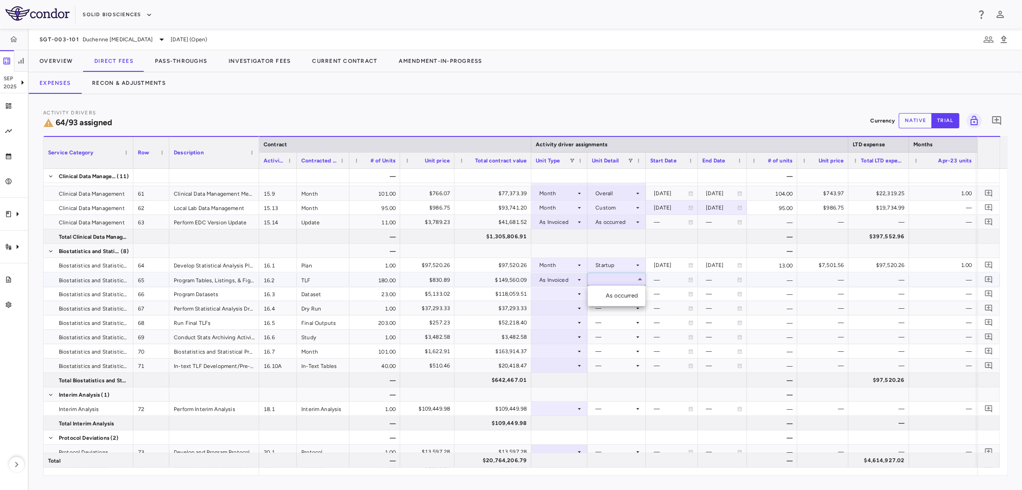
click at [623, 291] on li "As occurred" at bounding box center [616, 295] width 57 height 13
click at [576, 291] on icon at bounding box center [579, 294] width 7 height 7
click at [557, 362] on div "Month" at bounding box center [558, 364] width 21 height 8
click at [615, 297] on div at bounding box center [616, 293] width 49 height 13
click at [609, 379] on div "Close" at bounding box center [609, 378] width 19 height 8
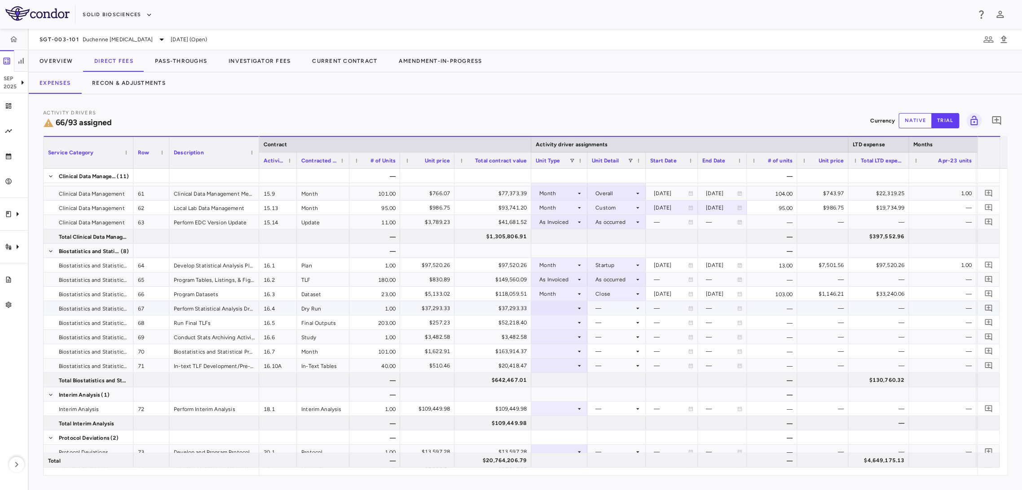
click at [677, 308] on div "—" at bounding box center [671, 308] width 34 height 14
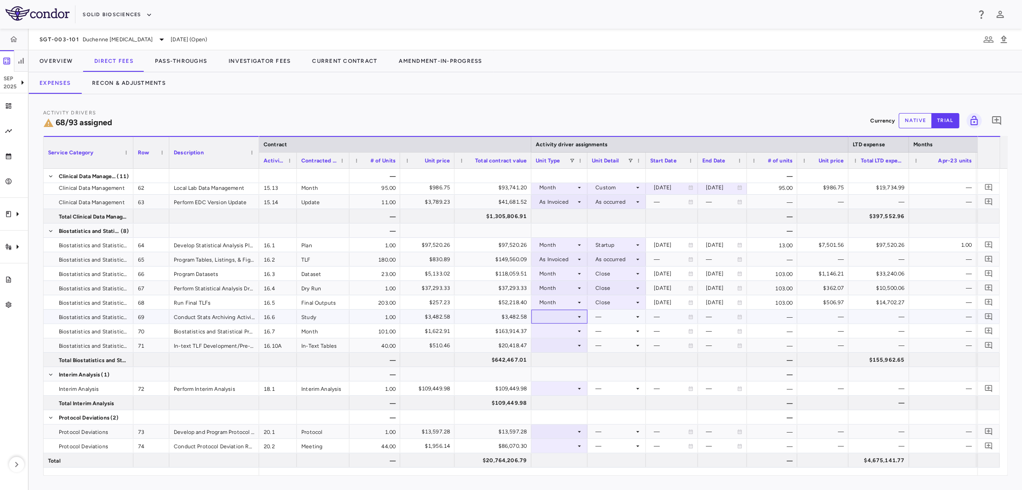
click at [583, 317] on div at bounding box center [559, 317] width 56 height 14
click at [577, 389] on li "Month" at bounding box center [560, 387] width 60 height 13
click at [619, 321] on div at bounding box center [616, 316] width 49 height 13
click at [618, 415] on div "Overall" at bounding box center [611, 415] width 22 height 8
click at [677, 316] on div "—" at bounding box center [671, 317] width 34 height 14
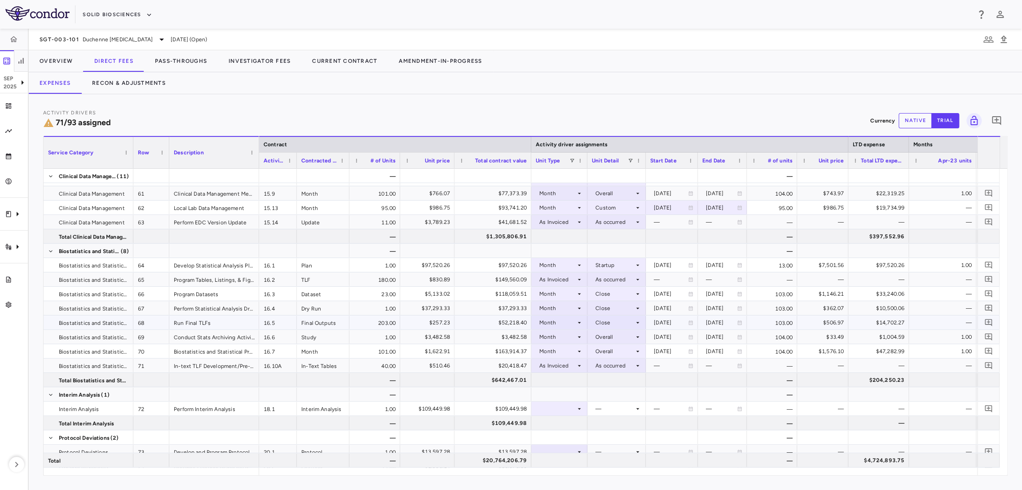
scroll to position [1283, 0]
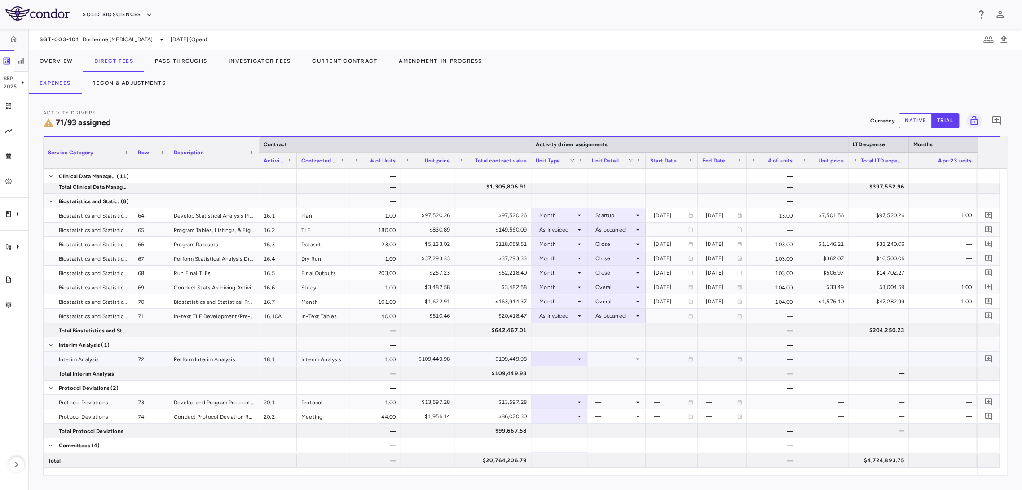
click at [556, 359] on div at bounding box center [559, 359] width 47 height 13
click at [564, 433] on div "Month" at bounding box center [558, 429] width 21 height 8
click at [611, 364] on div at bounding box center [616, 359] width 49 height 13
click at [614, 440] on div "Close" at bounding box center [609, 443] width 19 height 8
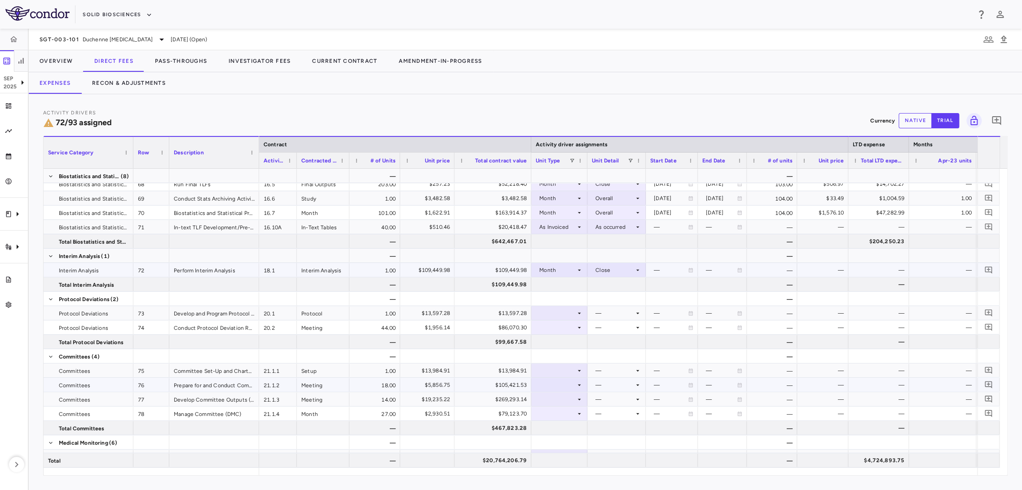
scroll to position [1383, 0]
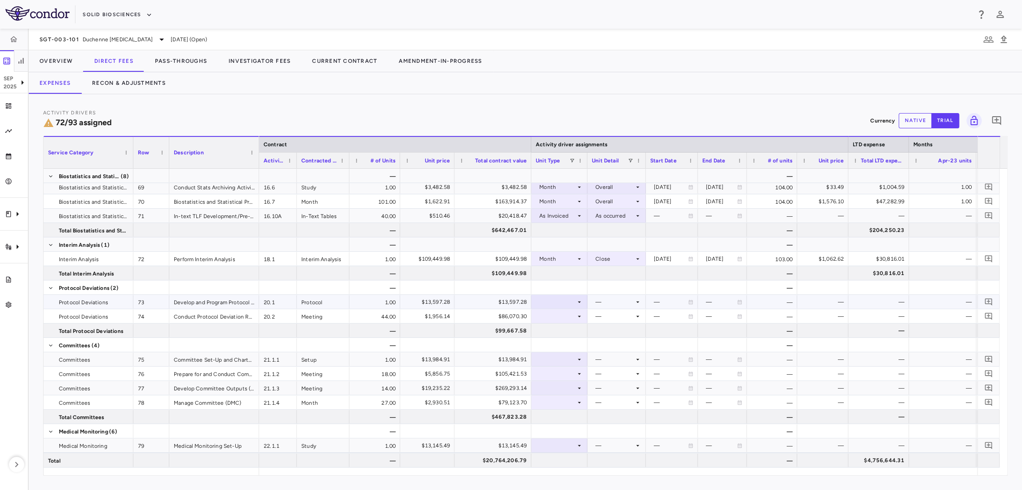
click at [571, 305] on div at bounding box center [559, 302] width 47 height 13
click at [559, 373] on div "Month" at bounding box center [558, 373] width 21 height 8
click at [620, 301] on div at bounding box center [616, 302] width 49 height 13
click at [618, 322] on div "Startup" at bounding box center [612, 319] width 24 height 8
click at [574, 319] on div at bounding box center [559, 316] width 47 height 13
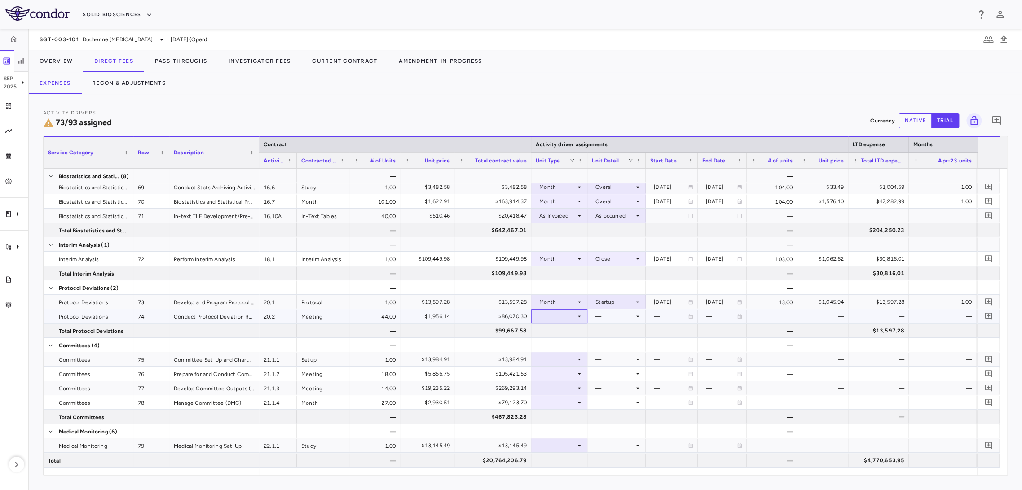
click at [574, 320] on div at bounding box center [559, 316] width 47 height 13
click at [565, 398] on div "As Invoiced" at bounding box center [565, 401] width 35 height 8
click at [622, 320] on div at bounding box center [616, 316] width 49 height 13
click at [623, 332] on div "As occurred" at bounding box center [624, 333] width 36 height 8
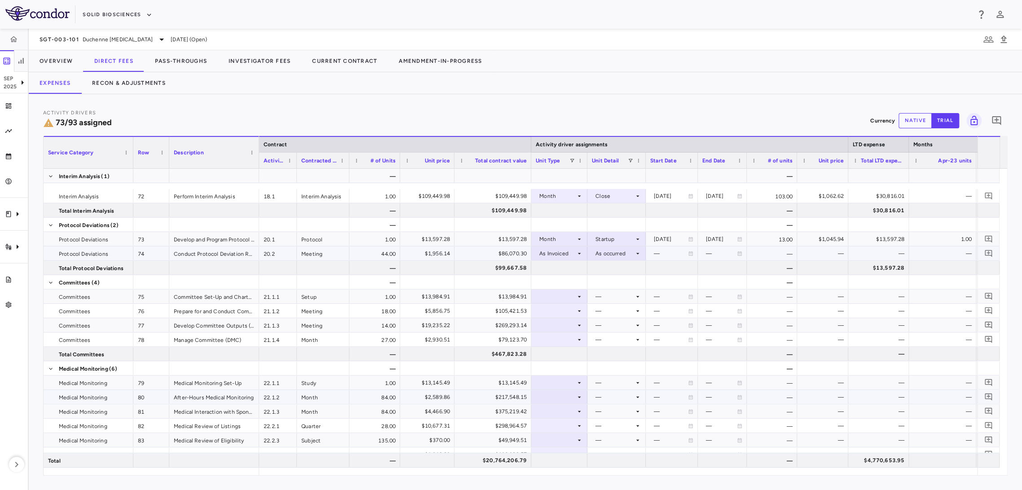
scroll to position [1483, 0]
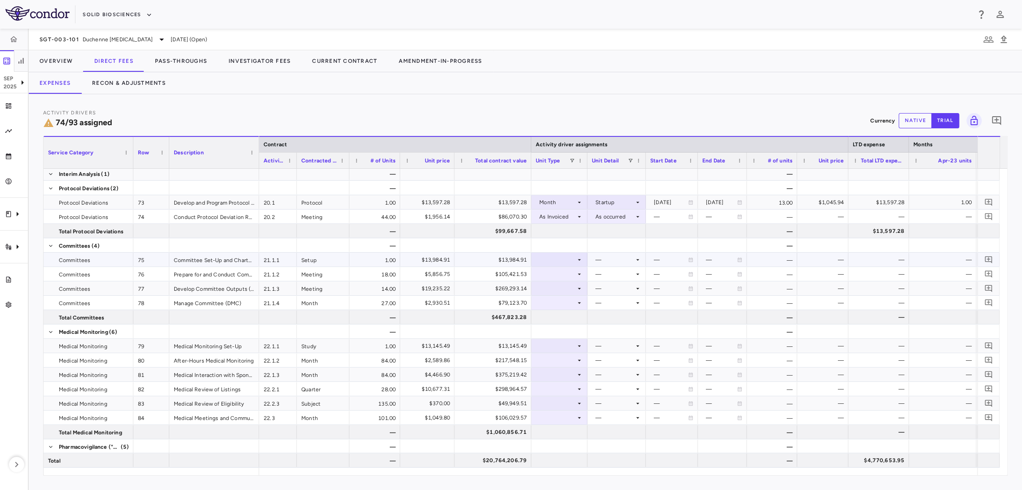
click at [548, 257] on div at bounding box center [559, 259] width 47 height 13
click at [546, 330] on div "Month" at bounding box center [549, 331] width 39 height 8
click at [612, 261] on div at bounding box center [616, 259] width 49 height 13
click at [611, 277] on div "Startup" at bounding box center [612, 277] width 24 height 8
click at [574, 271] on div at bounding box center [559, 274] width 47 height 13
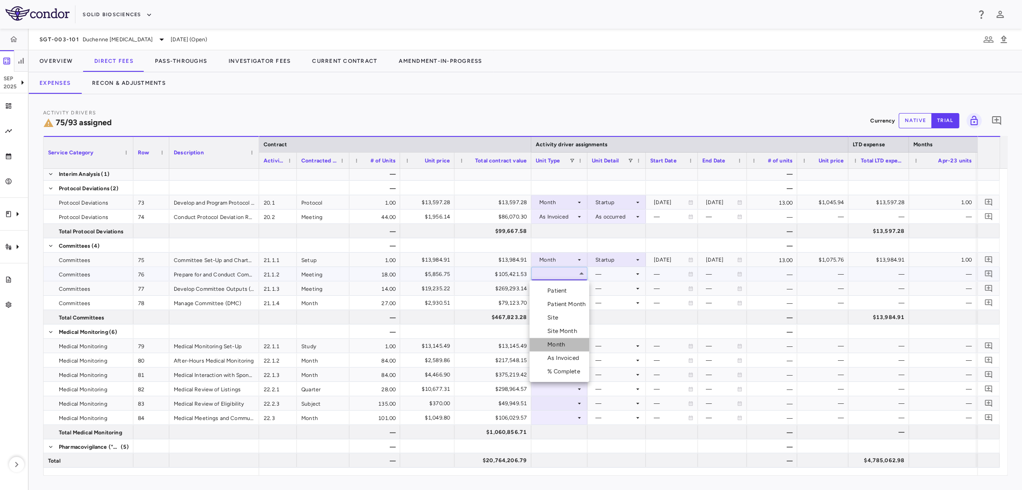
click at [563, 341] on div "Month" at bounding box center [558, 345] width 21 height 8
click at [622, 272] on div at bounding box center [616, 274] width 49 height 13
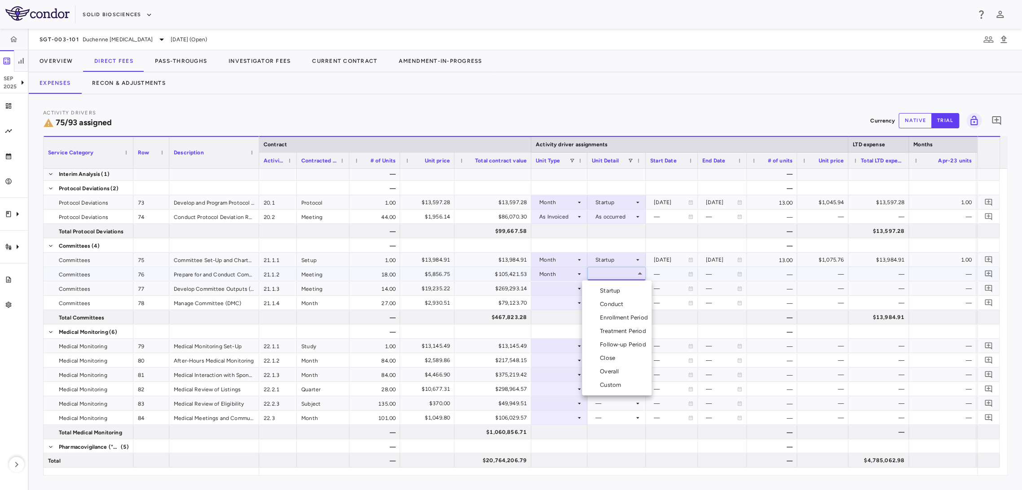
click at [620, 308] on div "Conduct" at bounding box center [613, 304] width 27 height 8
click at [572, 287] on div at bounding box center [559, 288] width 47 height 13
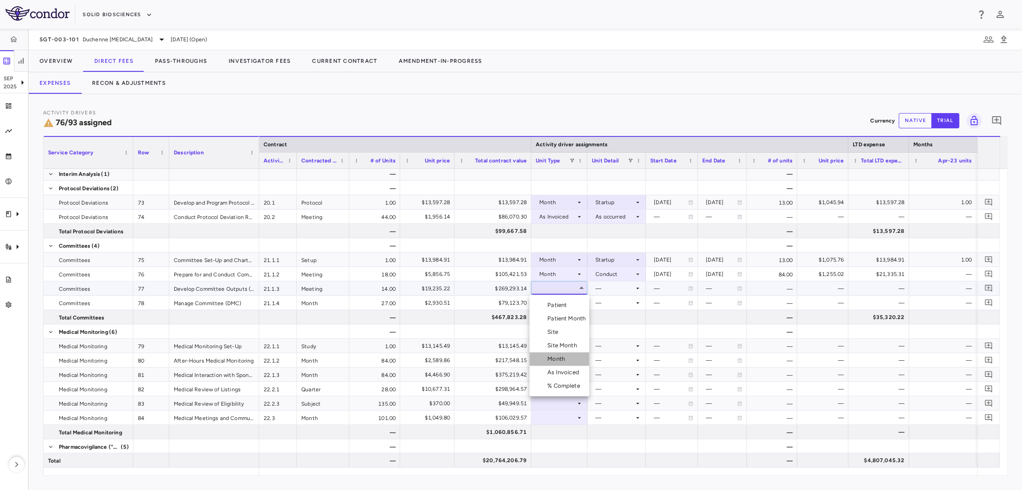
click at [555, 357] on div "Month" at bounding box center [558, 359] width 21 height 8
click at [607, 291] on div at bounding box center [616, 288] width 49 height 13
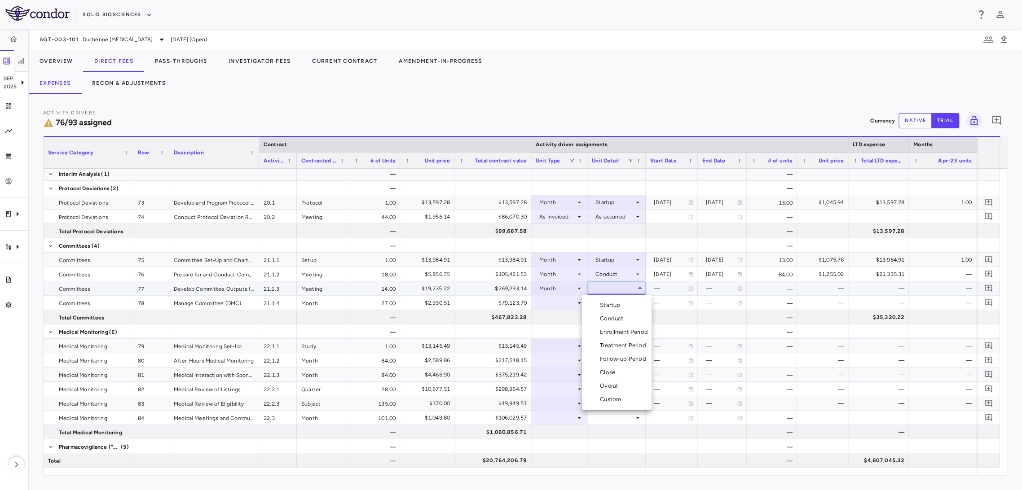
click at [619, 367] on li "Close" at bounding box center [617, 372] width 70 height 13
click at [572, 301] on div at bounding box center [559, 302] width 47 height 13
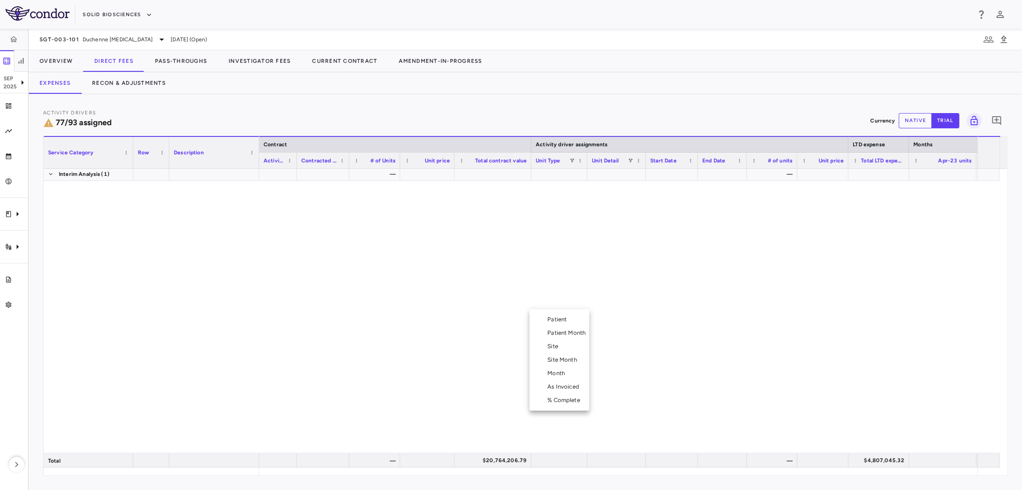
scroll to position [1483, 0]
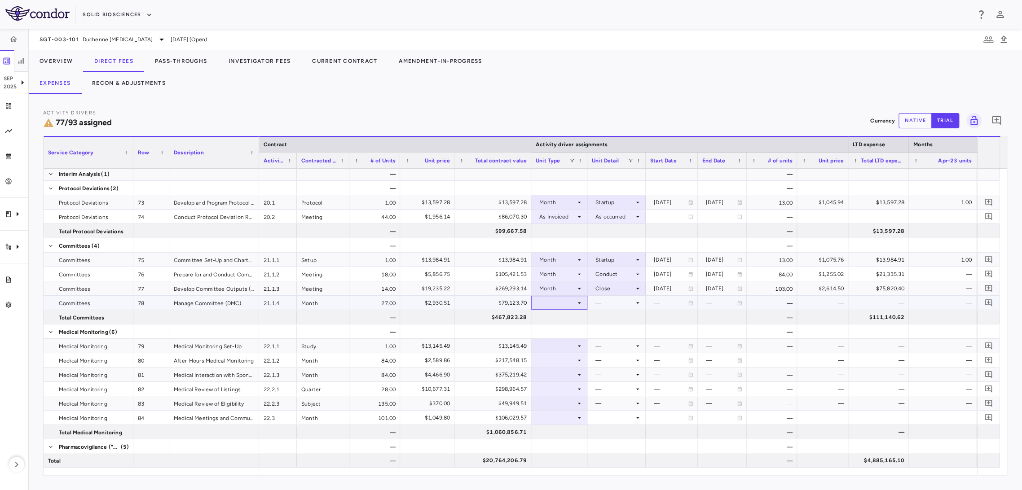
click at [572, 305] on div at bounding box center [559, 302] width 47 height 13
click at [571, 376] on li "Month" at bounding box center [560, 373] width 60 height 13
click at [603, 302] on div at bounding box center [616, 302] width 49 height 13
click at [614, 414] on div "Custom" at bounding box center [612, 414] width 25 height 8
drag, startPoint x: 787, startPoint y: 307, endPoint x: 798, endPoint y: 302, distance: 11.7
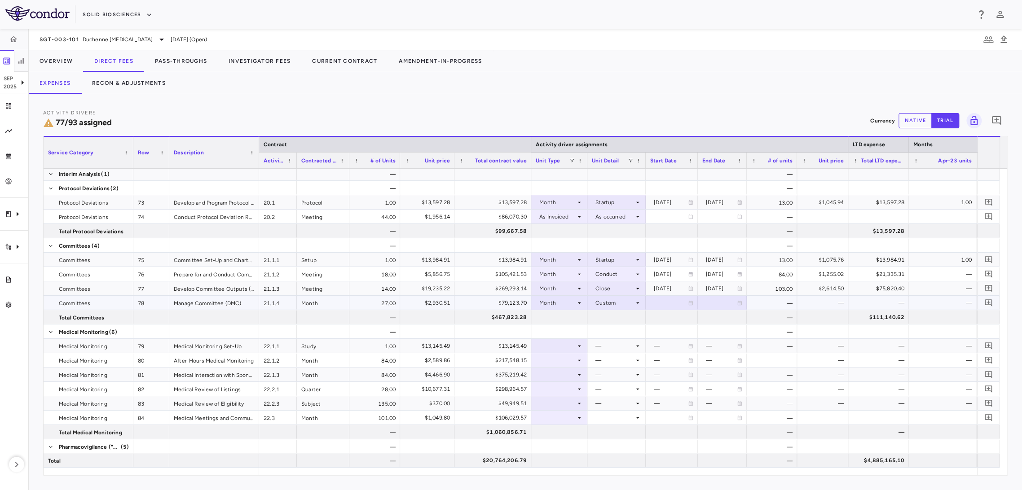
click at [787, 307] on div "—" at bounding box center [772, 303] width 50 height 14
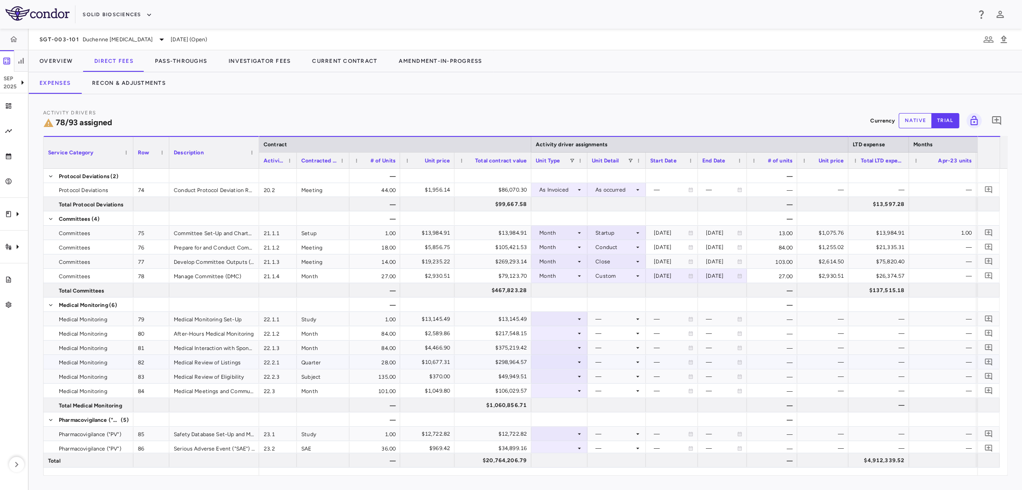
scroll to position [1532, 0]
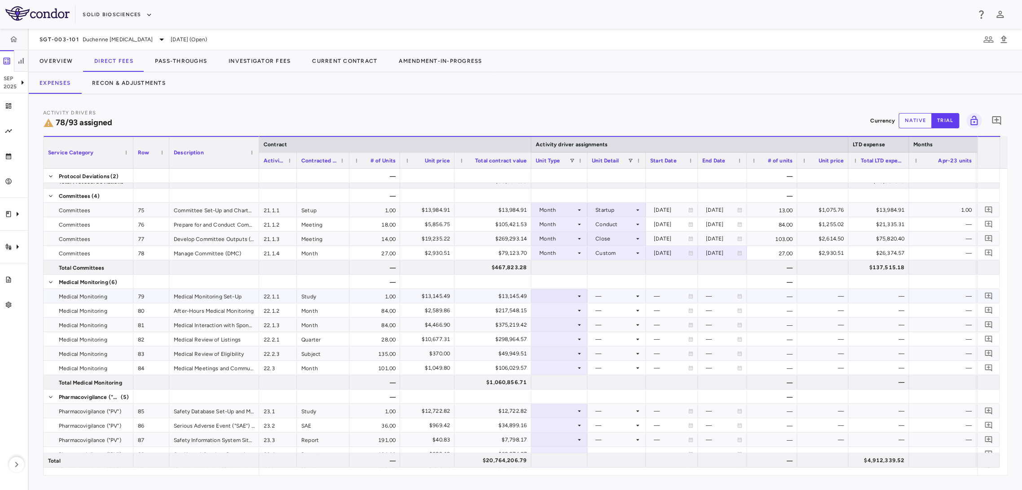
click at [571, 295] on div at bounding box center [559, 296] width 47 height 13
click at [579, 364] on li "Month" at bounding box center [560, 366] width 60 height 13
click at [623, 296] on div at bounding box center [616, 296] width 49 height 13
click at [620, 311] on div "Startup" at bounding box center [612, 313] width 24 height 8
click at [545, 315] on div at bounding box center [559, 310] width 47 height 13
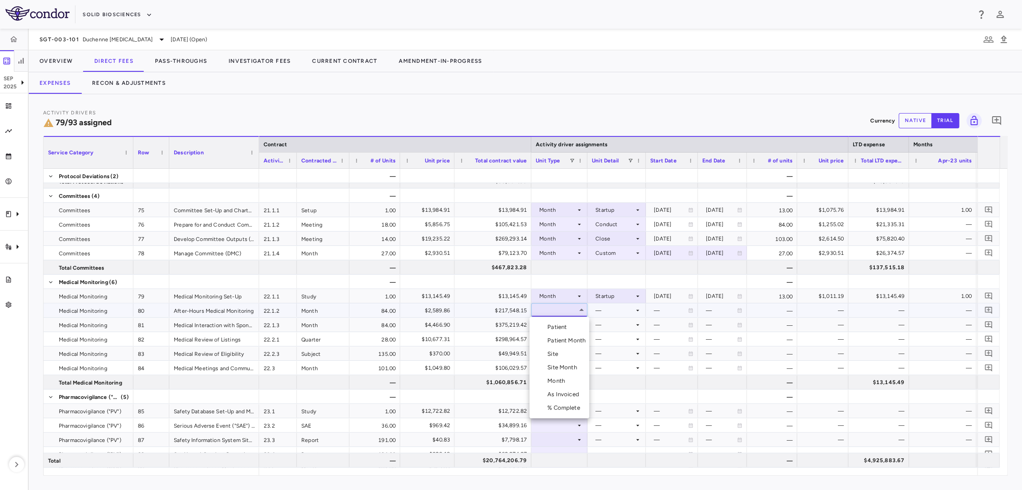
click at [560, 379] on div "Month" at bounding box center [558, 381] width 21 height 8
click at [610, 310] on div at bounding box center [616, 310] width 49 height 13
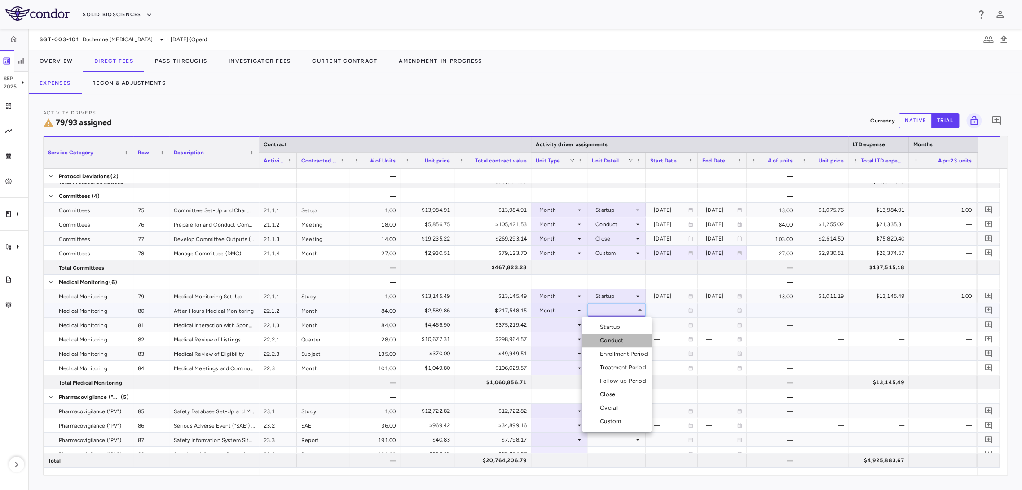
click at [615, 339] on div "Conduct" at bounding box center [613, 341] width 27 height 8
click at [564, 325] on div at bounding box center [559, 324] width 47 height 13
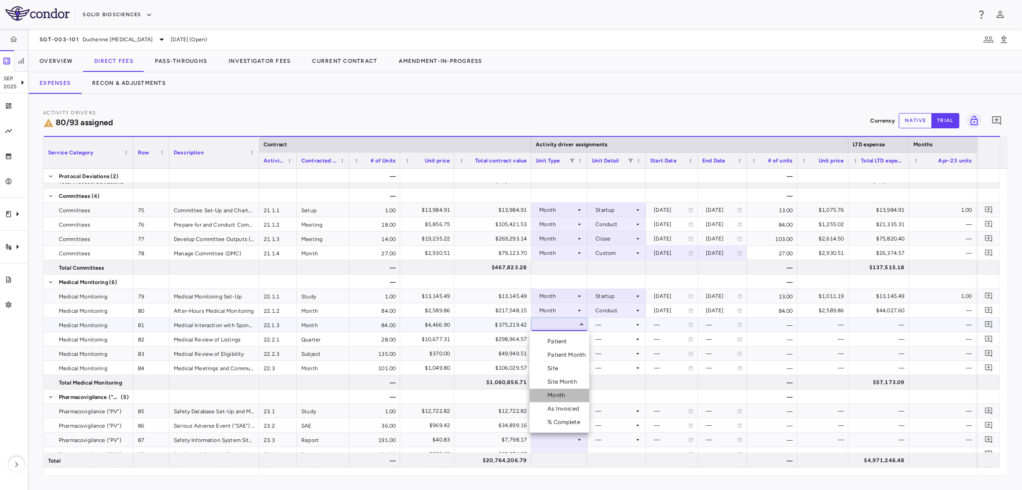
click at [561, 395] on div "Month" at bounding box center [558, 396] width 21 height 8
click at [612, 327] on div at bounding box center [616, 324] width 49 height 13
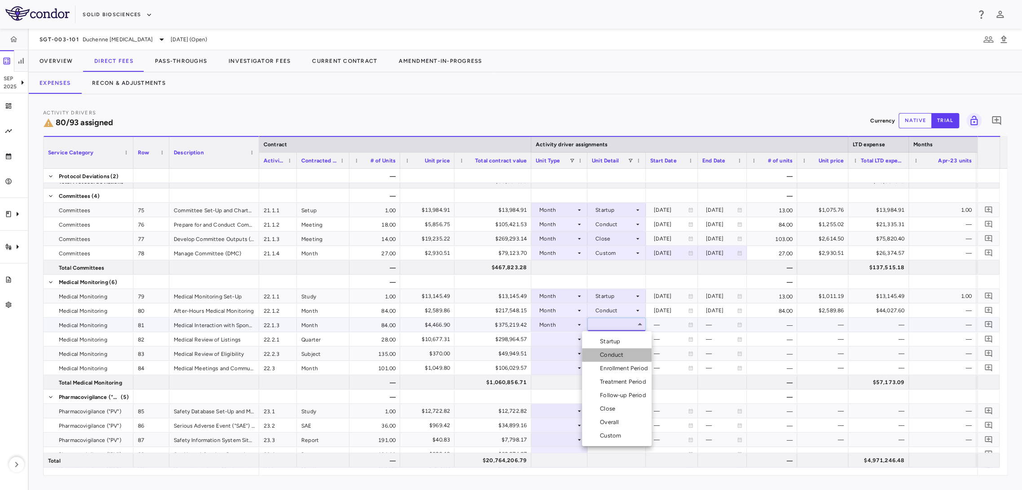
click at [622, 353] on div "Conduct" at bounding box center [613, 355] width 27 height 8
click at [572, 340] on div at bounding box center [559, 339] width 47 height 13
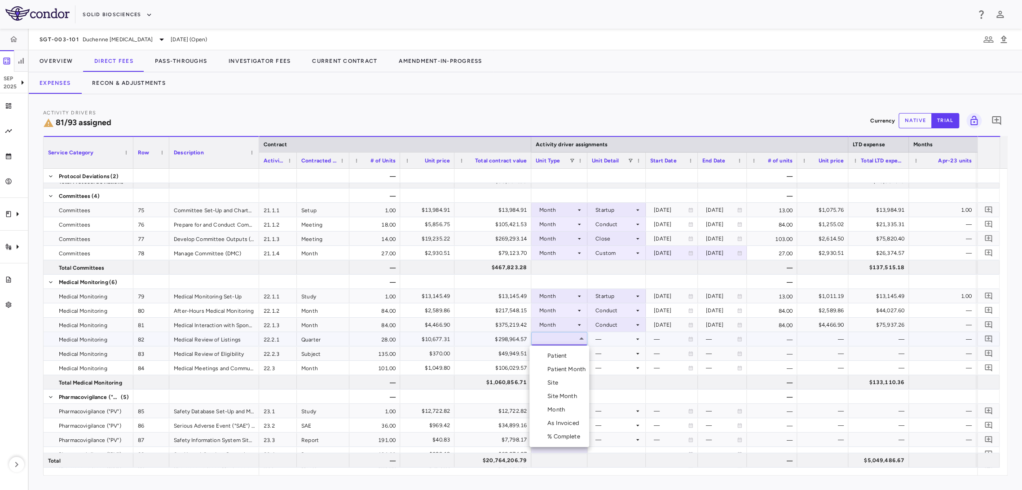
click at [569, 407] on li "Month" at bounding box center [560, 409] width 60 height 13
click at [605, 341] on div at bounding box center [616, 339] width 49 height 13
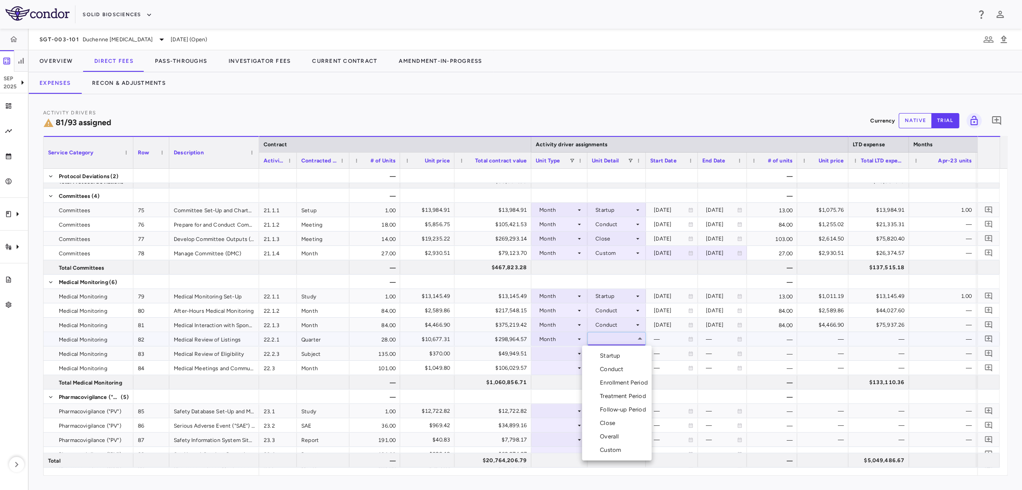
click at [621, 447] on div "Custom" at bounding box center [612, 450] width 25 height 8
click at [669, 340] on div "—" at bounding box center [671, 339] width 34 height 14
click at [660, 339] on div at bounding box center [671, 339] width 43 height 13
click at [661, 337] on input "**********" at bounding box center [663, 340] width 35 height 15
type input "**********"
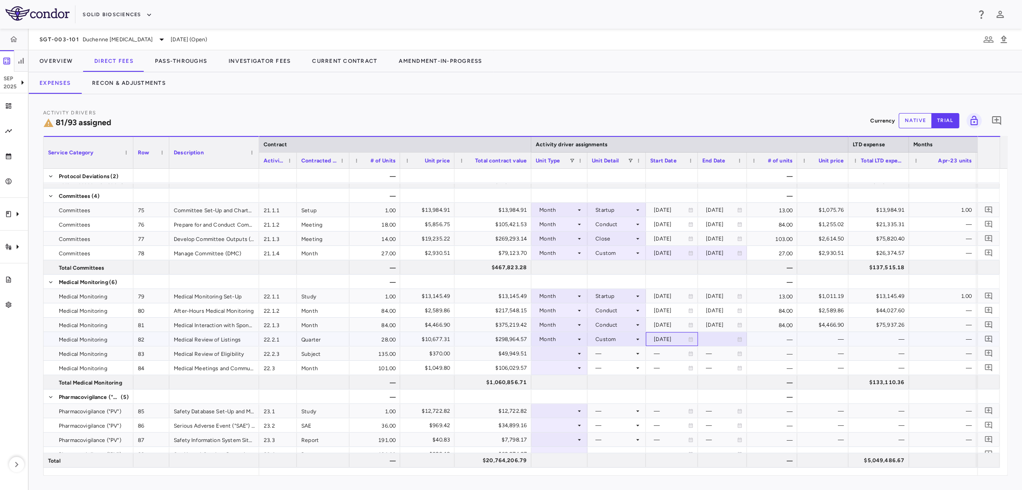
click at [703, 340] on div at bounding box center [722, 339] width 40 height 13
click at [715, 341] on input "**********" at bounding box center [714, 340] width 32 height 15
type input "**********"
click at [558, 353] on div at bounding box center [559, 353] width 47 height 13
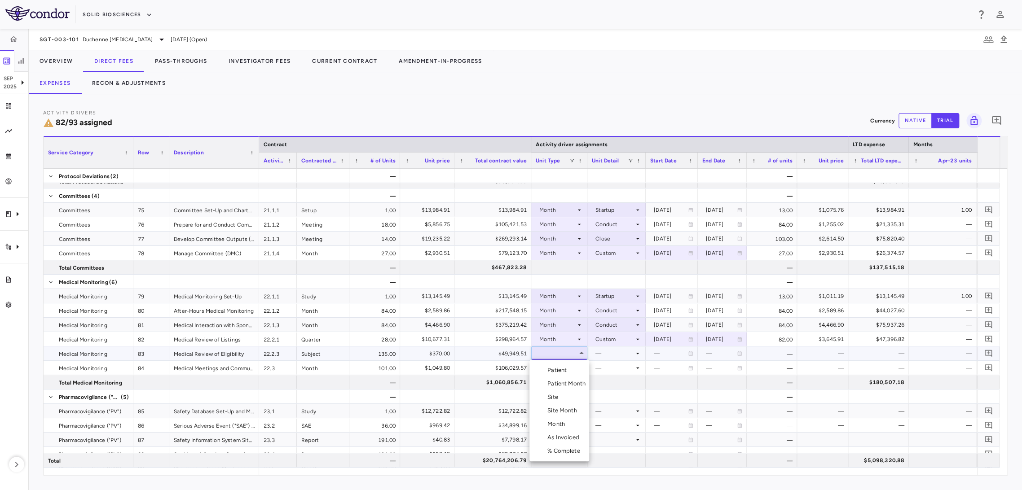
click at [577, 376] on li "Patient" at bounding box center [560, 370] width 60 height 13
click at [593, 362] on div "—" at bounding box center [616, 368] width 49 height 13
click at [597, 358] on div at bounding box center [616, 353] width 49 height 13
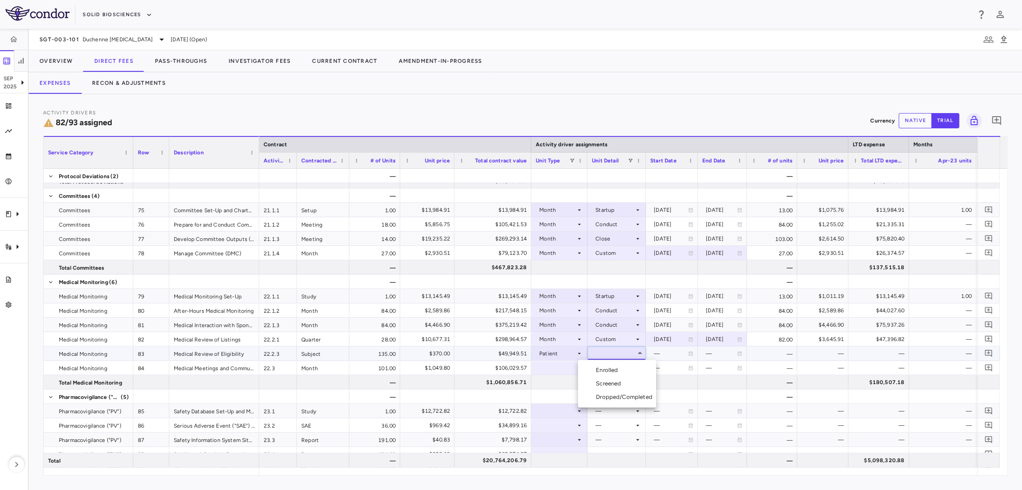
click at [600, 388] on div "Screened" at bounding box center [610, 384] width 29 height 8
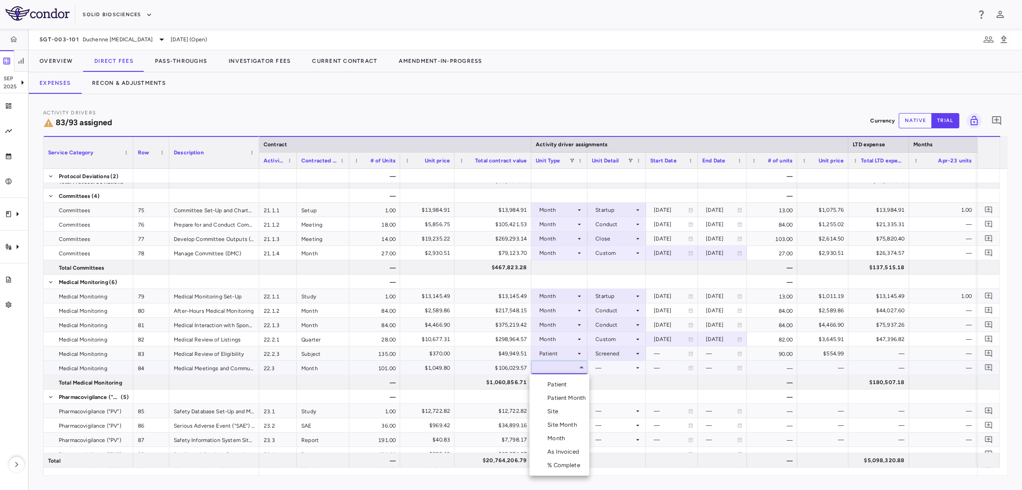
drag, startPoint x: 564, startPoint y: 437, endPoint x: 582, endPoint y: 403, distance: 38.6
click at [565, 437] on div "Month" at bounding box center [558, 439] width 21 height 8
click at [612, 376] on div at bounding box center [616, 382] width 49 height 13
click at [616, 371] on div at bounding box center [616, 368] width 49 height 13
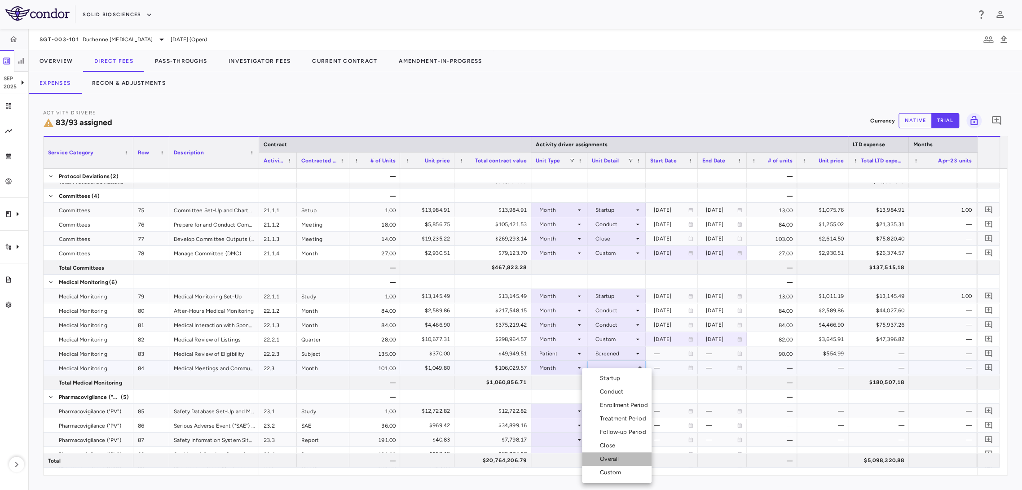
click at [618, 456] on div "Overall" at bounding box center [611, 459] width 22 height 8
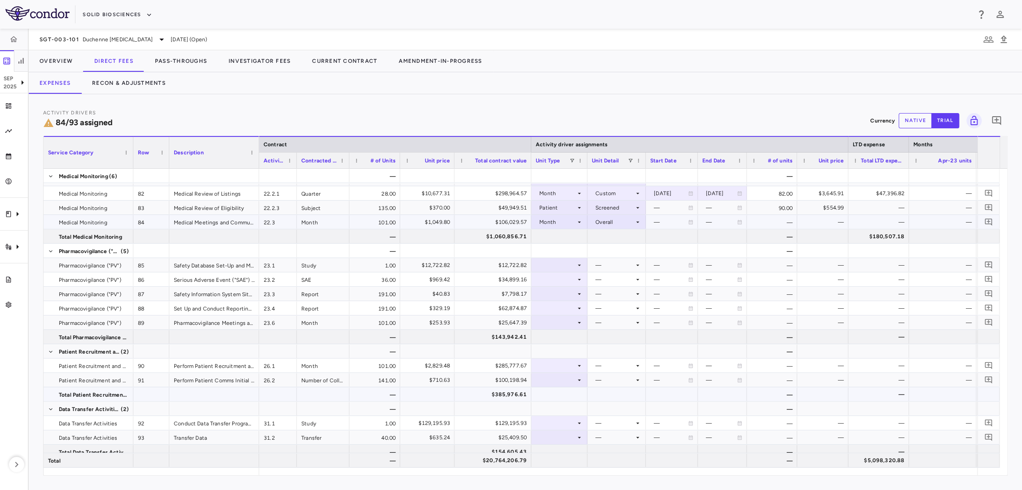
scroll to position [1682, 0]
click at [561, 256] on div at bounding box center [559, 261] width 47 height 13
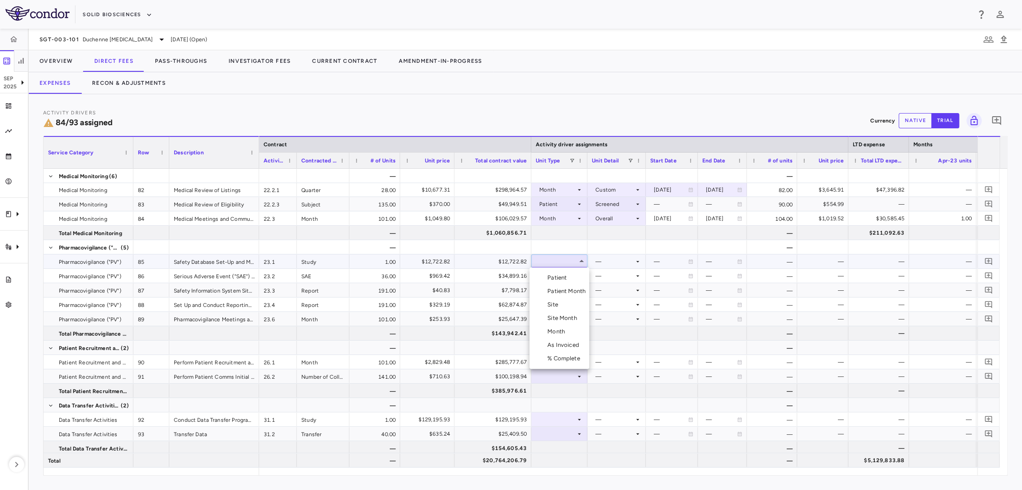
click at [549, 330] on div "Month" at bounding box center [558, 332] width 21 height 8
click at [604, 261] on div at bounding box center [616, 261] width 49 height 13
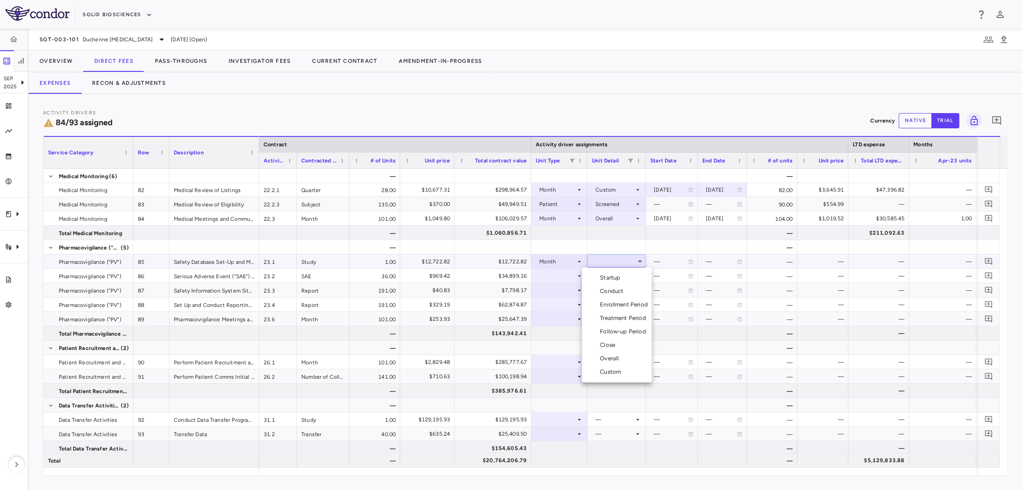
click at [607, 277] on div "Startup" at bounding box center [612, 278] width 24 height 8
click at [564, 275] on div at bounding box center [559, 275] width 47 height 13
click at [565, 346] on div at bounding box center [559, 347] width 47 height 13
click at [574, 278] on div at bounding box center [559, 275] width 47 height 13
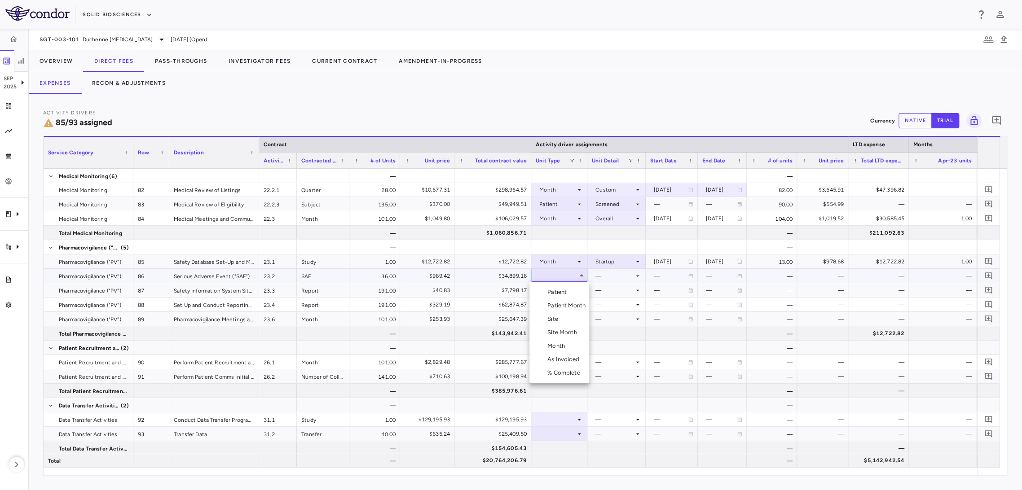
click at [565, 343] on div "Month" at bounding box center [558, 346] width 21 height 8
click at [625, 275] on div at bounding box center [616, 275] width 49 height 13
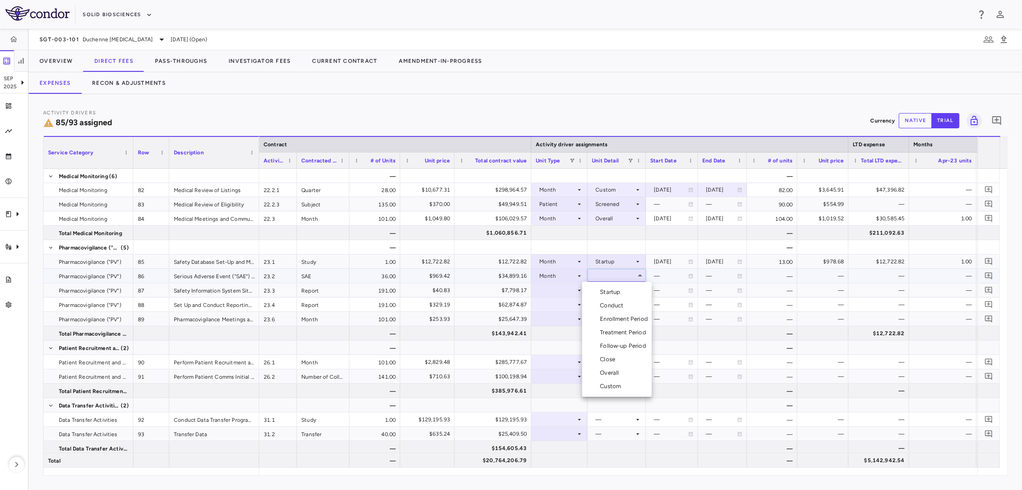
click at [631, 311] on li "Conduct" at bounding box center [617, 305] width 70 height 13
click at [577, 289] on icon at bounding box center [579, 290] width 7 height 7
click at [562, 290] on div at bounding box center [559, 290] width 47 height 13
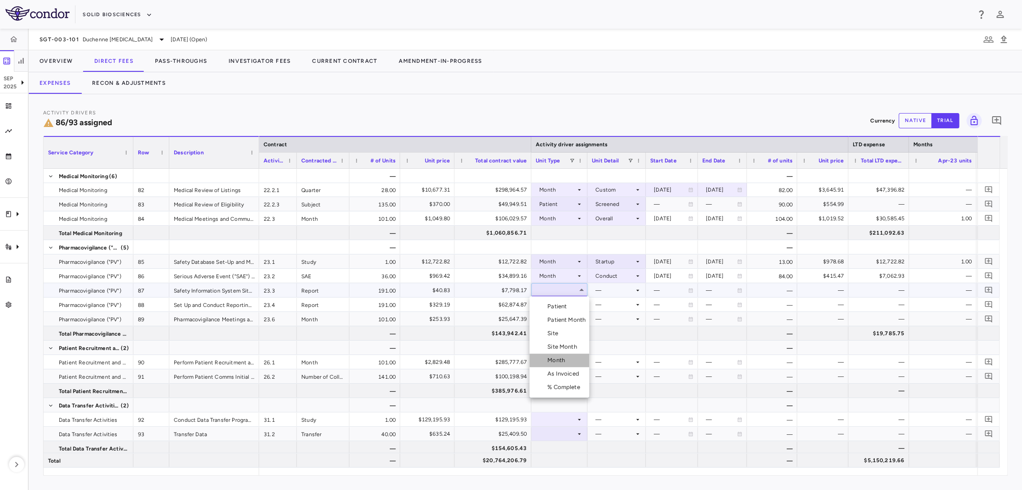
click at [557, 355] on li "Month" at bounding box center [560, 360] width 60 height 13
click at [611, 290] on div at bounding box center [616, 290] width 49 height 13
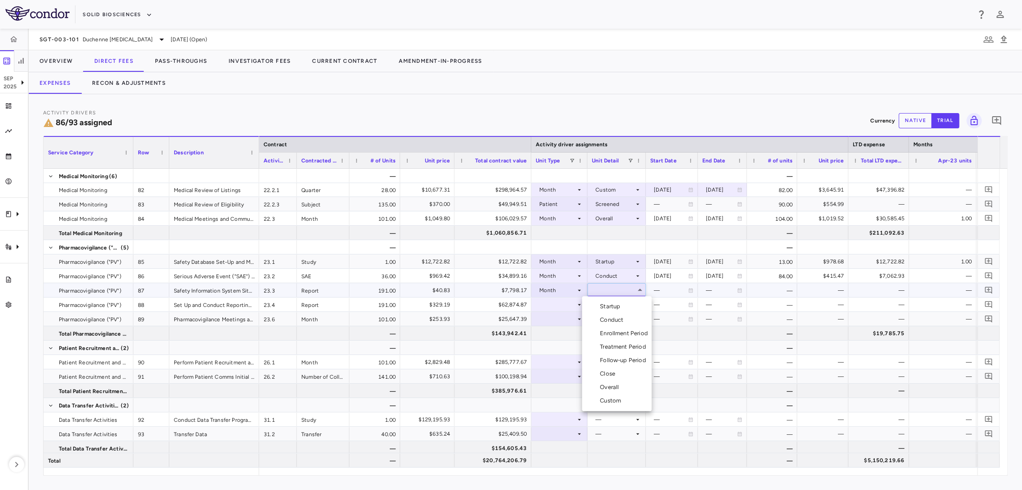
click at [624, 323] on div "Conduct" at bounding box center [613, 320] width 27 height 8
click at [566, 304] on div at bounding box center [559, 304] width 47 height 13
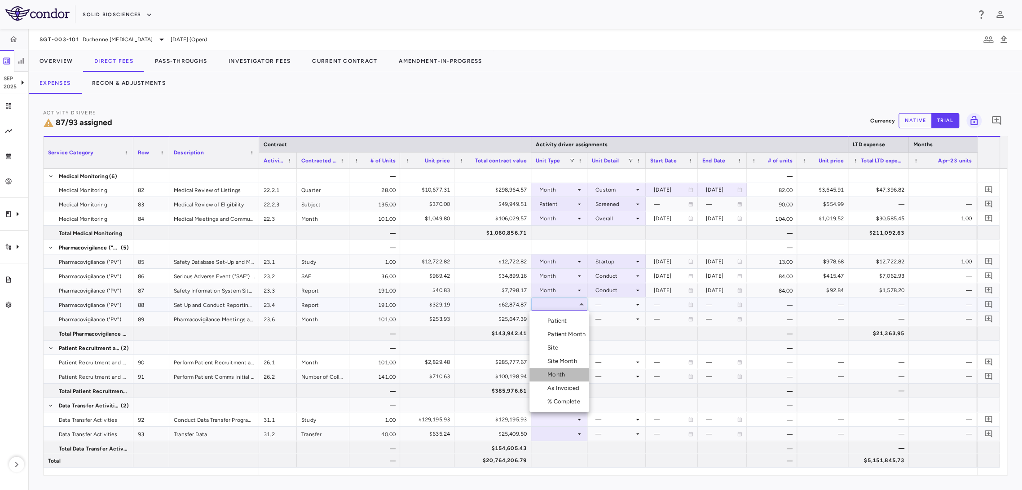
click at [565, 369] on li "Month" at bounding box center [560, 374] width 60 height 13
click at [602, 304] on div at bounding box center [616, 304] width 49 height 13
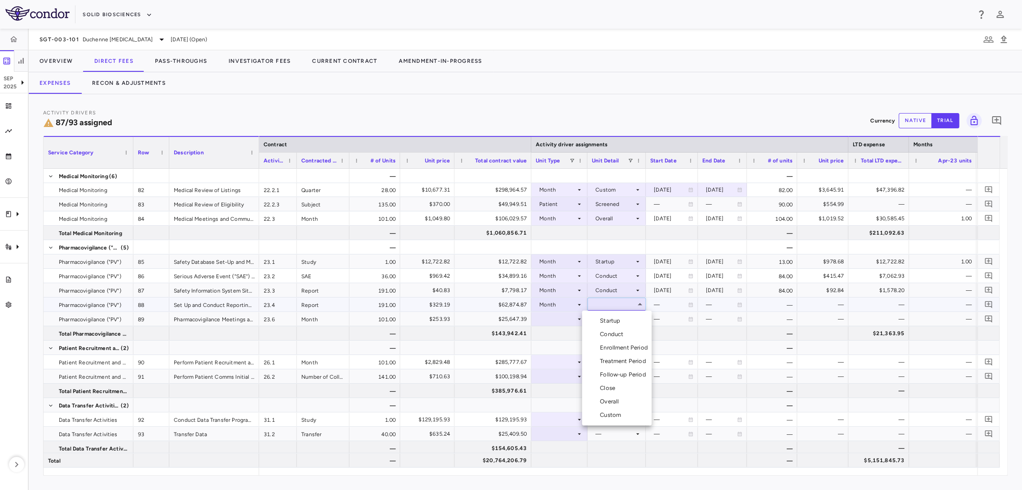
click at [612, 425] on ul "Select Startup Conduct Enrollment Period Treatment Period Follow-up Period Clos…" at bounding box center [617, 368] width 70 height 115
click at [613, 412] on div "Custom" at bounding box center [612, 415] width 25 height 8
click at [570, 318] on div at bounding box center [559, 319] width 47 height 13
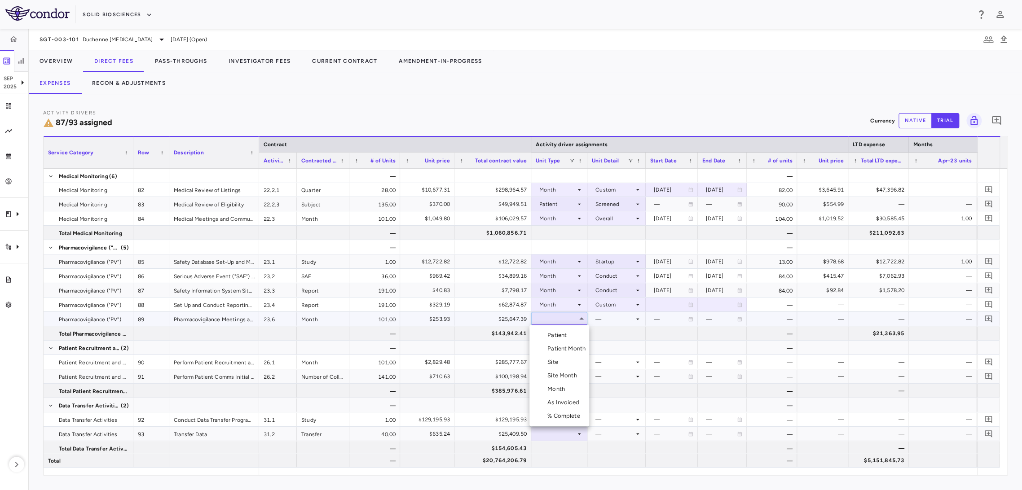
click at [566, 385] on li "Month" at bounding box center [560, 389] width 60 height 13
click at [625, 319] on div at bounding box center [616, 319] width 49 height 13
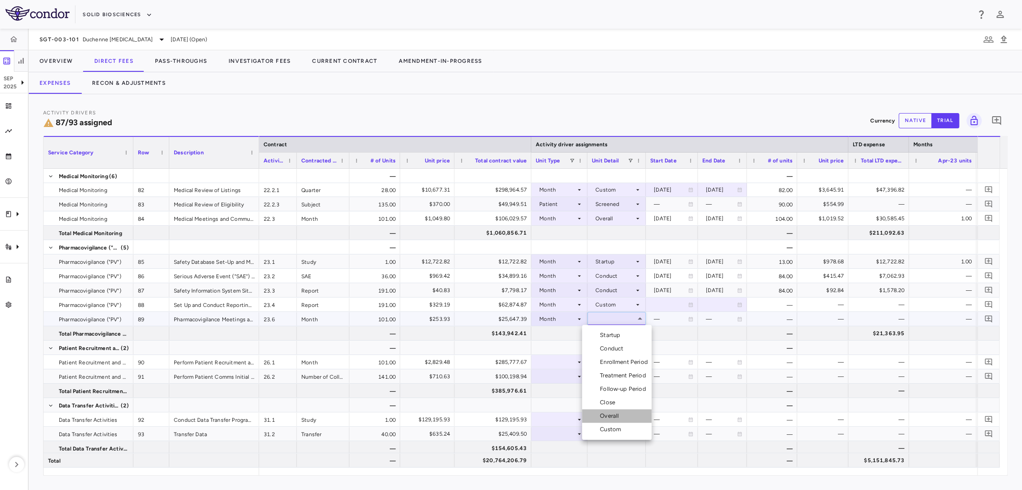
click at [618, 411] on li "Overall" at bounding box center [617, 416] width 70 height 13
click at [764, 303] on div "—" at bounding box center [772, 305] width 50 height 14
click at [657, 305] on div at bounding box center [671, 304] width 43 height 13
click at [657, 305] on input "**********" at bounding box center [663, 305] width 35 height 15
type input "**********"
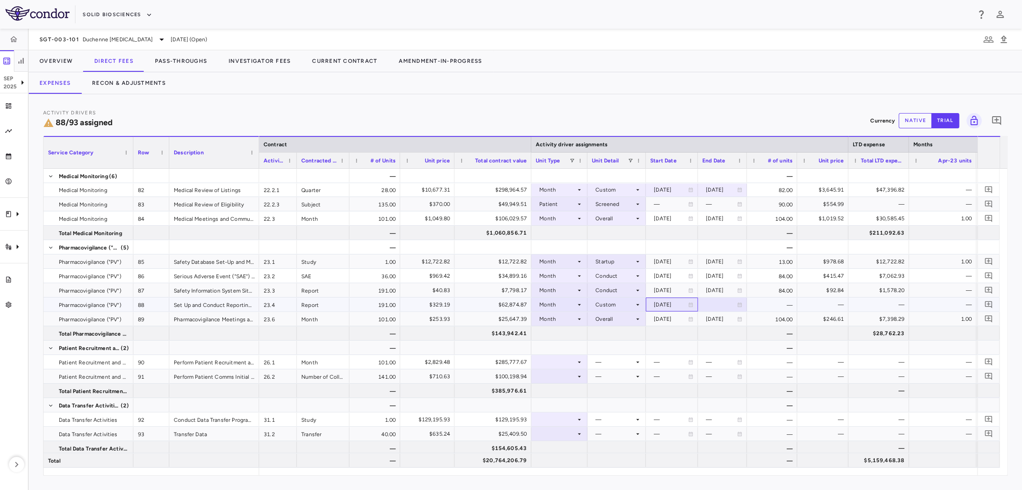
click at [708, 307] on div at bounding box center [722, 304] width 40 height 13
click at [714, 305] on input "**********" at bounding box center [714, 305] width 32 height 15
type input "**********"
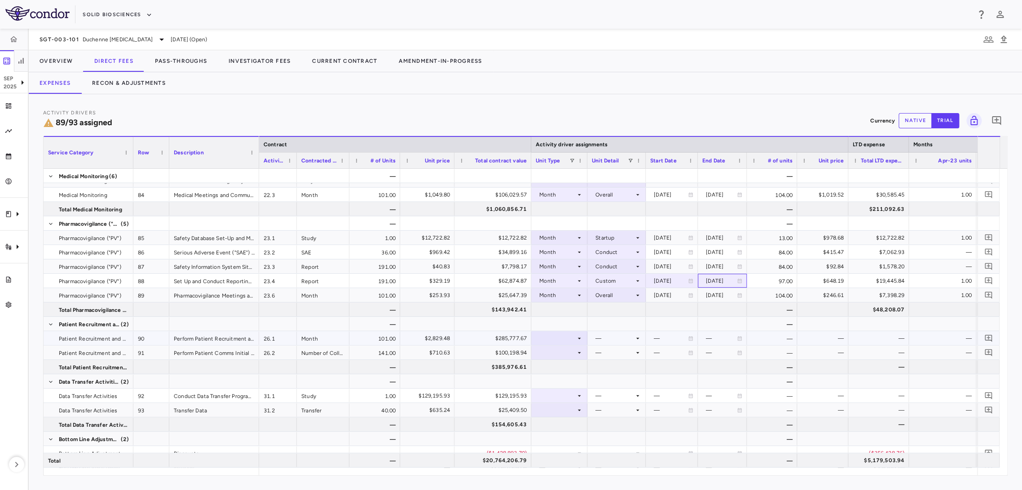
scroll to position [1741, 0]
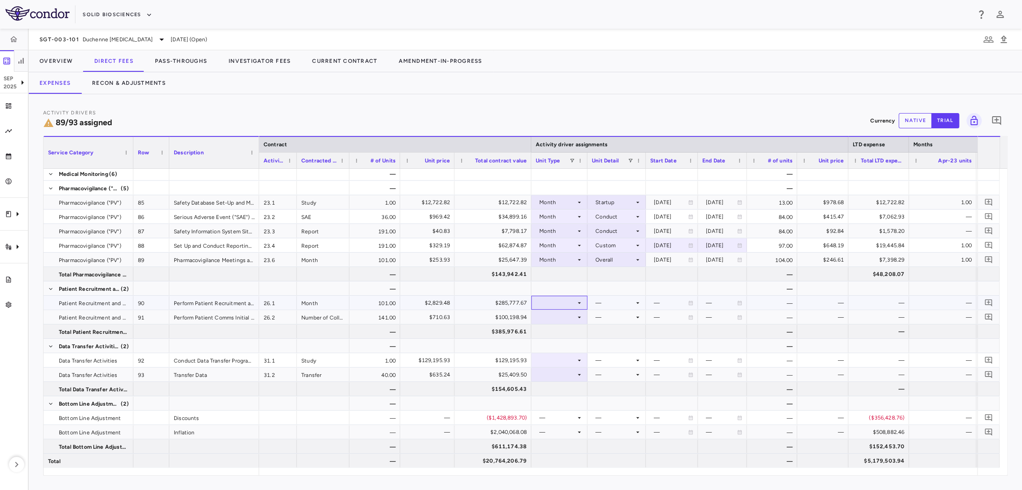
click at [568, 303] on div at bounding box center [559, 302] width 47 height 13
click at [569, 372] on li "Month" at bounding box center [560, 373] width 60 height 13
click at [629, 304] on div at bounding box center [616, 302] width 49 height 13
click at [613, 412] on div "Custom" at bounding box center [612, 414] width 25 height 8
click at [568, 314] on div at bounding box center [559, 317] width 47 height 13
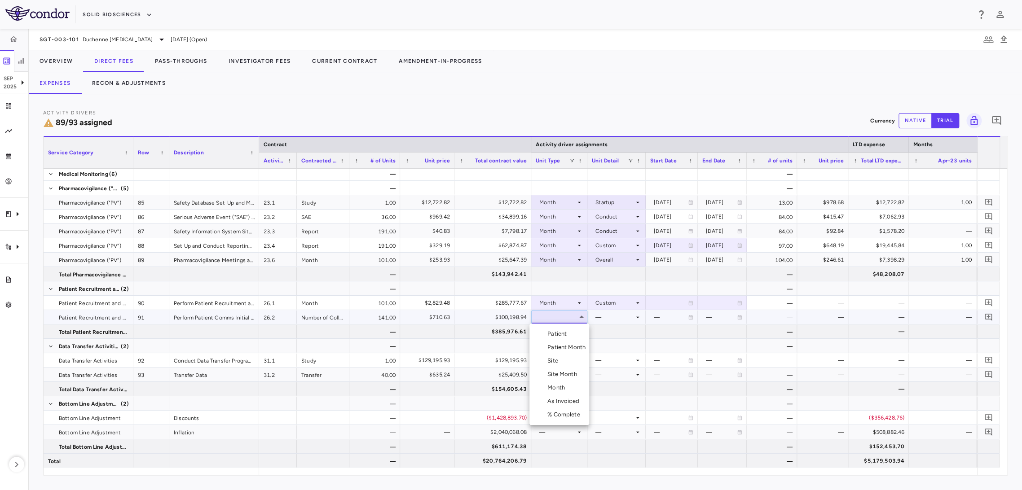
click at [565, 384] on li "Month" at bounding box center [560, 387] width 60 height 13
click at [623, 316] on div at bounding box center [616, 317] width 49 height 13
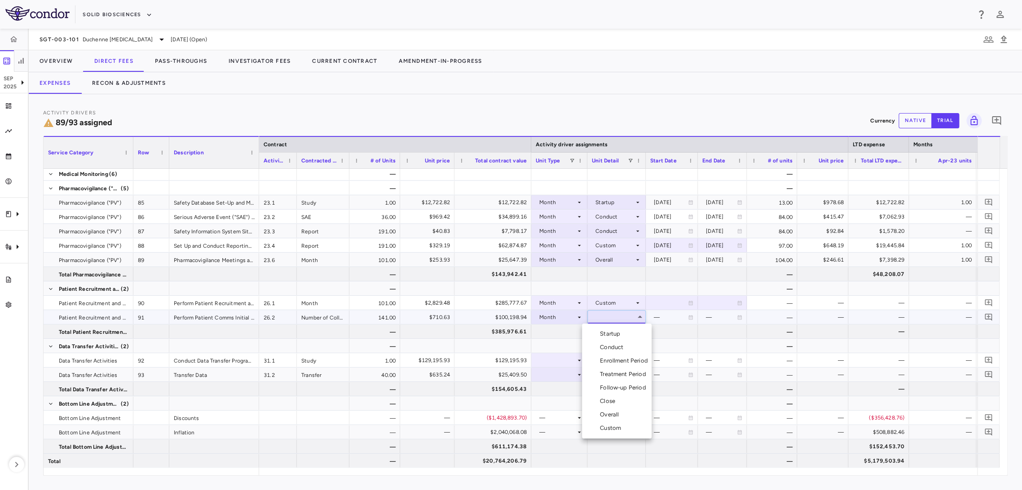
click at [621, 430] on div "Custom" at bounding box center [612, 428] width 25 height 8
click at [655, 301] on div at bounding box center [671, 302] width 43 height 13
click at [666, 306] on input "**********" at bounding box center [663, 303] width 35 height 15
type input "**********"
click at [238, 320] on div "Perform Patient Comms Initial Development and Translation Activities" at bounding box center [214, 317] width 90 height 14
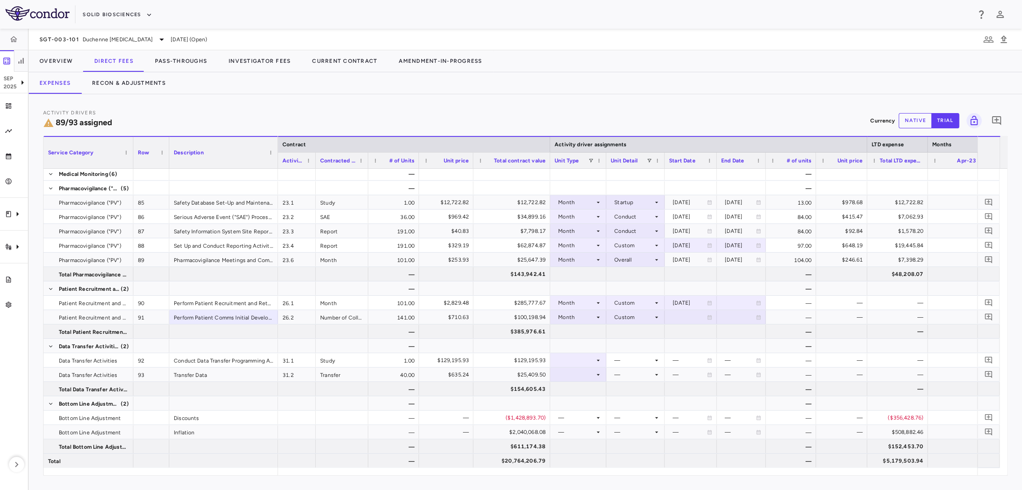
drag, startPoint x: 258, startPoint y: 161, endPoint x: 279, endPoint y: 186, distance: 33.1
click at [277, 185] on div "Service Category Row Description Contract Activity driver assignments 77" at bounding box center [526, 306] width 964 height 340
drag, startPoint x: 368, startPoint y: 163, endPoint x: 372, endPoint y: 167, distance: 5.4
click at [372, 167] on div at bounding box center [372, 161] width 4 height 16
click at [605, 322] on div "Month" at bounding box center [582, 317] width 47 height 13
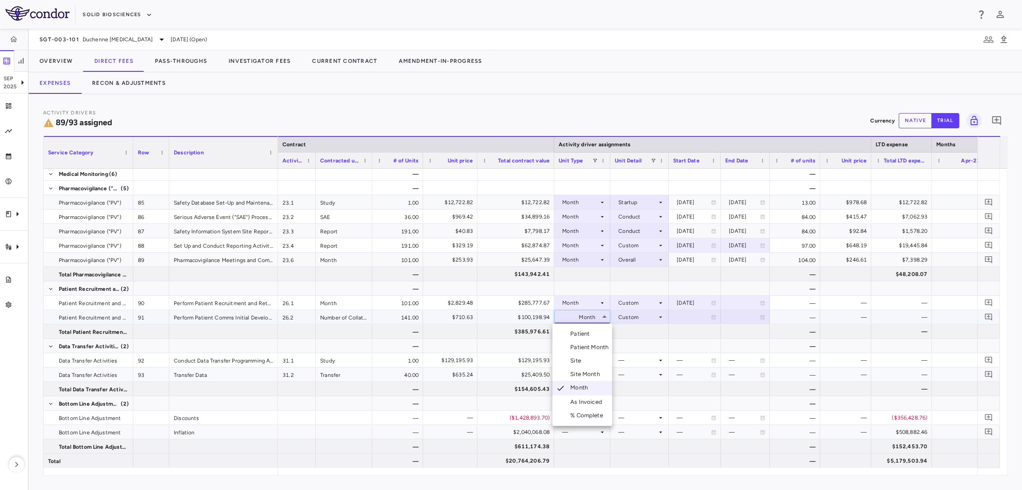
click at [600, 337] on li "Patient" at bounding box center [582, 333] width 60 height 13
click at [632, 319] on div at bounding box center [639, 317] width 49 height 13
click at [640, 332] on div "Enrolled" at bounding box center [632, 334] width 26 height 8
click at [684, 304] on div at bounding box center [694, 302] width 43 height 13
click at [684, 305] on input "**********" at bounding box center [686, 303] width 35 height 15
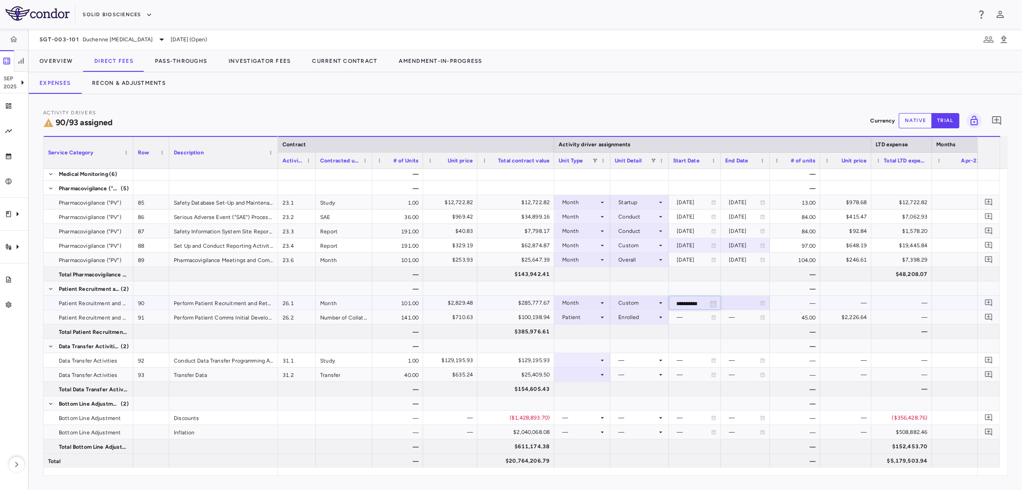
type input "**********"
click at [726, 302] on div at bounding box center [745, 302] width 40 height 13
click at [729, 302] on input "**********" at bounding box center [737, 303] width 32 height 15
type input "**********"
click at [743, 298] on div "2031-11-03" at bounding box center [744, 303] width 31 height 14
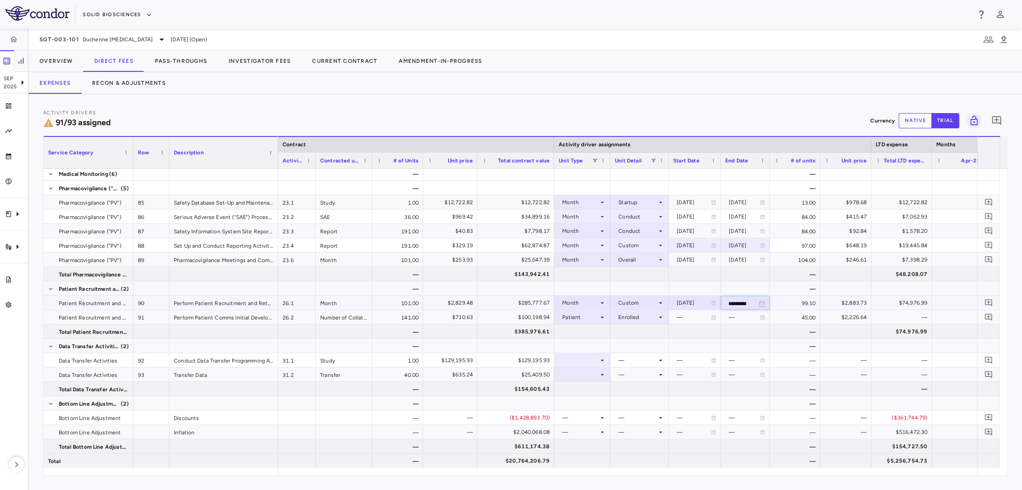
click at [747, 306] on input "**********" at bounding box center [737, 303] width 32 height 15
type input "**********"
click at [579, 360] on div at bounding box center [582, 360] width 47 height 13
click at [573, 432] on div "Month" at bounding box center [580, 431] width 21 height 8
click at [656, 360] on div at bounding box center [639, 360] width 49 height 13
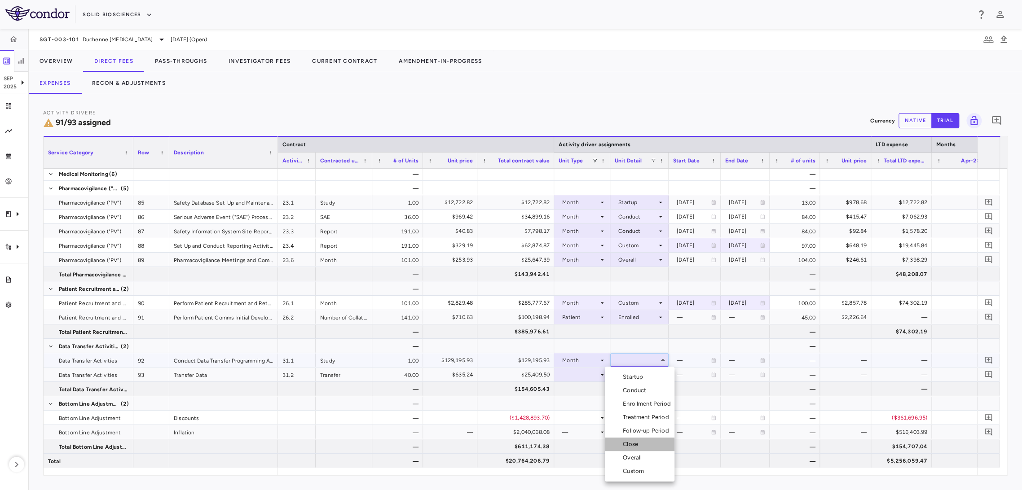
click at [638, 446] on div "Close" at bounding box center [632, 445] width 19 height 8
click at [593, 372] on div at bounding box center [582, 374] width 47 height 13
click at [645, 372] on div "—" at bounding box center [637, 375] width 39 height 14
click at [592, 373] on div at bounding box center [582, 374] width 47 height 13
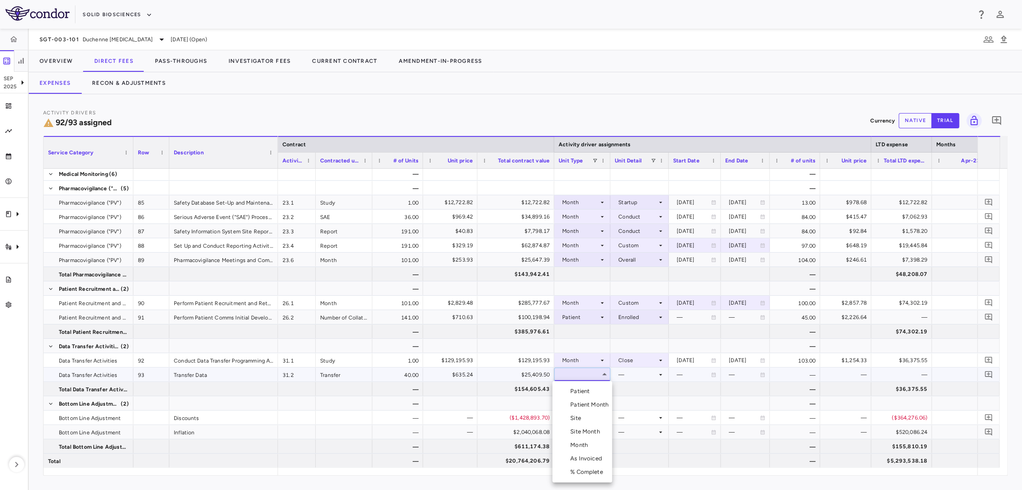
click at [588, 446] on div "Month" at bounding box center [580, 446] width 21 height 8
click at [640, 375] on div at bounding box center [639, 374] width 49 height 13
click at [636, 446] on div "Close" at bounding box center [632, 446] width 19 height 8
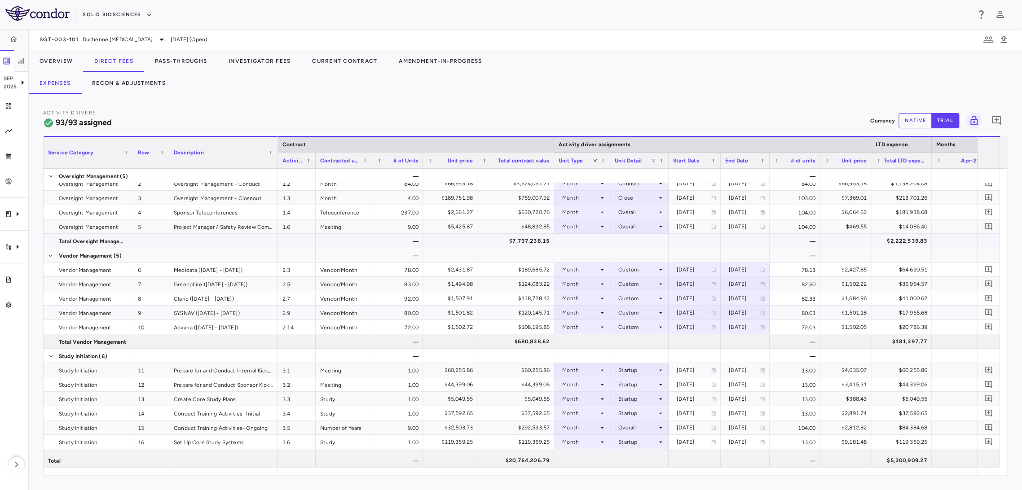
scroll to position [0, 0]
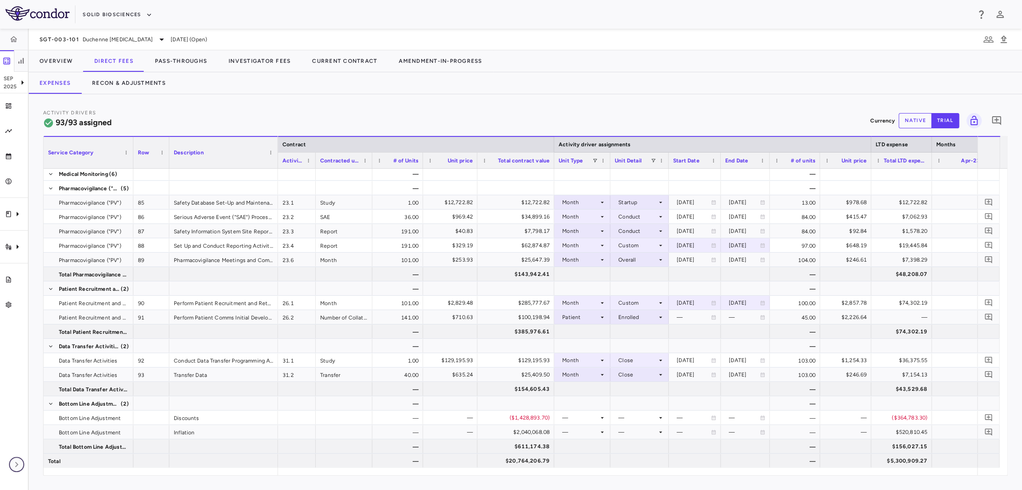
drag, startPoint x: 17, startPoint y: 463, endPoint x: 16, endPoint y: 458, distance: 4.6
click at [17, 463] on icon "button" at bounding box center [16, 464] width 11 height 11
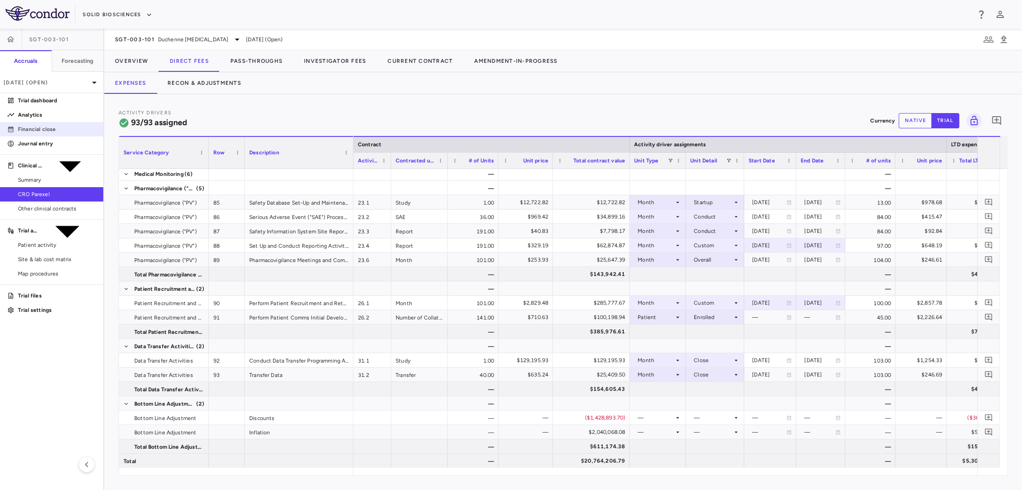
click at [45, 128] on p "Financial close" at bounding box center [57, 129] width 78 height 8
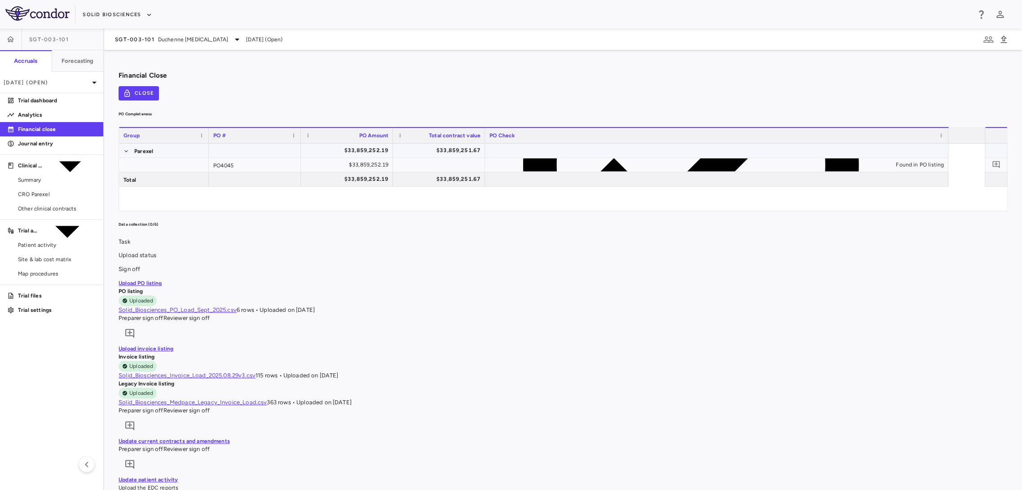
click at [377, 149] on div "$33,859,252.19" at bounding box center [348, 150] width 79 height 14
click at [428, 146] on div "$33,859,251.67" at bounding box center [440, 150] width 79 height 14
click at [384, 148] on div "$33,859,252.19" at bounding box center [348, 150] width 79 height 14
click at [408, 146] on div "$33,859,251.67" at bounding box center [439, 151] width 92 height 14
click at [389, 146] on div "$33,859,252.19" at bounding box center [348, 150] width 79 height 14
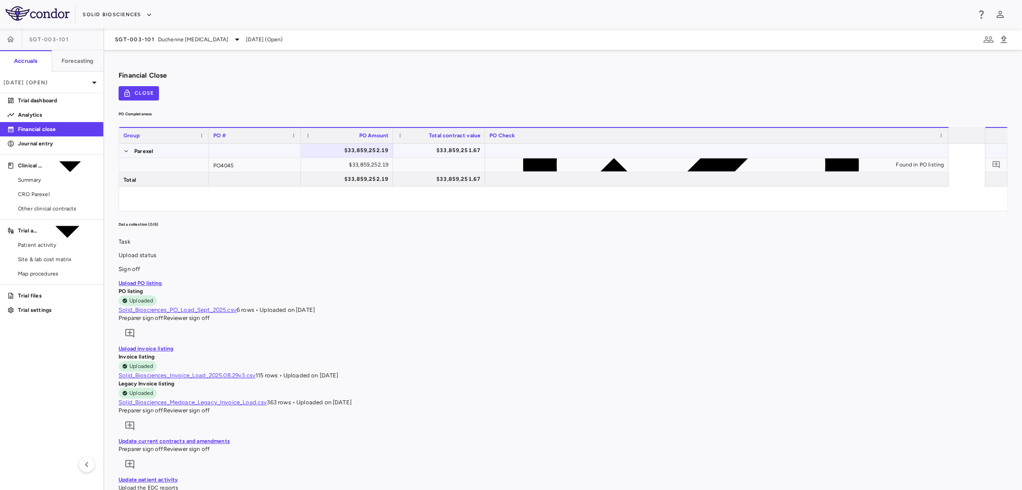
click at [481, 147] on div "$33,859,251.67" at bounding box center [440, 150] width 79 height 14
click at [481, 149] on div "$33,859,251.67" at bounding box center [440, 150] width 79 height 14
click at [378, 150] on div "$33,859,252.19" at bounding box center [348, 150] width 79 height 14
click at [481, 145] on div "$33,859,251.67" at bounding box center [440, 150] width 79 height 14
click at [389, 147] on div "$33,859,252.19" at bounding box center [348, 150] width 79 height 14
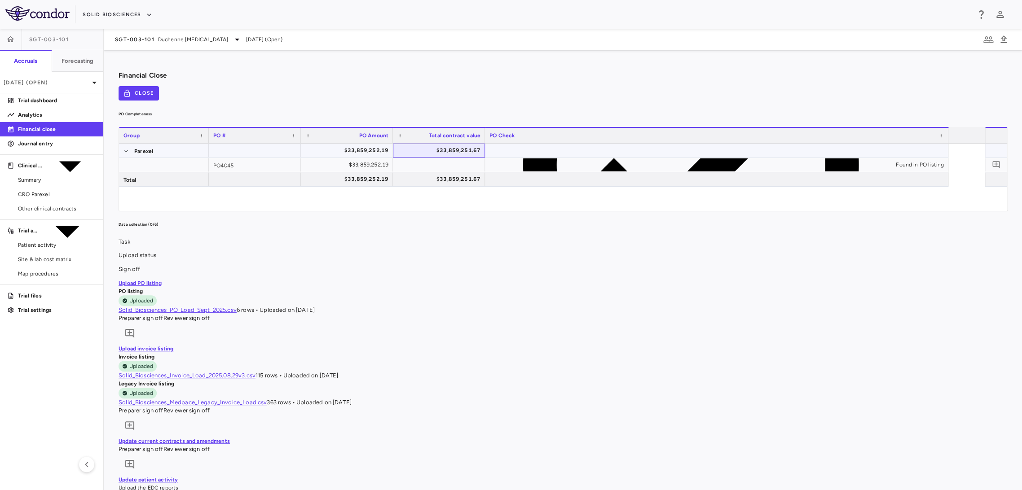
click at [446, 145] on div "$33,859,251.67" at bounding box center [440, 150] width 79 height 14
drag, startPoint x: 132, startPoint y: 106, endPoint x: 223, endPoint y: 106, distance: 90.7
click at [223, 110] on div "PO Completeness Vendor Drag here to set column labels Group PO # PO Amount" at bounding box center [563, 161] width 889 height 102
drag, startPoint x: 353, startPoint y: 148, endPoint x: 506, endPoint y: 148, distance: 152.3
click at [506, 148] on div "Parexel $33,859,252.19 $33,859,251.67" at bounding box center [534, 151] width 830 height 14
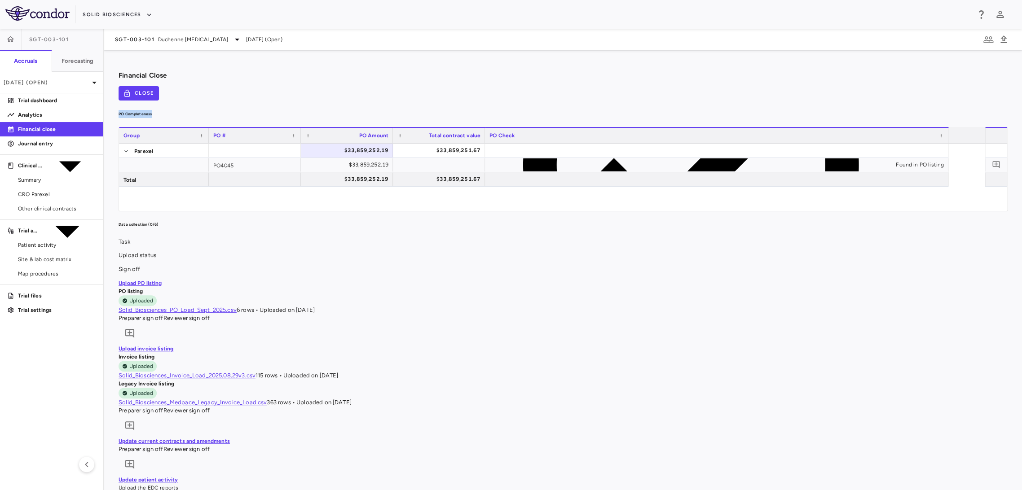
click at [369, 193] on div "Parexel $33,859,252.19 $33,859,251.67 PO4045 $33,859,252.19 Found in PO listing…" at bounding box center [534, 177] width 830 height 67
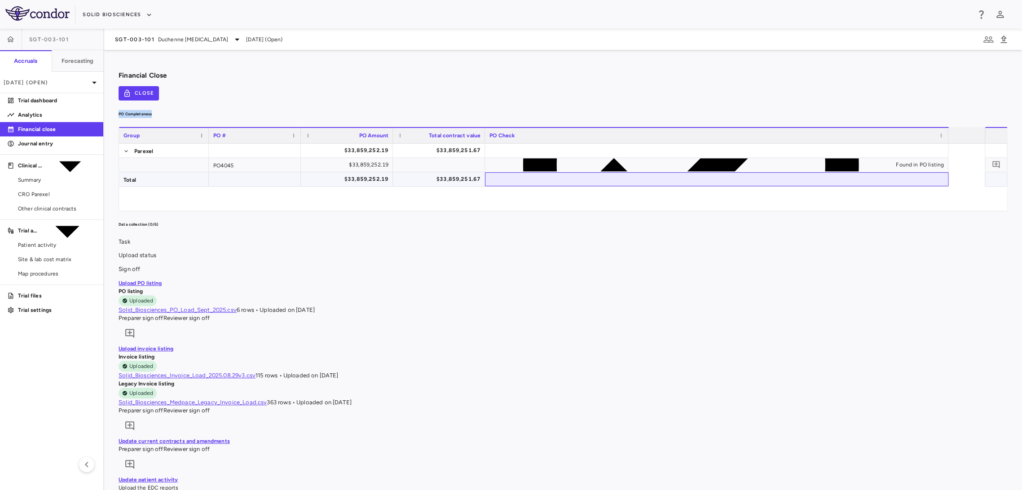
click at [508, 182] on div at bounding box center [717, 179] width 464 height 14
click at [465, 189] on div "Parexel $33,859,252.19 $33,859,251.67 PO4045 $33,859,252.19 Found in PO listing…" at bounding box center [534, 177] width 830 height 67
click at [389, 149] on div "$33,859,252.19" at bounding box center [348, 150] width 79 height 14
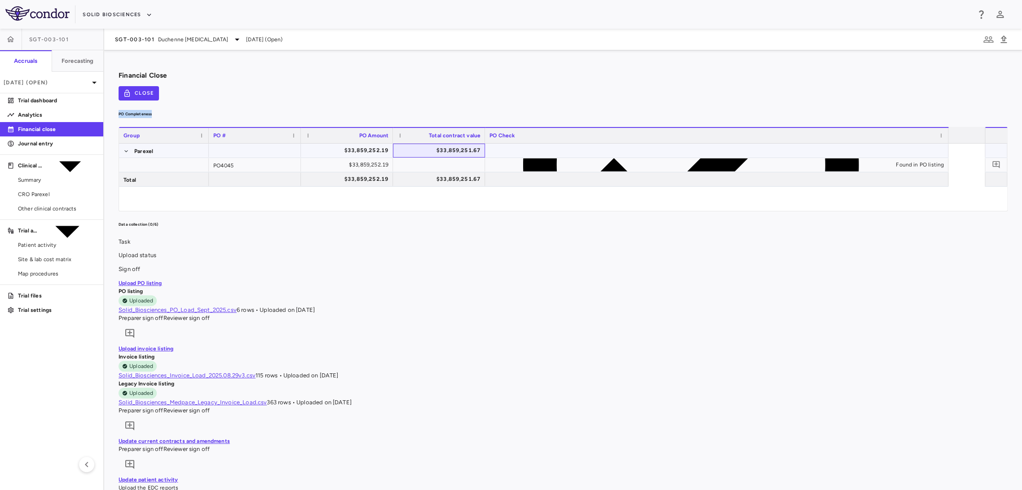
click at [460, 150] on div "$33,859,251.67" at bounding box center [440, 150] width 79 height 14
click at [462, 148] on div "$33,859,251.67" at bounding box center [440, 150] width 79 height 14
click at [389, 143] on div "$33,859,252.19" at bounding box center [348, 150] width 79 height 14
click at [452, 143] on div "$33,859,251.67" at bounding box center [440, 150] width 79 height 14
click at [359, 147] on div "$33,859,252.19" at bounding box center [348, 150] width 79 height 14
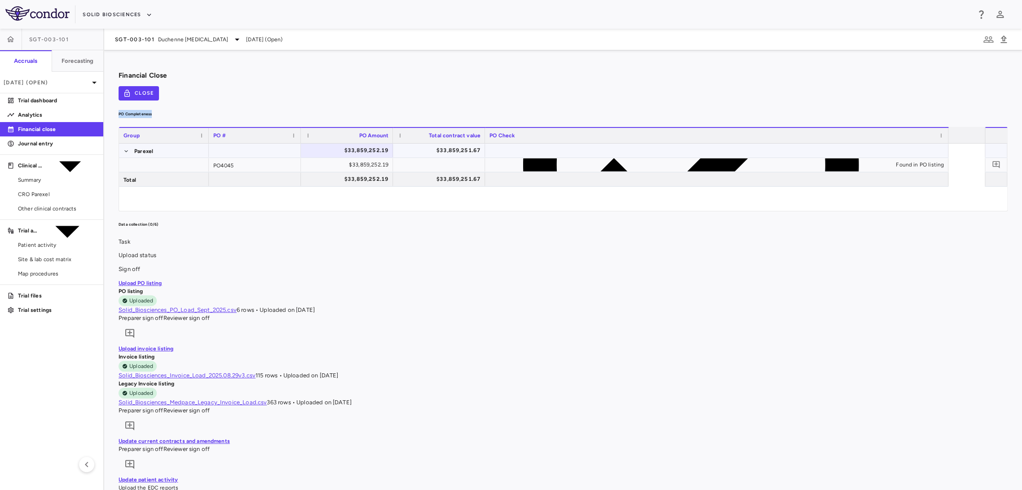
drag, startPoint x: 429, startPoint y: 148, endPoint x: 404, endPoint y: 146, distance: 25.3
click at [430, 148] on div "$33,859,251.67" at bounding box center [440, 150] width 79 height 14
click at [381, 146] on div "$33,859,252.19" at bounding box center [348, 150] width 79 height 14
click at [444, 146] on div "$33,859,251.67" at bounding box center [440, 150] width 79 height 14
click at [381, 158] on div "$33,859,252.19" at bounding box center [348, 165] width 79 height 14
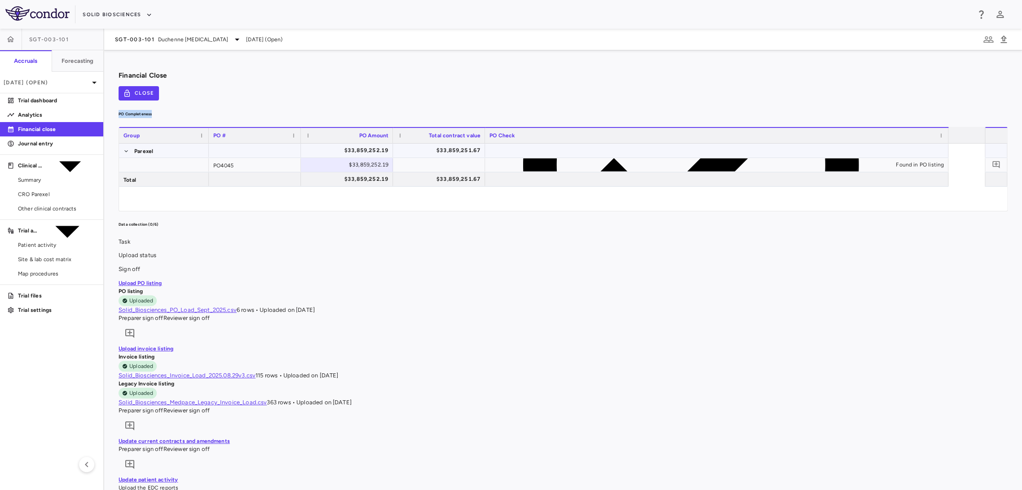
click at [441, 149] on div "$33,859,251.67" at bounding box center [440, 150] width 79 height 14
click at [389, 145] on div "$33,859,252.19" at bounding box center [348, 150] width 79 height 14
click at [433, 146] on div "$33,859,251.67" at bounding box center [440, 150] width 79 height 14
click at [389, 147] on div "$33,859,252.19" at bounding box center [348, 150] width 79 height 14
click at [456, 143] on div "$33,859,251.67" at bounding box center [440, 150] width 79 height 14
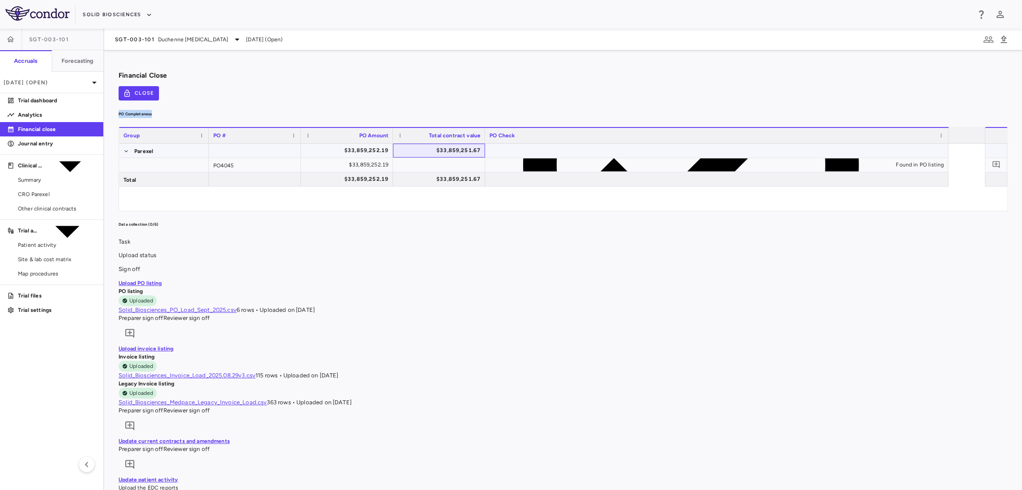
click at [481, 150] on div "$33,859,251.67" at bounding box center [440, 150] width 79 height 14
click at [389, 150] on div "$33,859,252.19" at bounding box center [348, 150] width 79 height 14
click at [481, 152] on div "$33,859,251.67" at bounding box center [440, 150] width 79 height 14
click at [39, 227] on p "Trial activity" at bounding box center [28, 231] width 21 height 8
click at [45, 170] on div "Clinical expenses" at bounding box center [51, 165] width 103 height 57
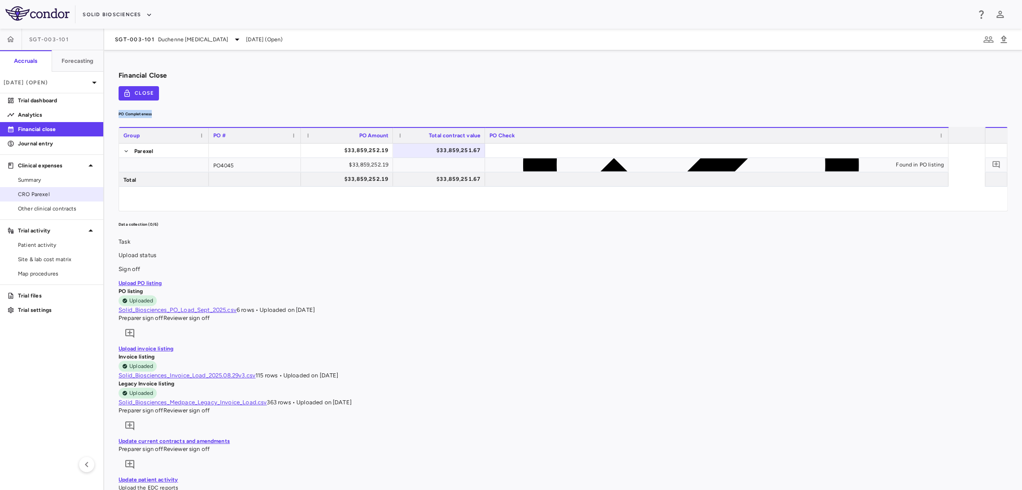
click at [46, 193] on span "CRO Parexel" at bounding box center [57, 194] width 78 height 8
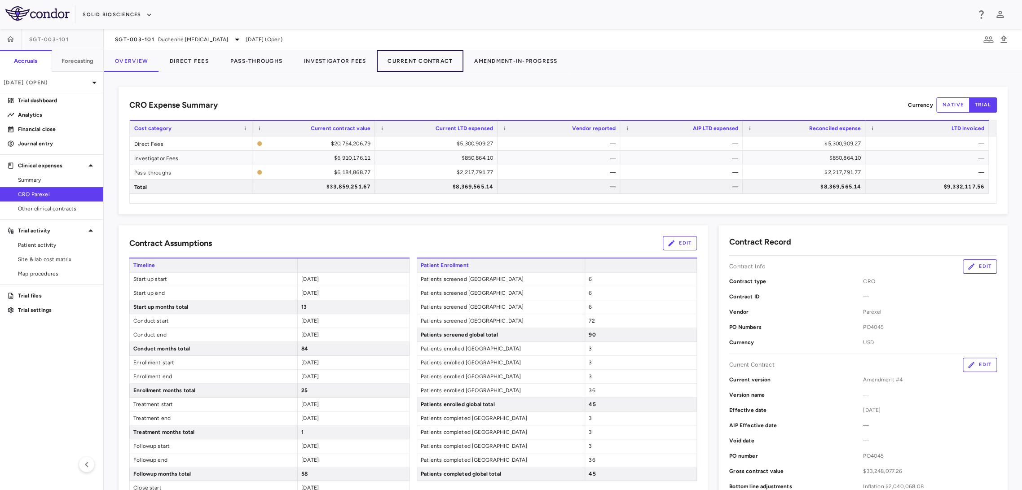
click at [431, 60] on button "Current Contract" at bounding box center [420, 61] width 87 height 22
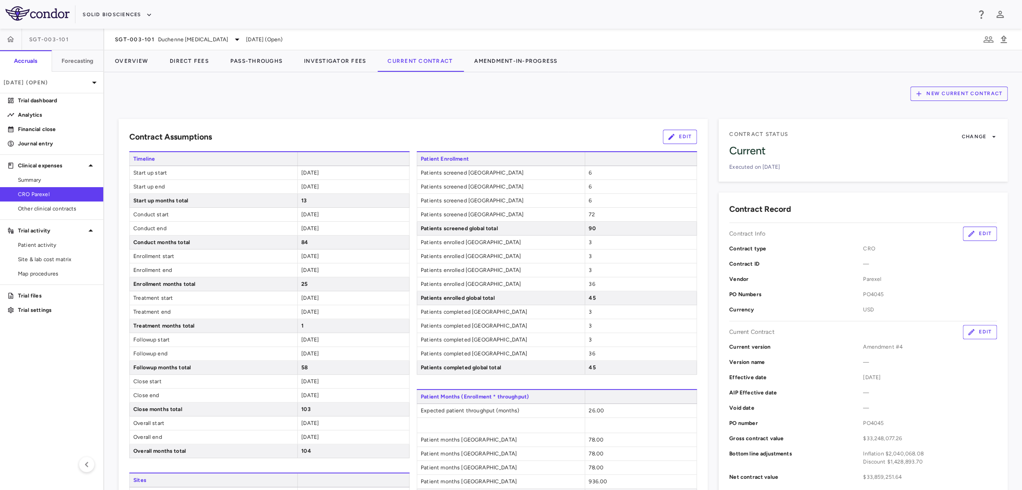
drag, startPoint x: 755, startPoint y: 168, endPoint x: 798, endPoint y: 168, distance: 42.2
click at [798, 168] on div "Executed on 2025-07-31" at bounding box center [863, 167] width 268 height 8
click at [795, 163] on div "Executed on 2025-07-31" at bounding box center [863, 167] width 268 height 8
click at [773, 168] on div "Executed on 2025-07-31" at bounding box center [863, 167] width 268 height 8
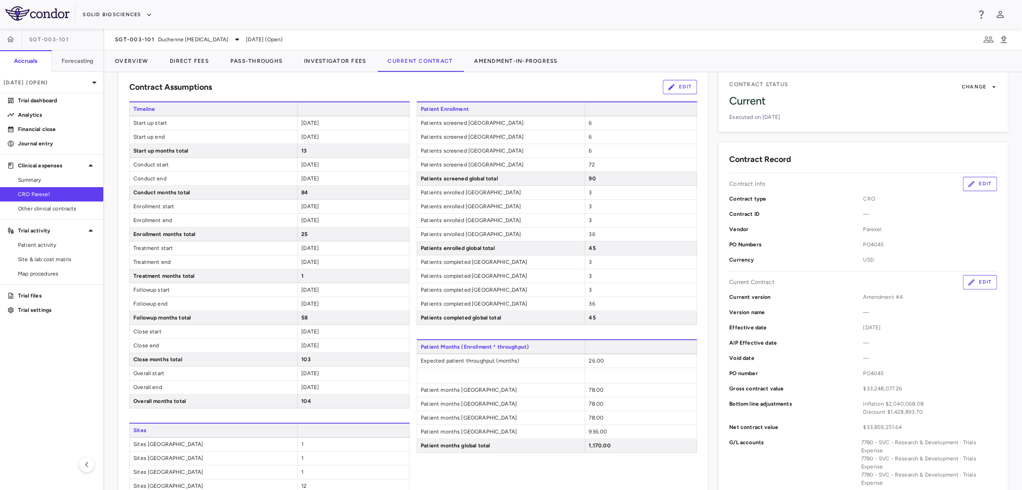
click at [863, 197] on span "CRO" at bounding box center [930, 199] width 134 height 8
drag, startPoint x: 859, startPoint y: 296, endPoint x: 915, endPoint y: 294, distance: 56.6
click at [915, 294] on span "Amendment #4" at bounding box center [930, 297] width 134 height 8
click at [892, 309] on span "—" at bounding box center [930, 313] width 134 height 8
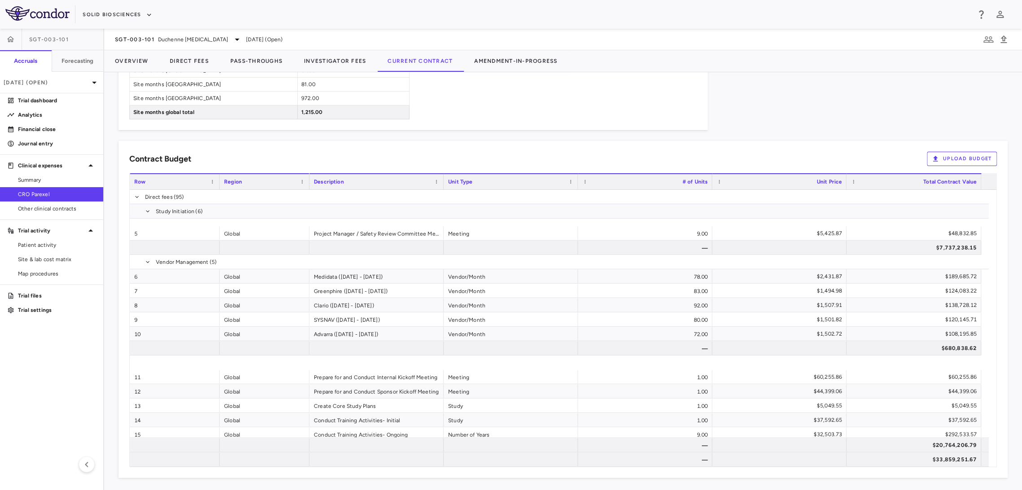
scroll to position [299, 0]
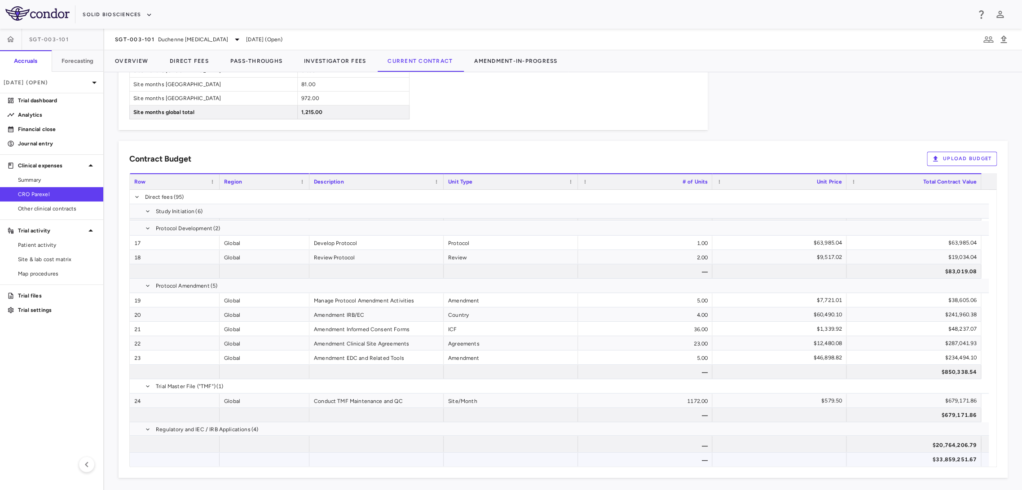
click at [922, 455] on div "$33,859,251.67" at bounding box center [916, 460] width 122 height 14
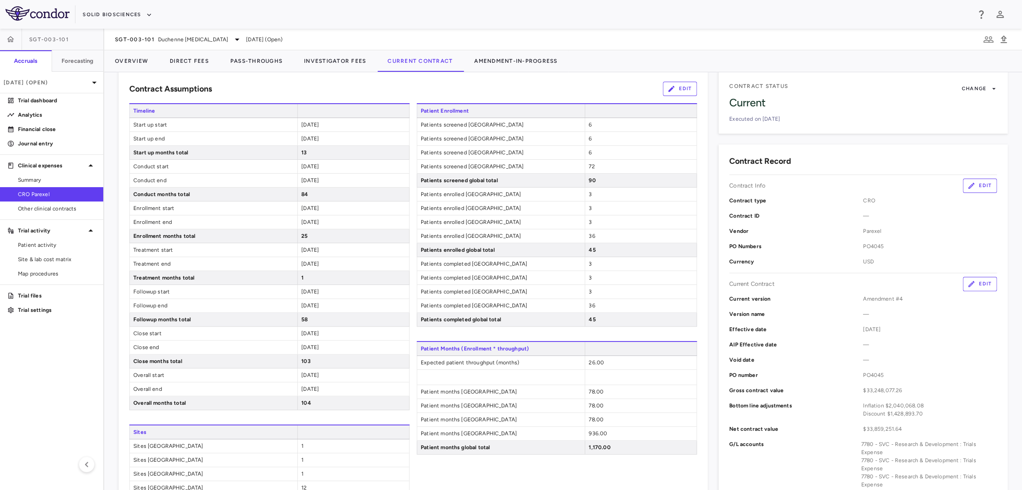
scroll to position [45, 0]
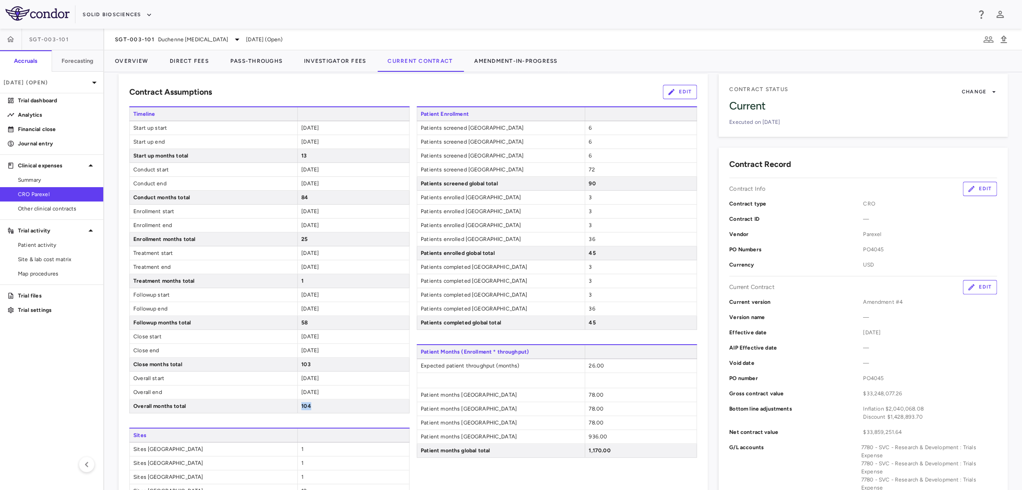
drag, startPoint x: 313, startPoint y: 409, endPoint x: 298, endPoint y: 403, distance: 15.3
click at [298, 403] on div "104" at bounding box center [353, 406] width 112 height 13
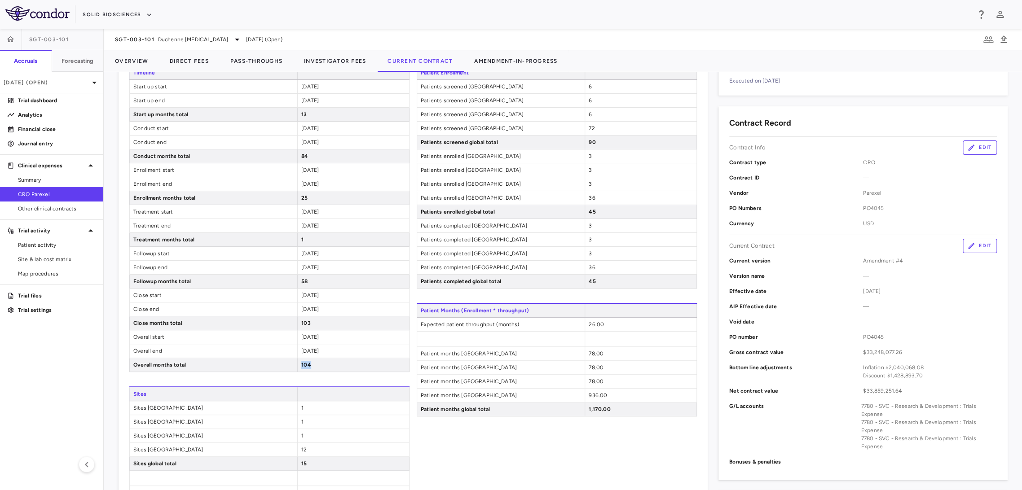
scroll to position [145, 0]
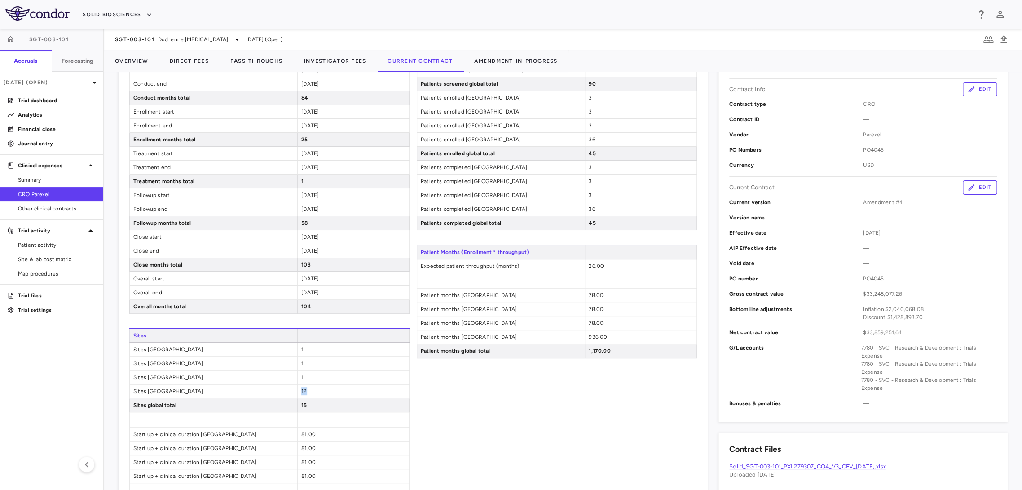
drag, startPoint x: 308, startPoint y: 389, endPoint x: 297, endPoint y: 389, distance: 10.4
click at [297, 389] on div "12" at bounding box center [353, 391] width 112 height 13
drag, startPoint x: 314, startPoint y: 402, endPoint x: 357, endPoint y: 297, distance: 112.6
click at [314, 401] on div "15" at bounding box center [353, 405] width 112 height 13
click at [360, 279] on div "[DATE]" at bounding box center [353, 278] width 112 height 13
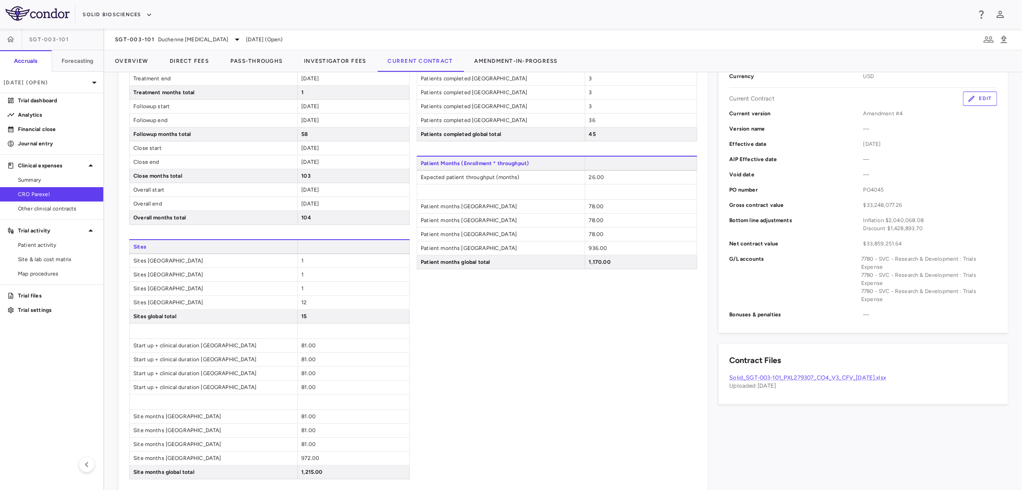
scroll to position [244, 0]
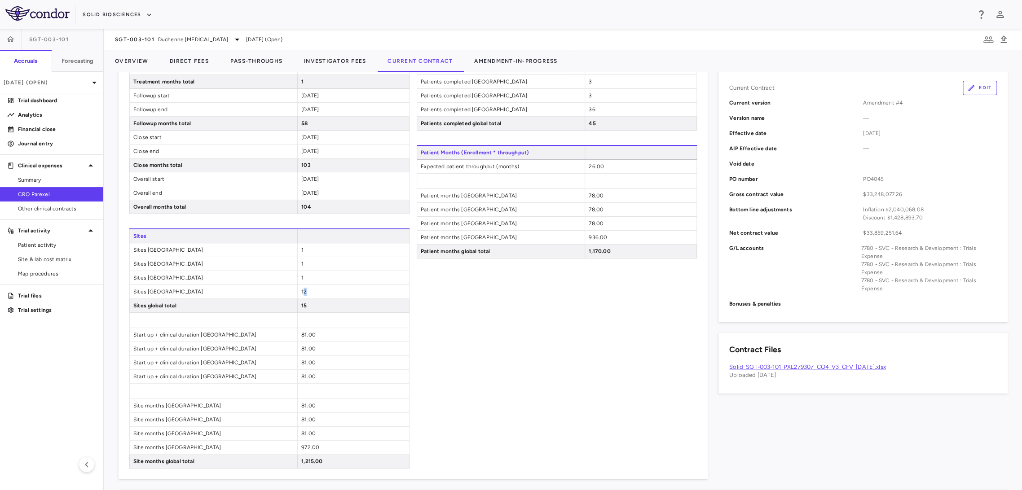
drag, startPoint x: 331, startPoint y: 293, endPoint x: 302, endPoint y: 288, distance: 29.6
click at [302, 289] on div "12" at bounding box center [353, 291] width 112 height 13
click at [471, 306] on div "Patient Enrollment Patients screened United Kingdom 6 Patients screened Italy 6…" at bounding box center [557, 188] width 280 height 562
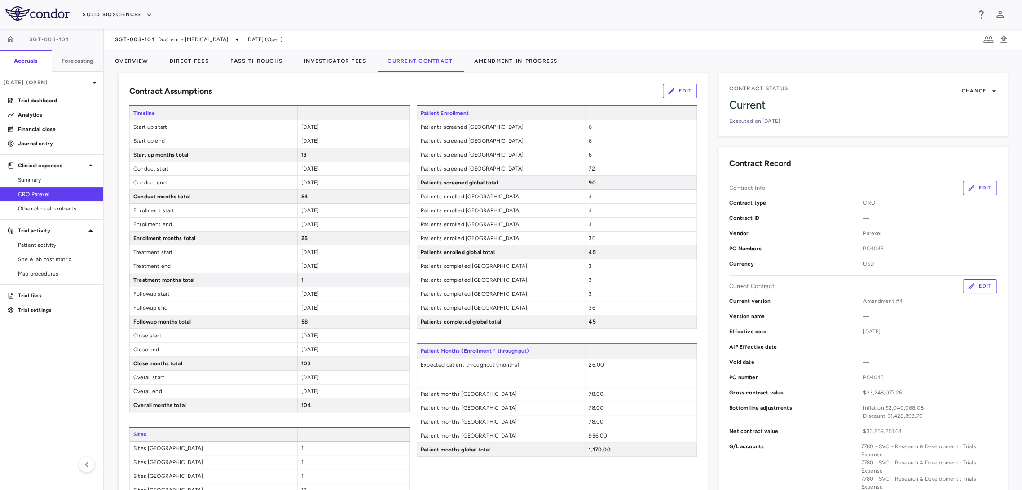
scroll to position [0, 0]
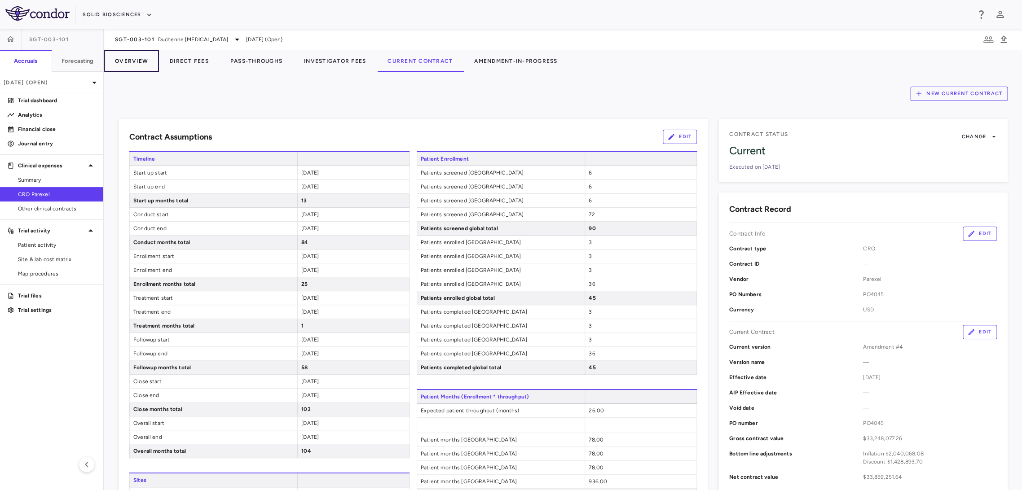
click at [123, 65] on button "Overview" at bounding box center [131, 61] width 55 height 22
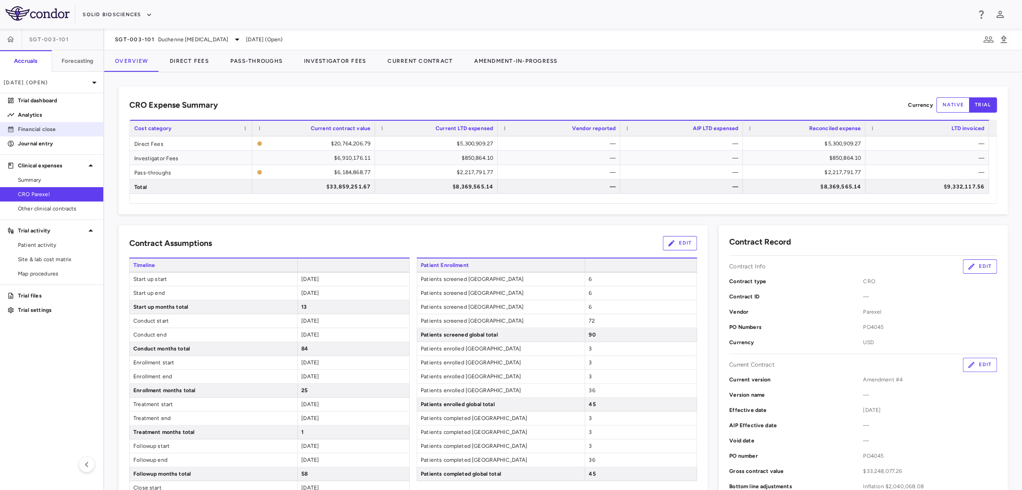
click at [61, 131] on p "Financial close" at bounding box center [57, 129] width 78 height 8
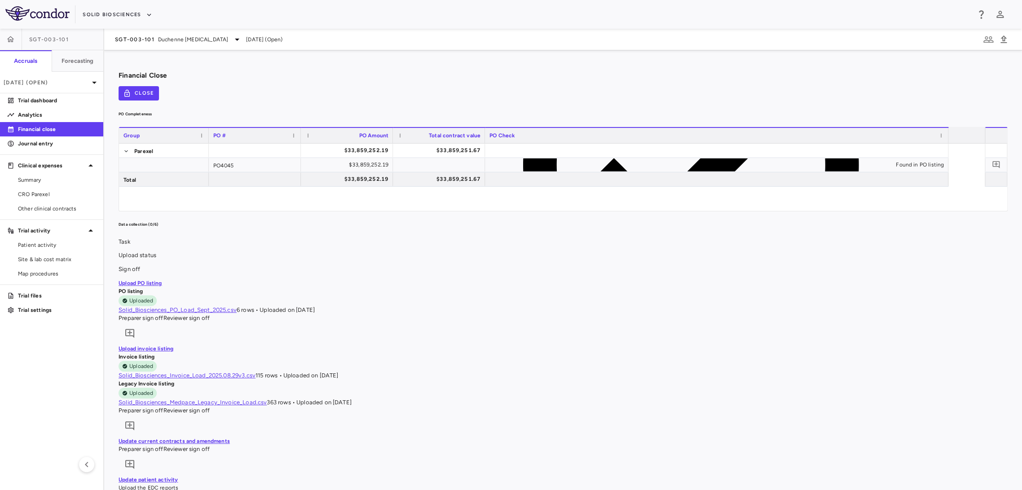
click at [350, 287] on div "Upload PO listing" at bounding box center [563, 283] width 889 height 8
click at [349, 353] on p "Upload invoice listing" at bounding box center [563, 349] width 889 height 8
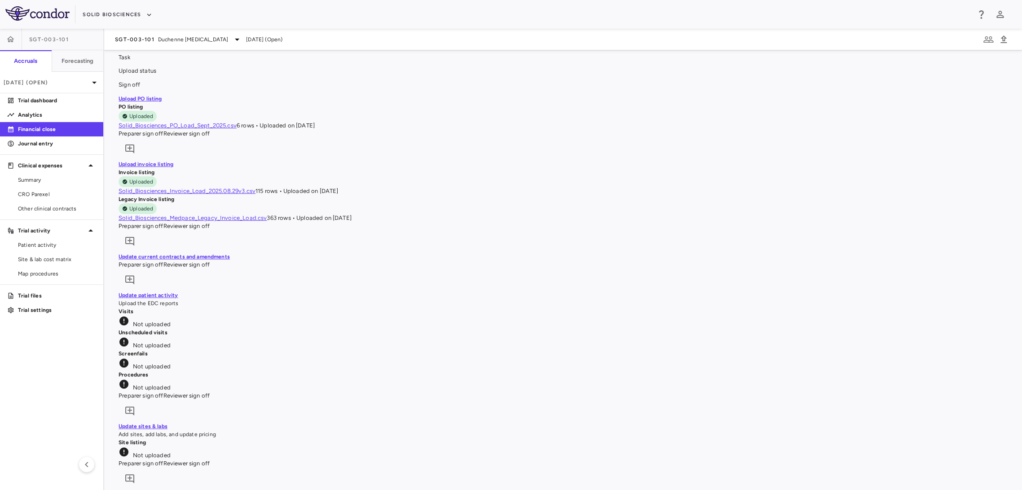
scroll to position [199, 0]
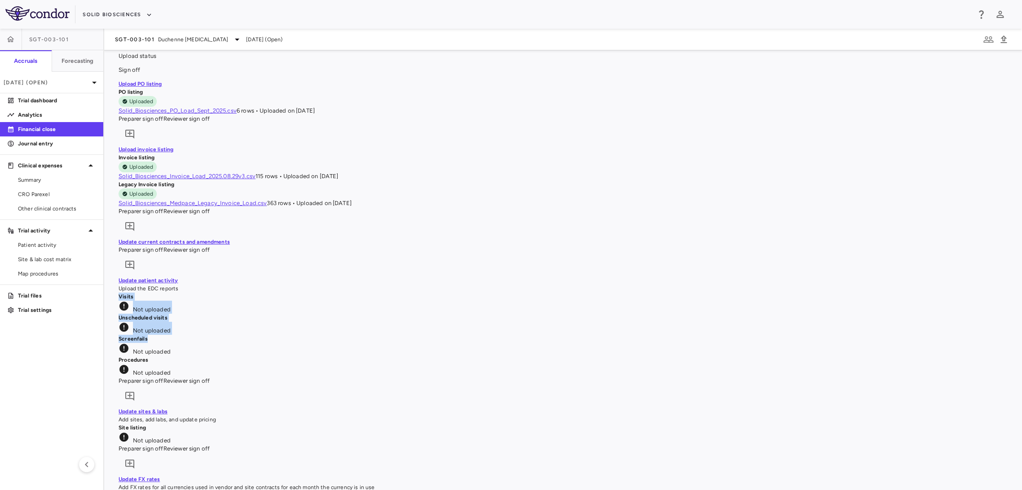
drag, startPoint x: 373, startPoint y: 289, endPoint x: 412, endPoint y: 339, distance: 63.3
click at [412, 339] on div "Visits Not uploaded Unscheduled visits Not uploaded Screenfails Not uploaded Pr…" at bounding box center [563, 335] width 889 height 84
click at [248, 88] on div "Upload PO listing" at bounding box center [563, 84] width 889 height 8
click at [248, 154] on div "Upload invoice listing" at bounding box center [563, 150] width 889 height 8
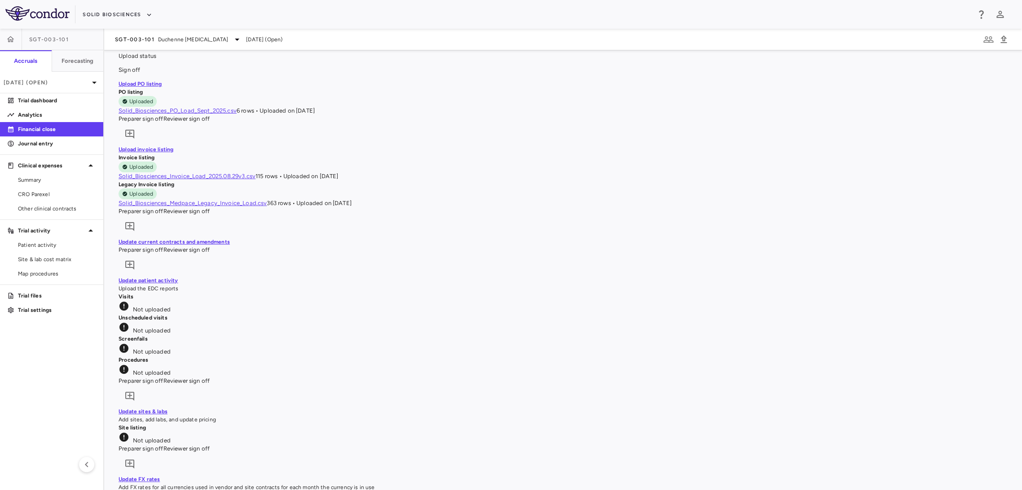
click at [276, 285] on p "Update patient activity" at bounding box center [563, 281] width 889 height 8
click at [278, 408] on div "Update sites & labs Add sites, add labs, and update pricing" at bounding box center [563, 416] width 889 height 16
drag, startPoint x: 241, startPoint y: 386, endPoint x: 135, endPoint y: 390, distance: 105.6
click at [135, 408] on div "Update sites & labs Add sites, add labs, and update pricing" at bounding box center [563, 416] width 889 height 16
click at [263, 408] on div "Update sites & labs Add sites, add labs, and update pricing" at bounding box center [563, 416] width 889 height 16
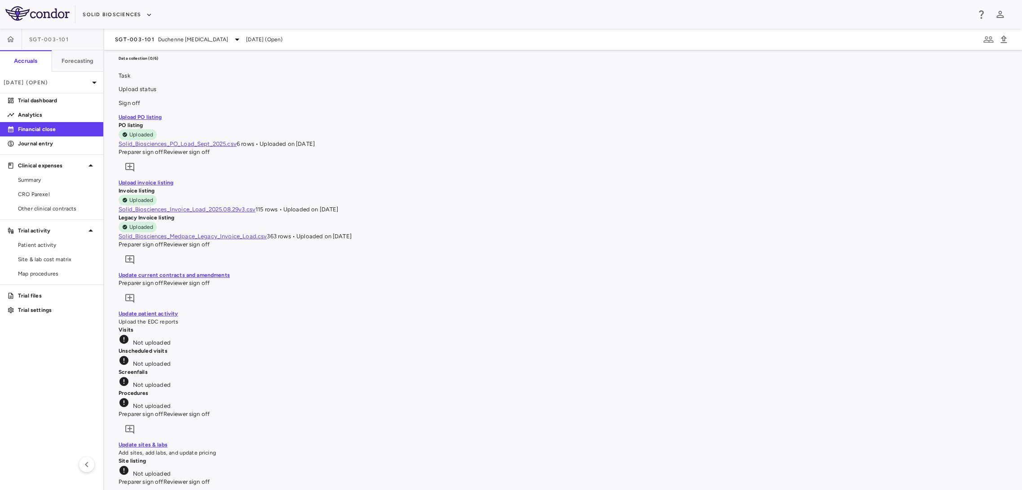
scroll to position [150, 0]
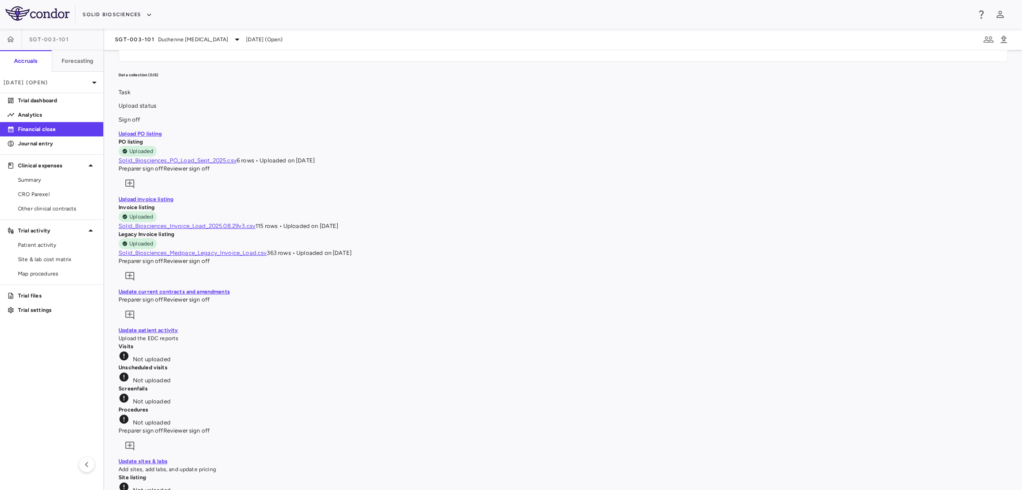
click at [119, 296] on span at bounding box center [119, 299] width 0 height 7
click at [163, 296] on span "Preparer sign off" at bounding box center [141, 299] width 45 height 7
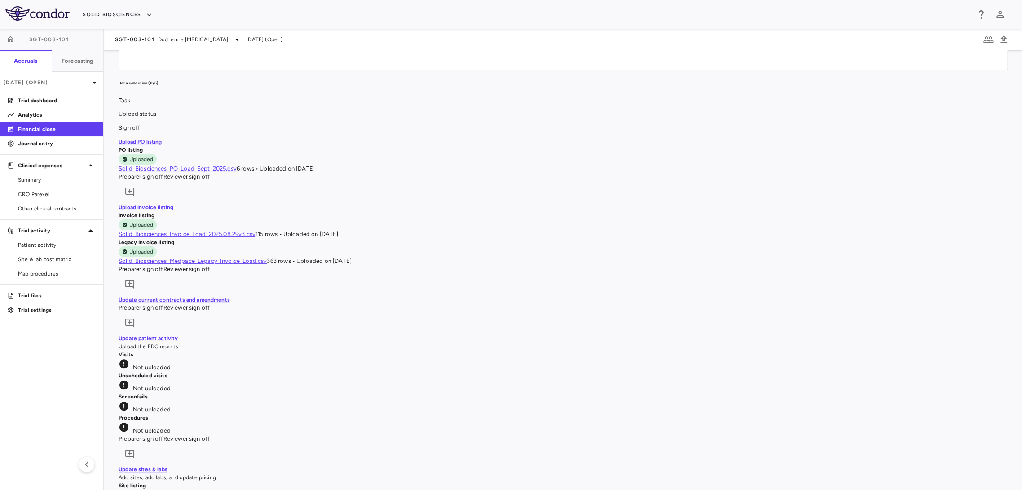
scroll to position [50, 0]
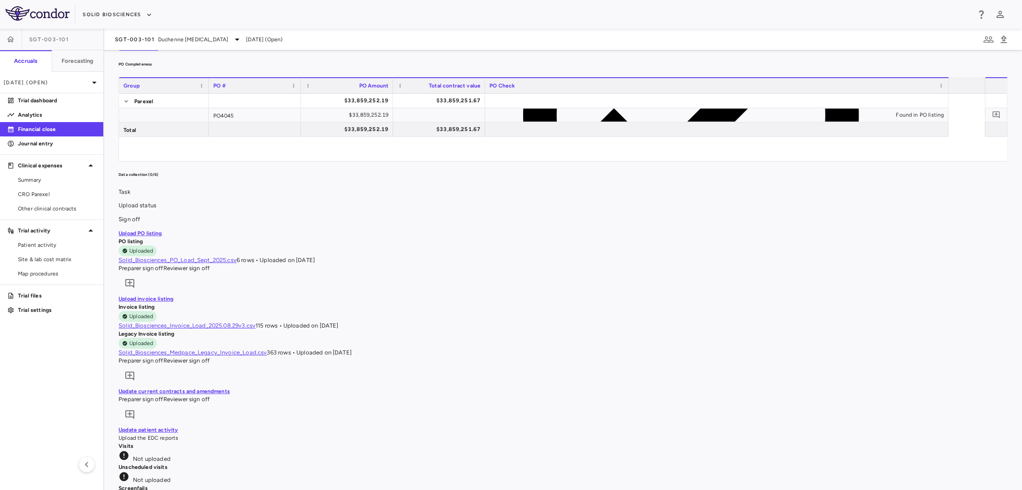
click at [162, 237] on link "Upload PO listing" at bounding box center [141, 233] width 44 height 6
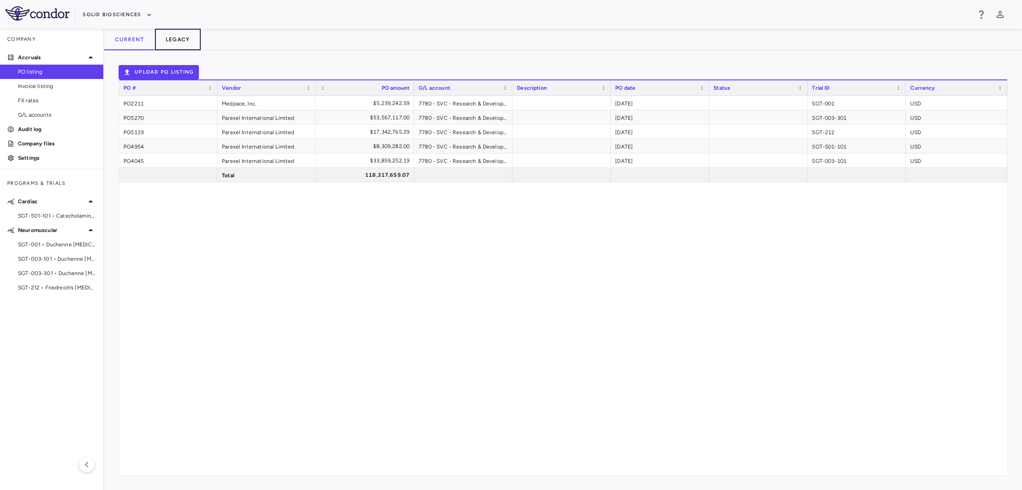
click at [185, 41] on button "Legacy" at bounding box center [178, 40] width 46 height 22
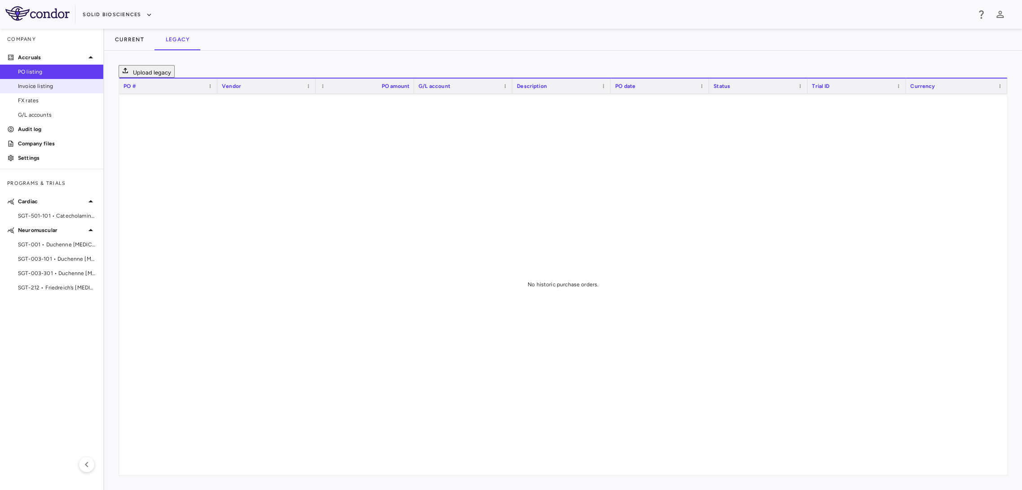
click at [52, 88] on span "Invoice listing" at bounding box center [57, 86] width 78 height 8
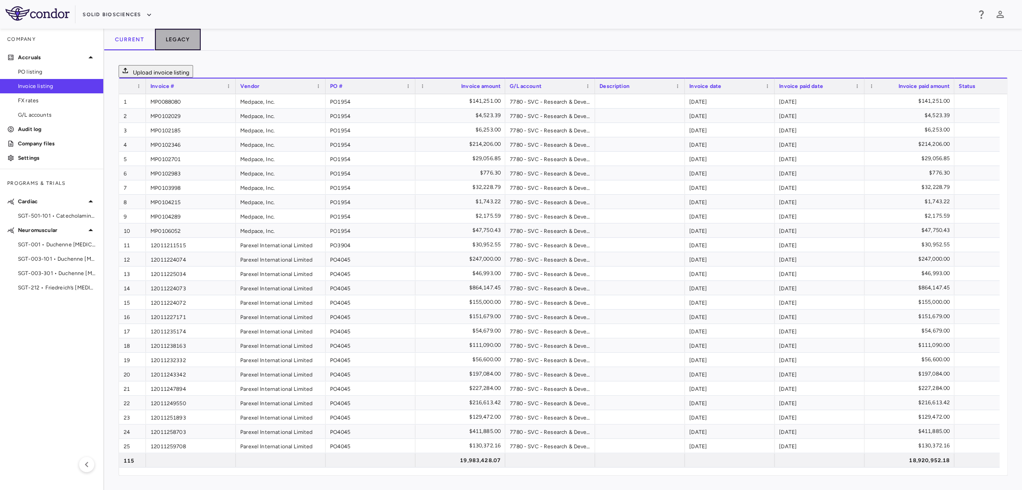
click at [183, 38] on button "Legacy" at bounding box center [178, 40] width 46 height 22
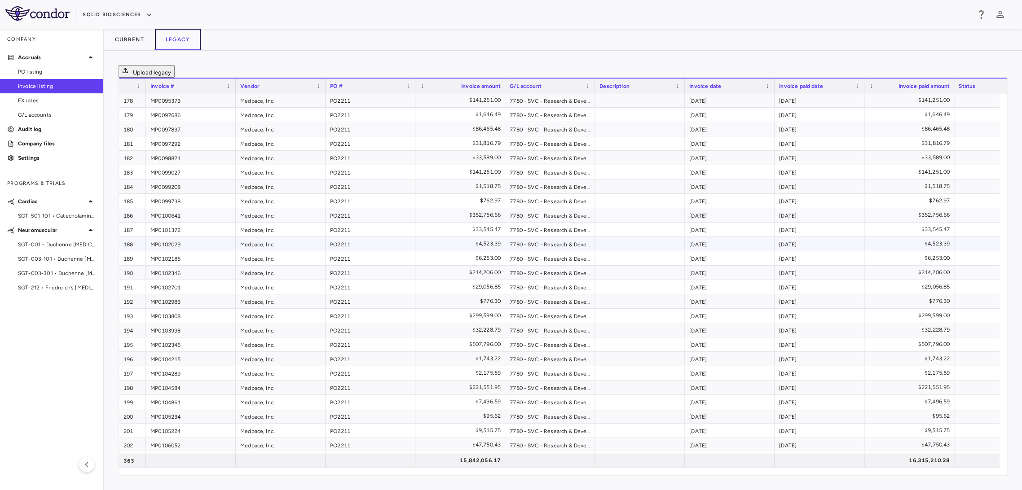
scroll to position [2795, 0]
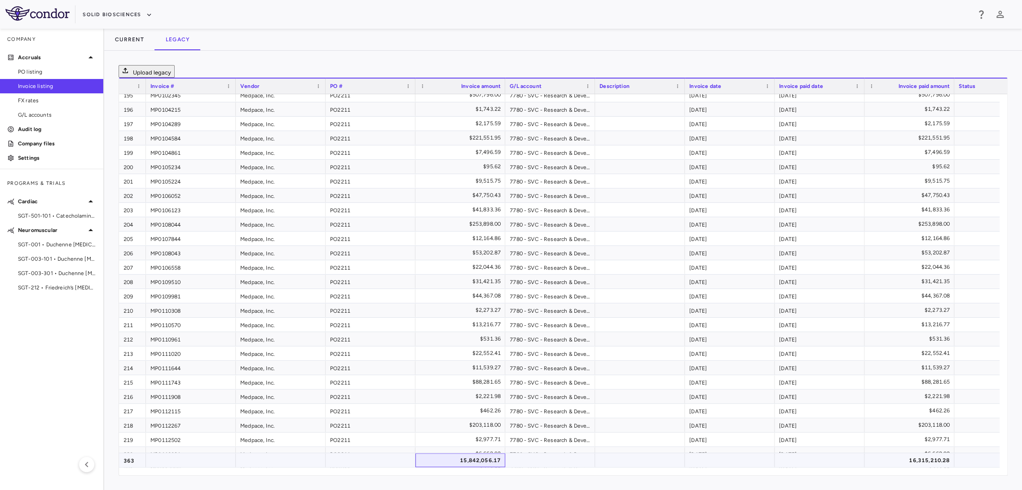
click at [473, 464] on div "15,842,056.17" at bounding box center [462, 461] width 77 height 14
click at [131, 39] on button "Current" at bounding box center [129, 40] width 51 height 22
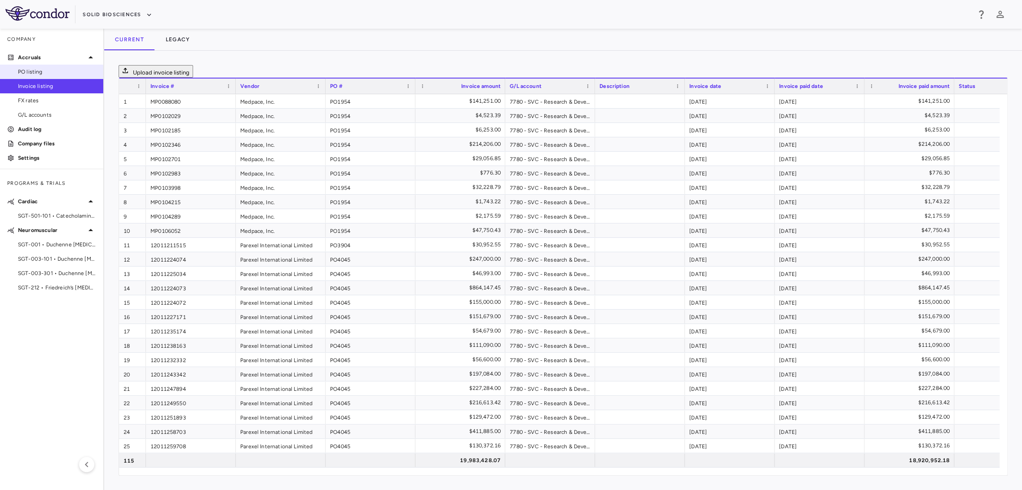
click at [60, 75] on span "PO listing" at bounding box center [57, 72] width 78 height 8
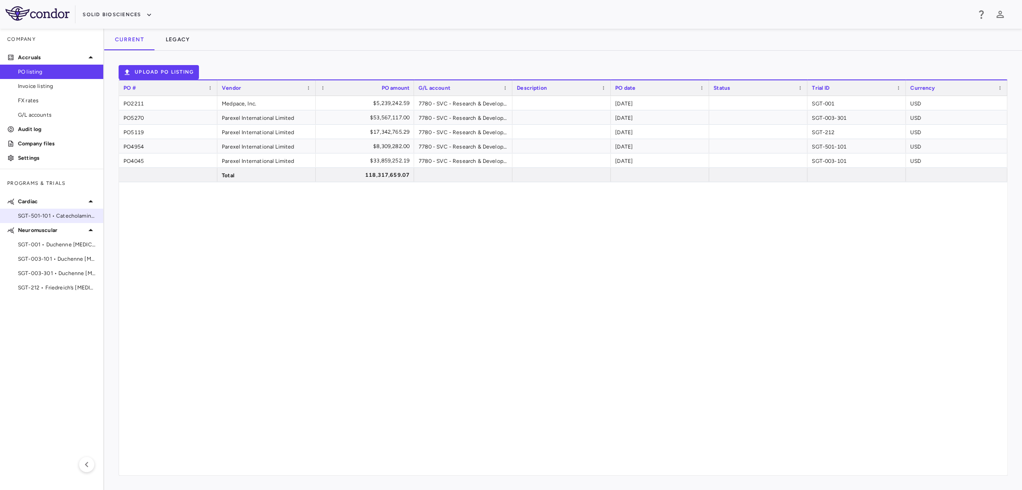
drag, startPoint x: 59, startPoint y: 118, endPoint x: 98, endPoint y: 210, distance: 99.8
click at [59, 117] on span "G/L accounts" at bounding box center [57, 115] width 78 height 8
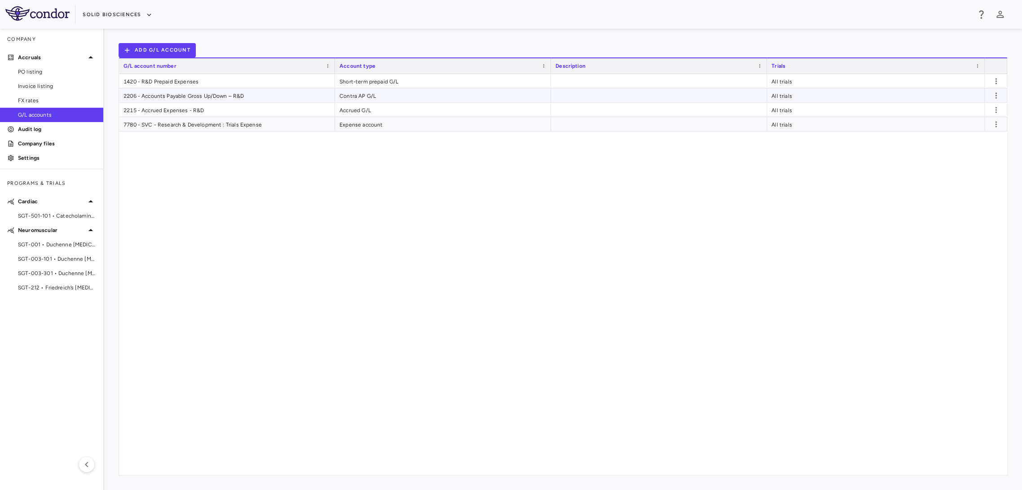
click at [382, 102] on div "Contra AP G/L" at bounding box center [443, 95] width 216 height 14
click at [389, 88] on div "Short-term prepaid G/L" at bounding box center [443, 81] width 216 height 14
click at [388, 117] on div "Accrued G/L" at bounding box center [443, 110] width 216 height 14
click at [388, 128] on div "Expense account" at bounding box center [443, 124] width 216 height 14
click at [57, 258] on span "SGT-003-101 • Duchenne muscular dystrophy" at bounding box center [57, 259] width 78 height 8
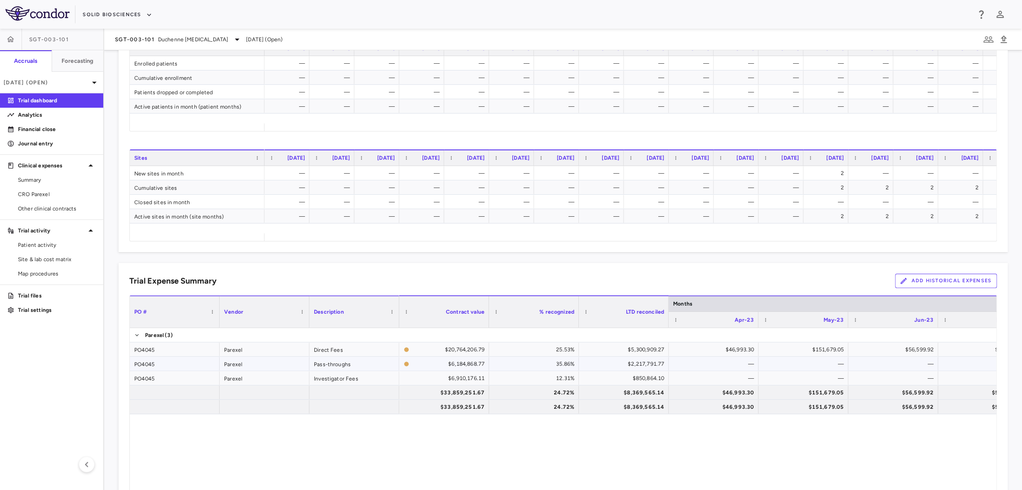
scroll to position [376, 0]
click at [37, 261] on span "Site & lab cost matrix" at bounding box center [57, 260] width 78 height 8
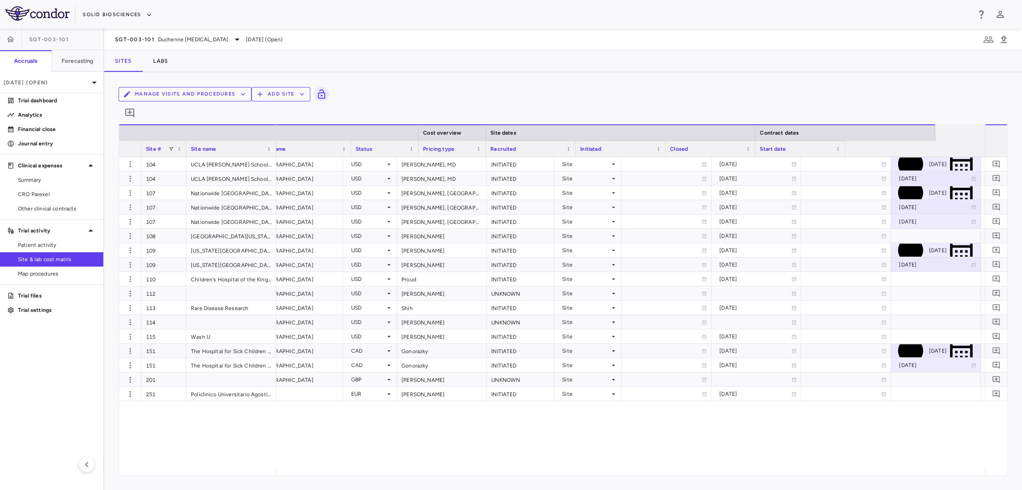
scroll to position [0, 361]
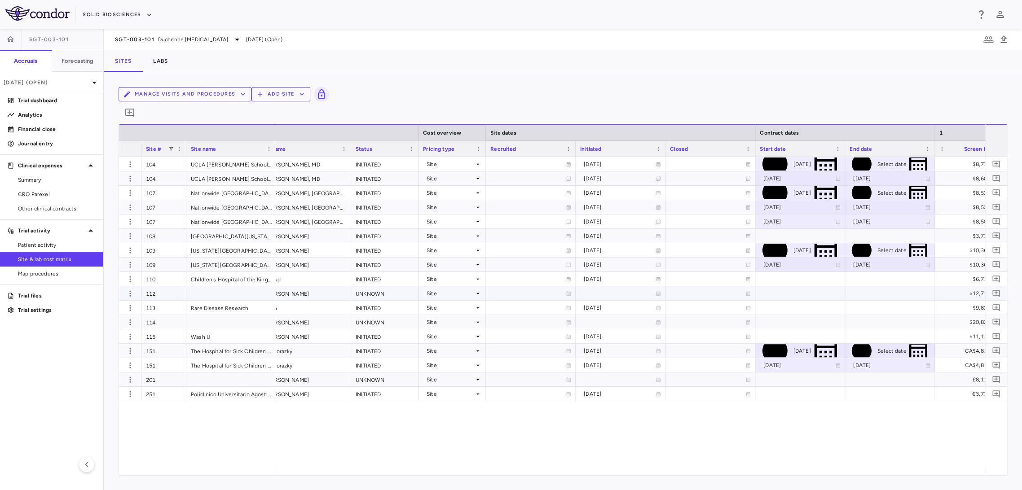
click at [622, 287] on div at bounding box center [620, 293] width 81 height 13
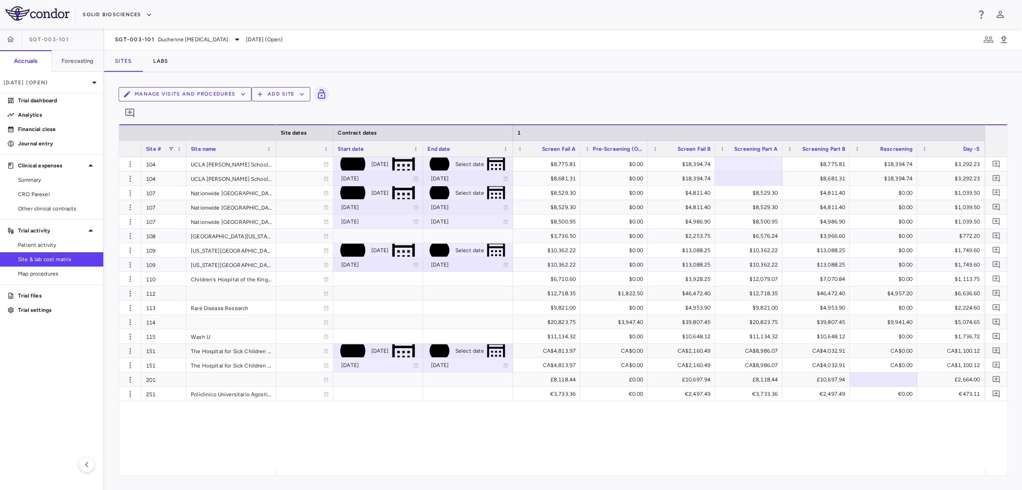
scroll to position [0, 750]
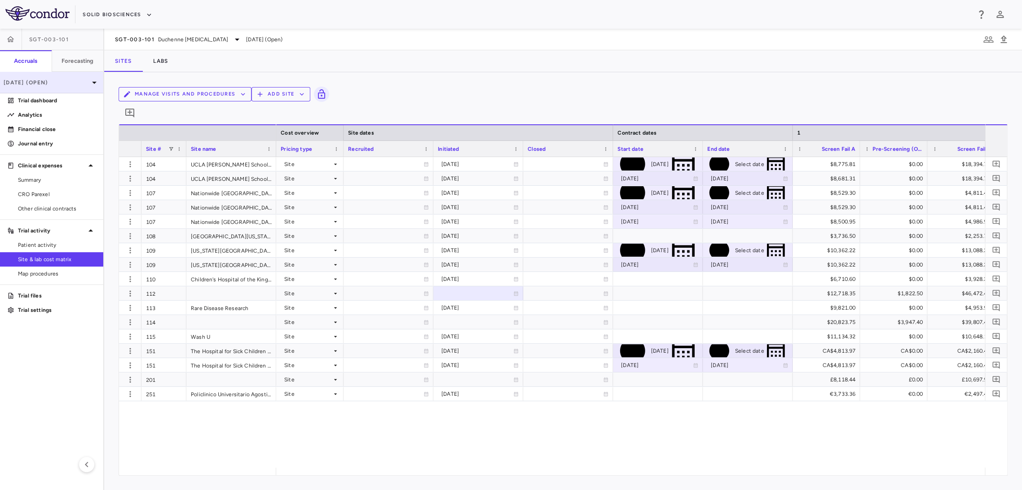
click at [40, 84] on p "[DATE] (Open)" at bounding box center [46, 83] width 85 height 8
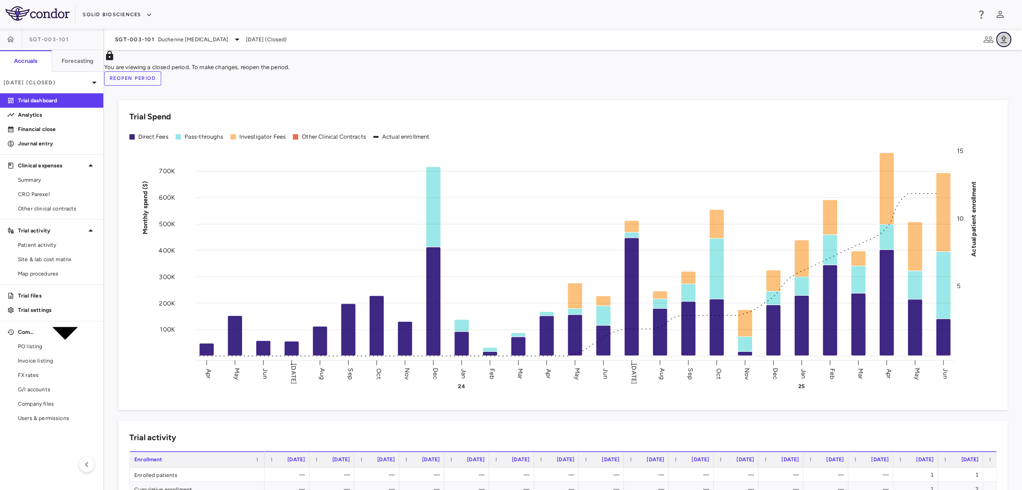
click at [1002, 42] on icon "button" at bounding box center [1003, 39] width 11 height 11
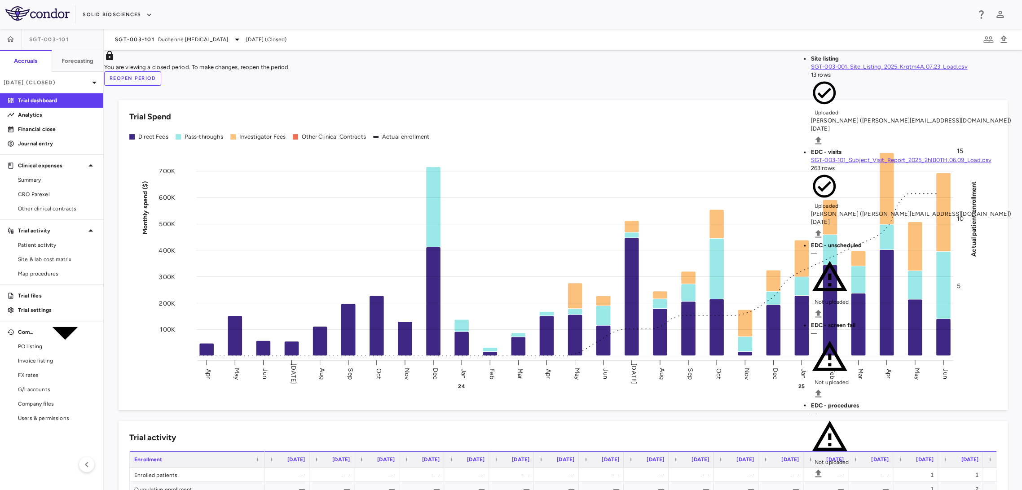
drag, startPoint x: 344, startPoint y: 109, endPoint x: 322, endPoint y: 93, distance: 26.4
click at [344, 111] on div "Trial Spend" at bounding box center [563, 117] width 868 height 12
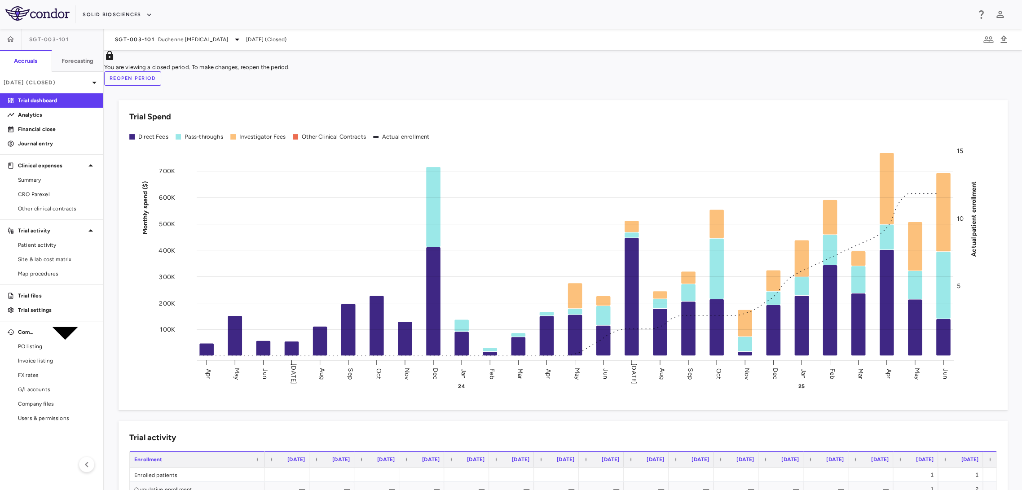
scroll to position [20, 0]
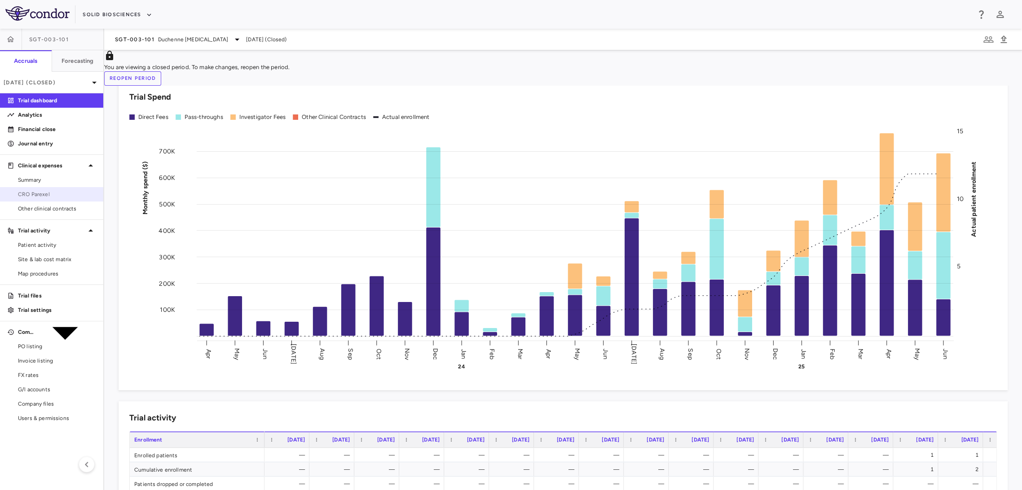
click at [45, 197] on span "CRO Parexel" at bounding box center [57, 194] width 78 height 8
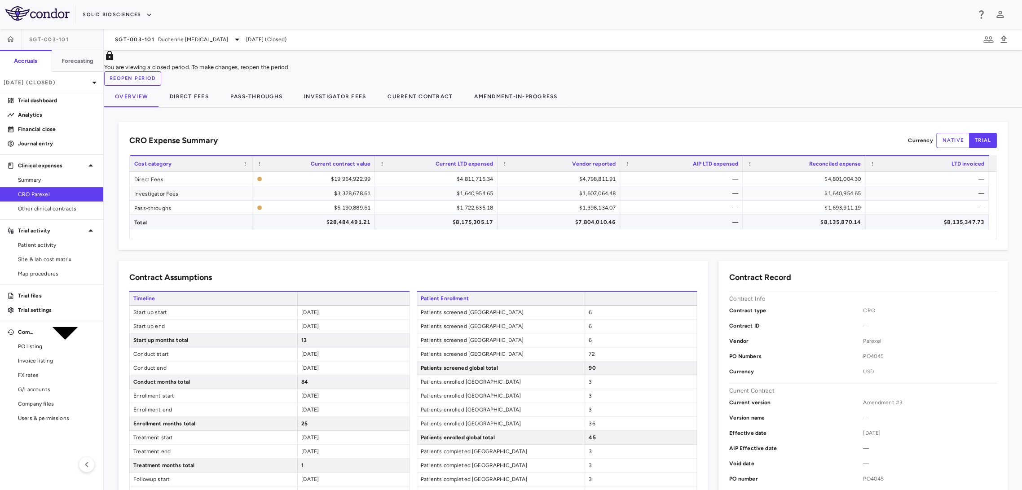
click at [553, 216] on div "$7,804,010.46" at bounding box center [561, 222] width 110 height 14
click at [492, 218] on div "$8,175,305.17" at bounding box center [438, 222] width 110 height 14
click at [537, 217] on div "$7,804,010.46" at bounding box center [561, 222] width 110 height 14
click at [478, 216] on div "$8,175,305.17" at bounding box center [438, 222] width 110 height 14
click at [133, 18] on button "Solid Biosciences" at bounding box center [117, 15] width 69 height 14
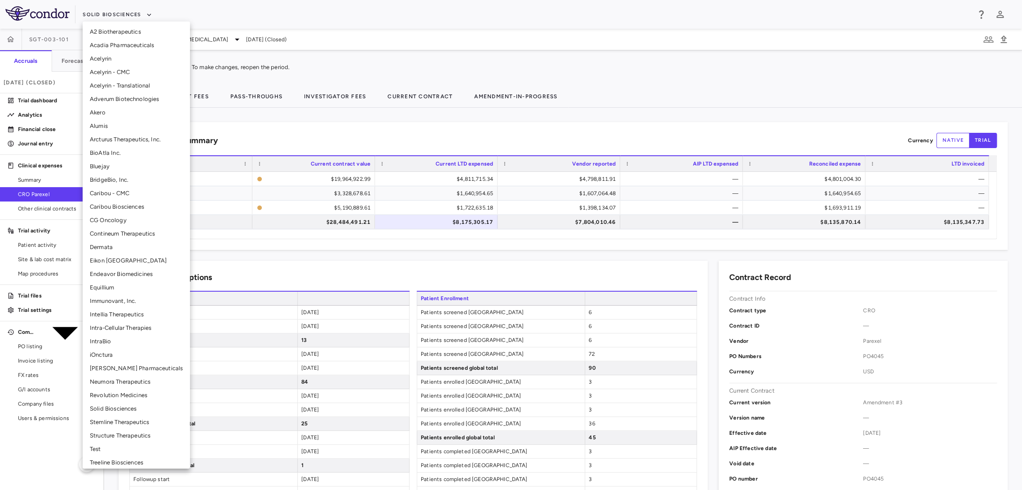
click at [134, 101] on li "Adverum Biotechnologies" at bounding box center [136, 99] width 107 height 13
